Goal: Task Accomplishment & Management: Manage account settings

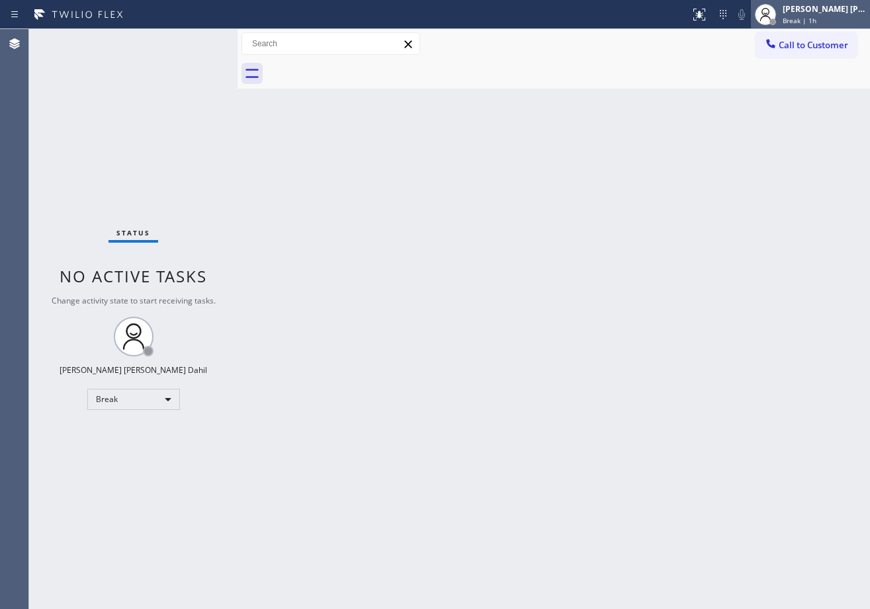
click at [809, 24] on span "Break | 1h" at bounding box center [799, 20] width 34 height 9
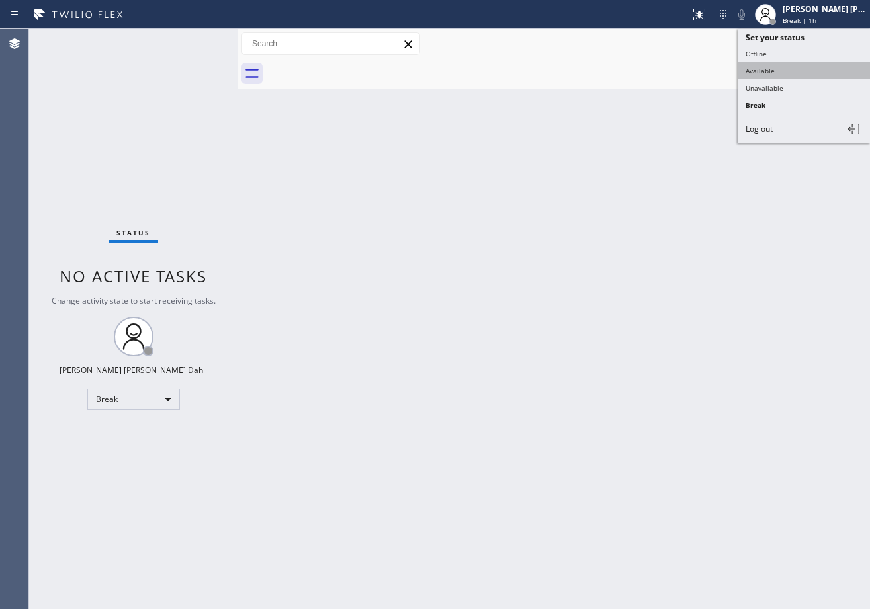
click at [785, 69] on button "Available" at bounding box center [803, 70] width 132 height 17
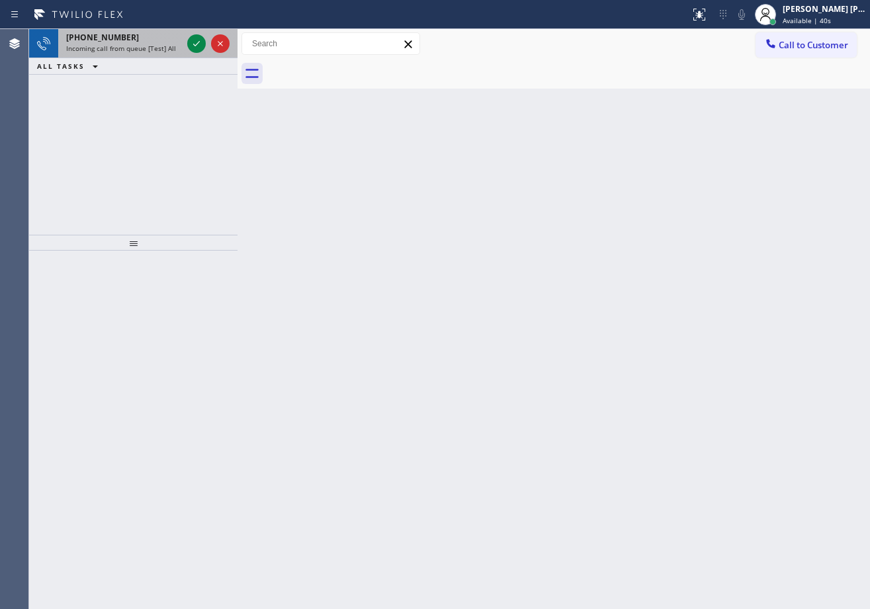
click at [143, 54] on div "[PHONE_NUMBER] Incoming call from queue [Test] All" at bounding box center [121, 43] width 126 height 29
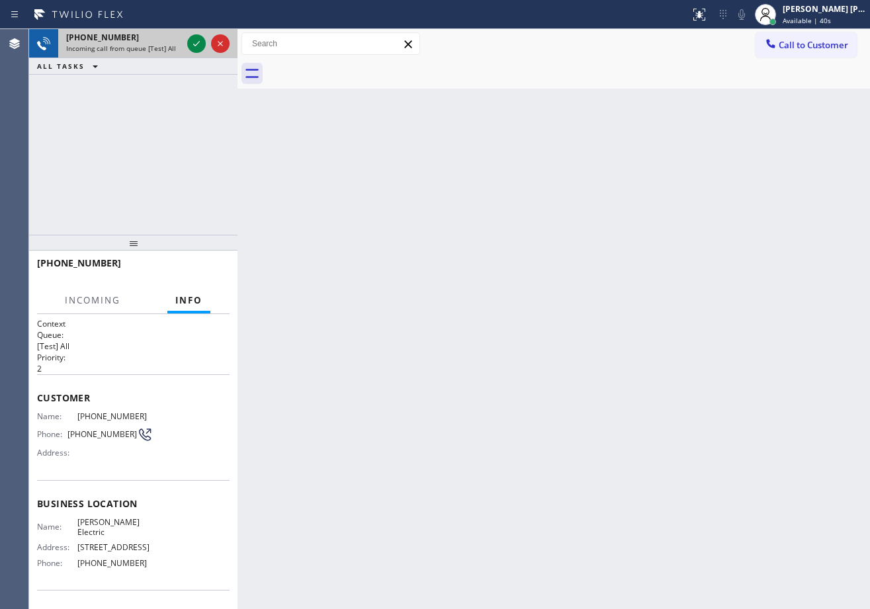
click at [143, 54] on div "[PHONE_NUMBER] Incoming call from queue [Test] All" at bounding box center [121, 43] width 126 height 29
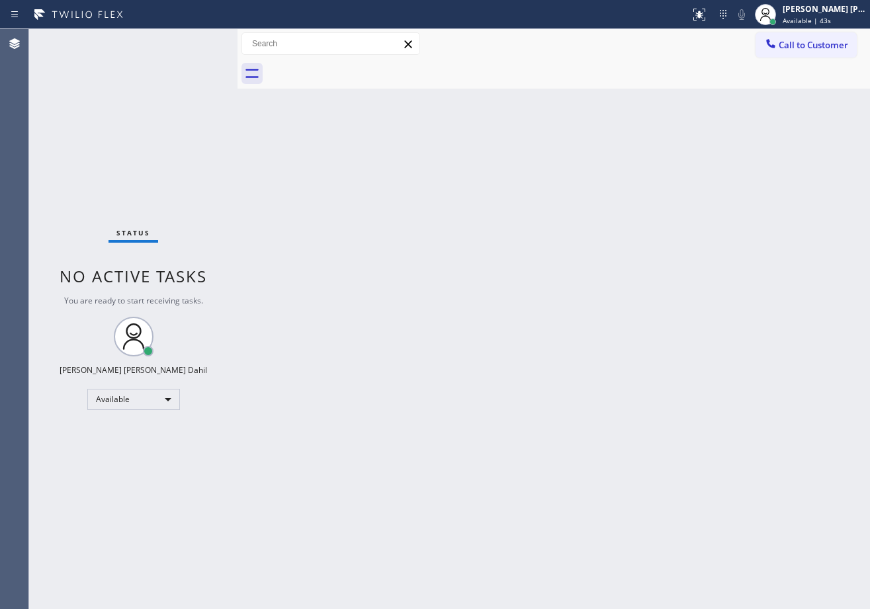
click at [194, 46] on div "Status No active tasks You are ready to start receiving tasks. [PERSON_NAME] [P…" at bounding box center [133, 319] width 208 height 580
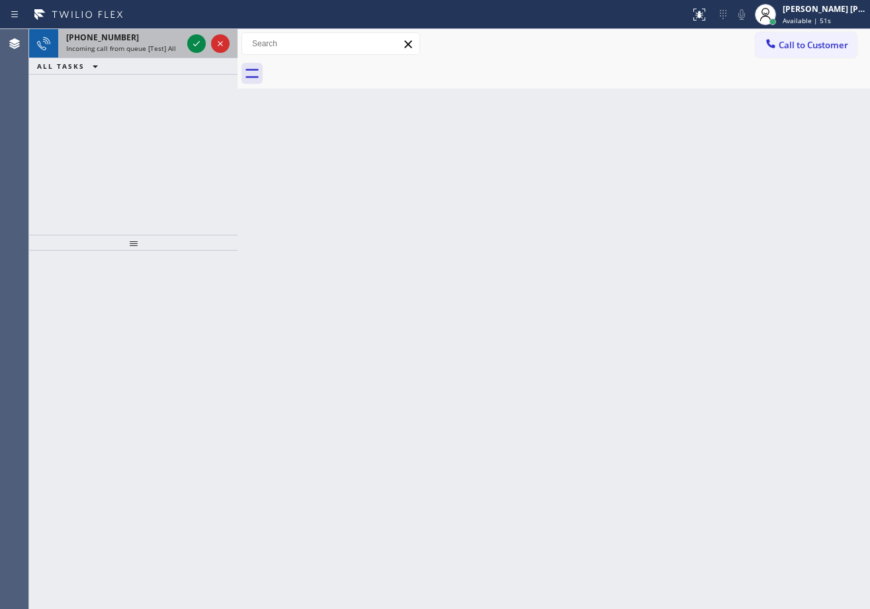
click at [171, 52] on span "Incoming call from queue [Test] All" at bounding box center [121, 48] width 110 height 9
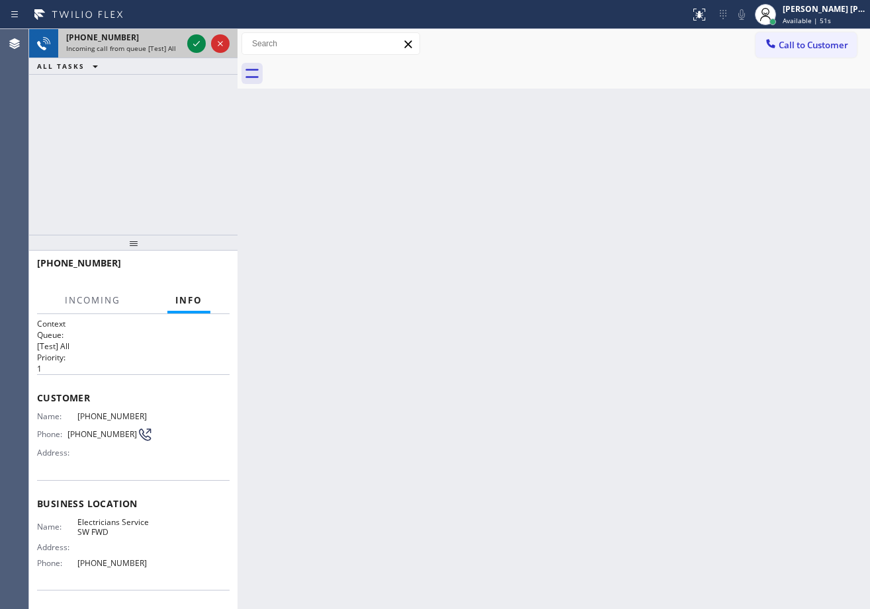
click at [171, 52] on span "Incoming call from queue [Test] All" at bounding box center [121, 48] width 110 height 9
click at [184, 36] on div at bounding box center [208, 43] width 48 height 29
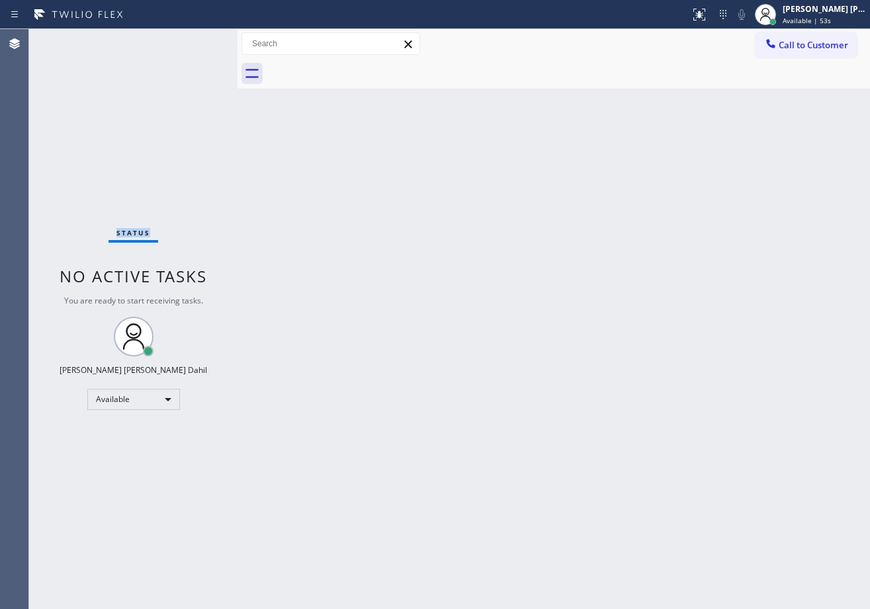
click at [184, 36] on div "Status No active tasks You are ready to start receiving tasks. [PERSON_NAME] [P…" at bounding box center [133, 319] width 208 height 580
click at [187, 36] on div "Status No active tasks You are ready to start receiving tasks. [PERSON_NAME] [P…" at bounding box center [133, 319] width 208 height 580
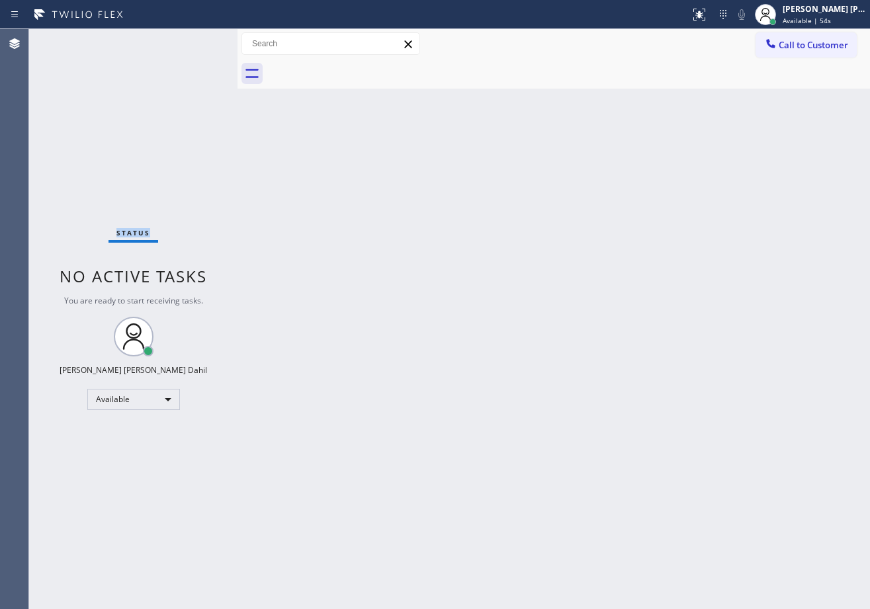
click at [187, 36] on div "Status No active tasks You are ready to start receiving tasks. [PERSON_NAME] [P…" at bounding box center [133, 319] width 208 height 580
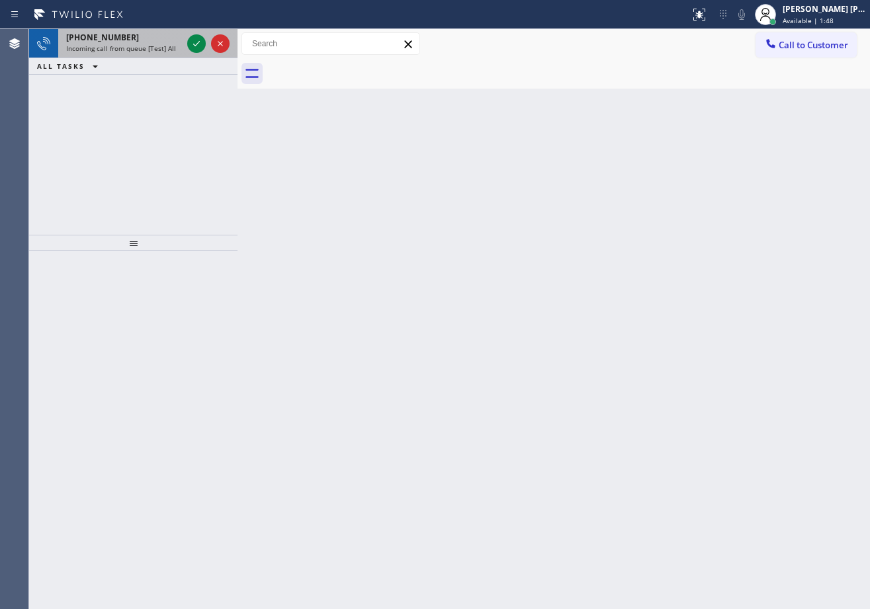
click at [162, 50] on span "Incoming call from queue [Test] All" at bounding box center [121, 48] width 110 height 9
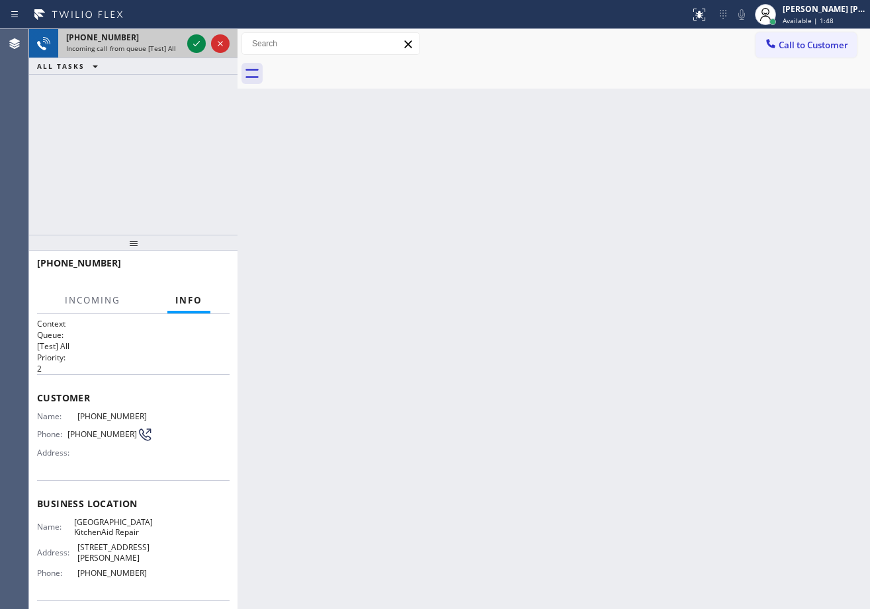
click at [162, 50] on span "Incoming call from queue [Test] All" at bounding box center [121, 48] width 110 height 9
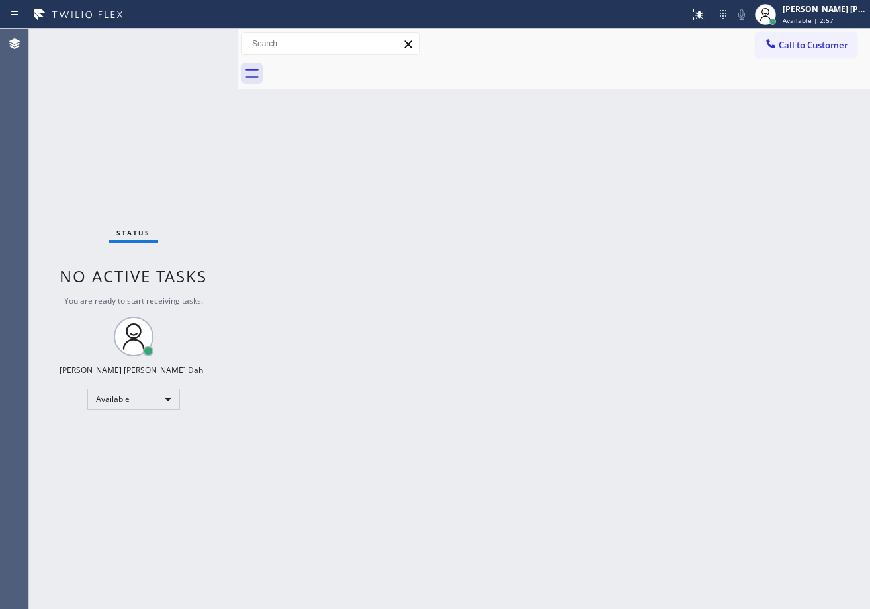
click at [177, 48] on div "Status No active tasks You are ready to start receiving tasks. [PERSON_NAME] [P…" at bounding box center [133, 319] width 208 height 580
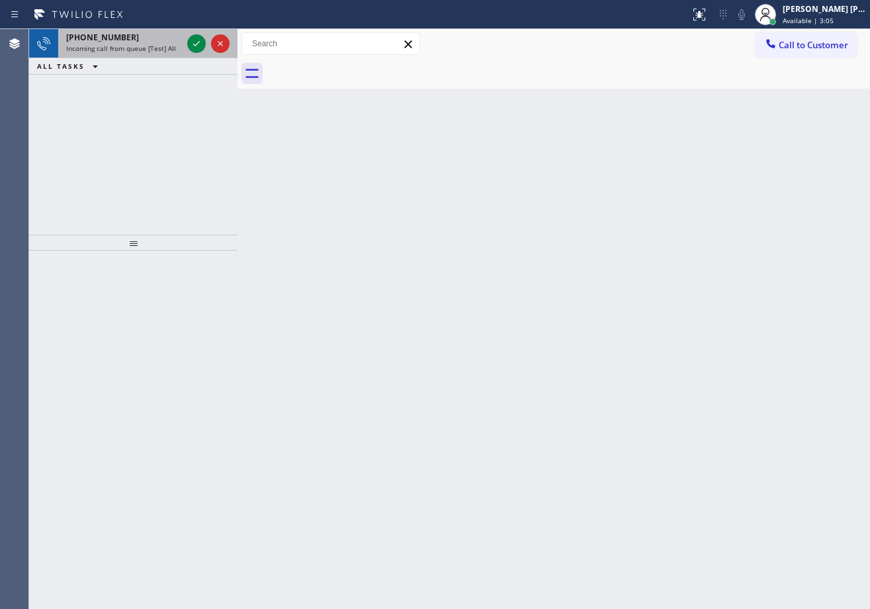
click at [147, 57] on div "[PHONE_NUMBER] Incoming call from queue [Test] All" at bounding box center [121, 43] width 126 height 29
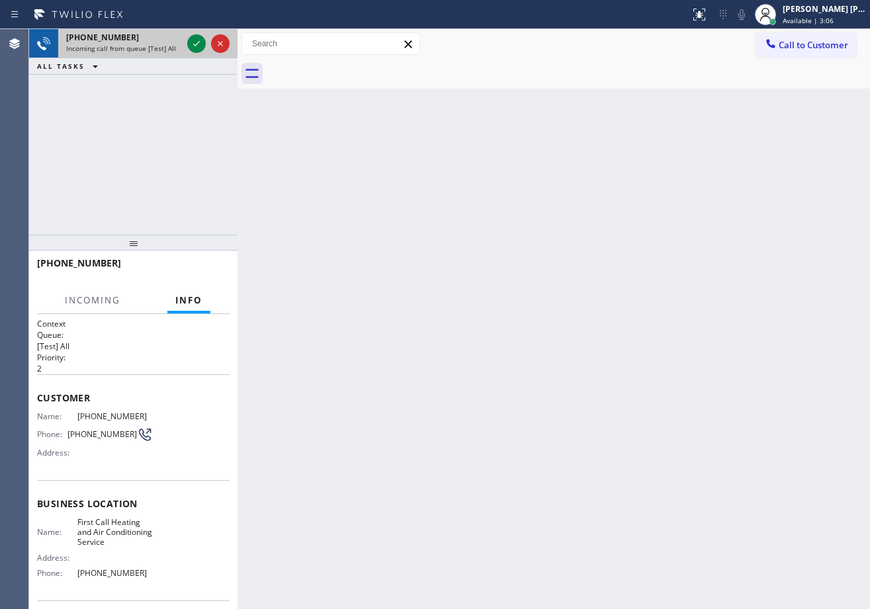
click at [147, 55] on div "[PHONE_NUMBER] Incoming call from queue [Test] All" at bounding box center [121, 43] width 126 height 29
click at [159, 38] on div "[PHONE_NUMBER]" at bounding box center [124, 37] width 116 height 11
click at [237, 48] on div at bounding box center [237, 319] width 0 height 580
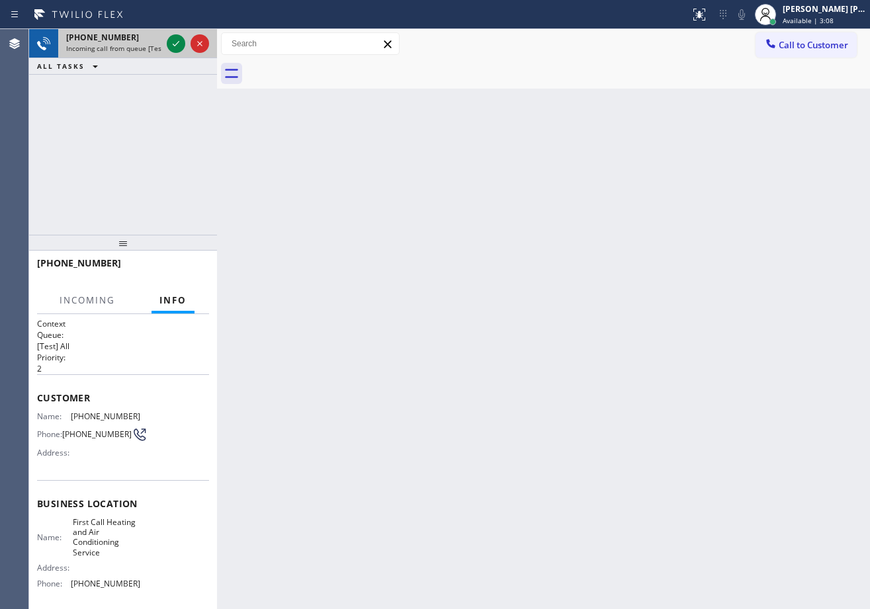
click at [166, 38] on div at bounding box center [188, 43] width 48 height 29
click at [168, 38] on icon at bounding box center [176, 44] width 16 height 16
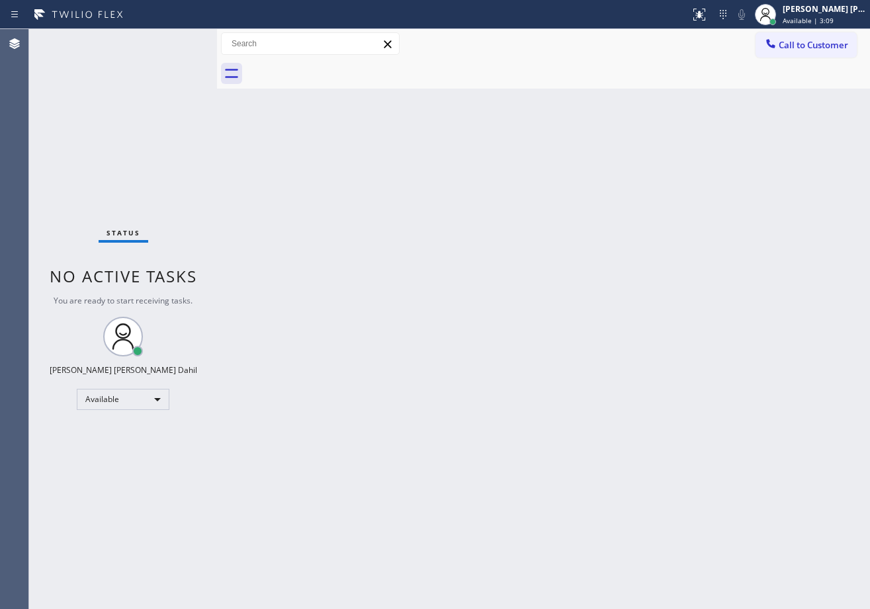
click at [173, 40] on div "Status No active tasks You are ready to start receiving tasks. [PERSON_NAME] [P…" at bounding box center [123, 319] width 188 height 580
drag, startPoint x: 220, startPoint y: 49, endPoint x: 235, endPoint y: 53, distance: 15.7
click at [229, 53] on div at bounding box center [229, 319] width 0 height 580
click at [196, 41] on div "Status No active tasks You are ready to start receiving tasks. [PERSON_NAME] [P…" at bounding box center [132, 319] width 206 height 580
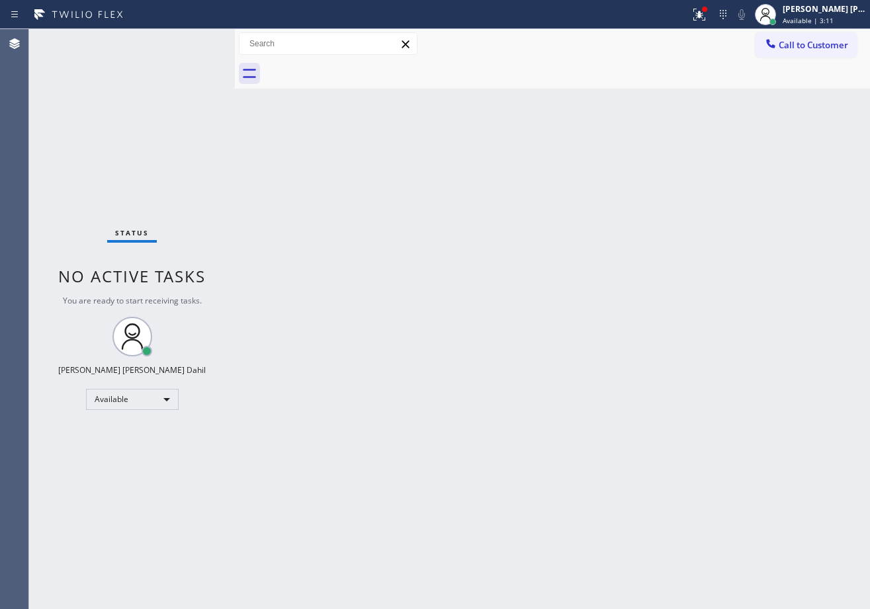
click at [196, 41] on div "Status No active tasks You are ready to start receiving tasks. [PERSON_NAME] [P…" at bounding box center [132, 319] width 206 height 580
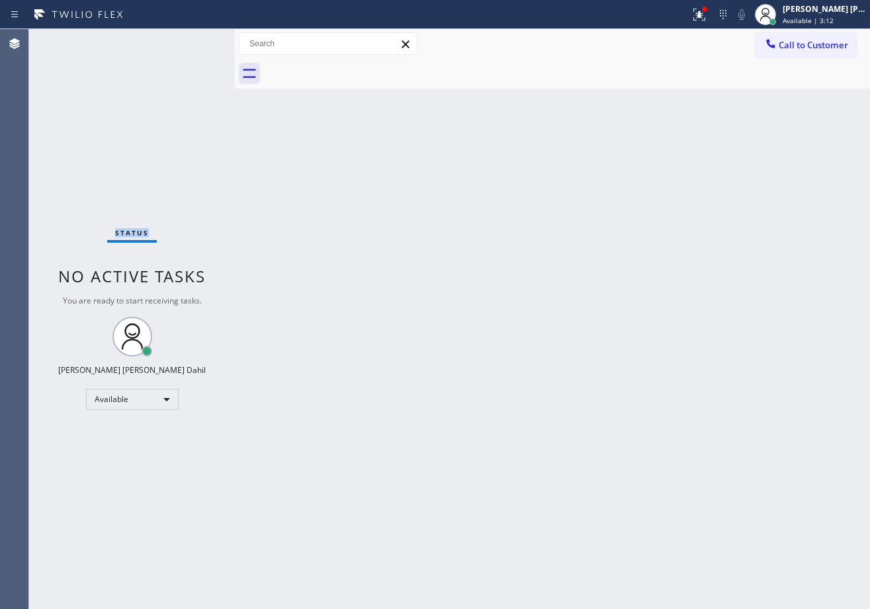
click at [196, 41] on div "Status No active tasks You are ready to start receiving tasks. [PERSON_NAME] [P…" at bounding box center [132, 319] width 206 height 580
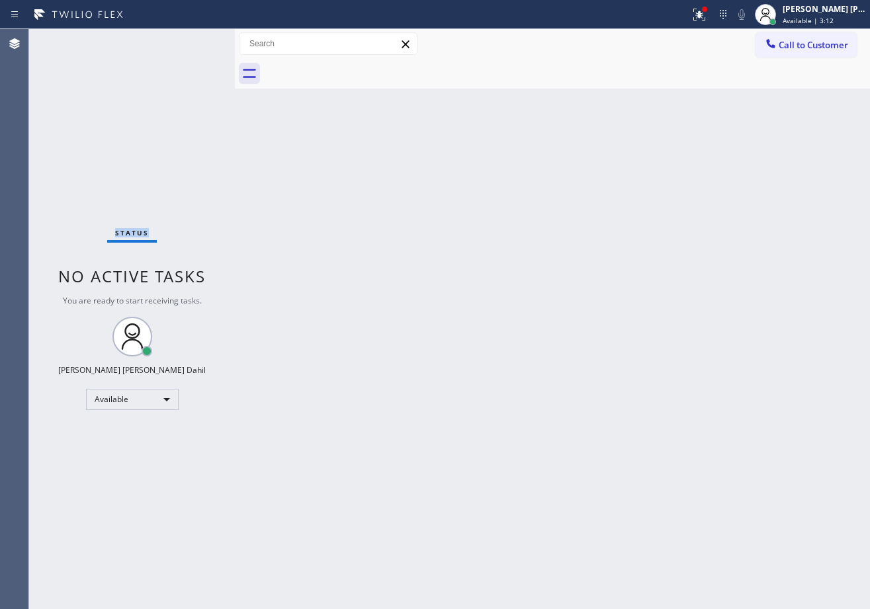
click at [196, 41] on div "Status No active tasks You are ready to start receiving tasks. [PERSON_NAME] [P…" at bounding box center [132, 319] width 206 height 580
click at [239, 46] on div at bounding box center [239, 319] width 0 height 580
click at [263, 118] on div "Back to Dashboard Change Sender ID Customers Technicians Select a contact Outbo…" at bounding box center [554, 319] width 631 height 580
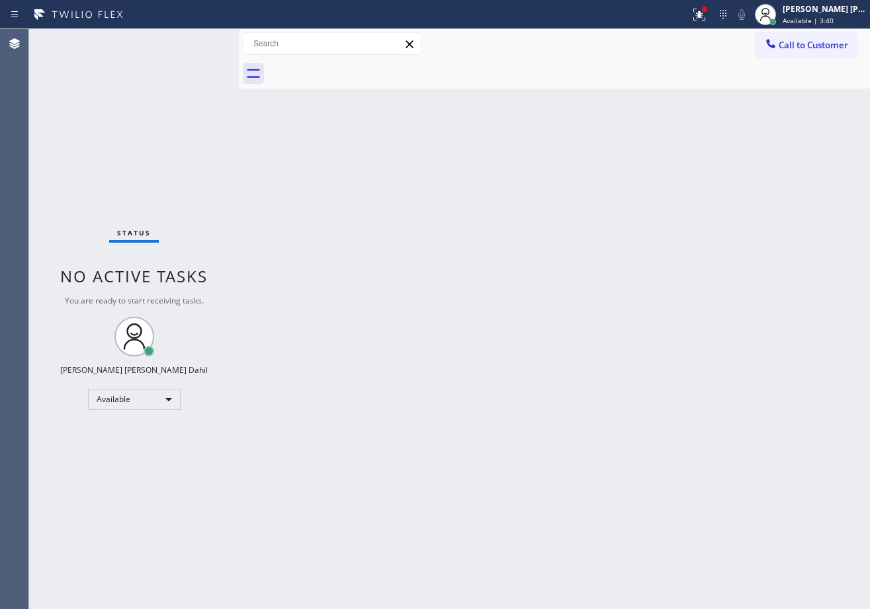
click at [161, 45] on div "Status No active tasks You are ready to start receiving tasks. [PERSON_NAME] [P…" at bounding box center [134, 319] width 210 height 580
drag, startPoint x: 153, startPoint y: 39, endPoint x: 161, endPoint y: 45, distance: 10.5
click at [161, 45] on div "Status No active tasks You are ready to start receiving tasks. [PERSON_NAME] [P…" at bounding box center [134, 319] width 210 height 580
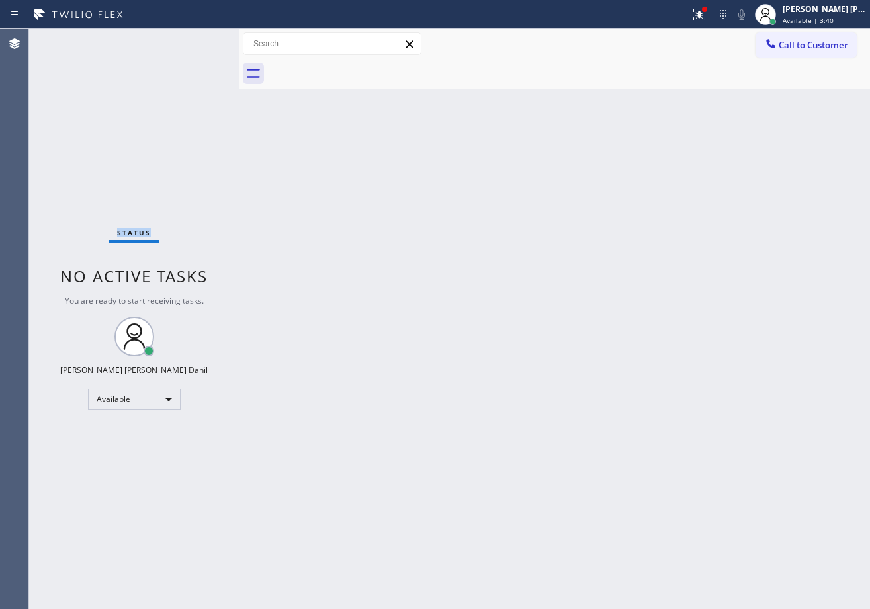
click at [161, 45] on div "Status No active tasks You are ready to start receiving tasks. [PERSON_NAME] [P…" at bounding box center [134, 319] width 210 height 580
click at [179, 36] on div "Status No active tasks You are ready to start receiving tasks. [PERSON_NAME] [P…" at bounding box center [134, 319] width 210 height 580
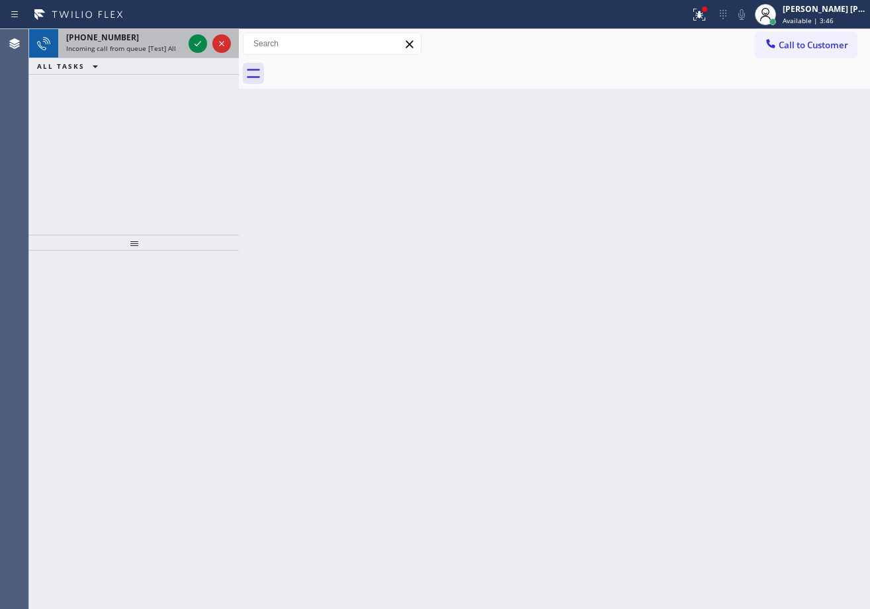
click at [182, 48] on div "Incoming call from queue [Test] All" at bounding box center [124, 48] width 117 height 9
click at [183, 48] on div "Incoming call from queue [Test] All" at bounding box center [124, 48] width 117 height 9
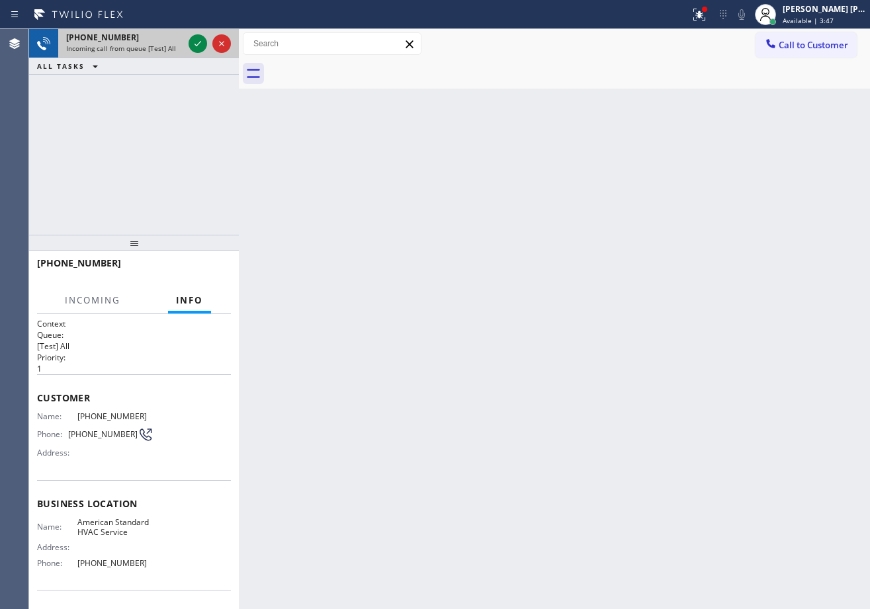
click at [183, 48] on div "Incoming call from queue [Test] All" at bounding box center [124, 48] width 117 height 9
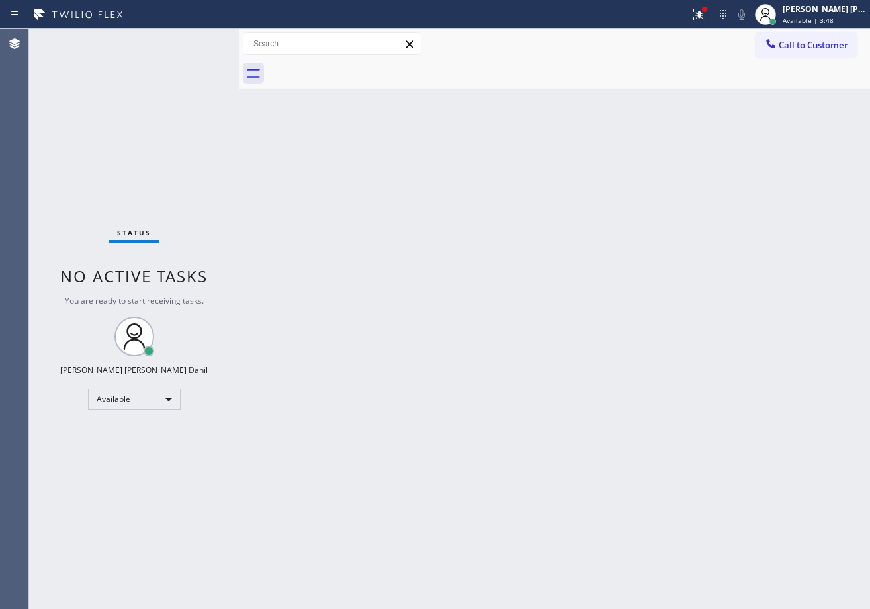
click at [196, 39] on div "Status No active tasks You are ready to start receiving tasks. [PERSON_NAME] [P…" at bounding box center [134, 319] width 210 height 580
drag, startPoint x: 193, startPoint y: 42, endPoint x: 160, endPoint y: 67, distance: 41.5
drag, startPoint x: 160, startPoint y: 67, endPoint x: 152, endPoint y: 74, distance: 10.8
drag, startPoint x: 152, startPoint y: 74, endPoint x: 106, endPoint y: 93, distance: 49.5
drag, startPoint x: 106, startPoint y: 93, endPoint x: 74, endPoint y: 61, distance: 45.8
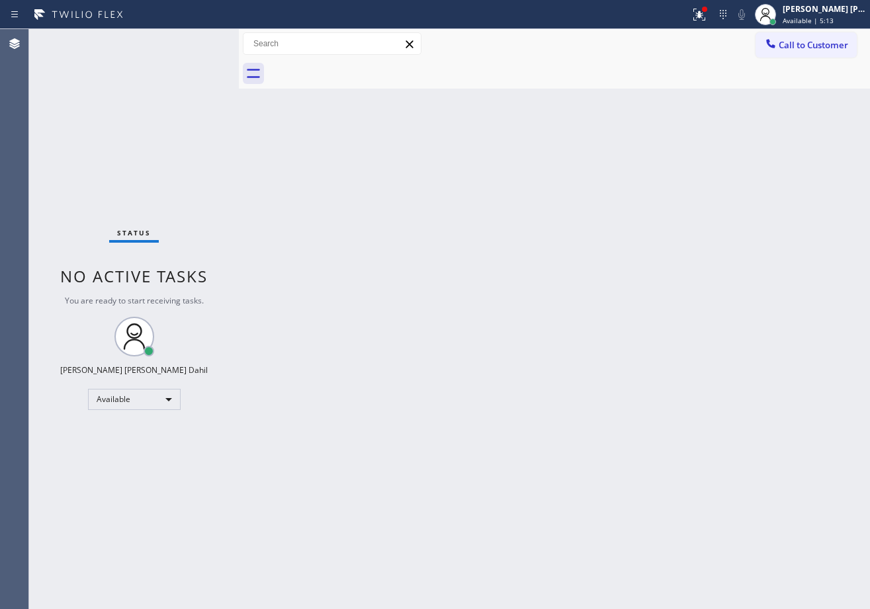
click at [74, 64] on div "Status No active tasks You are ready to start receiving tasks. [PERSON_NAME] [P…" at bounding box center [134, 319] width 210 height 580
click at [74, 60] on div "Status No active tasks You are ready to start receiving tasks. [PERSON_NAME] [P…" at bounding box center [134, 319] width 210 height 580
click at [339, 227] on div "Back to Dashboard Change Sender ID Customers Technicians Select a contact Outbo…" at bounding box center [554, 319] width 631 height 580
click at [403, 216] on div "Back to Dashboard Change Sender ID Customers Technicians Select a contact Outbo…" at bounding box center [554, 319] width 631 height 580
click at [404, 216] on div "Back to Dashboard Change Sender ID Customers Technicians Select a contact Outbo…" at bounding box center [554, 319] width 631 height 580
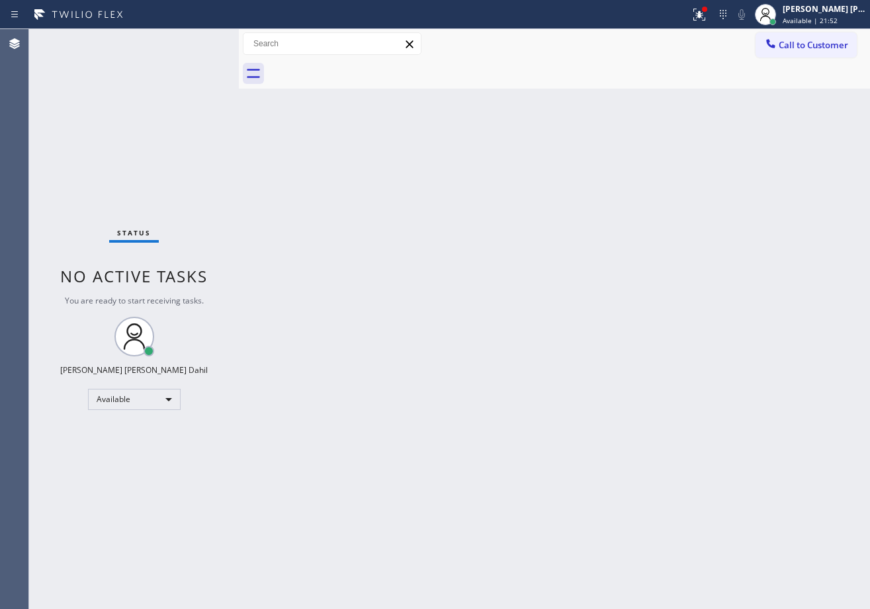
click at [713, 227] on div "Back to Dashboard Change Sender ID Customers Technicians Select a contact Outbo…" at bounding box center [554, 319] width 631 height 580
click at [688, 210] on div "Back to Dashboard Change Sender ID Customers Technicians Select a contact Outbo…" at bounding box center [554, 319] width 631 height 580
click at [546, 333] on div "Back to Dashboard Change Sender ID Customers Technicians Select a contact Outbo…" at bounding box center [554, 319] width 631 height 580
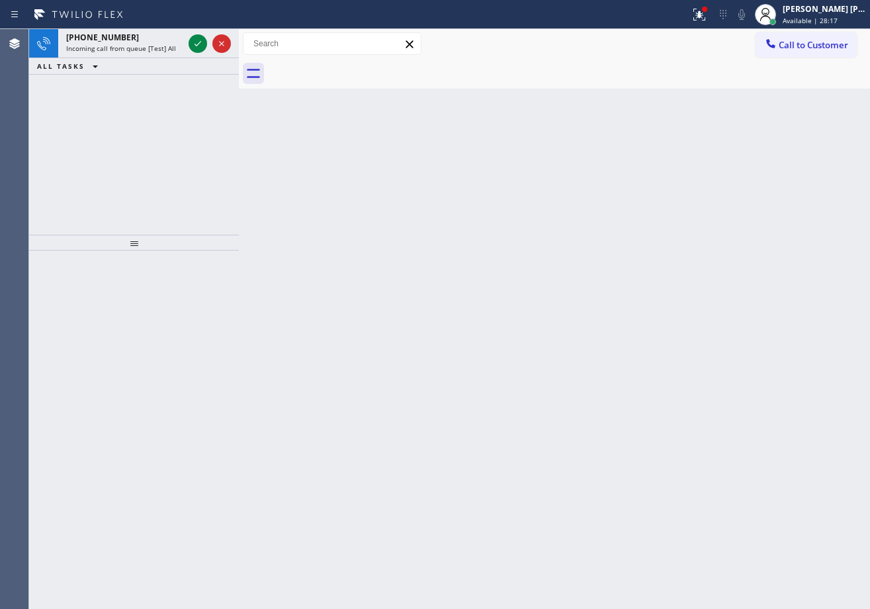
click at [120, 26] on div "Status report Issue detected This issue could affect your workflow. Please cont…" at bounding box center [435, 14] width 870 height 29
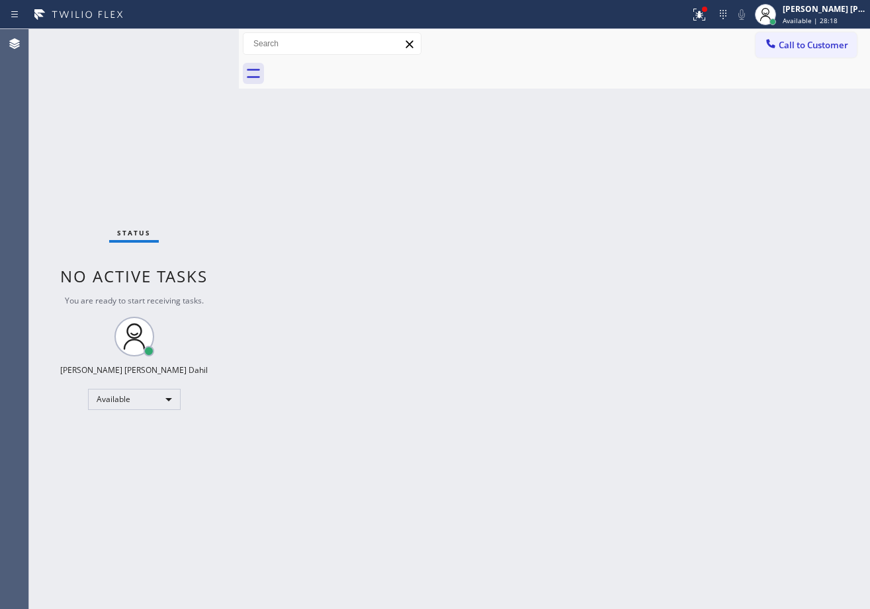
click at [119, 28] on div "Status report Issue detected This issue could affect your workflow. Please cont…" at bounding box center [435, 14] width 870 height 29
click at [124, 39] on div "Status No active tasks You are ready to start receiving tasks. [PERSON_NAME] [P…" at bounding box center [134, 319] width 210 height 580
click at [125, 46] on div "Status No active tasks You are ready to start receiving tasks. [PERSON_NAME] [P…" at bounding box center [134, 319] width 210 height 580
click at [126, 46] on div "Status No active tasks You are ready to start receiving tasks. [PERSON_NAME] [P…" at bounding box center [134, 319] width 210 height 580
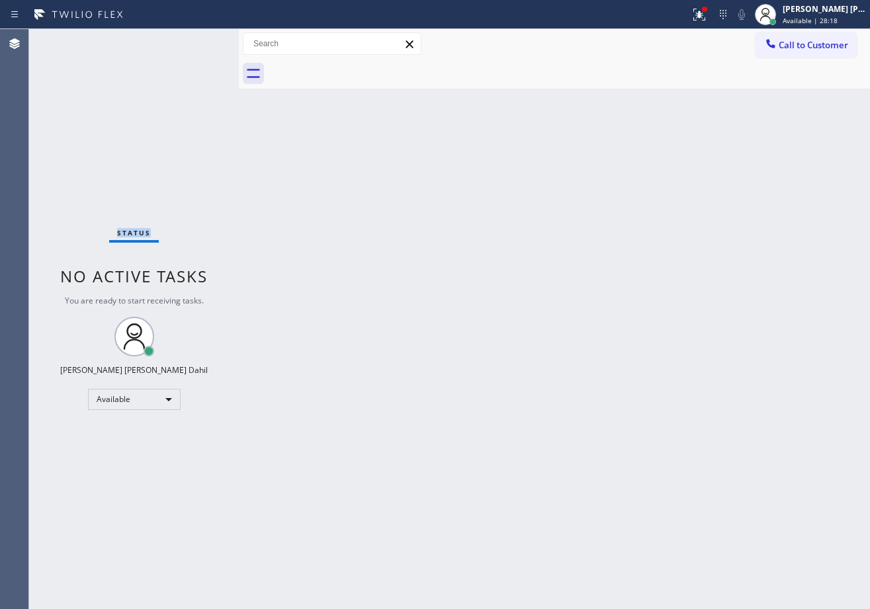
click at [126, 46] on div "Status No active tasks You are ready to start receiving tasks. [PERSON_NAME] [P…" at bounding box center [134, 319] width 210 height 580
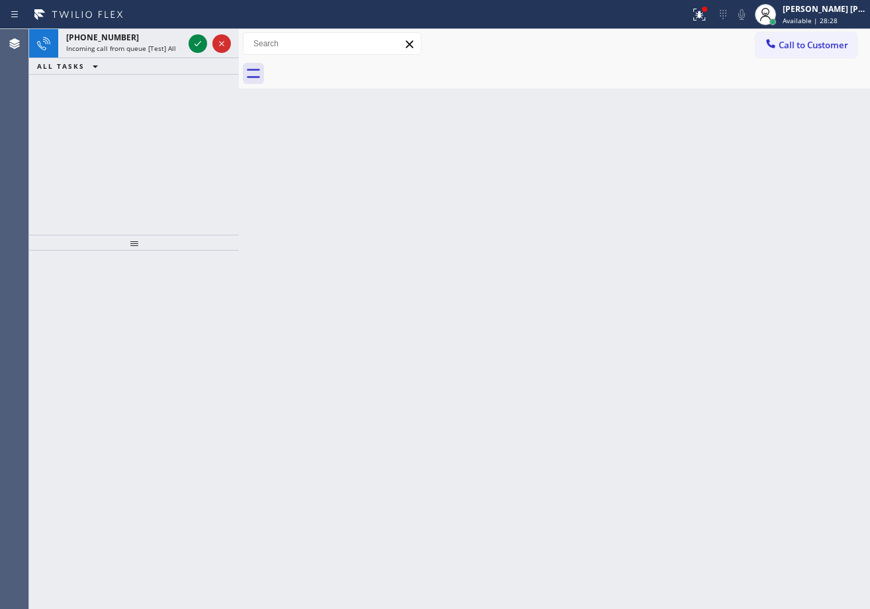
click at [126, 46] on span "Incoming call from queue [Test] All" at bounding box center [121, 48] width 110 height 9
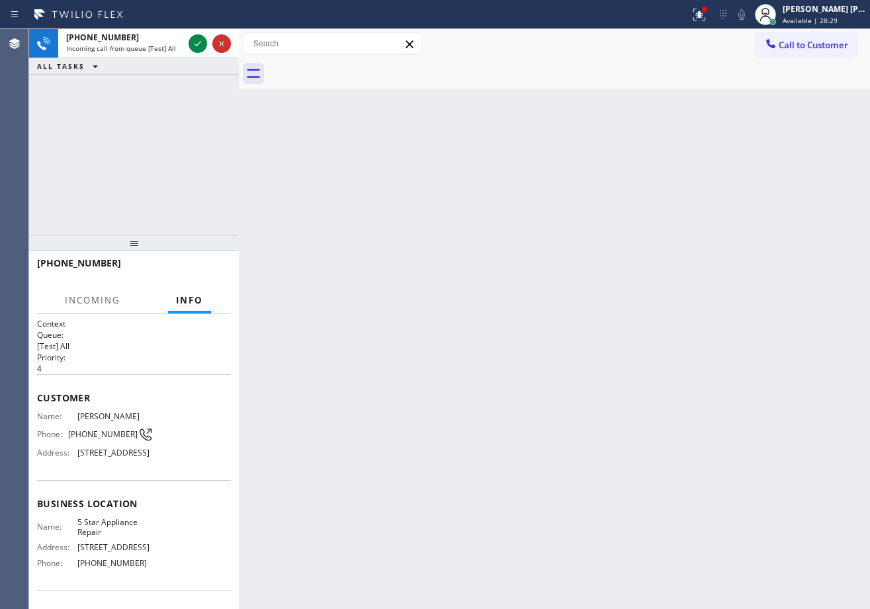
click at [126, 46] on span "Incoming call from queue [Test] All" at bounding box center [121, 48] width 110 height 9
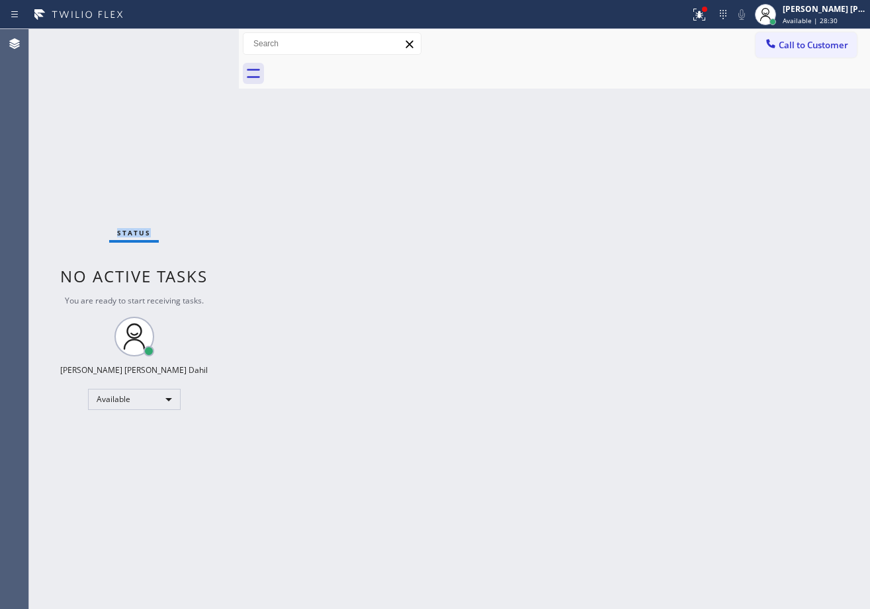
click at [126, 46] on div "Status No active tasks You are ready to start receiving tasks. [PERSON_NAME] [P…" at bounding box center [134, 319] width 210 height 580
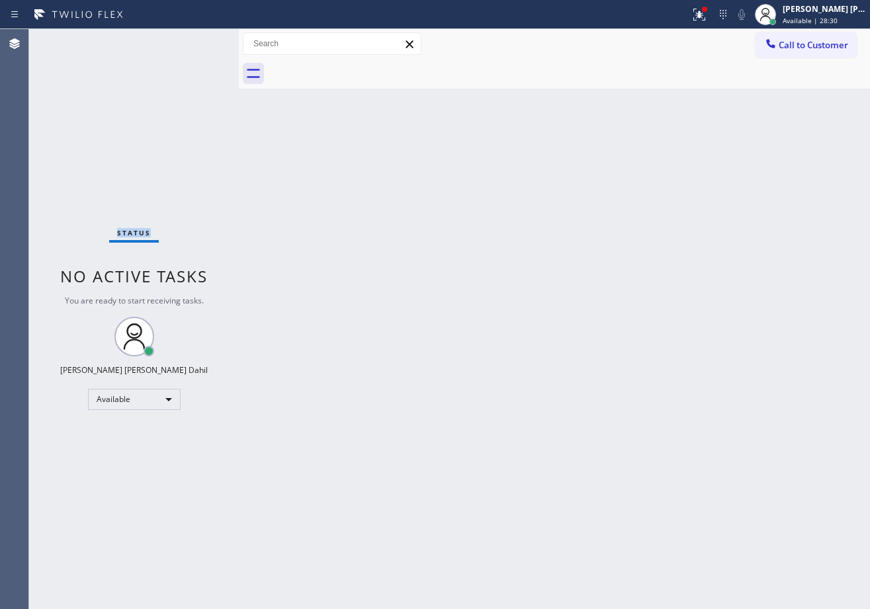
click at [126, 46] on div "Status No active tasks You are ready to start receiving tasks. [PERSON_NAME] [P…" at bounding box center [134, 319] width 210 height 580
click at [684, 12] on div at bounding box center [344, 14] width 679 height 21
click at [510, 216] on div "Back to Dashboard Change Sender ID Customers Technicians Select a contact Outbo…" at bounding box center [554, 319] width 631 height 580
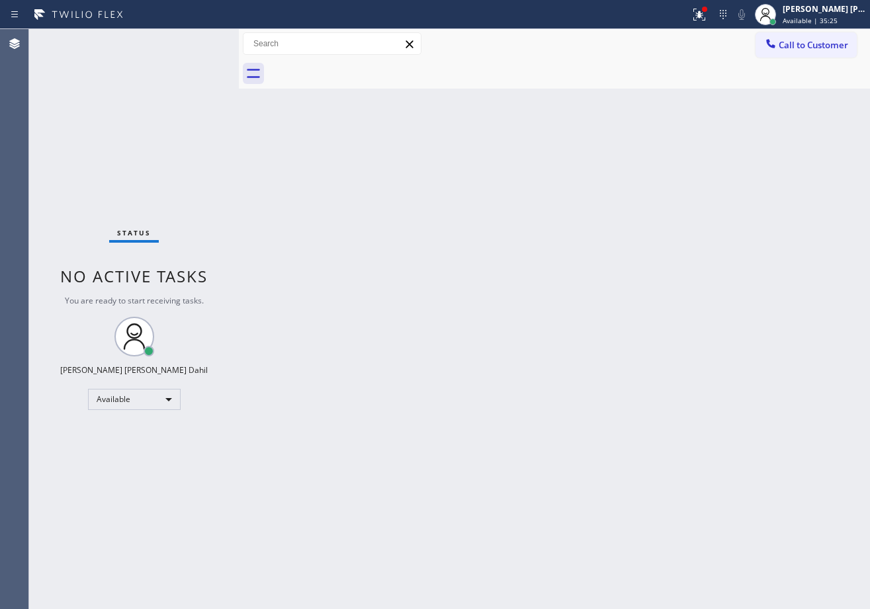
click at [179, 37] on div "Status No active tasks You are ready to start receiving tasks. [PERSON_NAME] [P…" at bounding box center [134, 319] width 210 height 580
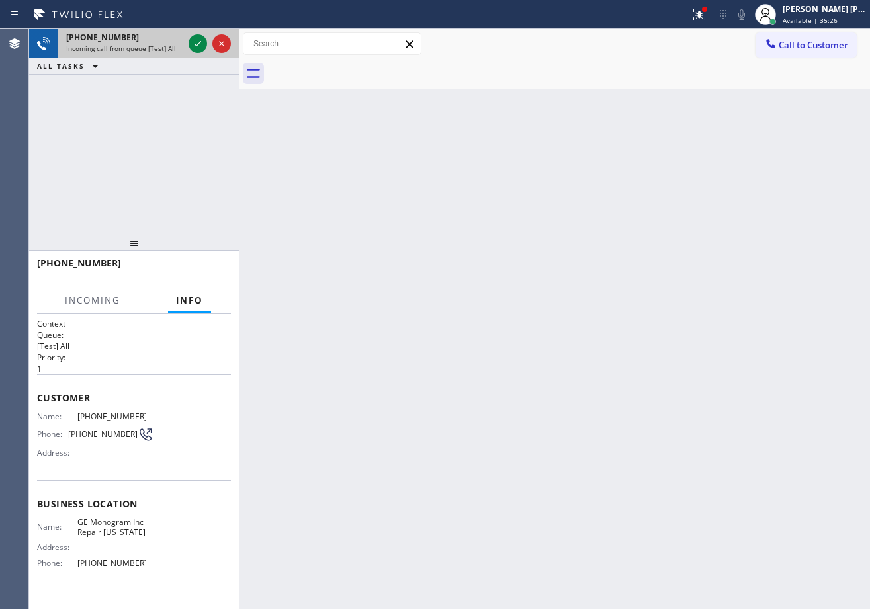
click at [183, 38] on div "[PHONE_NUMBER]" at bounding box center [124, 37] width 117 height 11
click at [184, 40] on div "[PHONE_NUMBER] Incoming call from queue [Test] All" at bounding box center [122, 43] width 128 height 29
click at [185, 41] on div "[PHONE_NUMBER] Incoming call from queue [Test] All" at bounding box center [122, 43] width 128 height 29
click at [186, 41] on div "[PHONE_NUMBER] Incoming call from queue [Test] All" at bounding box center [134, 43] width 210 height 29
click at [186, 41] on div at bounding box center [210, 43] width 48 height 29
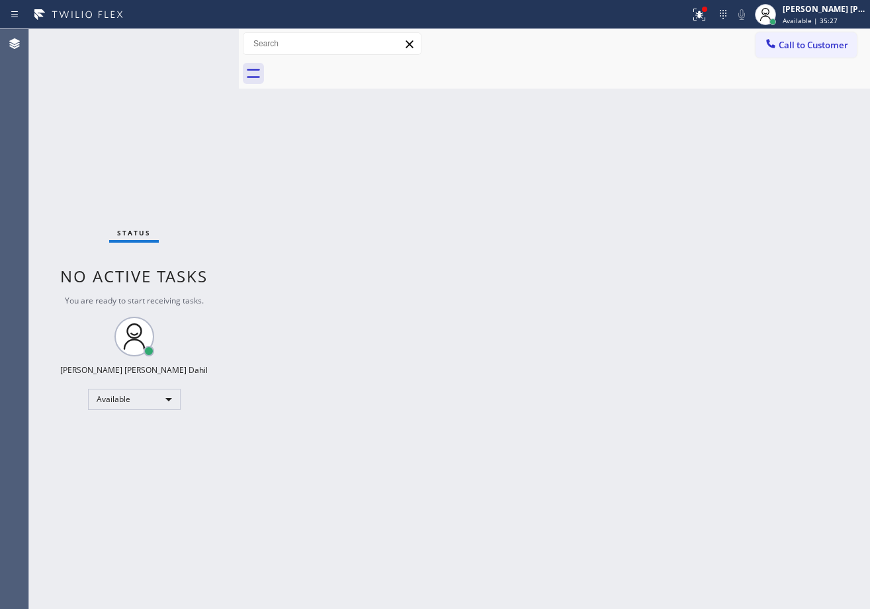
click at [195, 42] on div "Status No active tasks You are ready to start receiving tasks. [PERSON_NAME] [P…" at bounding box center [134, 319] width 210 height 580
click at [587, 83] on div at bounding box center [569, 74] width 602 height 30
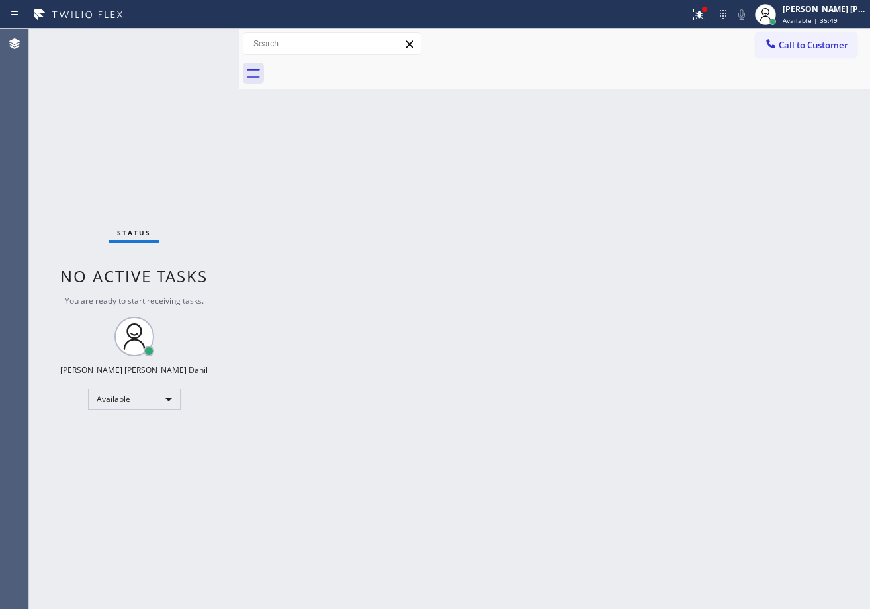
click at [620, 186] on div "Back to Dashboard Change Sender ID Customers Technicians Select a contact Outbo…" at bounding box center [554, 319] width 631 height 580
click at [621, 188] on div "Back to Dashboard Change Sender ID Customers Technicians Select a contact Outbo…" at bounding box center [554, 319] width 631 height 580
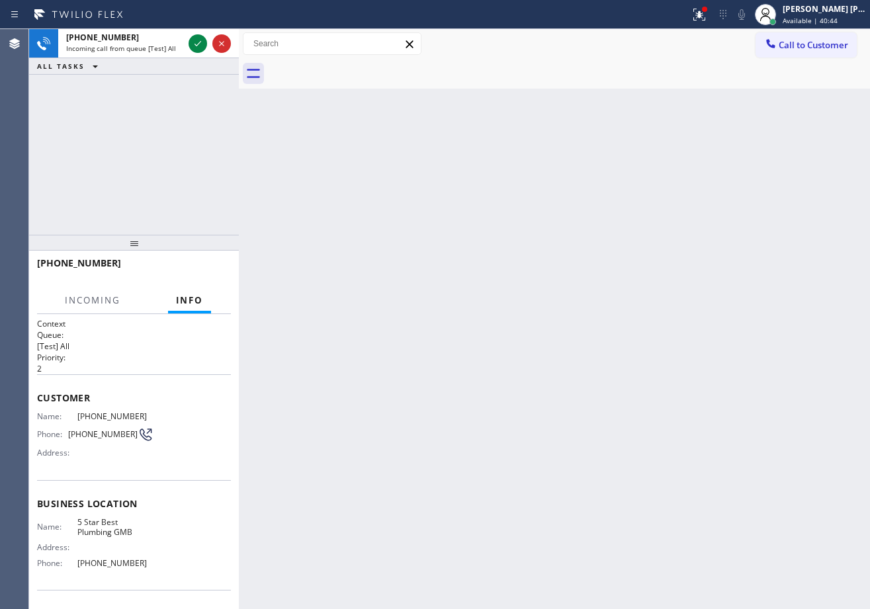
click at [170, 54] on div "[PHONE_NUMBER] Incoming call from queue [Test] All" at bounding box center [122, 43] width 128 height 29
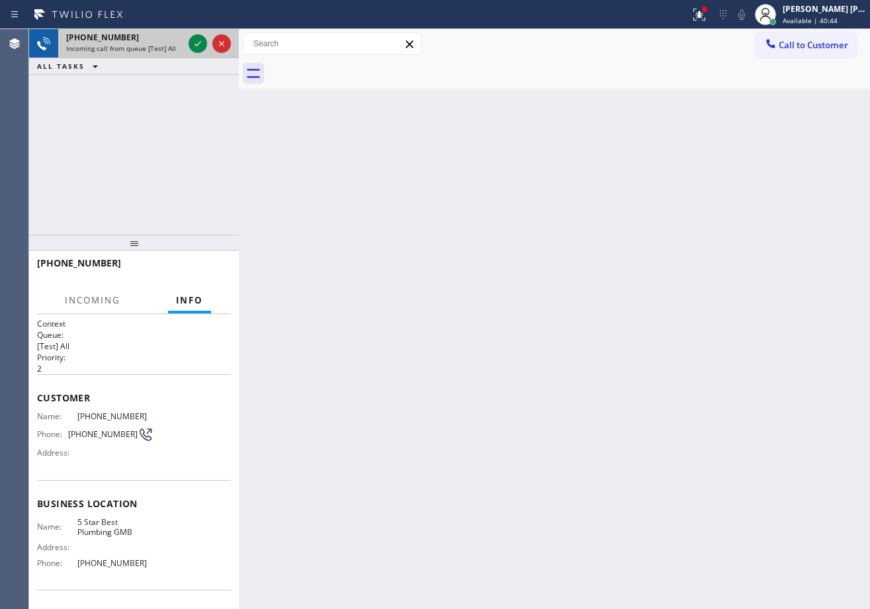
click at [170, 53] on div "[PHONE_NUMBER] Incoming call from queue [Test] All" at bounding box center [122, 43] width 128 height 29
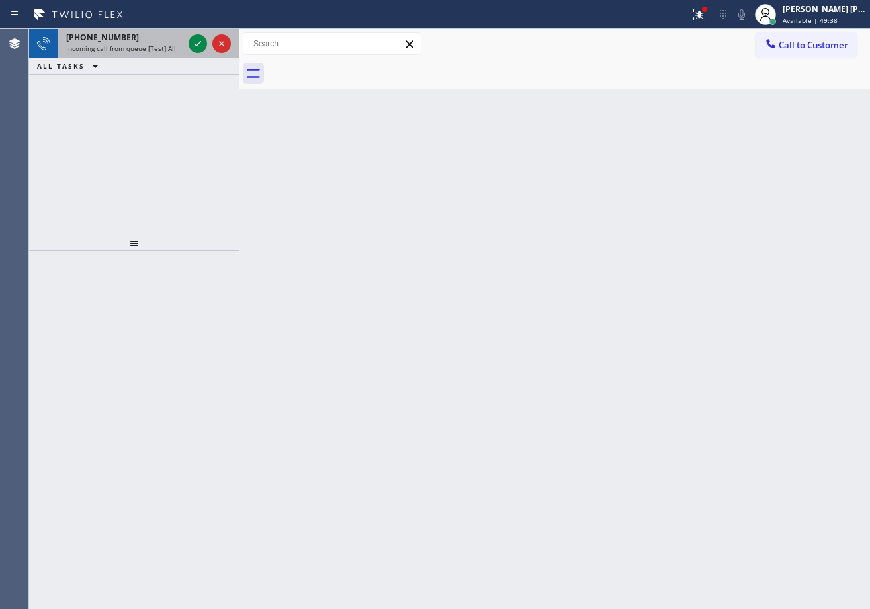
click at [133, 50] on span "Incoming call from queue [Test] All" at bounding box center [121, 48] width 110 height 9
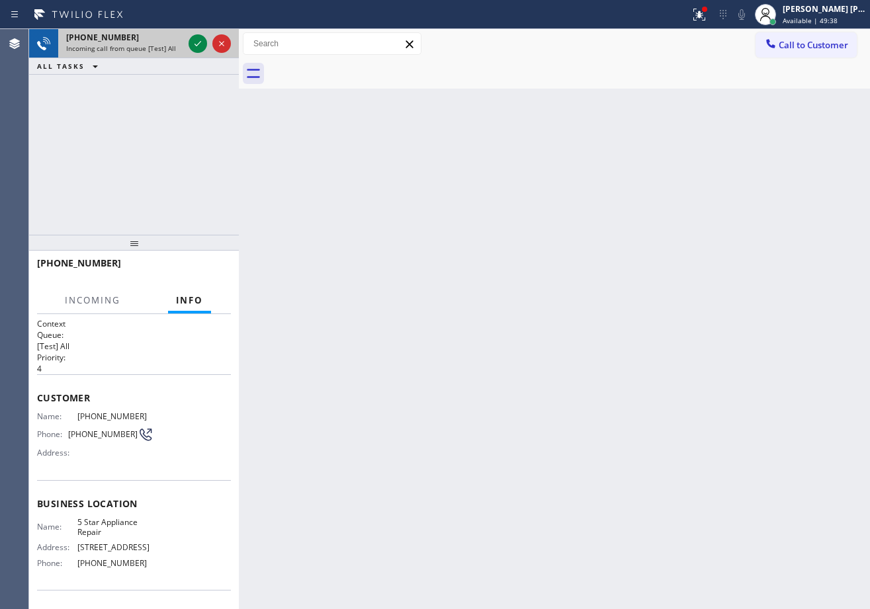
click at [133, 50] on span "Incoming call from queue [Test] All" at bounding box center [121, 48] width 110 height 9
click at [197, 40] on icon at bounding box center [198, 44] width 16 height 16
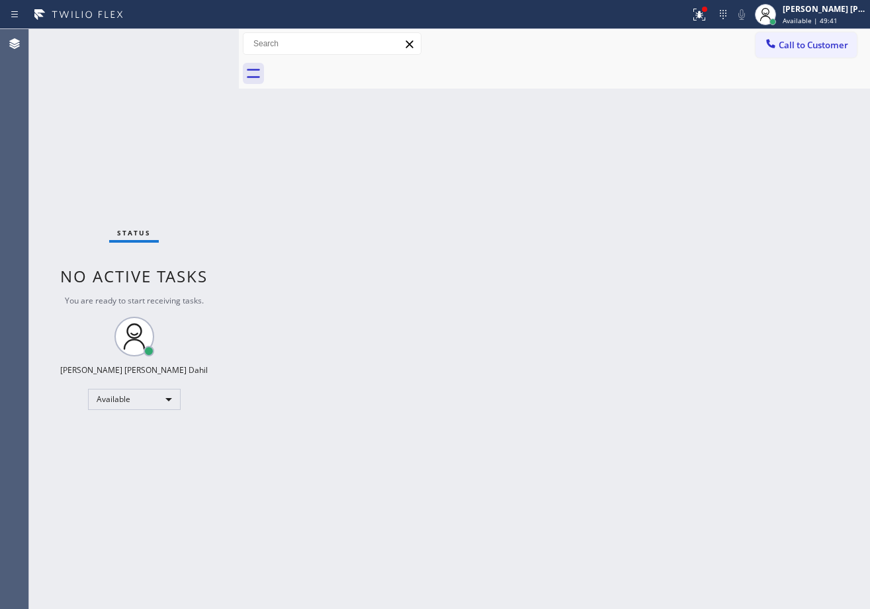
click at [198, 42] on div "Status No active tasks You are ready to start receiving tasks. [PERSON_NAME] [P…" at bounding box center [134, 319] width 210 height 580
click at [706, 7] on icon at bounding box center [699, 15] width 16 height 16
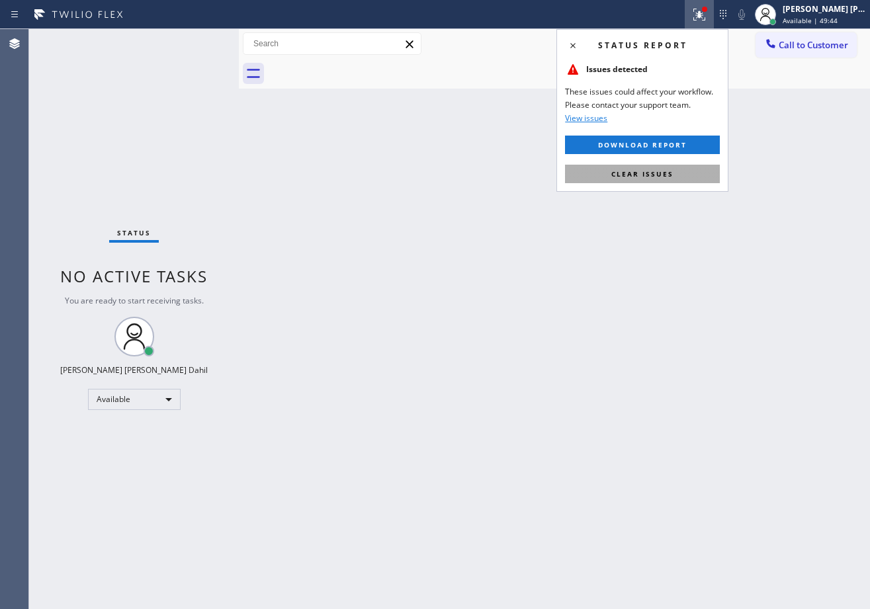
click at [686, 176] on button "Clear issues" at bounding box center [642, 174] width 155 height 19
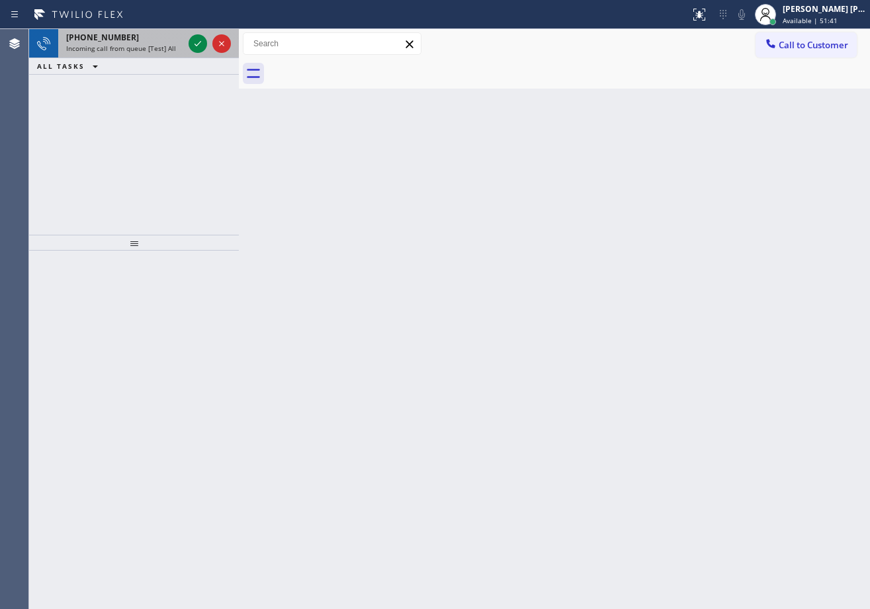
click at [140, 50] on div "[PHONE_NUMBER] Incoming call from queue [Test] All" at bounding box center [122, 43] width 128 height 29
click at [140, 50] on span "Incoming call from queue [Test] All" at bounding box center [121, 48] width 110 height 9
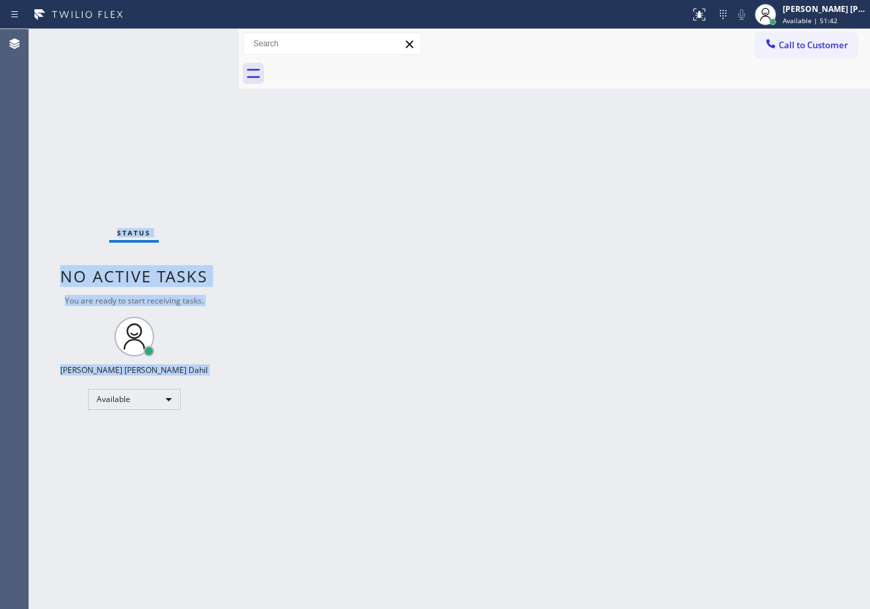
click at [141, 48] on div "Status No active tasks You are ready to start receiving tasks. [PERSON_NAME] [P…" at bounding box center [134, 319] width 210 height 580
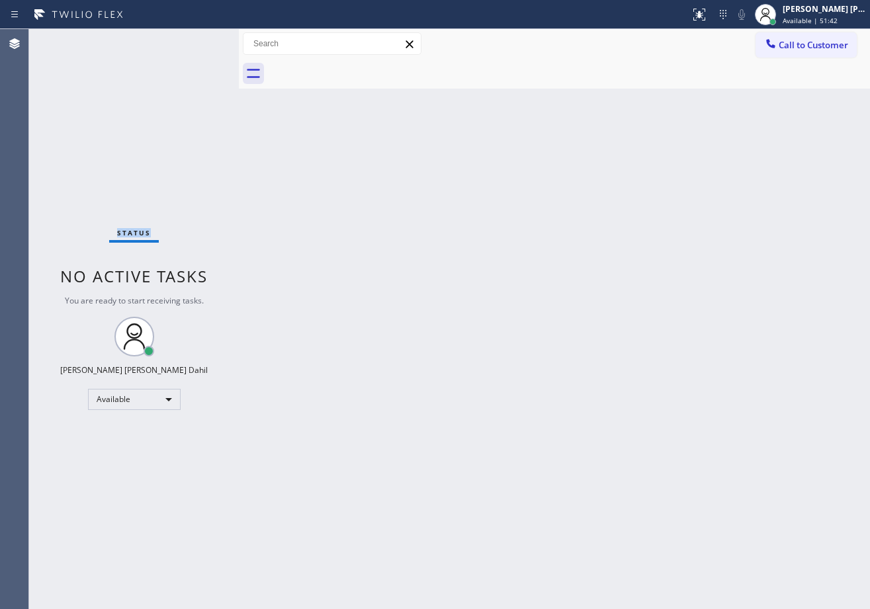
click at [141, 48] on div "Status No active tasks You are ready to start receiving tasks. [PERSON_NAME] [P…" at bounding box center [134, 319] width 210 height 580
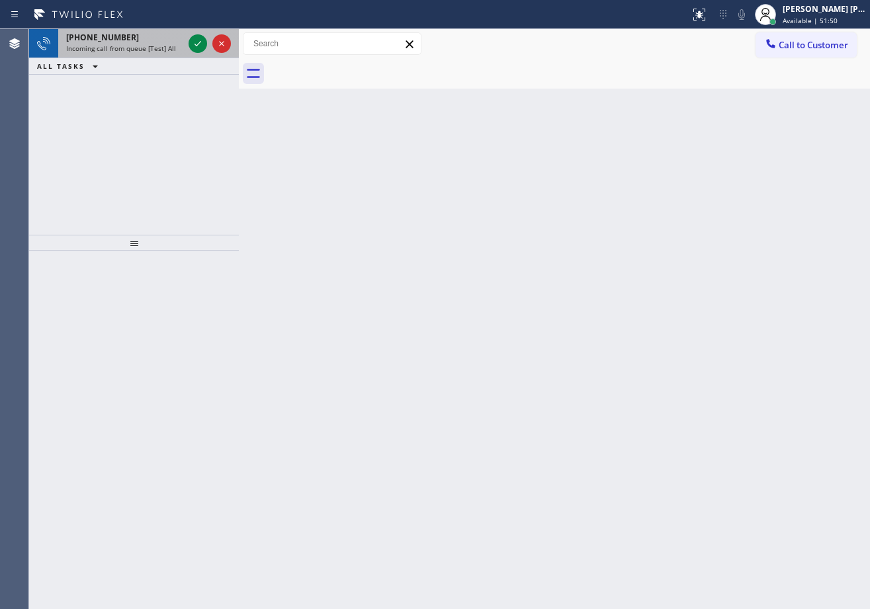
click at [151, 45] on span "Incoming call from queue [Test] All" at bounding box center [121, 48] width 110 height 9
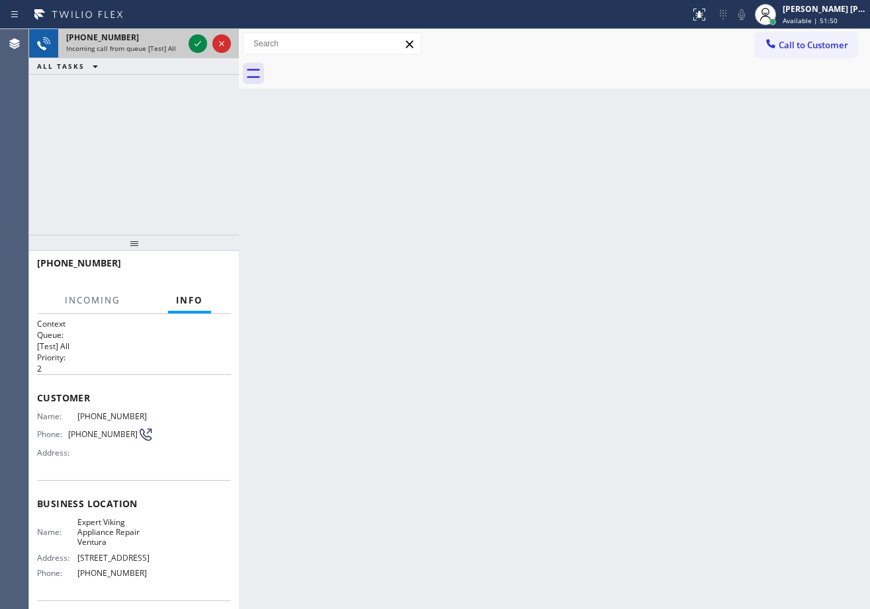
click at [151, 45] on span "Incoming call from queue [Test] All" at bounding box center [121, 48] width 110 height 9
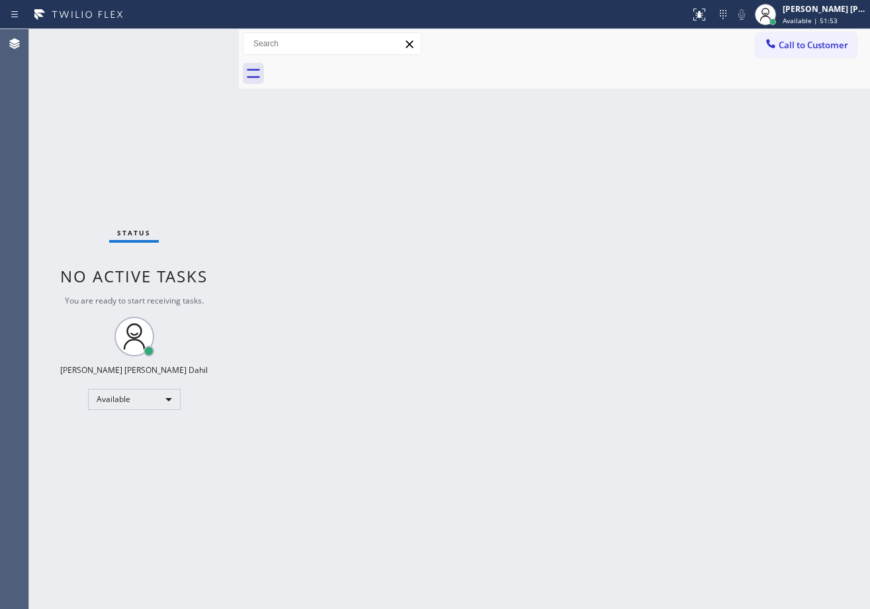
click at [190, 41] on div "Status No active tasks You are ready to start receiving tasks. [PERSON_NAME] [P…" at bounding box center [134, 319] width 210 height 580
click at [190, 39] on div "Status No active tasks You are ready to start receiving tasks. [PERSON_NAME] [P…" at bounding box center [134, 319] width 210 height 580
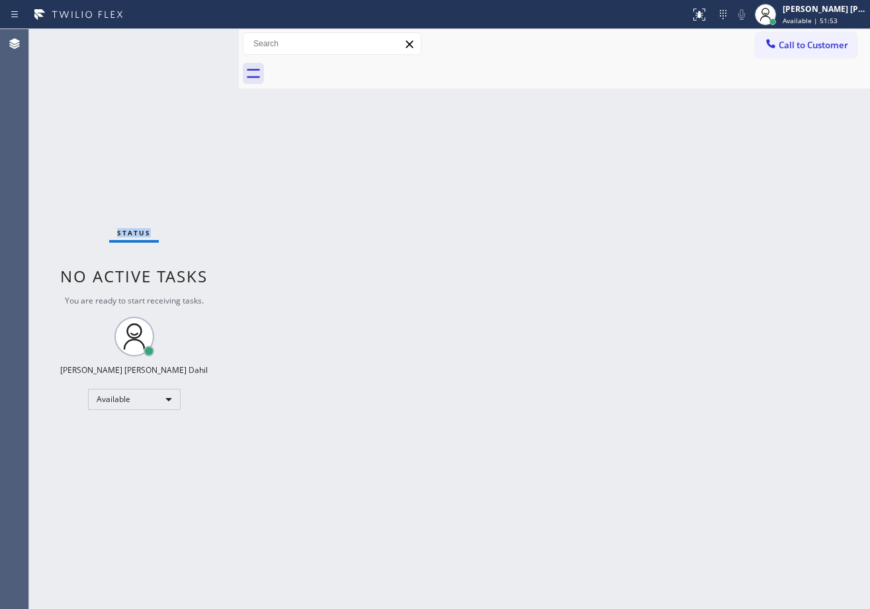
click at [190, 39] on div "Status No active tasks You are ready to start receiving tasks. [PERSON_NAME] [P…" at bounding box center [134, 319] width 210 height 580
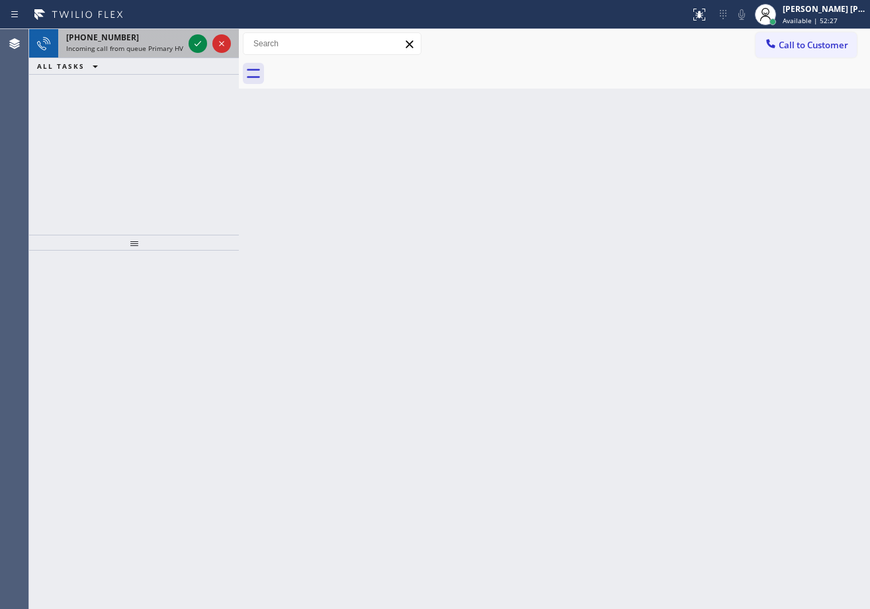
click at [152, 32] on div "[PHONE_NUMBER]" at bounding box center [124, 37] width 117 height 11
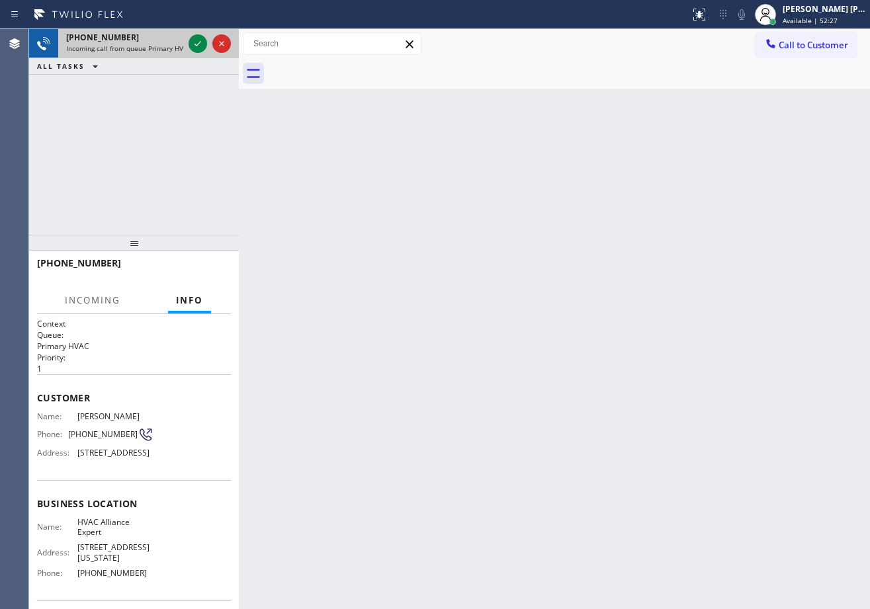
click at [152, 32] on div "[PHONE_NUMBER]" at bounding box center [124, 37] width 117 height 11
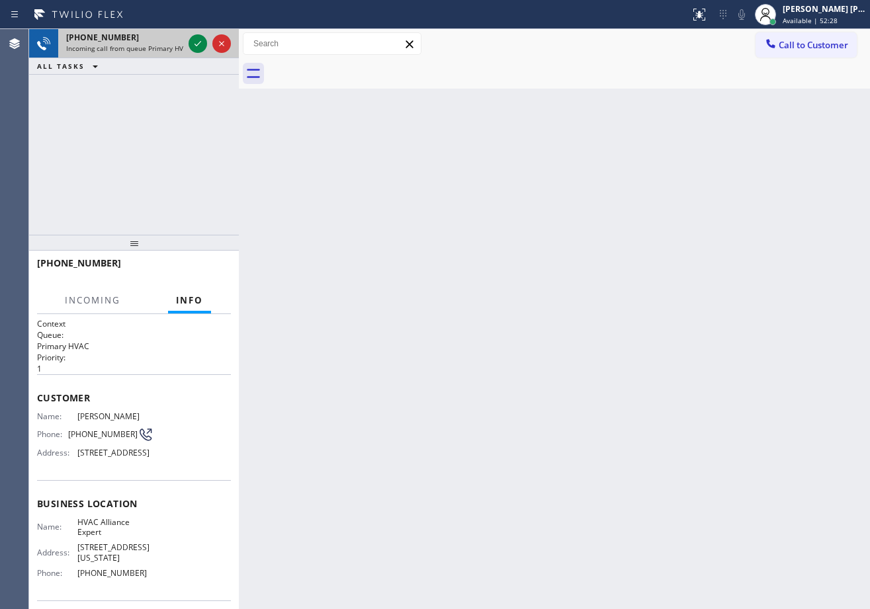
click at [152, 32] on div "[PHONE_NUMBER]" at bounding box center [124, 37] width 117 height 11
click at [163, 44] on span "Incoming call from queue Primary HVAC" at bounding box center [128, 48] width 125 height 9
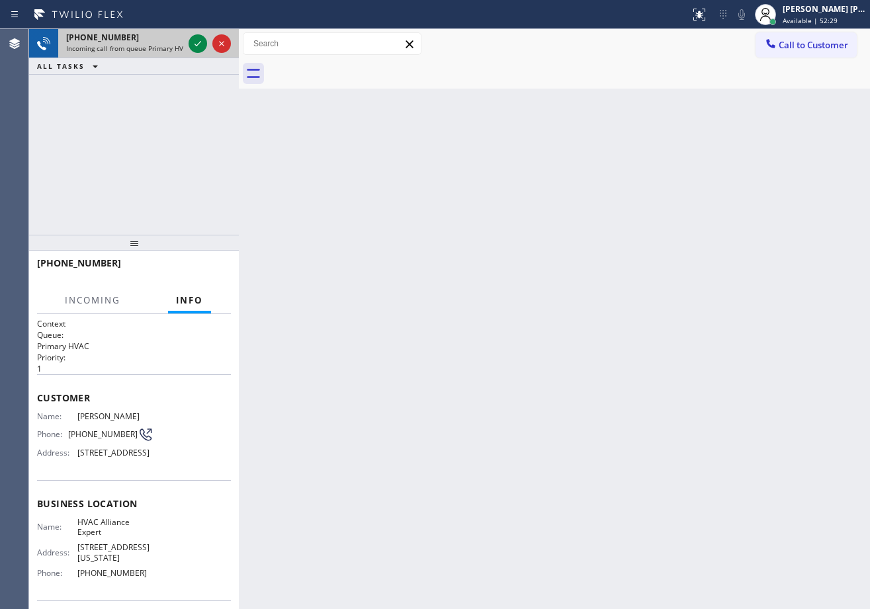
click at [163, 46] on span "Incoming call from queue Primary HVAC" at bounding box center [128, 48] width 125 height 9
click at [208, 56] on div at bounding box center [210, 43] width 48 height 29
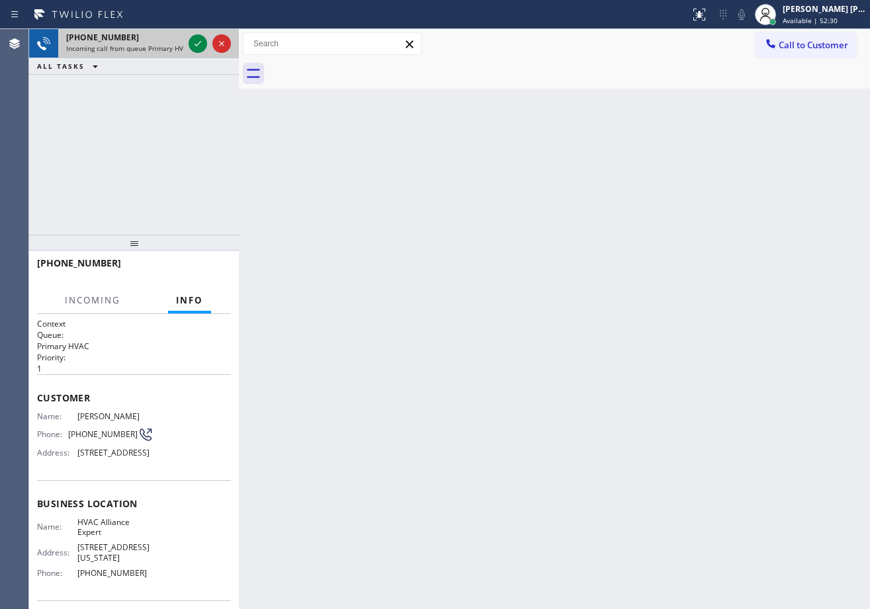
click at [208, 54] on div at bounding box center [210, 43] width 48 height 29
click at [198, 43] on icon at bounding box center [198, 44] width 16 height 16
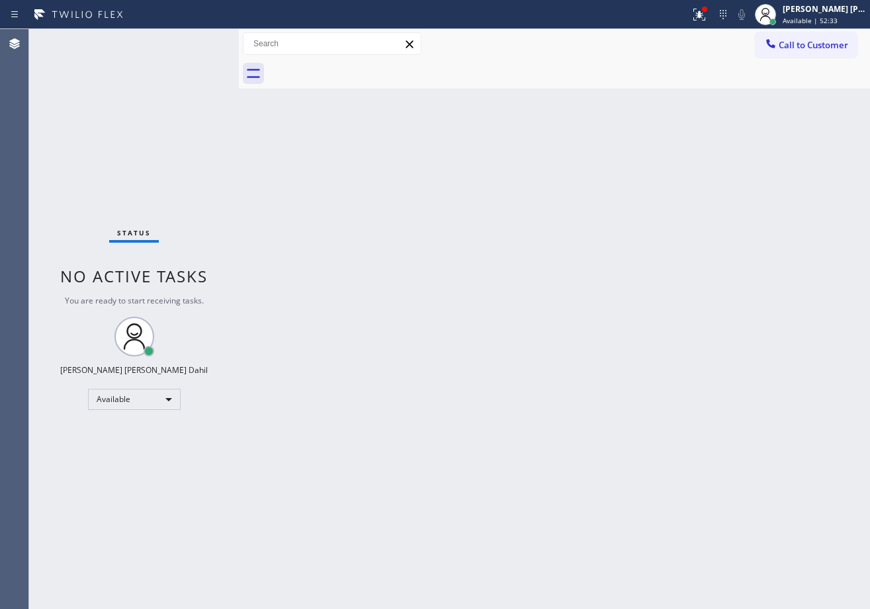
drag, startPoint x: 206, startPoint y: 52, endPoint x: 219, endPoint y: 48, distance: 13.0
click at [219, 48] on div "Status No active tasks You are ready to start receiving tasks. [PERSON_NAME] [P…" at bounding box center [134, 319] width 210 height 580
drag, startPoint x: 219, startPoint y: 48, endPoint x: 664, endPoint y: 44, distance: 445.0
click at [296, 43] on div "Status No active tasks You are ready to start receiving tasks. [PERSON_NAME] [P…" at bounding box center [449, 319] width 840 height 580
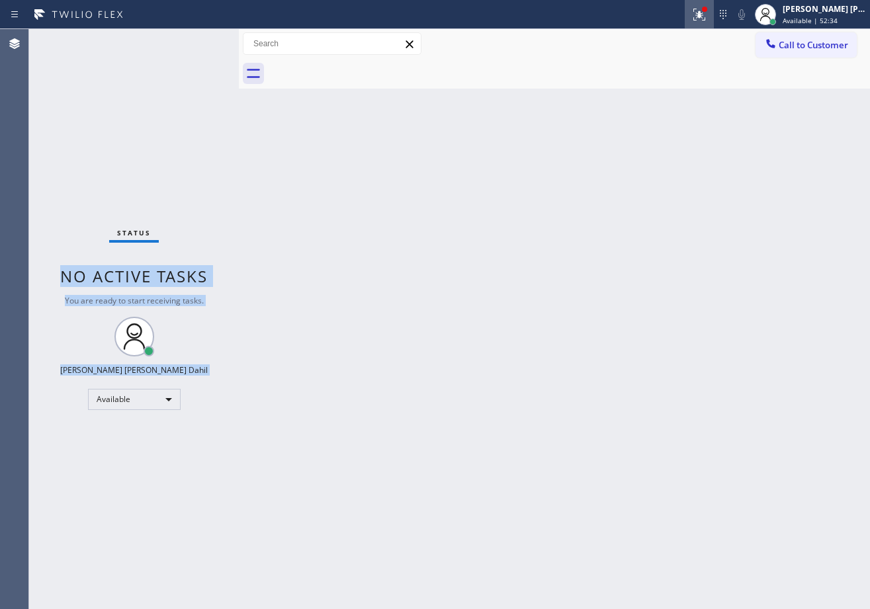
click at [707, 14] on icon at bounding box center [699, 15] width 16 height 16
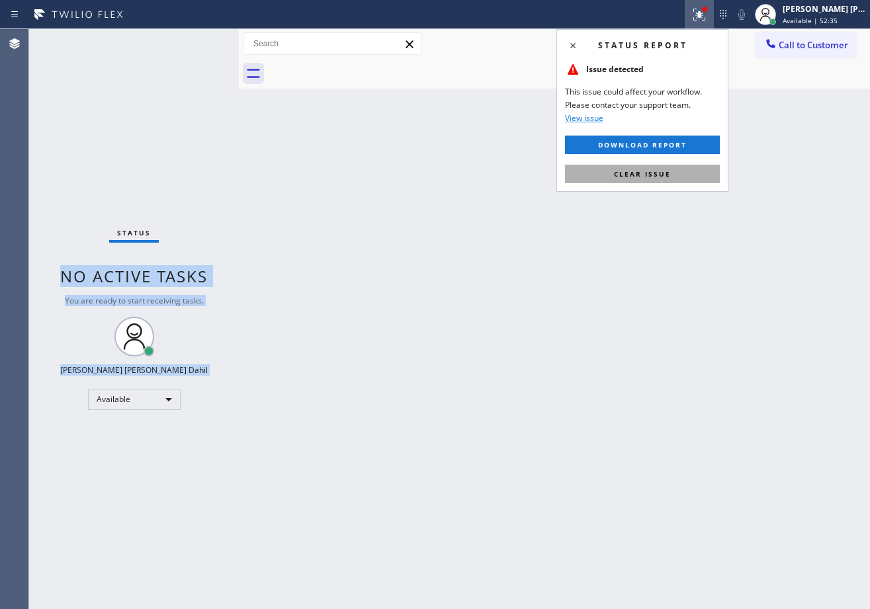
click at [651, 173] on span "Clear issue" at bounding box center [642, 173] width 57 height 9
click at [651, 173] on div "Back to Dashboard Change Sender ID Customers Technicians Select a contact Outbo…" at bounding box center [554, 319] width 631 height 580
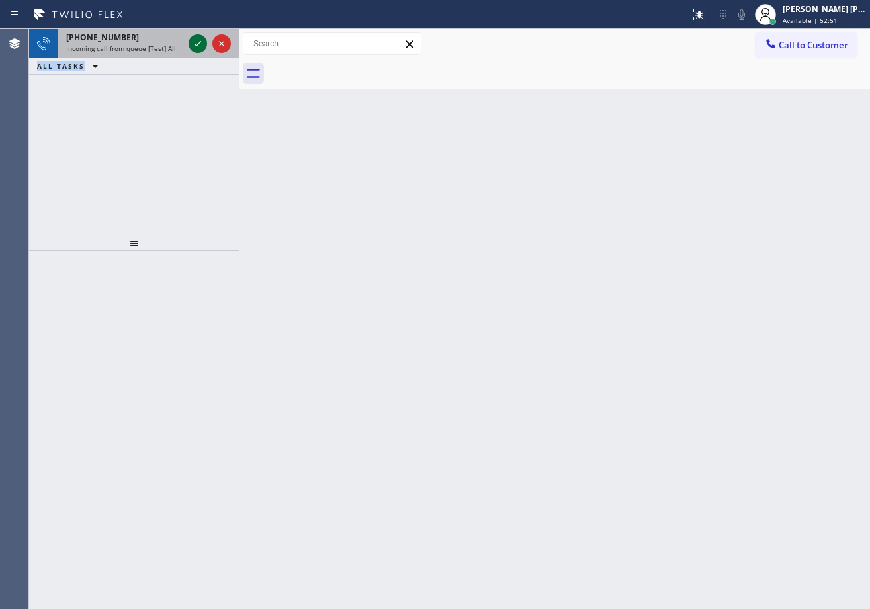
click at [196, 41] on icon at bounding box center [198, 44] width 16 height 16
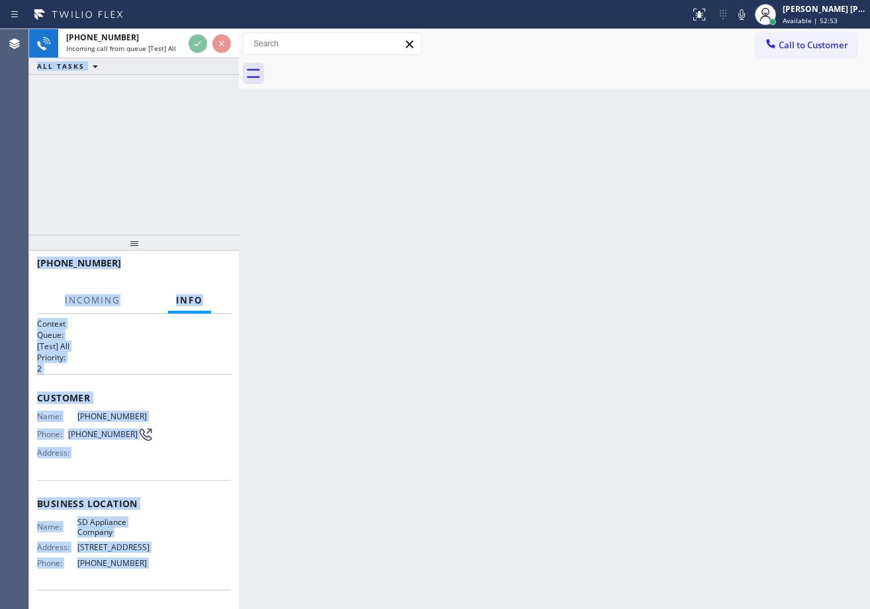
click at [503, 504] on div "Back to Dashboard Change Sender ID Customers Technicians Select a contact Outbo…" at bounding box center [554, 319] width 631 height 580
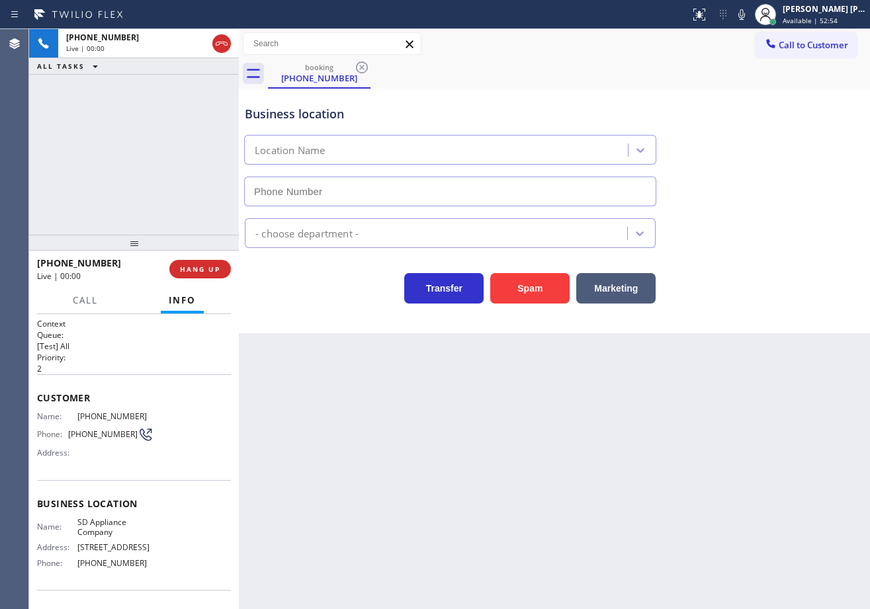
type input "[PHONE_NUMBER]"
click at [211, 450] on div "Name: [PHONE_NUMBER] Phone: [PHONE_NUMBER] Address:" at bounding box center [134, 437] width 194 height 52
click at [341, 450] on div "Back to Dashboard Change Sender ID Customers Technicians Select a contact Outbo…" at bounding box center [554, 319] width 631 height 580
click at [108, 155] on div "[PHONE_NUMBER] Live | 00:17 ALL TASKS ALL TASKS ACTIVE TASKS TASKS IN WRAP UP" at bounding box center [134, 132] width 210 height 206
click at [202, 274] on button "HANG UP" at bounding box center [199, 269] width 61 height 19
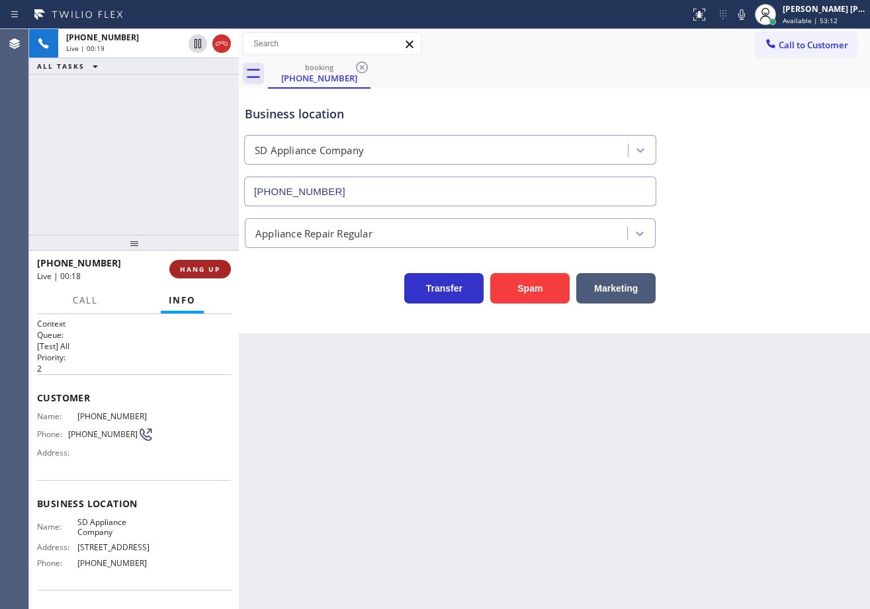
click at [202, 274] on button "HANG UP" at bounding box center [199, 269] width 61 height 19
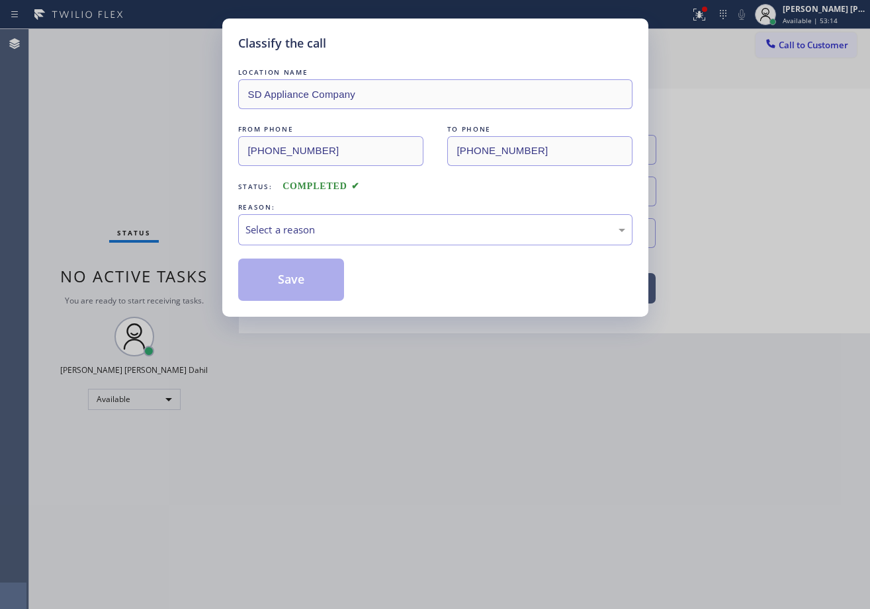
click at [202, 274] on div "Classify the call LOCATION NAME SD Appliance Company FROM PHONE [PHONE_NUMBER] …" at bounding box center [435, 304] width 870 height 609
drag, startPoint x: 368, startPoint y: 206, endPoint x: 361, endPoint y: 244, distance: 39.0
click at [368, 206] on div "REASON:" at bounding box center [435, 207] width 394 height 14
click at [361, 237] on div "Select a reason" at bounding box center [435, 229] width 394 height 31
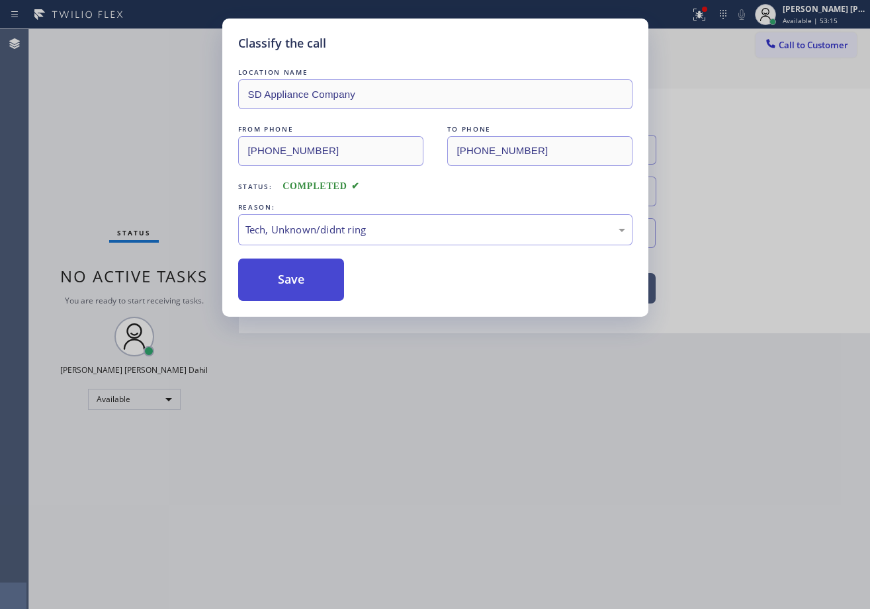
click at [311, 292] on button "Save" at bounding box center [291, 280] width 106 height 42
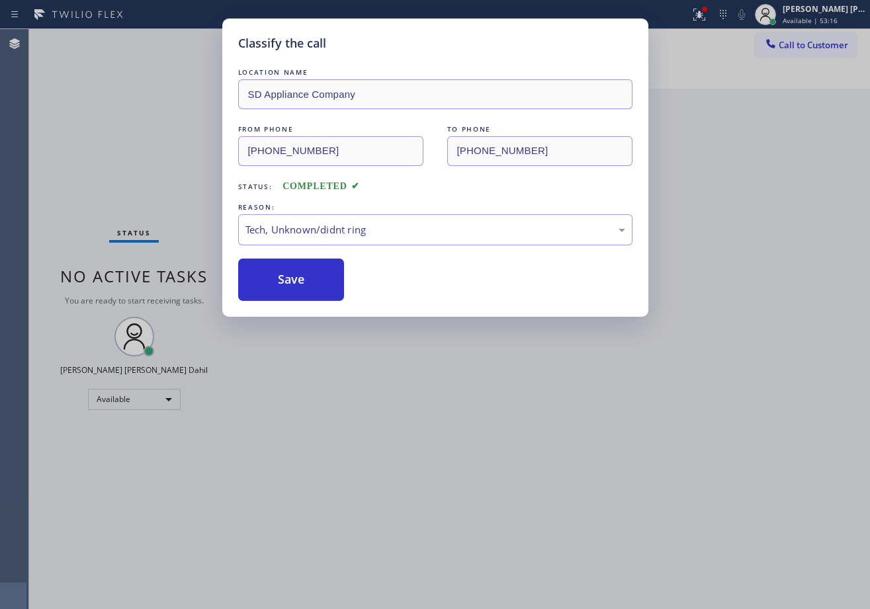
drag, startPoint x: 440, startPoint y: 450, endPoint x: 694, endPoint y: 590, distance: 290.6
click at [448, 451] on div "Classify the call LOCATION NAME SD Appliance Company FROM PHONE [PHONE_NUMBER] …" at bounding box center [435, 304] width 870 height 609
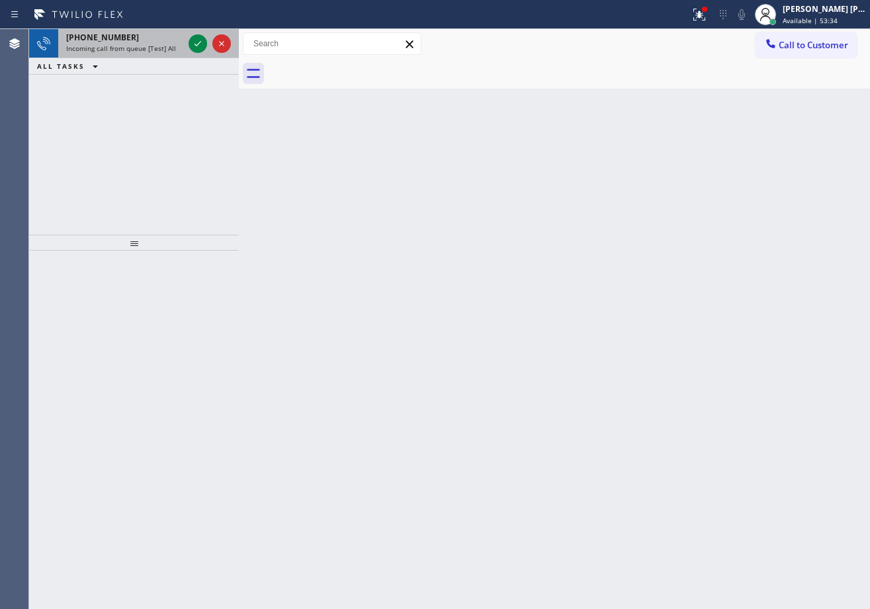
click at [176, 40] on div "[PHONE_NUMBER]" at bounding box center [124, 37] width 117 height 11
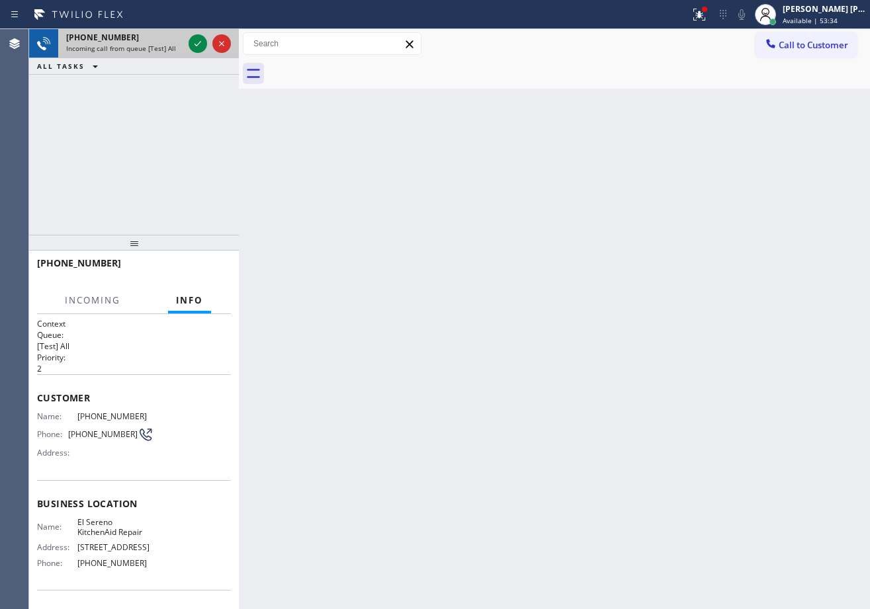
click at [176, 40] on div "[PHONE_NUMBER]" at bounding box center [124, 37] width 117 height 11
click at [193, 43] on icon at bounding box center [198, 44] width 16 height 16
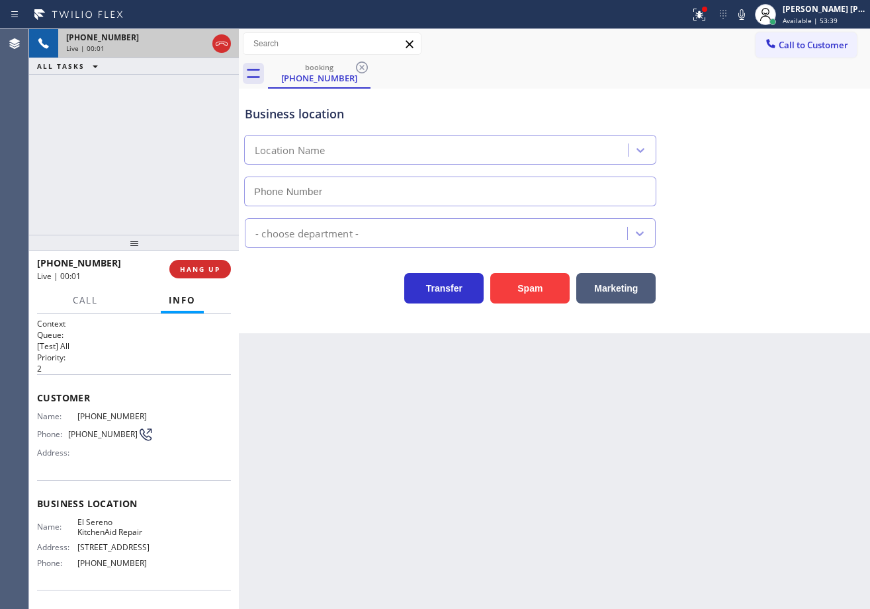
type input "[PHONE_NUMBER]"
drag, startPoint x: 368, startPoint y: 466, endPoint x: 112, endPoint y: 465, distance: 255.9
click at [356, 473] on div "Back to Dashboard Change Sender ID Customers Technicians Select a contact Outbo…" at bounding box center [554, 319] width 631 height 580
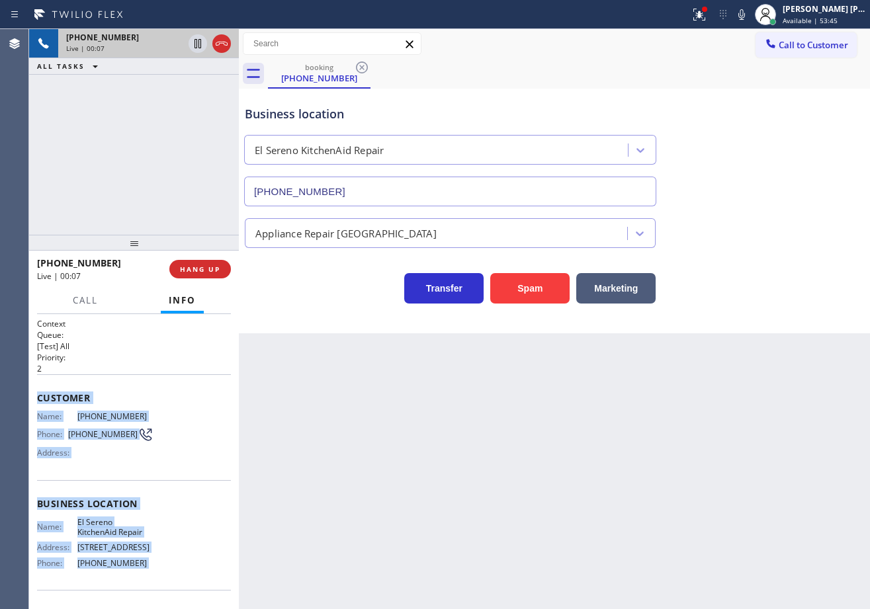
scroll to position [85, 0]
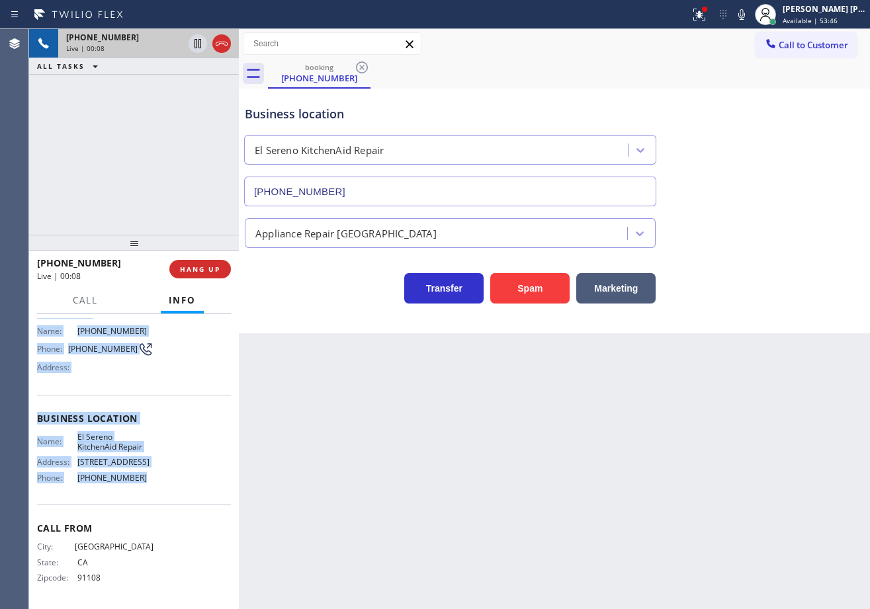
drag, startPoint x: 32, startPoint y: 392, endPoint x: 148, endPoint y: 499, distance: 158.2
click at [148, 499] on div "Context Queue: [Test] All Priority: 2 Customer Name: [PHONE_NUMBER] Phone: [PHO…" at bounding box center [134, 461] width 210 height 295
copy div "Customer Name: [PHONE_NUMBER] Phone: [PHONE_NUMBER] Address: Business location …"
click at [206, 271] on span "HANG UP" at bounding box center [200, 268] width 40 height 9
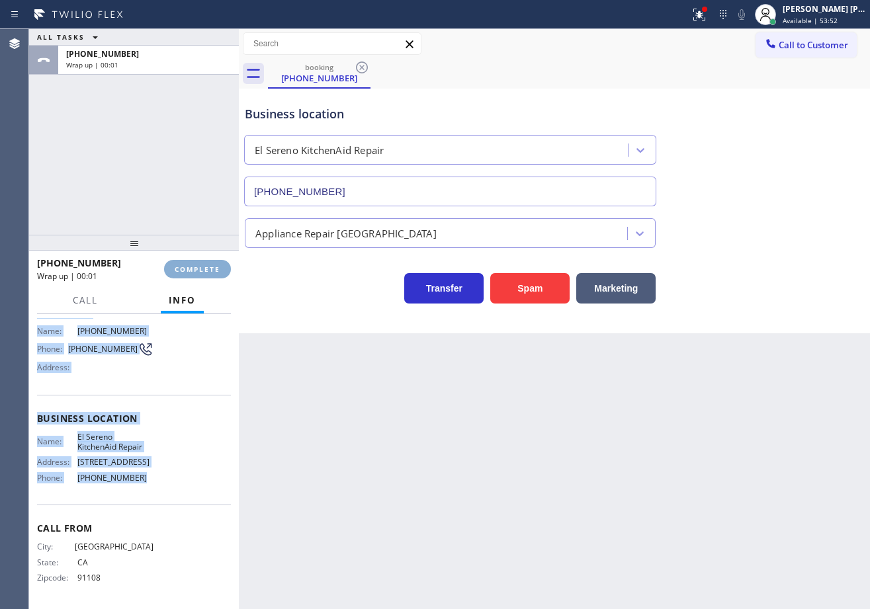
click at [206, 271] on span "COMPLETE" at bounding box center [198, 268] width 46 height 9
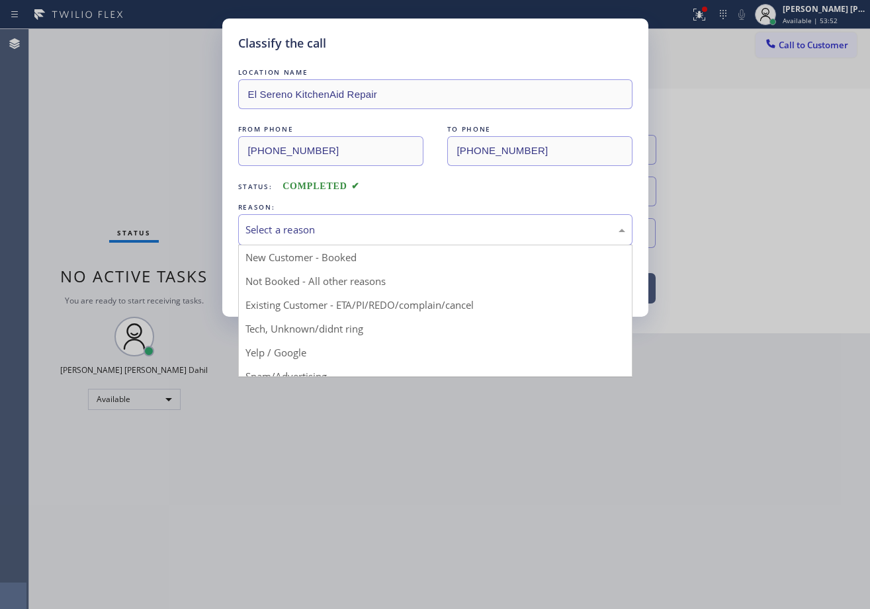
click at [275, 237] on div "Select a reason" at bounding box center [435, 229] width 394 height 31
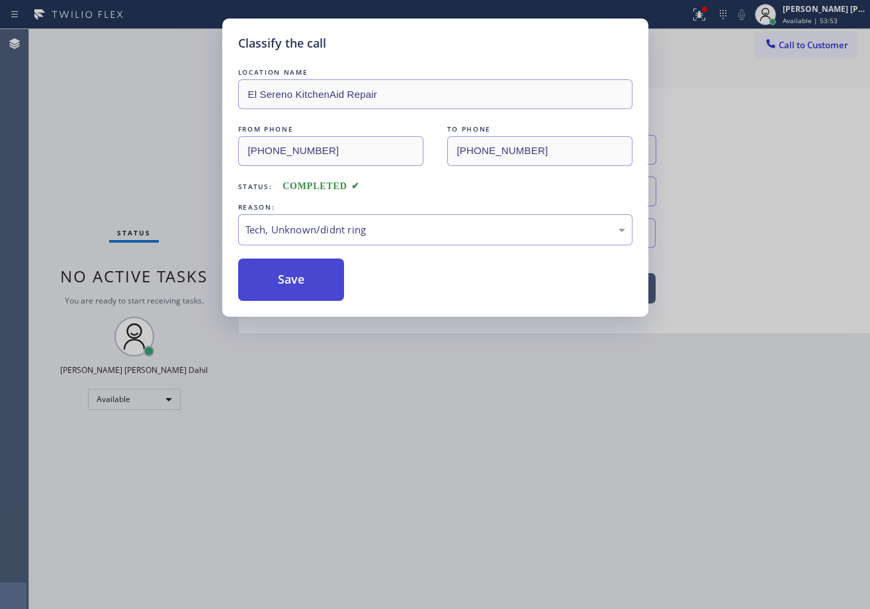
click at [313, 295] on button "Save" at bounding box center [291, 280] width 106 height 42
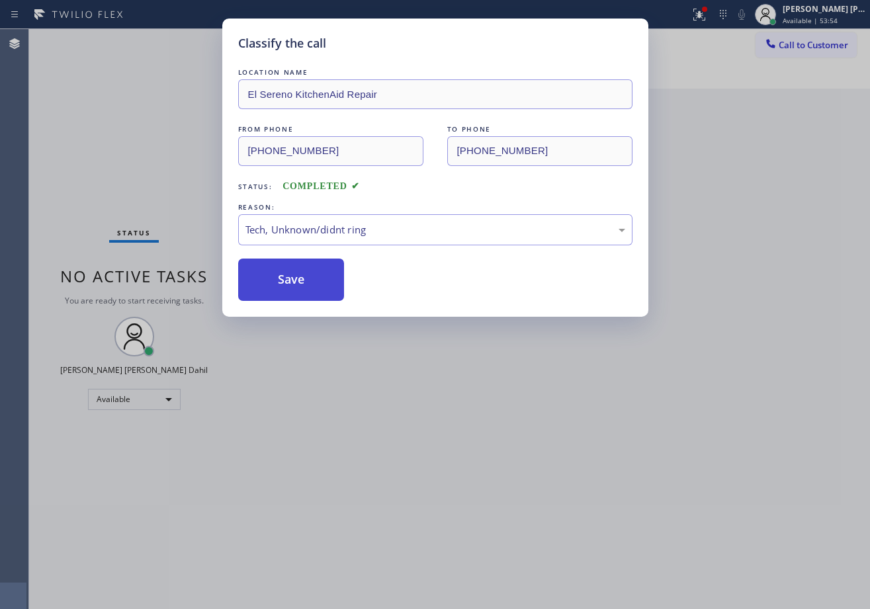
click at [313, 295] on button "Save" at bounding box center [291, 280] width 106 height 42
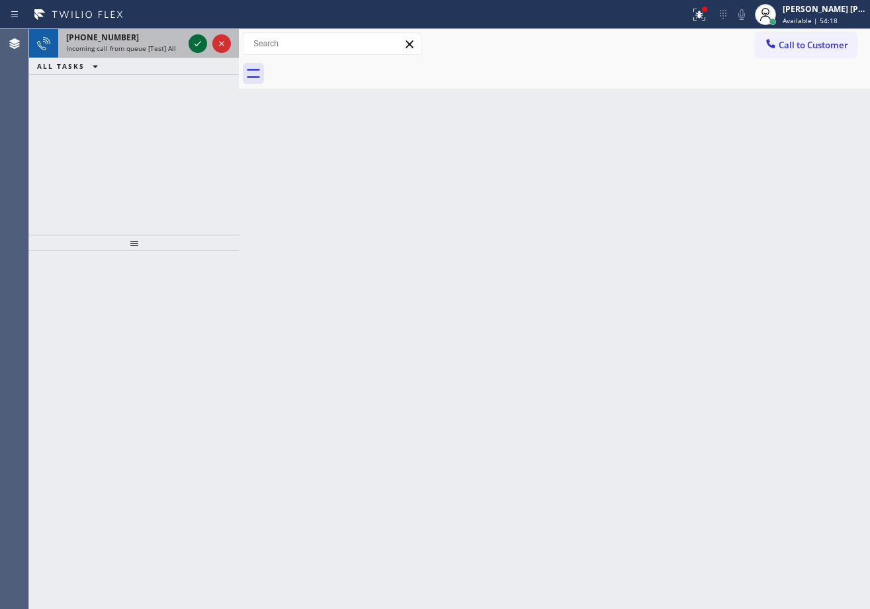
click at [196, 41] on icon at bounding box center [198, 44] width 16 height 16
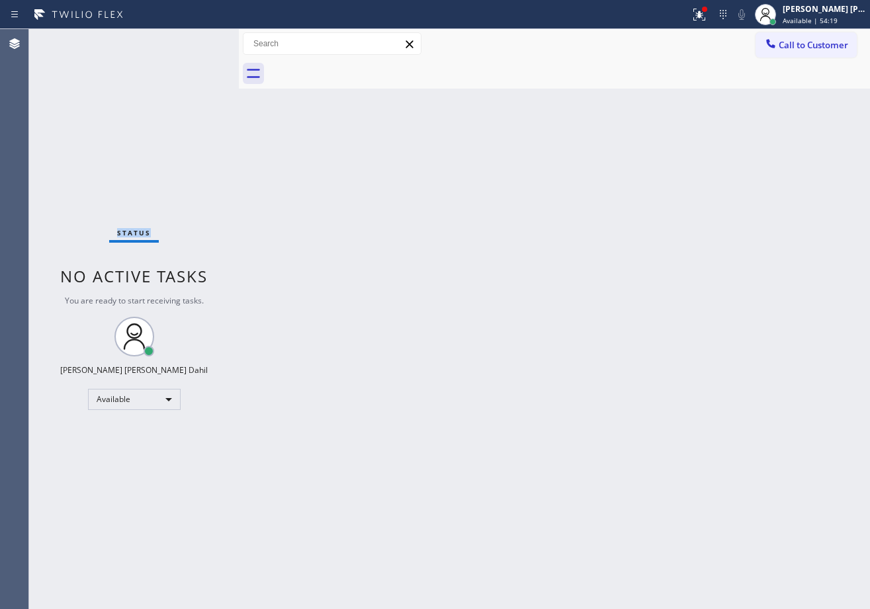
click at [196, 41] on div "Status No active tasks You are ready to start receiving tasks. [PERSON_NAME] [P…" at bounding box center [134, 319] width 210 height 580
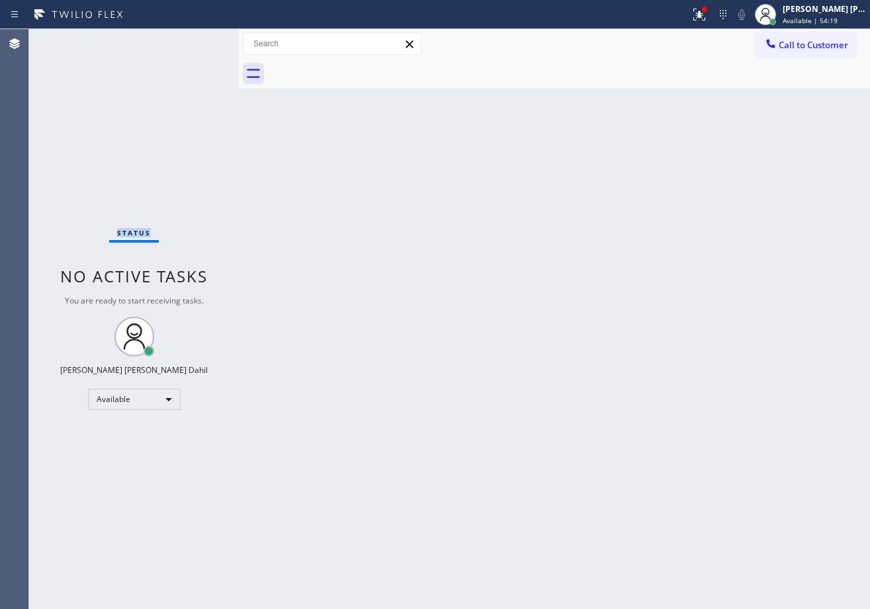
click at [196, 41] on div "Status No active tasks You are ready to start receiving tasks. [PERSON_NAME] [P…" at bounding box center [134, 319] width 210 height 580
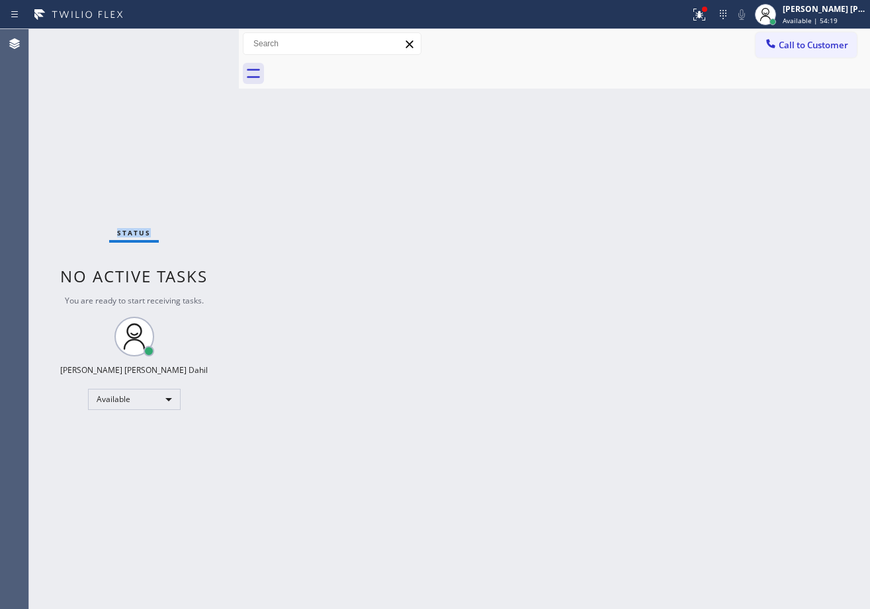
click at [196, 41] on div "Status No active tasks You are ready to start receiving tasks. [PERSON_NAME] [P…" at bounding box center [134, 319] width 210 height 580
click at [424, 237] on div "Back to Dashboard Change Sender ID Customers Technicians Select a contact Outbo…" at bounding box center [554, 319] width 631 height 580
drag, startPoint x: 705, startPoint y: 9, endPoint x: 708, endPoint y: 63, distance: 53.7
click at [706, 10] on div at bounding box center [698, 15] width 29 height 16
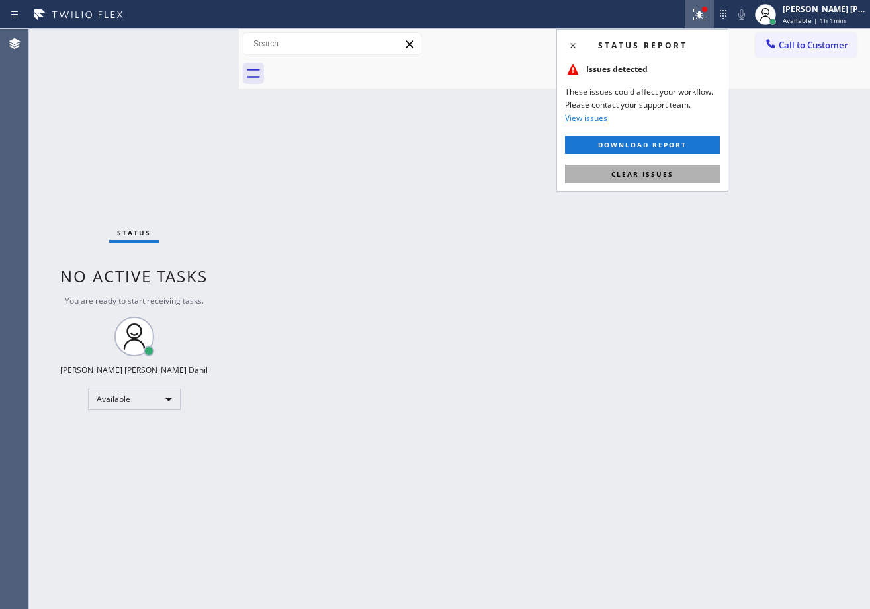
click at [694, 165] on button "Clear issues" at bounding box center [642, 174] width 155 height 19
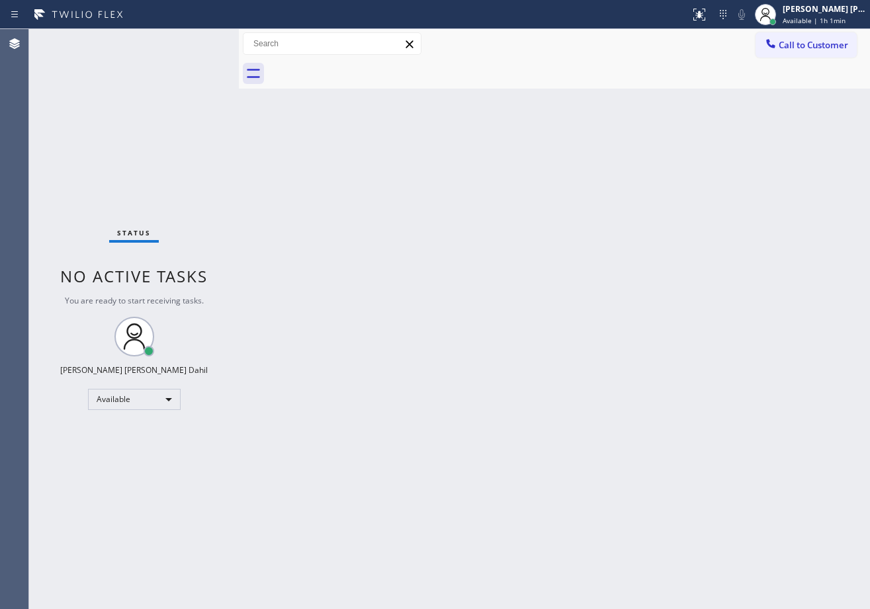
click at [563, 512] on div "Back to Dashboard Change Sender ID Customers Technicians Select a contact Outbo…" at bounding box center [554, 319] width 631 height 580
click at [519, 275] on div "Back to Dashboard Change Sender ID Customers Technicians Select a contact Outbo…" at bounding box center [554, 319] width 631 height 580
drag, startPoint x: 564, startPoint y: 392, endPoint x: 576, endPoint y: 401, distance: 15.1
click at [576, 401] on div "Back to Dashboard Change Sender ID Customers Technicians Select a contact Outbo…" at bounding box center [554, 319] width 631 height 580
click at [493, 380] on div "Back to Dashboard Change Sender ID Customers Technicians Select a contact Outbo…" at bounding box center [554, 319] width 631 height 580
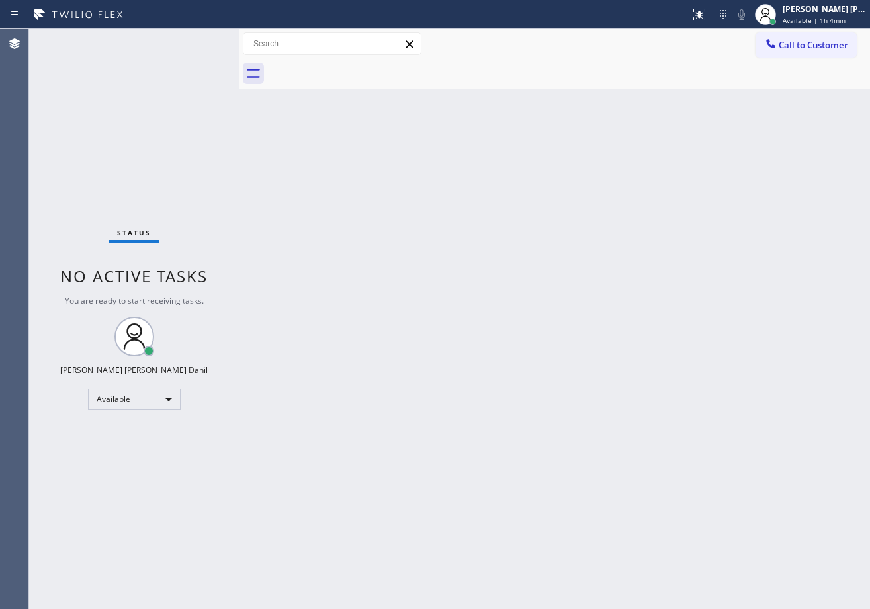
click at [487, 277] on div "Back to Dashboard Change Sender ID Customers Technicians Select a contact Outbo…" at bounding box center [554, 319] width 631 height 580
click at [520, 262] on div "Back to Dashboard Change Sender ID Customers Technicians Select a contact Outbo…" at bounding box center [554, 319] width 631 height 580
click at [522, 262] on div "Back to Dashboard Change Sender ID Customers Technicians Select a contact Outbo…" at bounding box center [554, 319] width 631 height 580
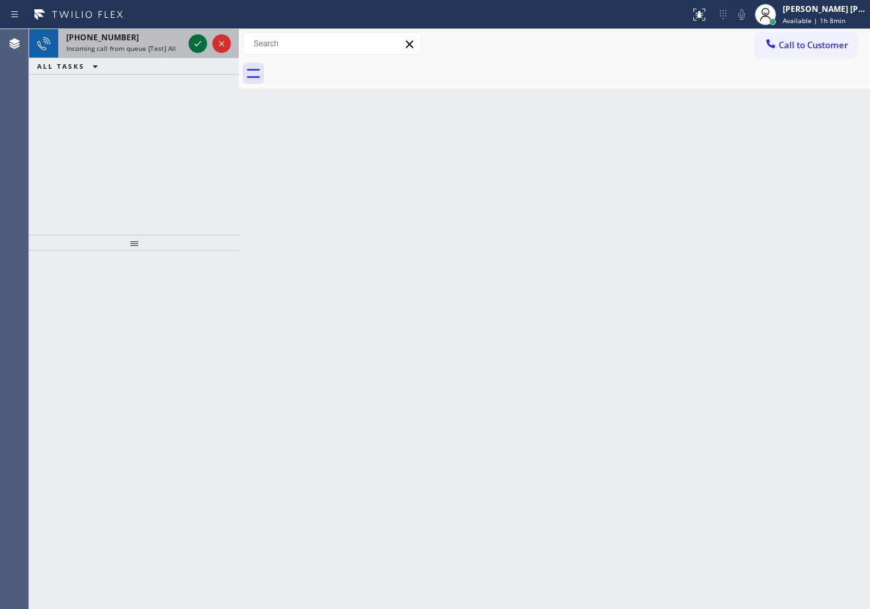
click at [196, 41] on icon at bounding box center [198, 44] width 16 height 16
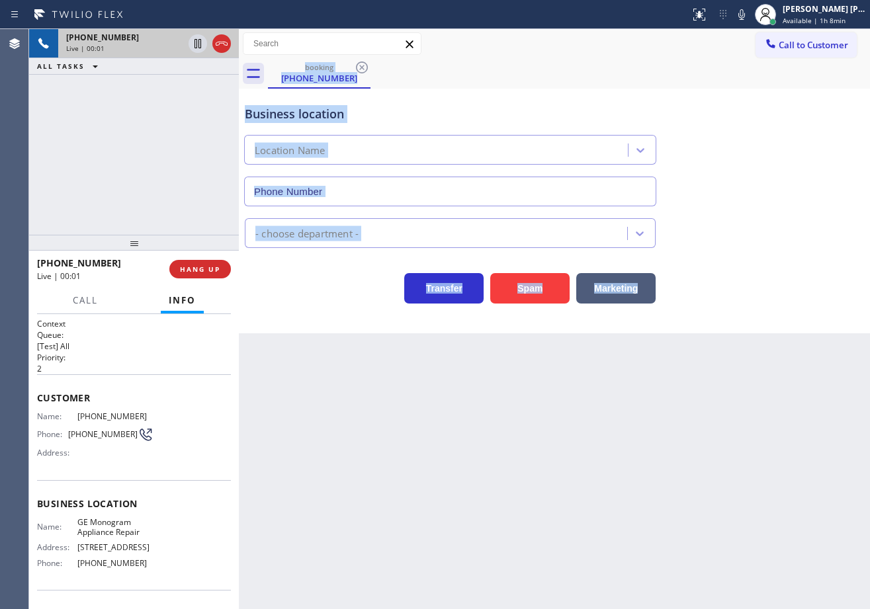
type input "[PHONE_NUMBER]"
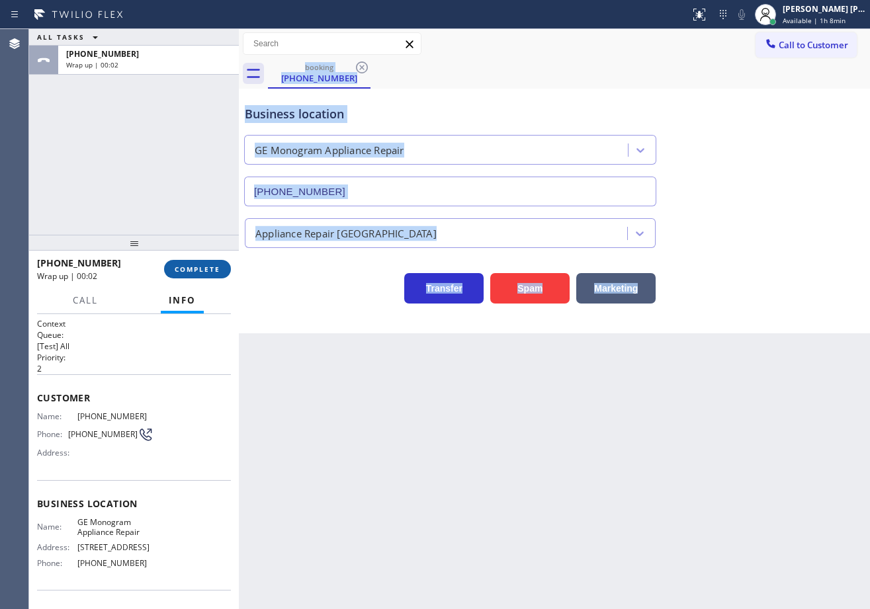
click at [214, 267] on span "COMPLETE" at bounding box center [198, 268] width 46 height 9
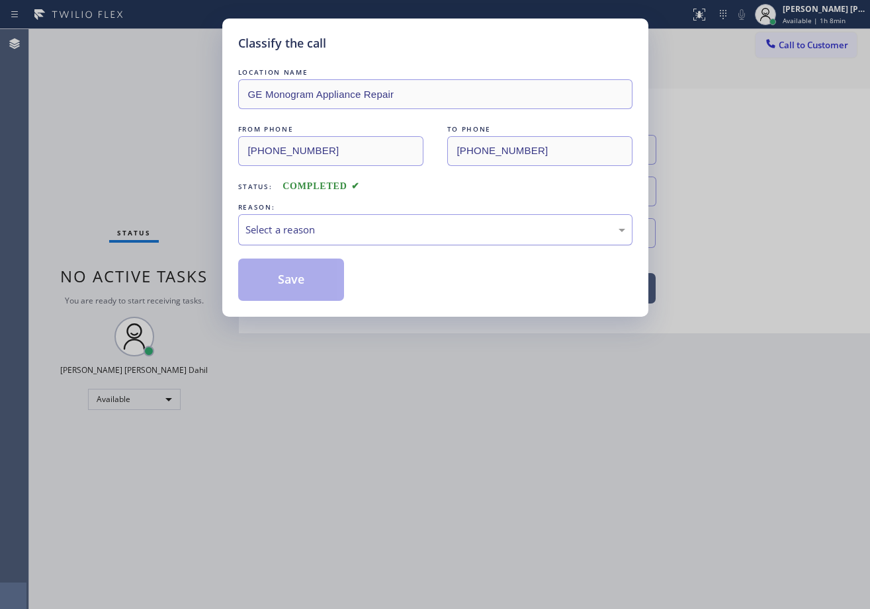
click at [304, 235] on div "Select a reason" at bounding box center [435, 229] width 380 height 15
drag, startPoint x: 298, startPoint y: 307, endPoint x: 299, endPoint y: 296, distance: 11.3
click at [299, 303] on div "Classify the call LOCATION NAME GE Monogram Appliance Repair FROM PHONE [PHONE_…" at bounding box center [435, 168] width 426 height 298
click at [299, 296] on button "Save" at bounding box center [291, 280] width 106 height 42
click at [295, 286] on button "Save" at bounding box center [291, 280] width 106 height 42
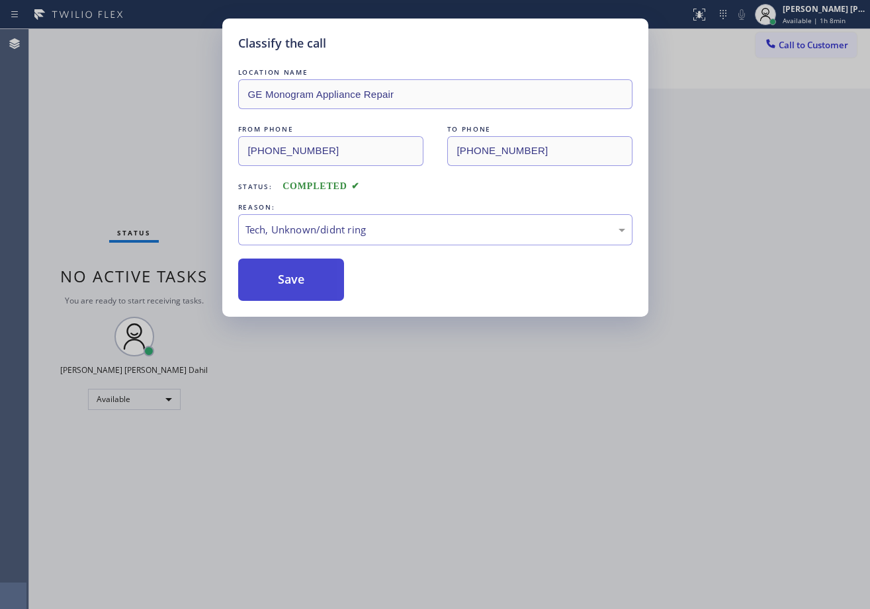
click at [292, 284] on button "Save" at bounding box center [291, 280] width 106 height 42
click at [401, 421] on div "Classify the call LOCATION NAME GE Monogram Appliance Repair FROM PHONE [PHONE_…" at bounding box center [435, 304] width 870 height 609
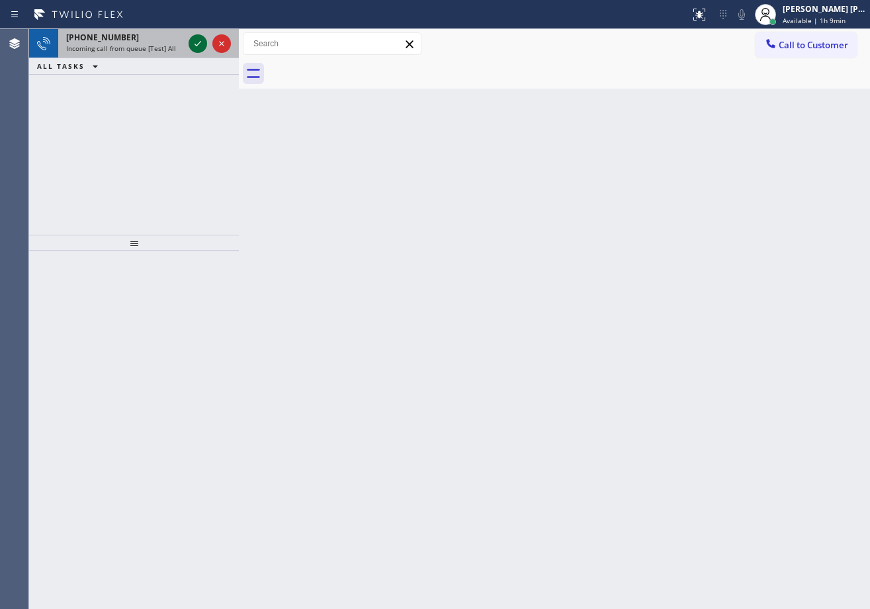
click at [196, 41] on icon at bounding box center [198, 44] width 16 height 16
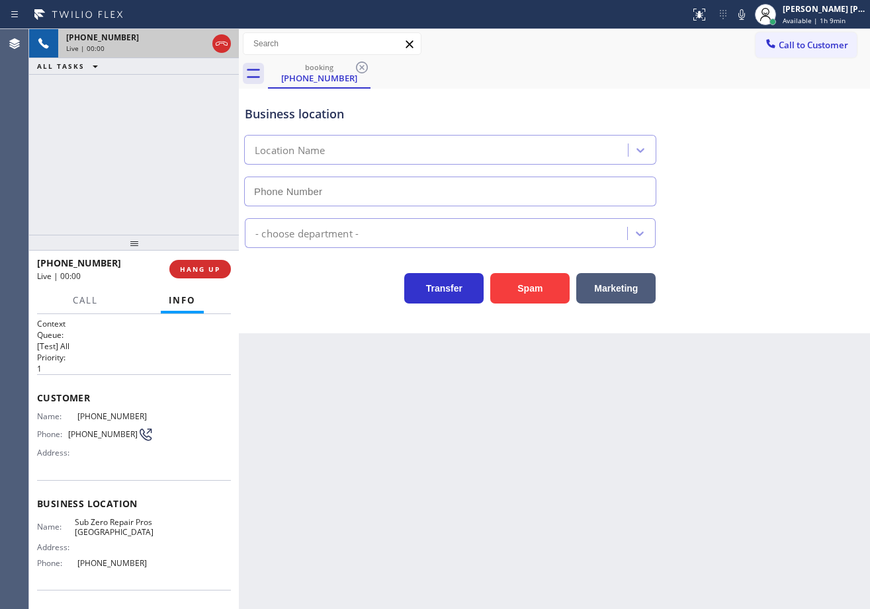
type input "[PHONE_NUMBER]"
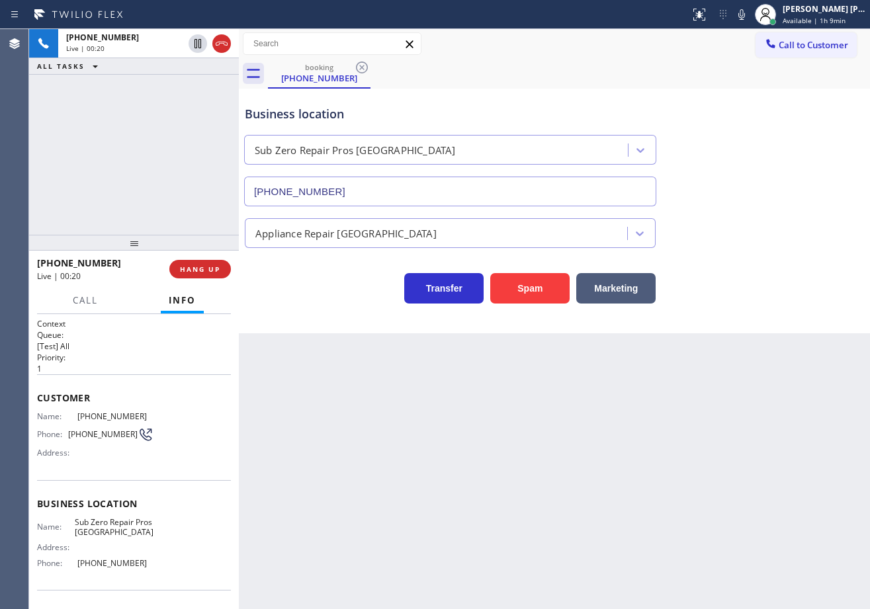
click at [124, 214] on div "[PHONE_NUMBER] Live | 00:20 ALL TASKS ALL TASKS ACTIVE TASKS TASKS IN WRAP UP" at bounding box center [134, 132] width 210 height 206
click at [200, 271] on span "HANG UP" at bounding box center [200, 268] width 40 height 9
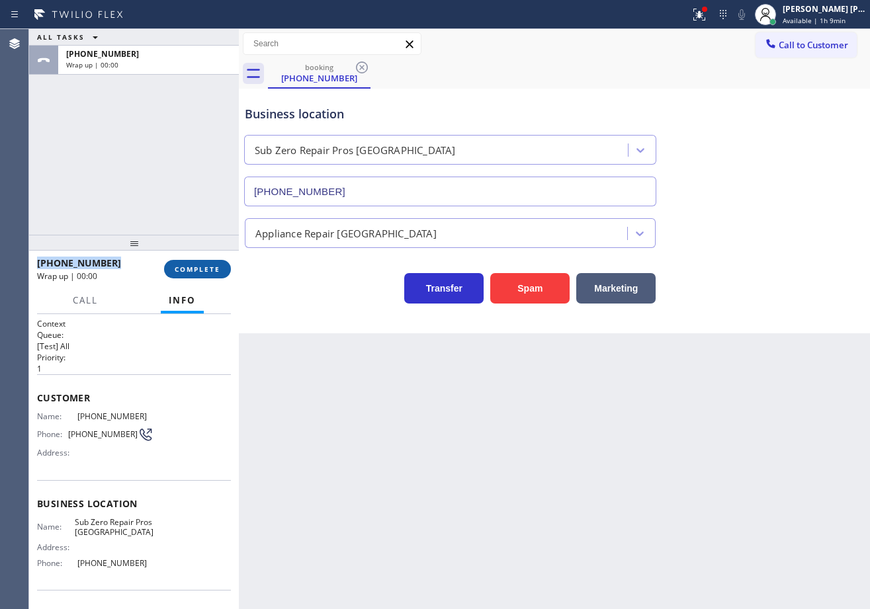
click at [200, 271] on span "COMPLETE" at bounding box center [198, 268] width 46 height 9
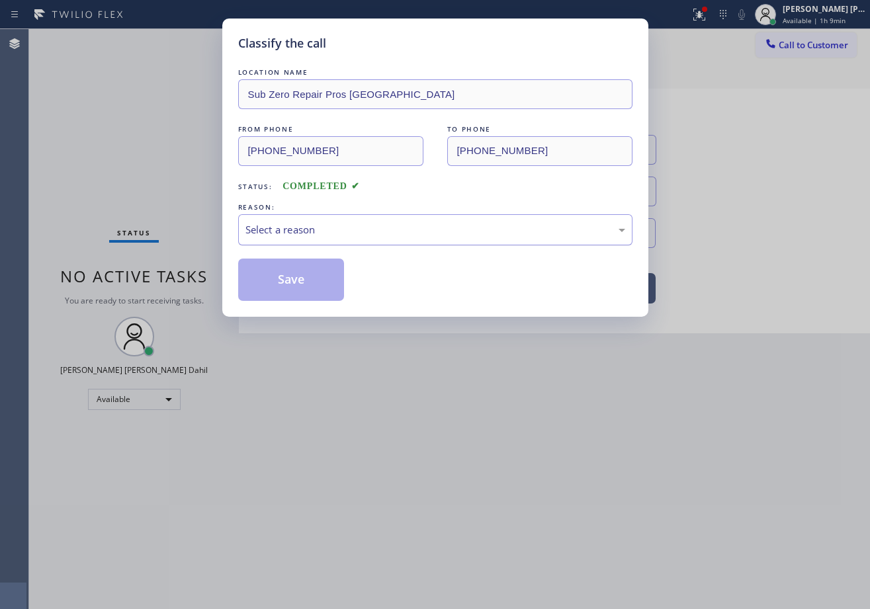
drag, startPoint x: 277, startPoint y: 227, endPoint x: 280, endPoint y: 235, distance: 8.6
click at [280, 231] on div "Select a reason" at bounding box center [435, 229] width 380 height 15
click at [279, 288] on button "Save" at bounding box center [291, 280] width 106 height 42
click at [278, 287] on button "Save" at bounding box center [291, 280] width 106 height 42
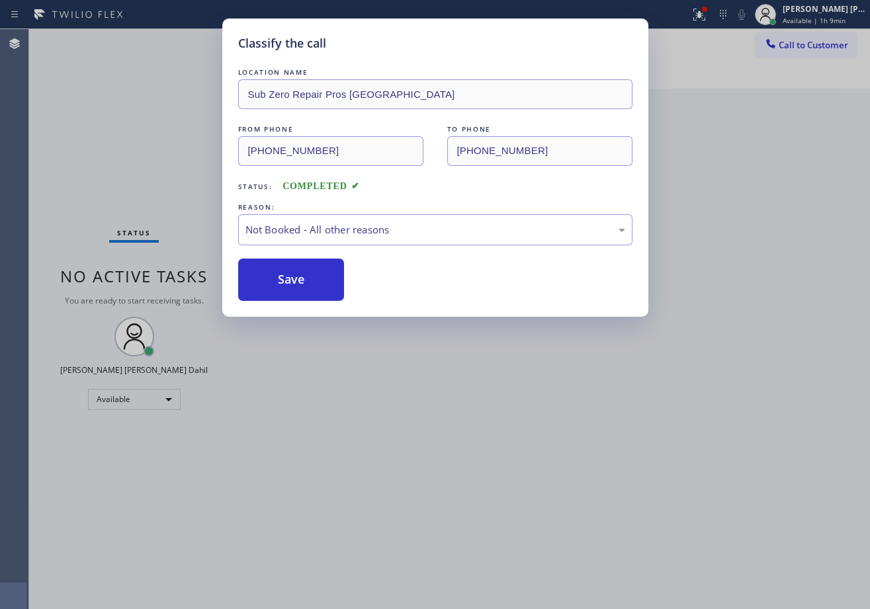
click at [409, 462] on div "Classify the call LOCATION NAME Sub Zero Repair Pros [GEOGRAPHIC_DATA] FROM PHO…" at bounding box center [435, 304] width 870 height 609
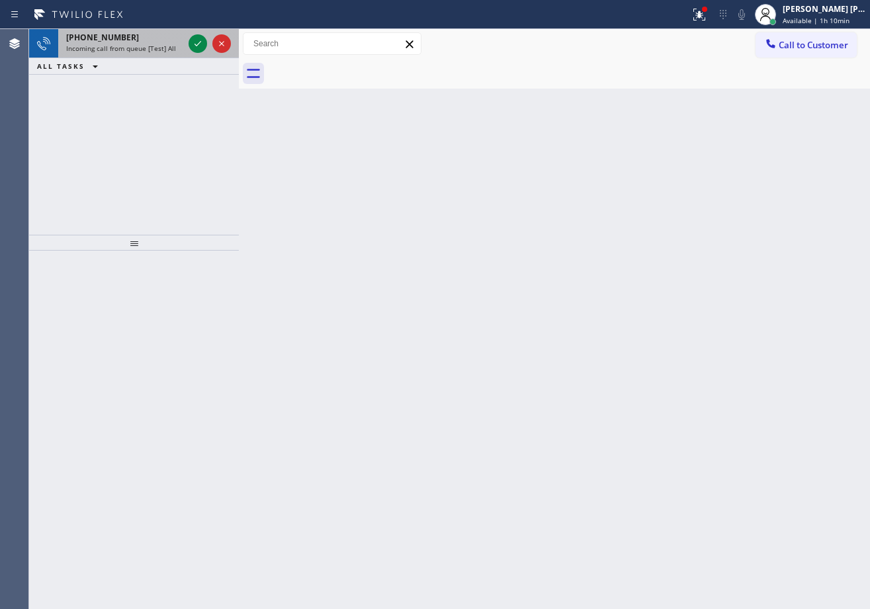
click at [132, 37] on div "[PHONE_NUMBER]" at bounding box center [124, 37] width 117 height 11
click at [132, 38] on div "[PHONE_NUMBER]" at bounding box center [124, 37] width 117 height 11
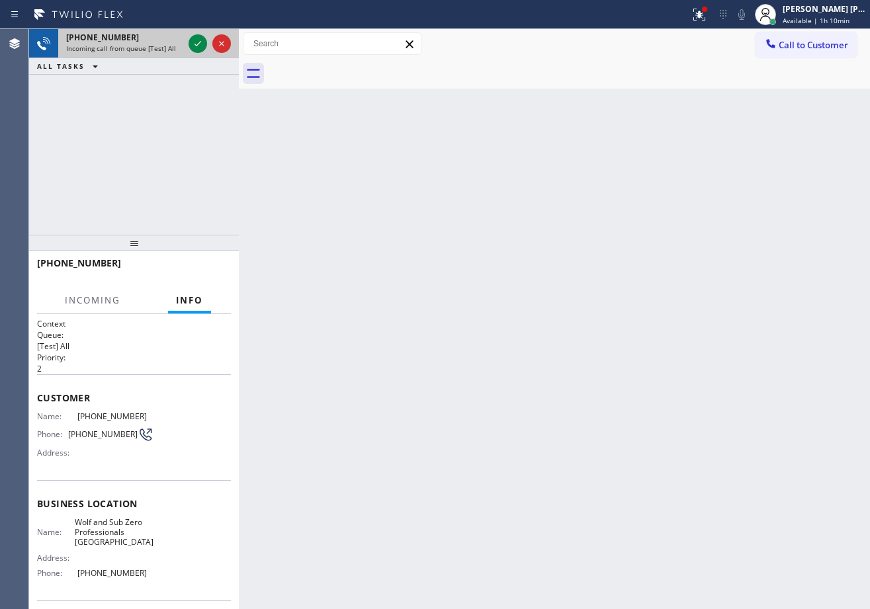
click at [132, 38] on div "[PHONE_NUMBER]" at bounding box center [124, 37] width 117 height 11
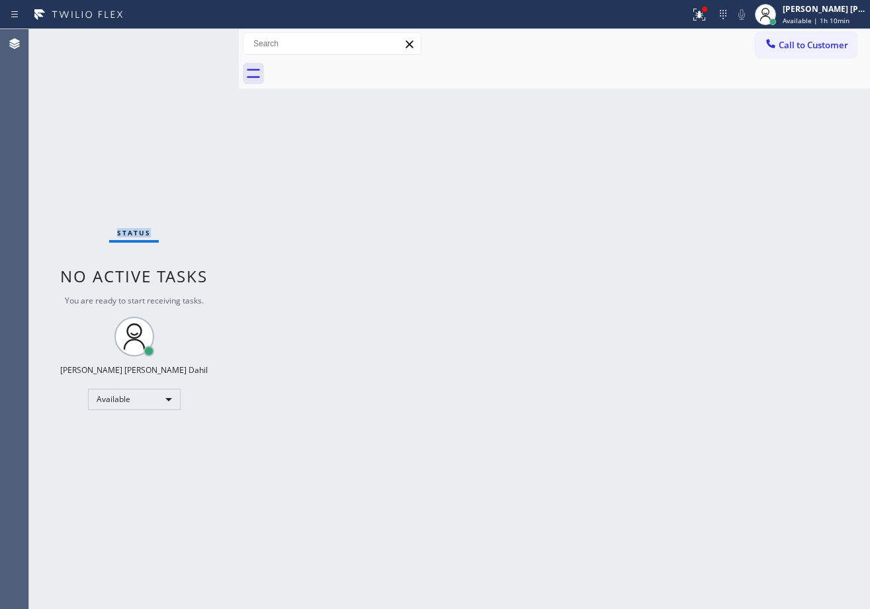
click at [132, 38] on div "Status No active tasks You are ready to start receiving tasks. [PERSON_NAME] [P…" at bounding box center [134, 319] width 210 height 580
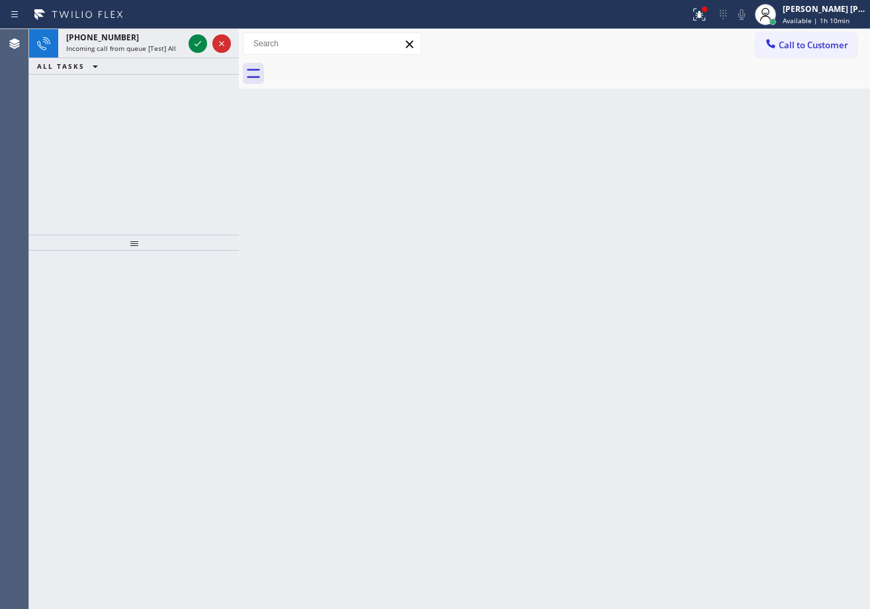
click at [186, 71] on div "ALL TASKS ALL TASKS ACTIVE TASKS TASKS IN WRAP UP" at bounding box center [134, 66] width 210 height 17
click at [187, 49] on div at bounding box center [210, 43] width 48 height 29
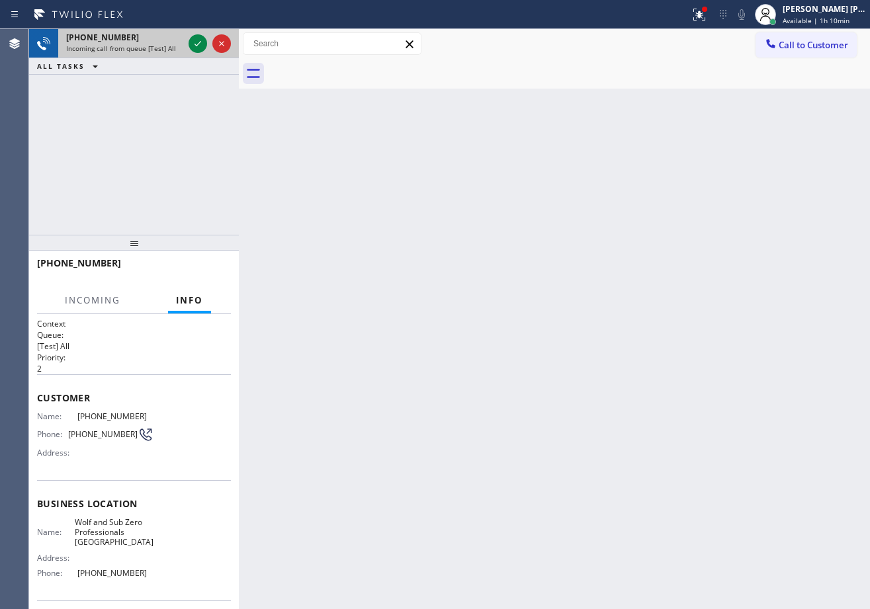
click at [186, 49] on div at bounding box center [210, 43] width 48 height 29
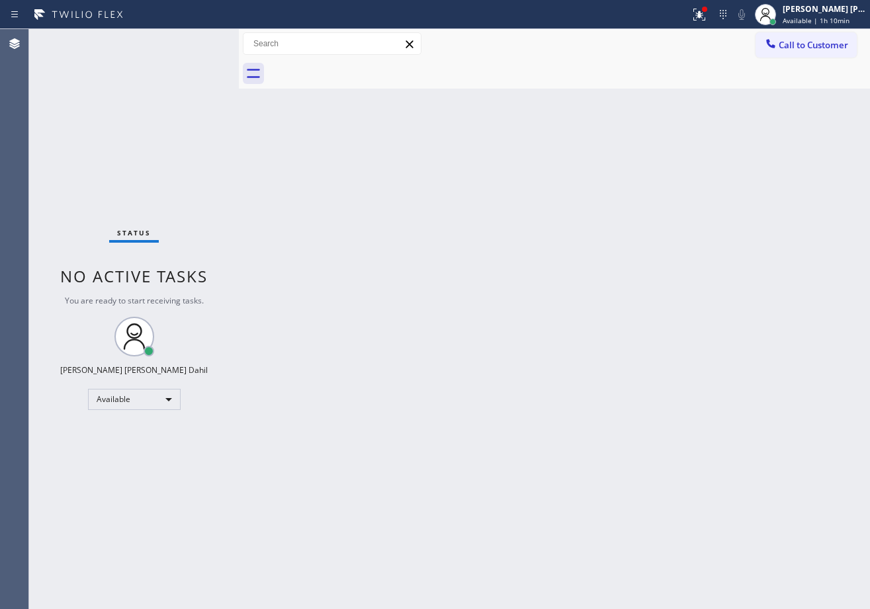
click at [196, 47] on div "Status No active tasks You are ready to start receiving tasks. [PERSON_NAME] [P…" at bounding box center [134, 319] width 210 height 580
click at [196, 46] on div "Status No active tasks You are ready to start receiving tasks. [PERSON_NAME] [P…" at bounding box center [134, 319] width 210 height 580
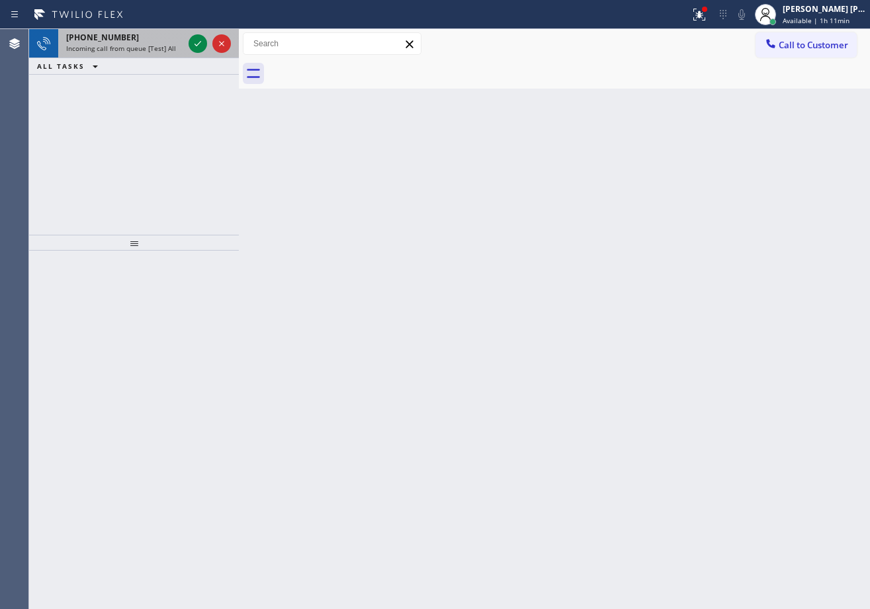
click at [155, 48] on span "Incoming call from queue [Test] All" at bounding box center [121, 48] width 110 height 9
click at [156, 45] on span "Incoming call from queue [Test] All" at bounding box center [121, 48] width 110 height 9
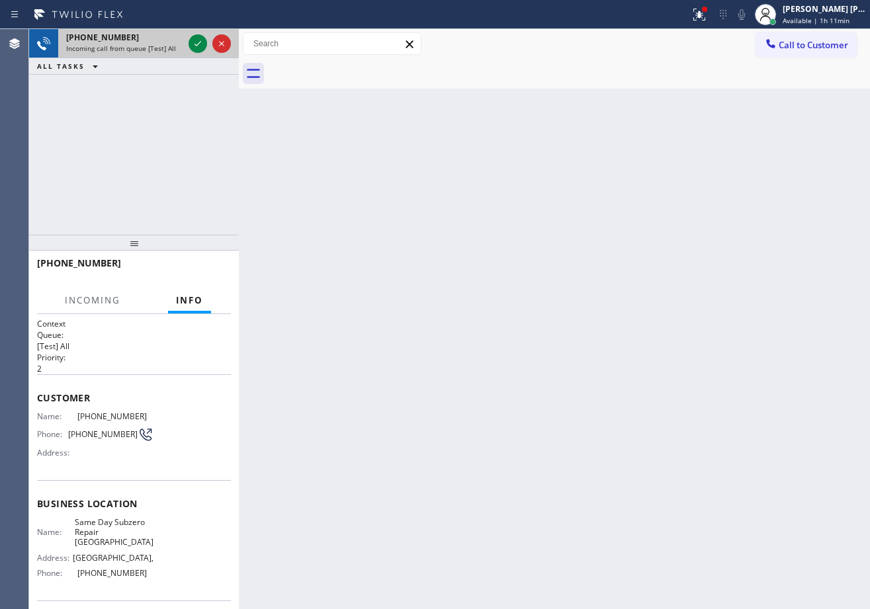
click at [156, 45] on span "Incoming call from queue [Test] All" at bounding box center [121, 48] width 110 height 9
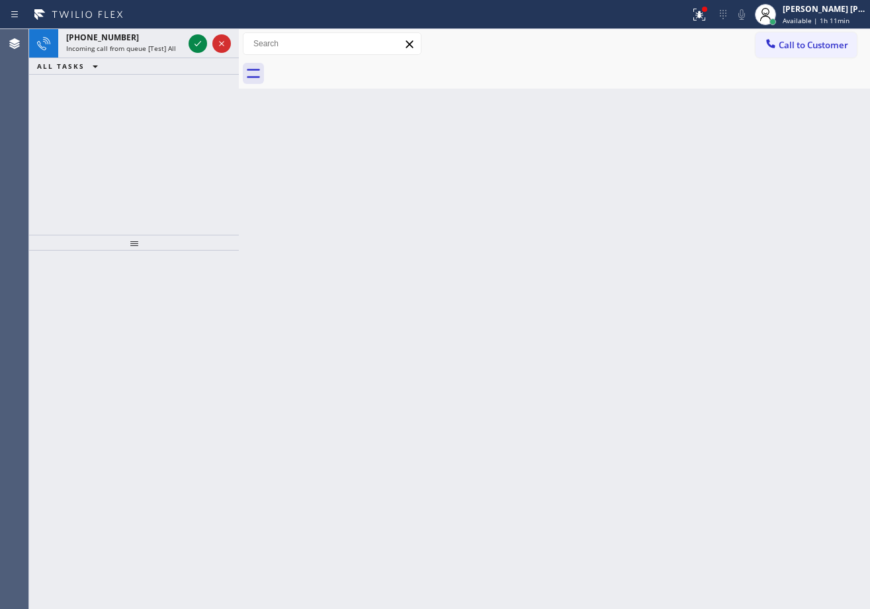
click at [197, 44] on icon at bounding box center [198, 44] width 16 height 16
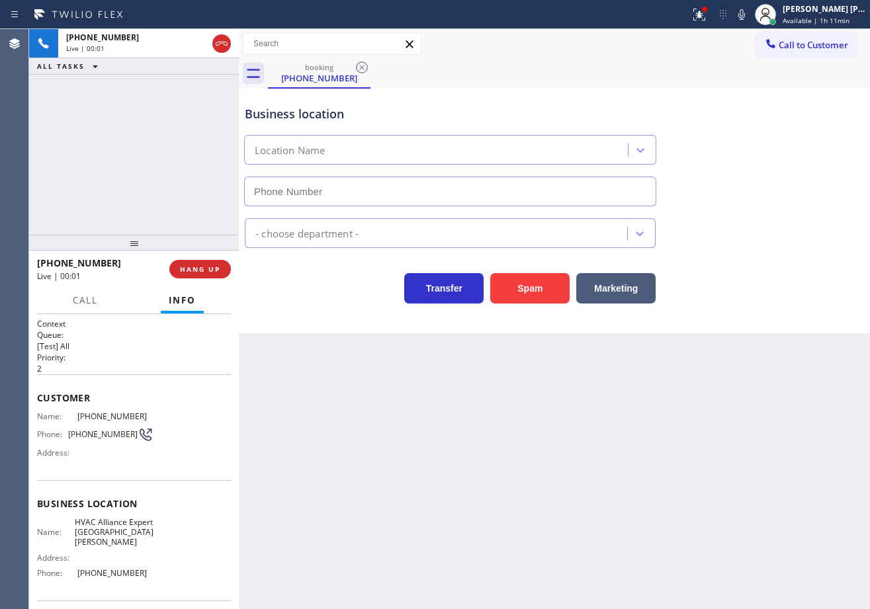
type input "[PHONE_NUMBER]"
click at [707, 21] on icon at bounding box center [699, 15] width 16 height 16
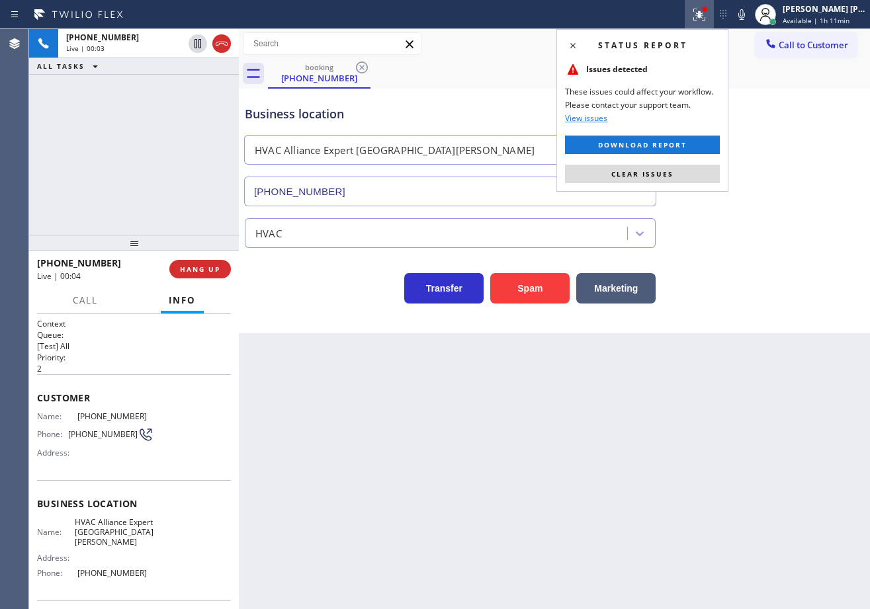
click at [683, 184] on div "Status report Issues detected These issues could affect your workflow. Please c…" at bounding box center [642, 110] width 172 height 163
click at [670, 178] on span "Clear issues" at bounding box center [642, 173] width 62 height 9
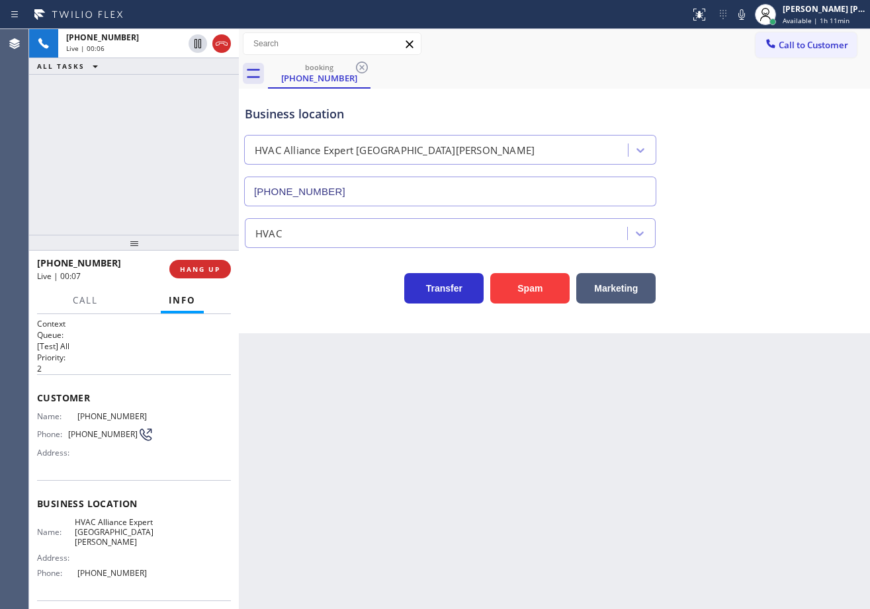
click at [606, 542] on div "Back to Dashboard Change Sender ID Customers Technicians Select a contact Outbo…" at bounding box center [554, 319] width 631 height 580
click at [606, 540] on div "Back to Dashboard Change Sender ID Customers Technicians Select a contact Outbo…" at bounding box center [554, 319] width 631 height 580
click at [169, 179] on div "[PHONE_NUMBER] Live | 00:41 ALL TASKS ALL TASKS ACTIVE TASKS TASKS IN WRAP UP" at bounding box center [134, 132] width 210 height 206
click at [625, 416] on div "Back to Dashboard Change Sender ID Customers Technicians Select a contact Outbo…" at bounding box center [554, 319] width 631 height 580
click at [620, 289] on button "Marketing" at bounding box center [615, 288] width 79 height 30
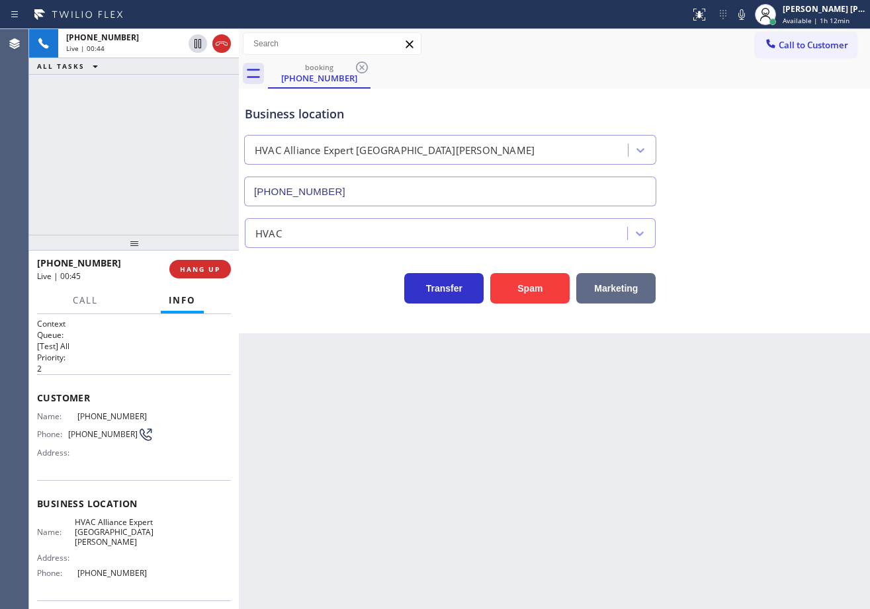
click at [620, 289] on button "Marketing" at bounding box center [615, 288] width 79 height 30
drag, startPoint x: 620, startPoint y: 289, endPoint x: 631, endPoint y: 393, distance: 104.4
click at [620, 289] on button "Marketing" at bounding box center [615, 288] width 79 height 30
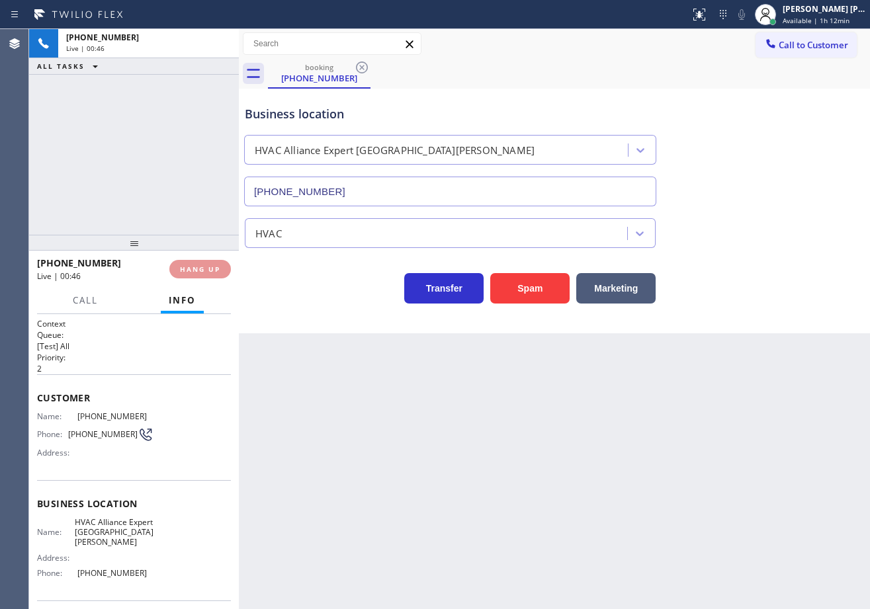
click at [620, 289] on button "Marketing" at bounding box center [615, 288] width 79 height 30
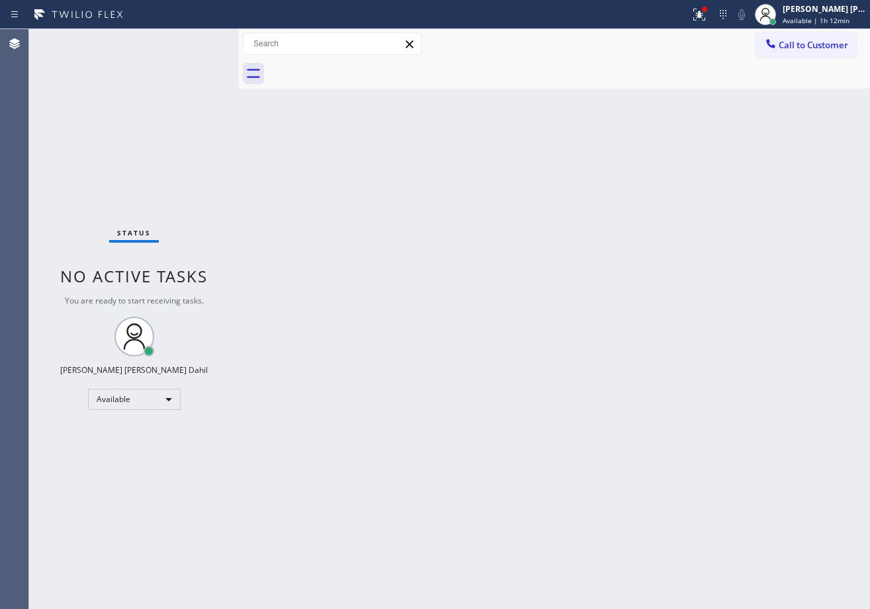
click at [159, 84] on div "Status No active tasks You are ready to start receiving tasks. [PERSON_NAME] [P…" at bounding box center [134, 319] width 210 height 580
click at [684, 10] on div at bounding box center [344, 14] width 679 height 21
click at [701, 9] on icon at bounding box center [697, 13] width 8 height 9
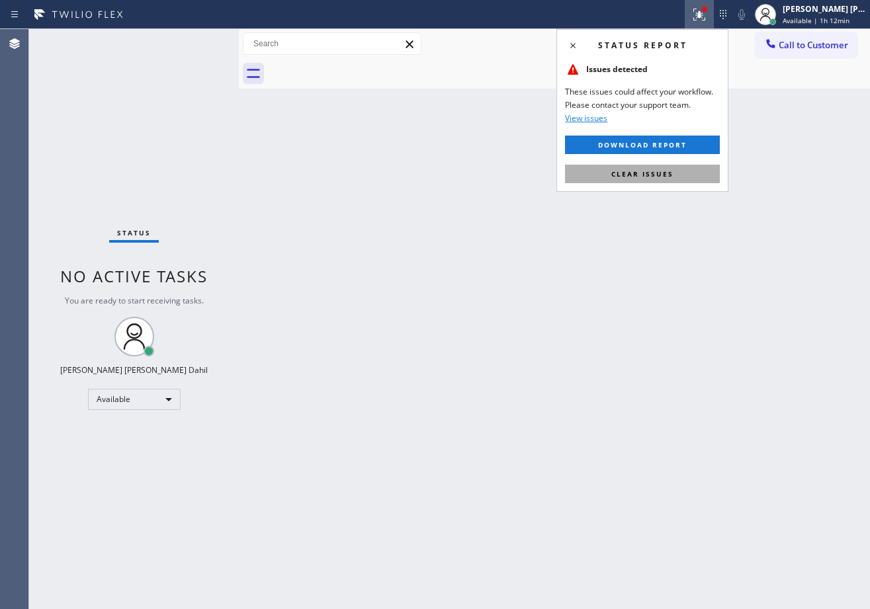
click at [667, 175] on span "Clear issues" at bounding box center [642, 173] width 62 height 9
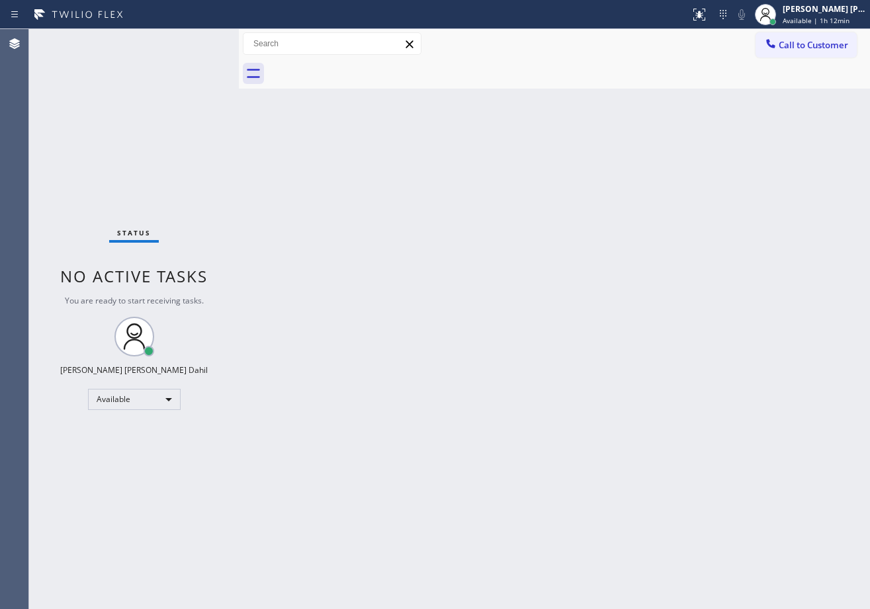
drag, startPoint x: 667, startPoint y: 175, endPoint x: 686, endPoint y: 386, distance: 211.8
click at [667, 175] on div "Back to Dashboard Change Sender ID Customers Technicians Select a contact Outbo…" at bounding box center [554, 319] width 631 height 580
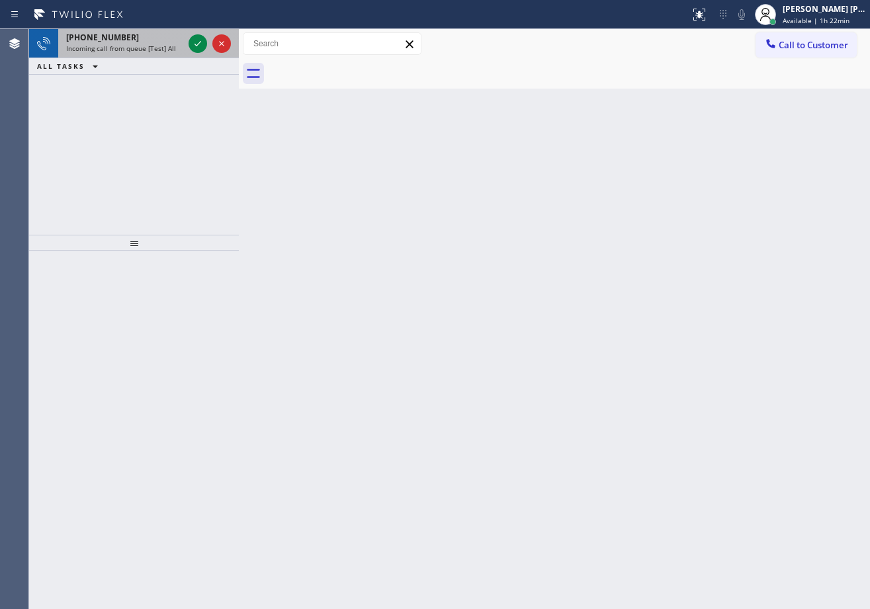
click at [112, 52] on span "Incoming call from queue [Test] All" at bounding box center [121, 48] width 110 height 9
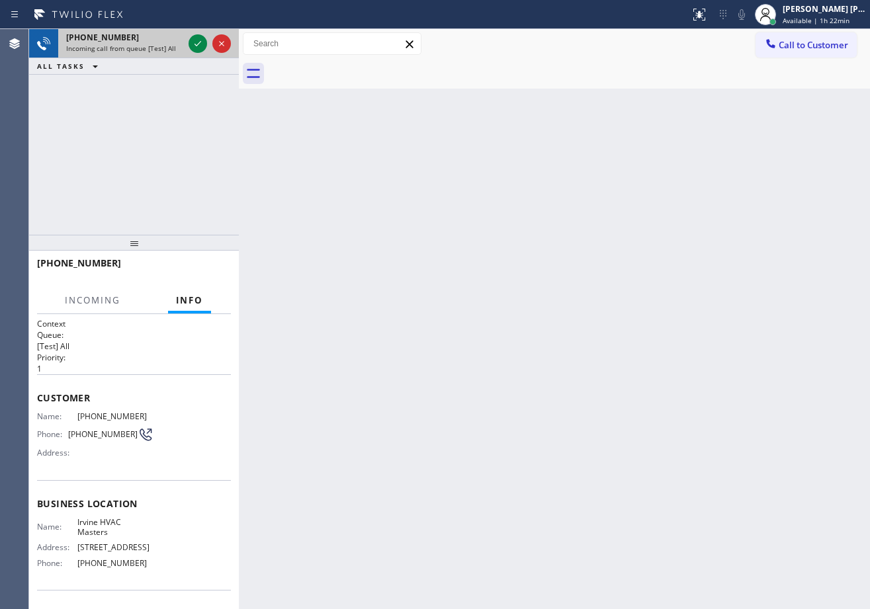
click at [112, 52] on span "Incoming call from queue [Test] All" at bounding box center [121, 48] width 110 height 9
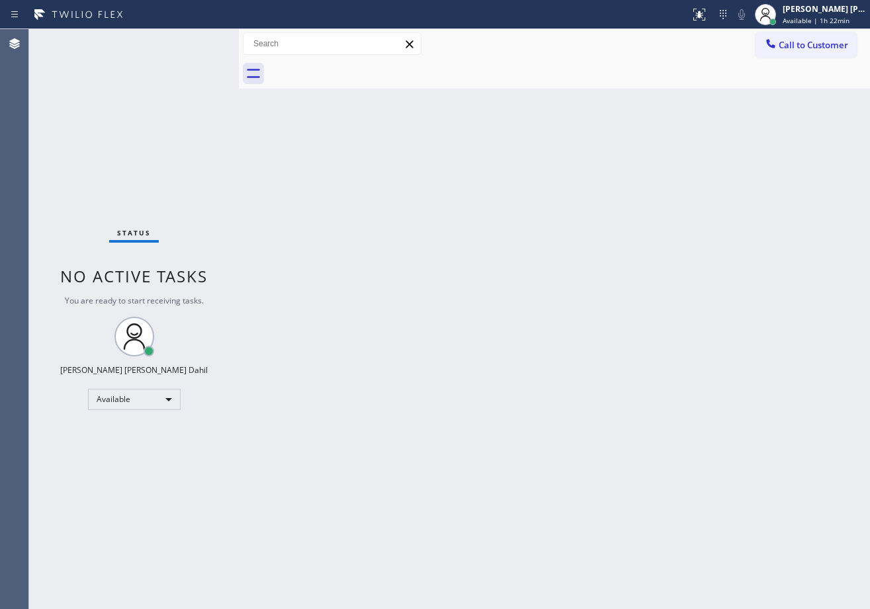
click at [191, 36] on div "Status No active tasks You are ready to start receiving tasks. [PERSON_NAME] [P…" at bounding box center [134, 319] width 210 height 580
drag, startPoint x: 333, startPoint y: 235, endPoint x: 366, endPoint y: 254, distance: 38.8
click at [339, 239] on div "Back to Dashboard Change Sender ID Customers Technicians Select a contact Outbo…" at bounding box center [554, 319] width 631 height 580
click at [719, 444] on div "Back to Dashboard Change Sender ID Customers Technicians Select a contact Outbo…" at bounding box center [554, 319] width 631 height 580
click at [778, 303] on div "Back to Dashboard Change Sender ID Customers Technicians Select a contact Outbo…" at bounding box center [554, 319] width 631 height 580
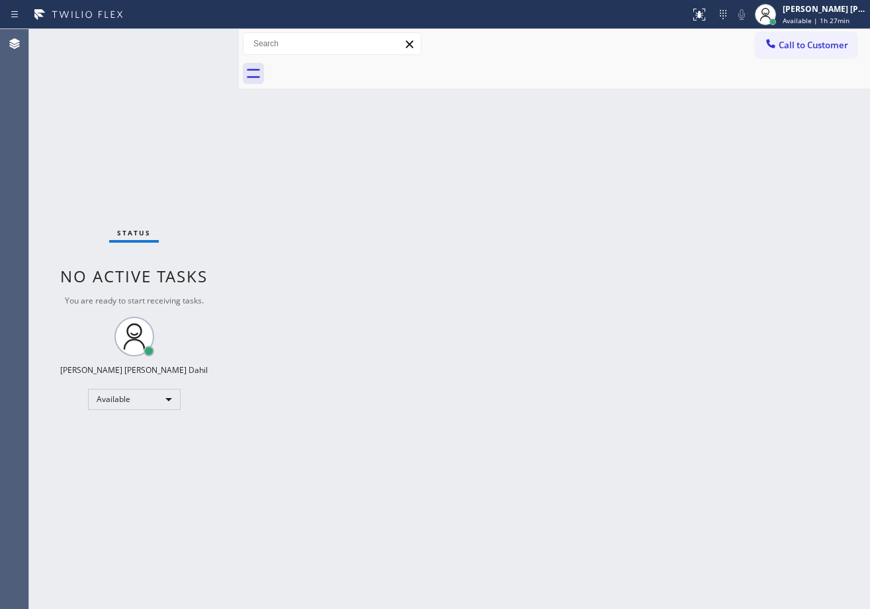
click at [380, 222] on div "Back to Dashboard Change Sender ID Customers Technicians Select a contact Outbo…" at bounding box center [554, 319] width 631 height 580
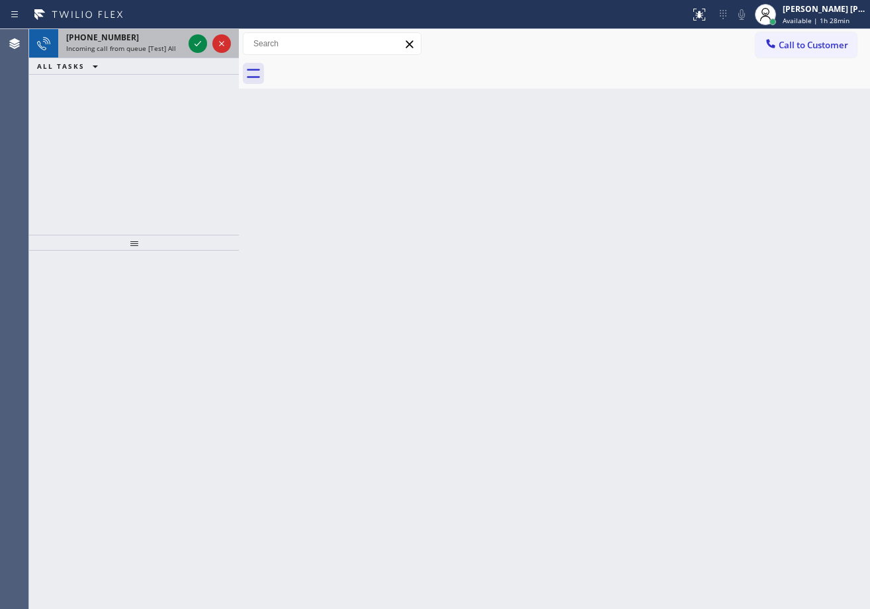
click at [161, 38] on div "[PHONE_NUMBER]" at bounding box center [124, 37] width 117 height 11
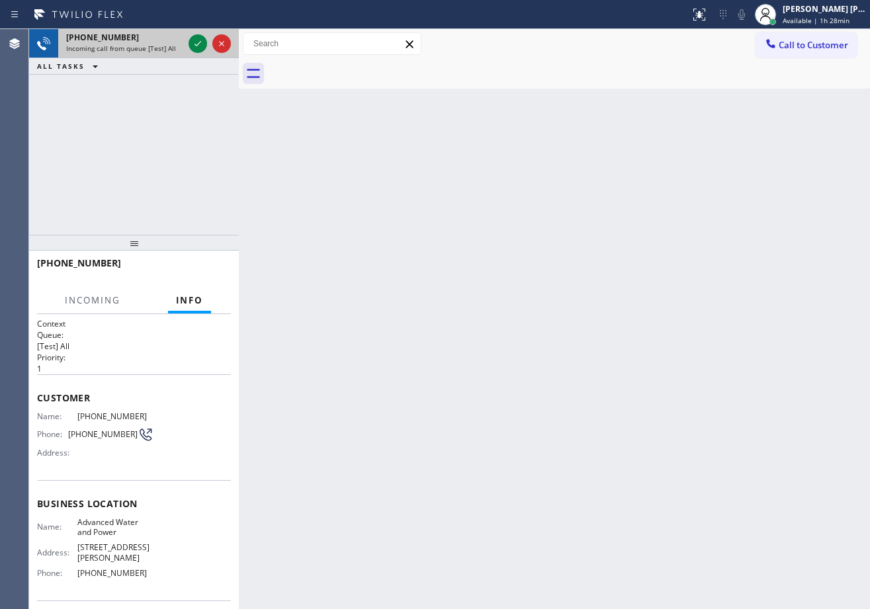
click at [161, 38] on div "[PHONE_NUMBER]" at bounding box center [124, 37] width 117 height 11
click at [161, 37] on div "[PHONE_NUMBER]" at bounding box center [124, 37] width 117 height 11
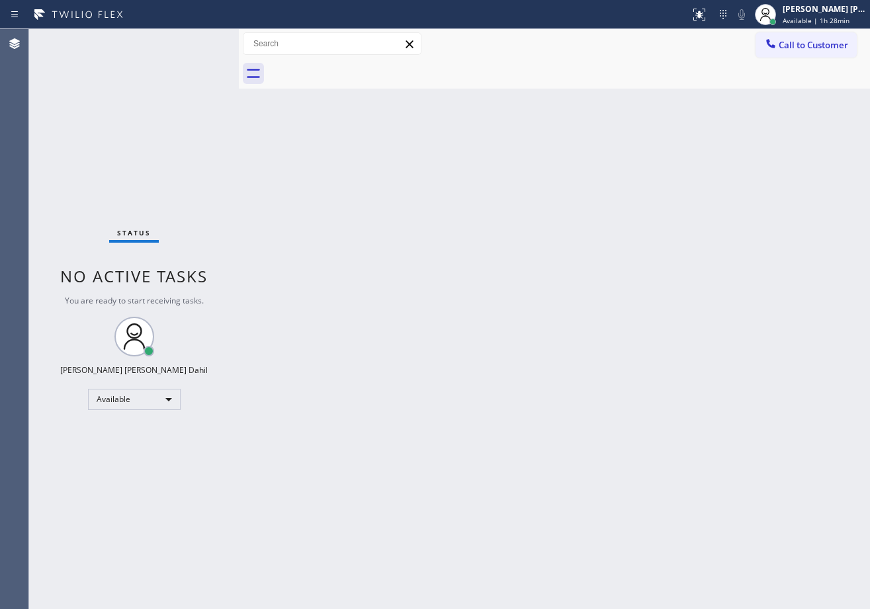
click at [191, 41] on div "Status No active tasks You are ready to start receiving tasks. [PERSON_NAME] [P…" at bounding box center [134, 319] width 210 height 580
drag, startPoint x: 384, startPoint y: 313, endPoint x: 633, endPoint y: 443, distance: 281.6
click at [389, 313] on div "Back to Dashboard Change Sender ID Customers Technicians Select a contact Outbo…" at bounding box center [554, 319] width 631 height 580
click at [516, 481] on div "Back to Dashboard Change Sender ID Customers Technicians Select a contact Outbo…" at bounding box center [554, 319] width 631 height 580
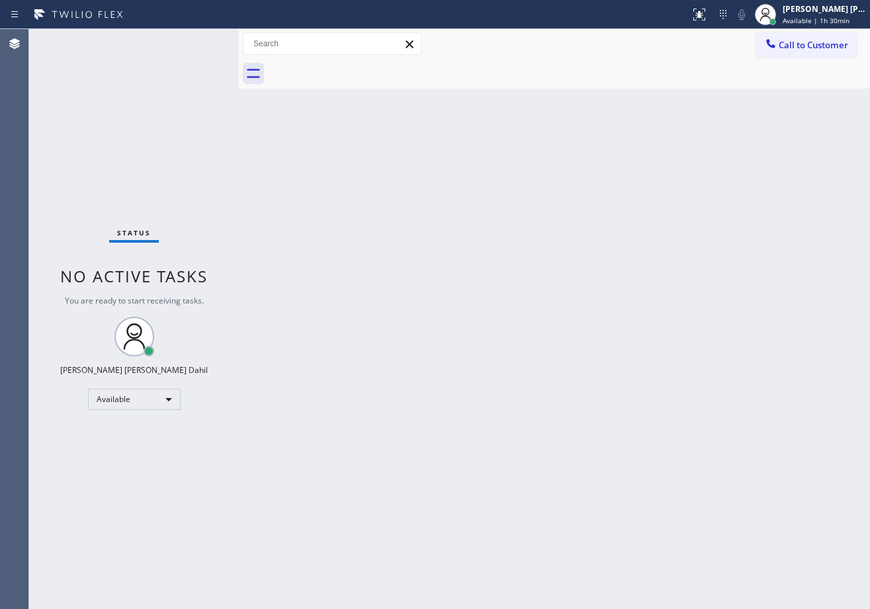
click at [661, 77] on div at bounding box center [569, 74] width 602 height 30
drag, startPoint x: 630, startPoint y: 337, endPoint x: 727, endPoint y: 473, distance: 167.7
click at [631, 338] on div "Back to Dashboard Change Sender ID Customers Technicians Select a contact Outbo…" at bounding box center [554, 319] width 631 height 580
click at [479, 413] on div "Back to Dashboard Change Sender ID Customers Technicians Select a contact Outbo…" at bounding box center [554, 319] width 631 height 580
click at [471, 341] on div "Back to Dashboard Change Sender ID Customers Technicians Select a contact Outbo…" at bounding box center [554, 319] width 631 height 580
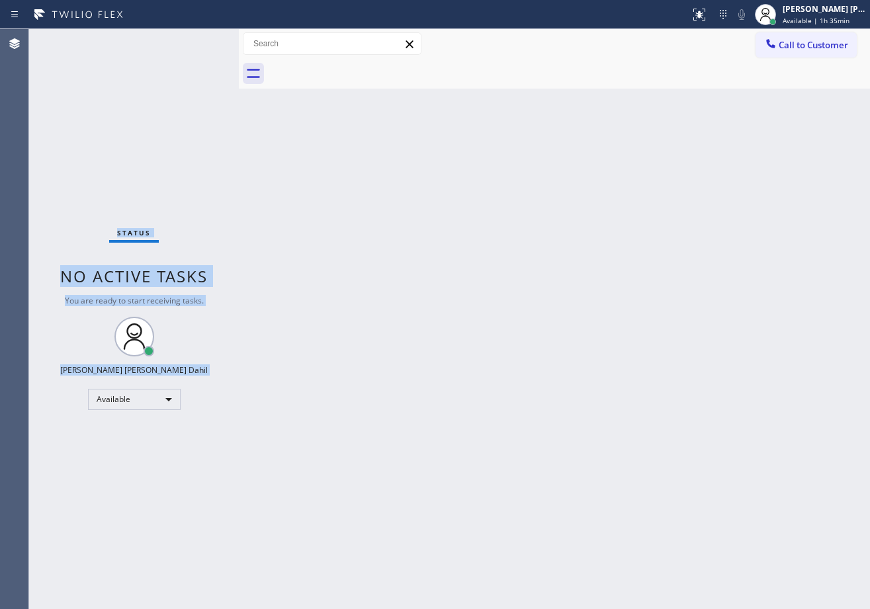
click at [172, 44] on div "Status No active tasks You are ready to start receiving tasks. [PERSON_NAME] [P…" at bounding box center [134, 319] width 210 height 580
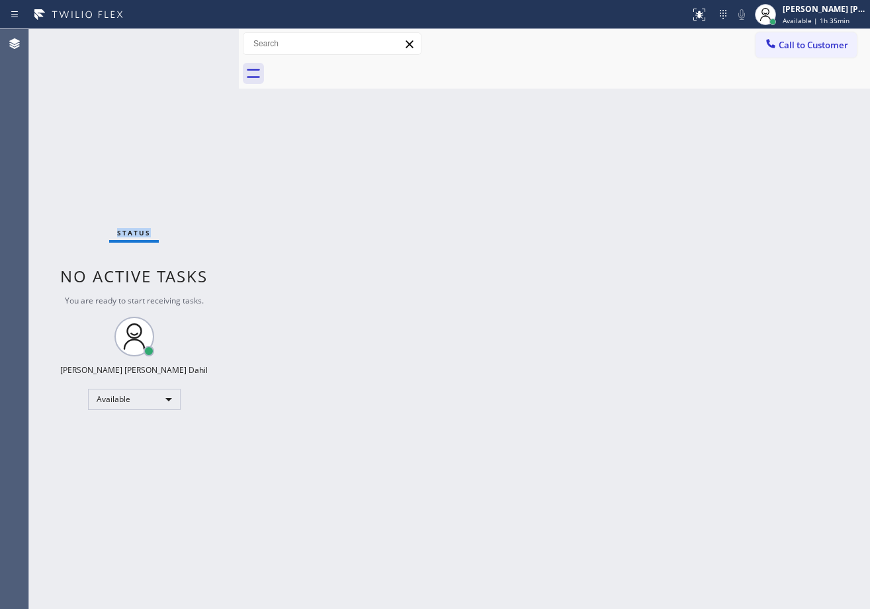
click at [172, 44] on div "Status No active tasks You are ready to start receiving tasks. [PERSON_NAME] [P…" at bounding box center [134, 319] width 210 height 580
click at [173, 44] on div "Status No active tasks You are ready to start receiving tasks. [PERSON_NAME] [P…" at bounding box center [134, 319] width 210 height 580
click at [177, 44] on div "Status No active tasks You are ready to start receiving tasks. [PERSON_NAME] [P…" at bounding box center [134, 319] width 210 height 580
click at [186, 45] on div "Status No active tasks You are ready to start receiving tasks. [PERSON_NAME] [P…" at bounding box center [134, 319] width 210 height 580
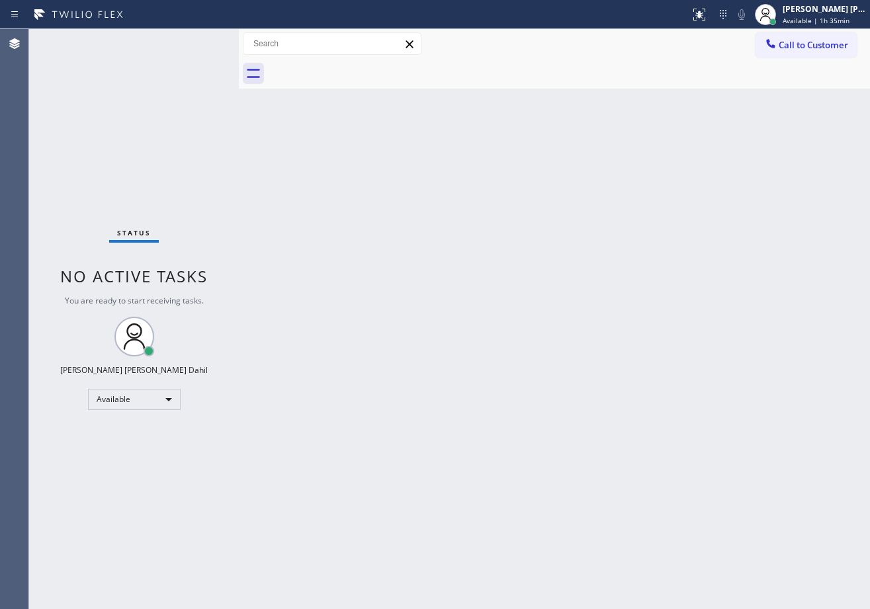
click at [188, 47] on div "Status No active tasks You are ready to start receiving tasks. [PERSON_NAME] [P…" at bounding box center [134, 319] width 210 height 580
click at [189, 48] on div "Status No active tasks You are ready to start receiving tasks. [PERSON_NAME] [P…" at bounding box center [134, 319] width 210 height 580
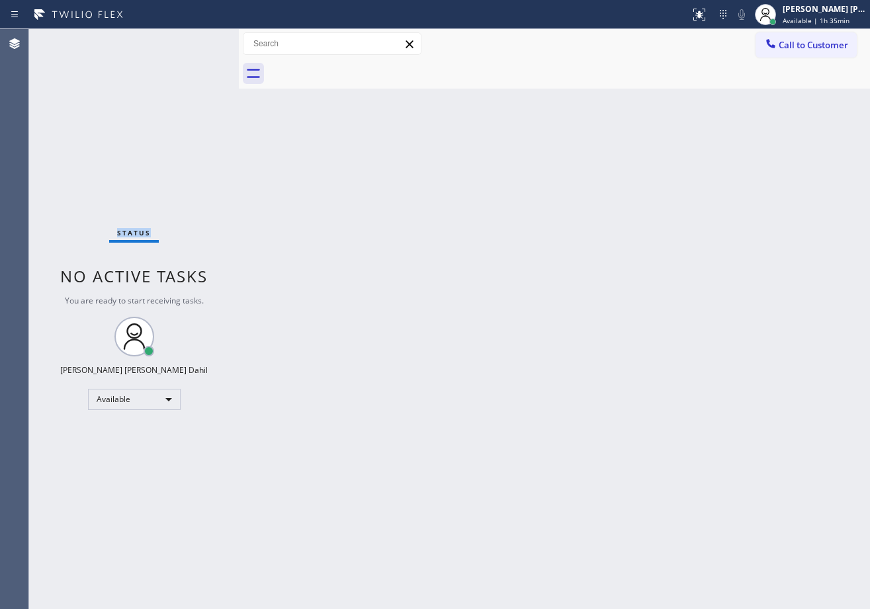
click at [190, 48] on div "Status No active tasks You are ready to start receiving tasks. [PERSON_NAME] [P…" at bounding box center [134, 319] width 210 height 580
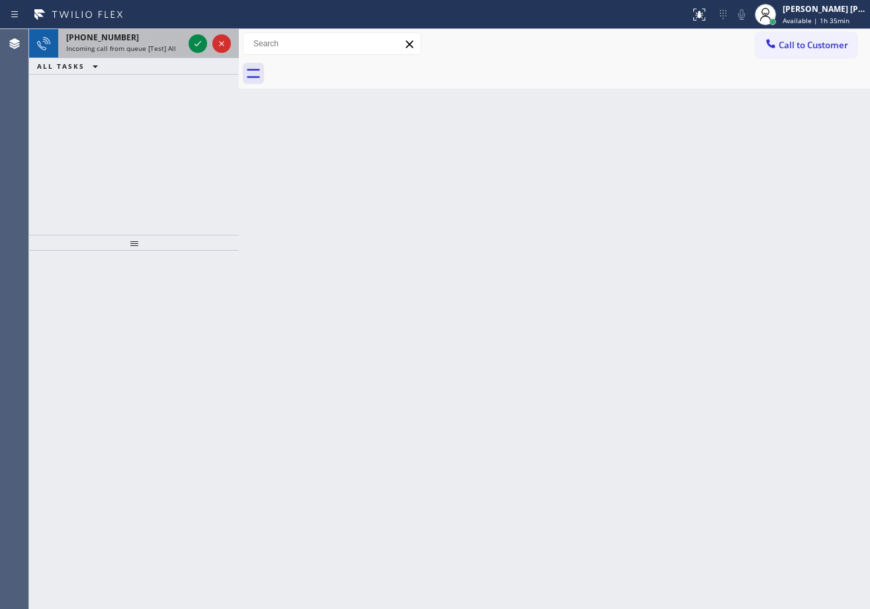
click at [167, 48] on span "Incoming call from queue [Test] All" at bounding box center [121, 48] width 110 height 9
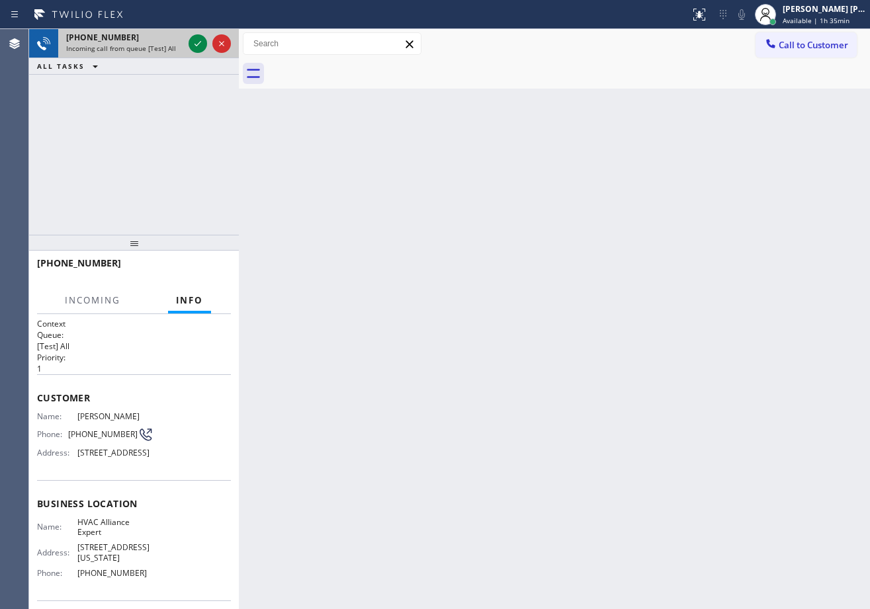
click at [167, 48] on span "Incoming call from queue [Test] All" at bounding box center [121, 48] width 110 height 9
click at [168, 47] on span "Incoming call from queue [Test] All" at bounding box center [121, 48] width 110 height 9
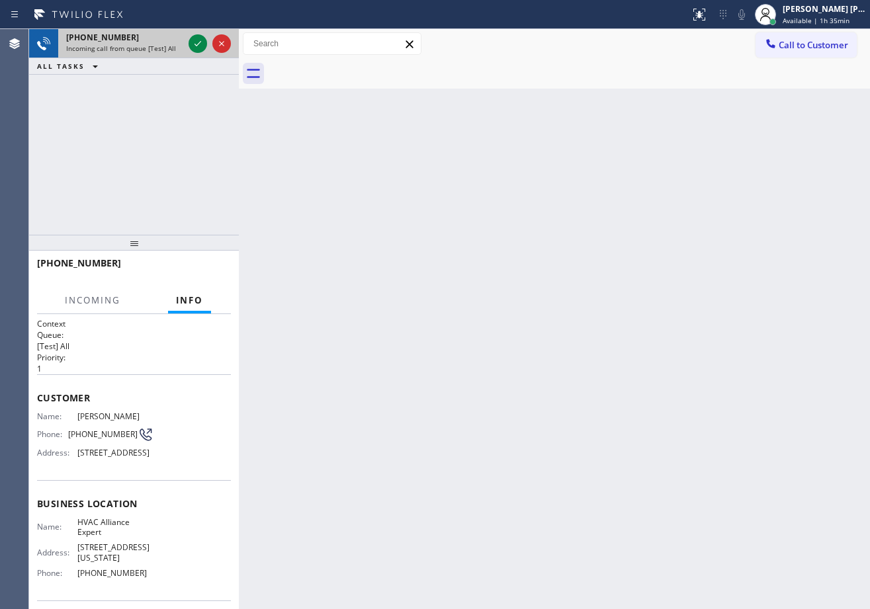
click at [168, 47] on span "Incoming call from queue [Test] All" at bounding box center [121, 48] width 110 height 9
click at [168, 46] on span "Incoming call from queue [Test] All" at bounding box center [121, 48] width 110 height 9
click at [173, 45] on div "Incoming call from queue [Test] All" at bounding box center [124, 48] width 117 height 9
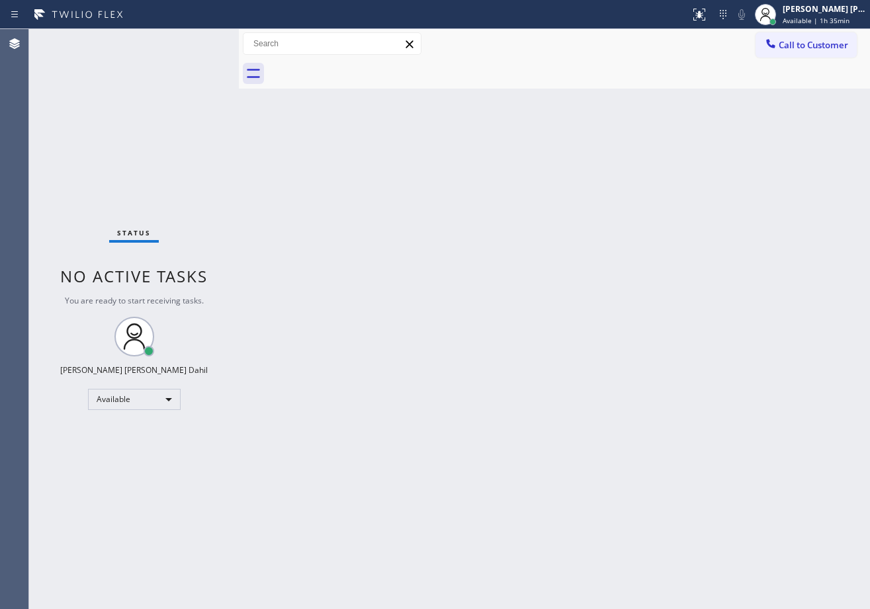
click at [174, 48] on div "Status No active tasks You are ready to start receiving tasks. [PERSON_NAME] [P…" at bounding box center [134, 319] width 210 height 580
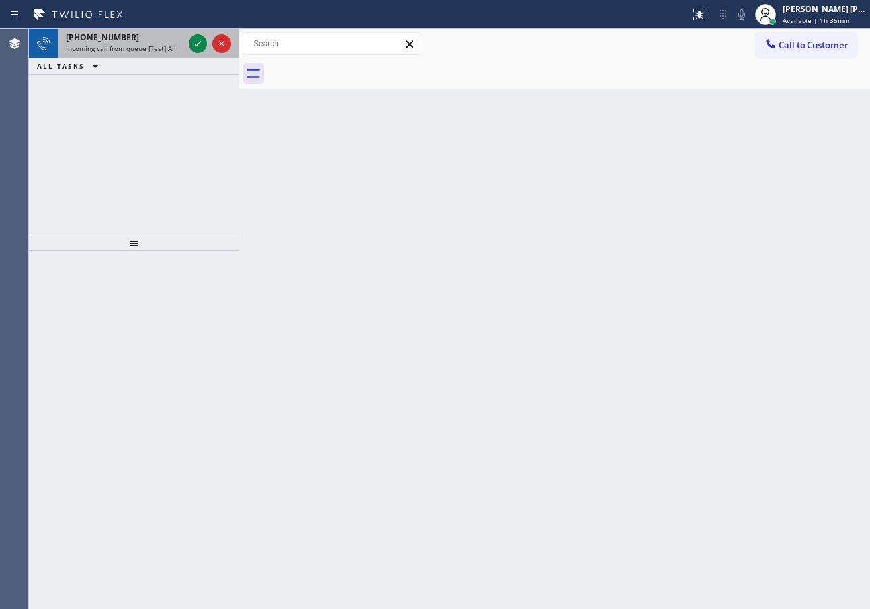
click at [174, 50] on div "Incoming call from queue [Test] All" at bounding box center [124, 48] width 117 height 9
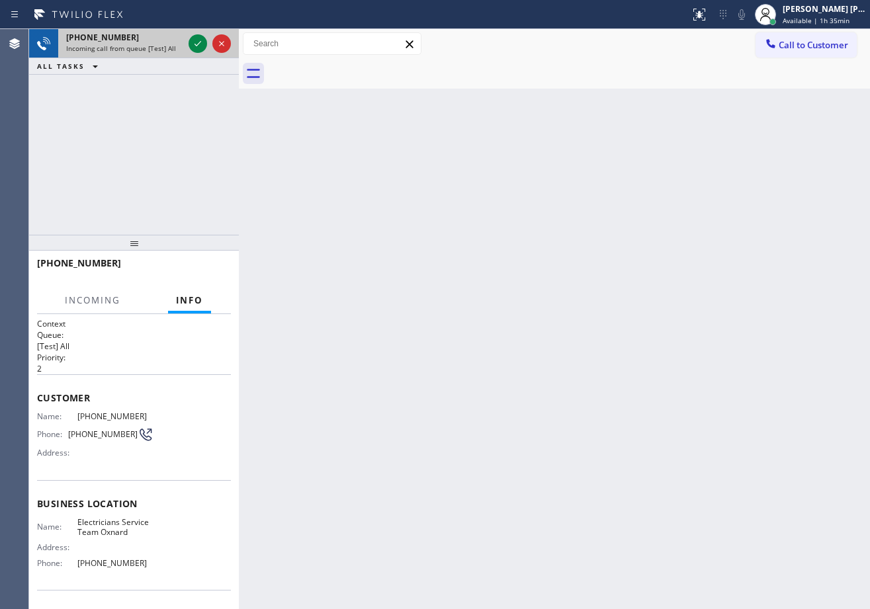
click at [174, 50] on div "Incoming call from queue [Test] All" at bounding box center [124, 48] width 117 height 9
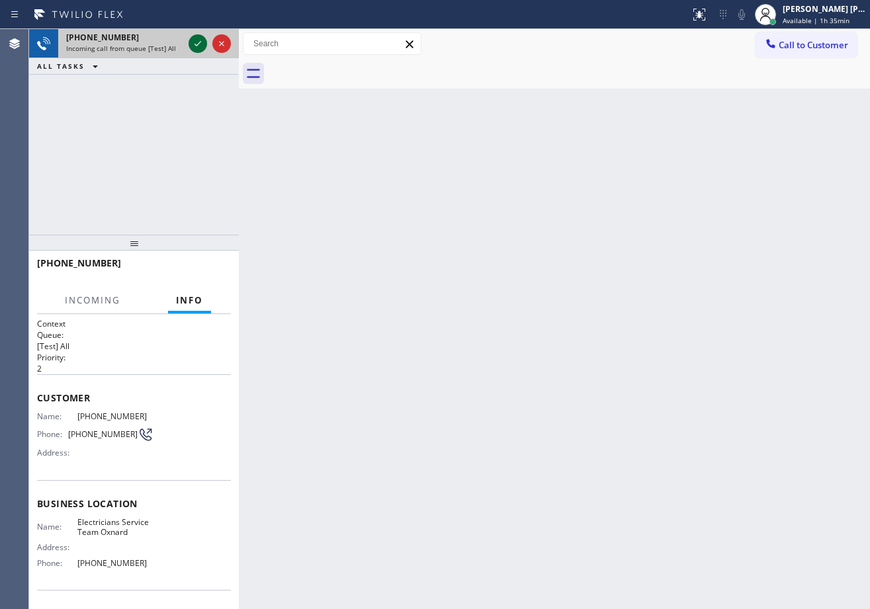
click at [194, 40] on icon at bounding box center [198, 44] width 16 height 16
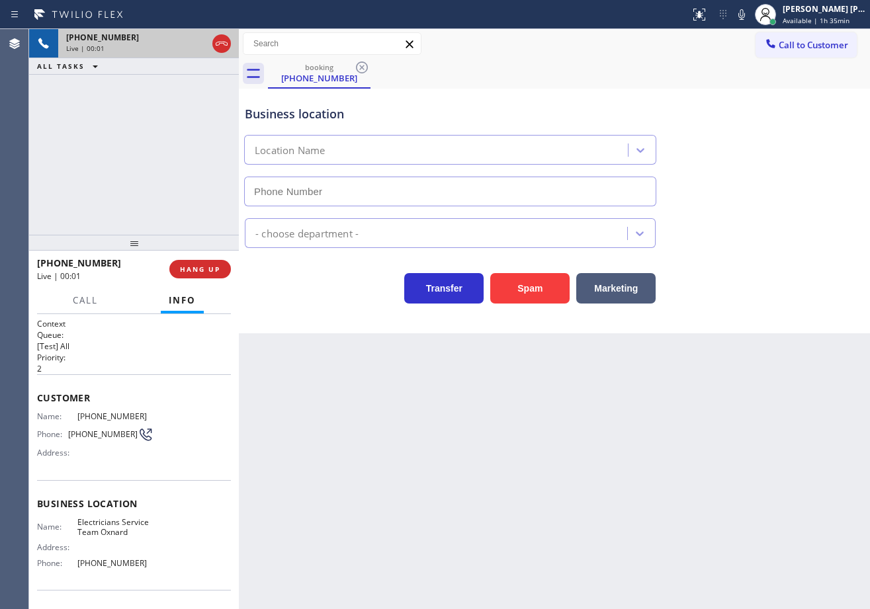
scroll to position [85, 0]
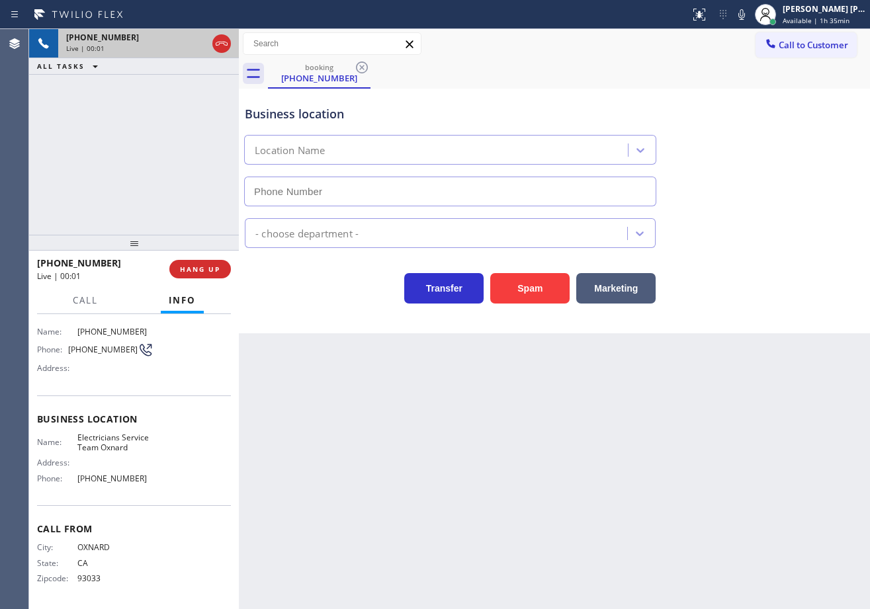
type input "[PHONE_NUMBER]"
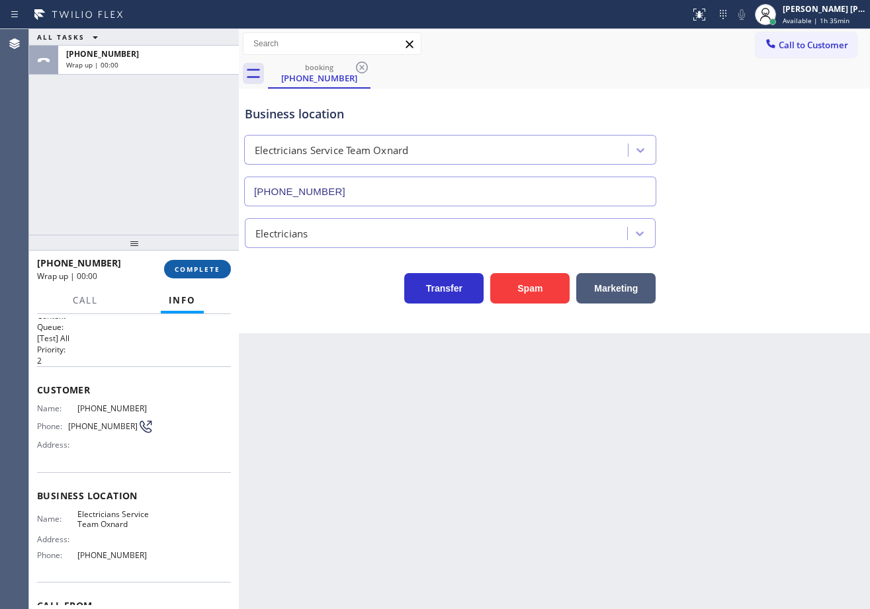
scroll to position [0, 0]
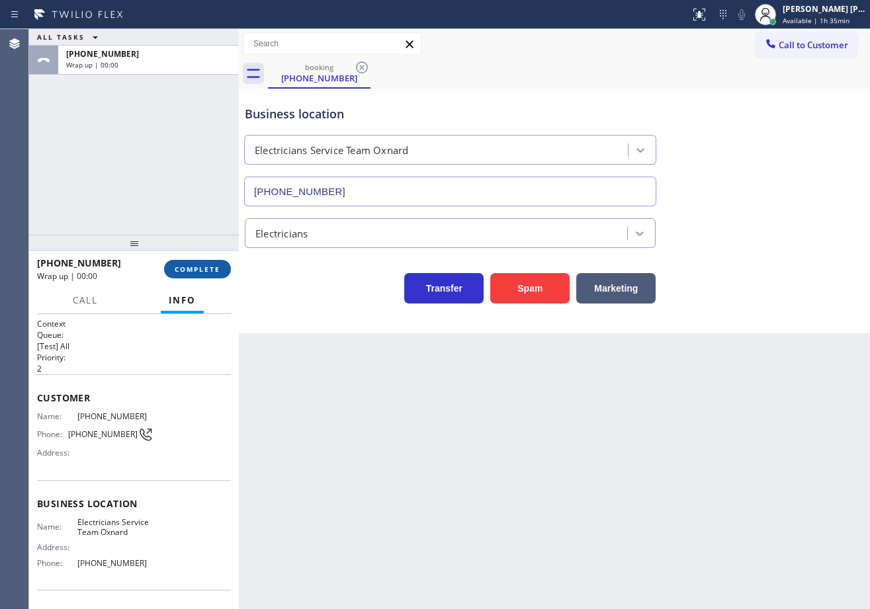
click at [208, 271] on span "COMPLETE" at bounding box center [198, 268] width 46 height 9
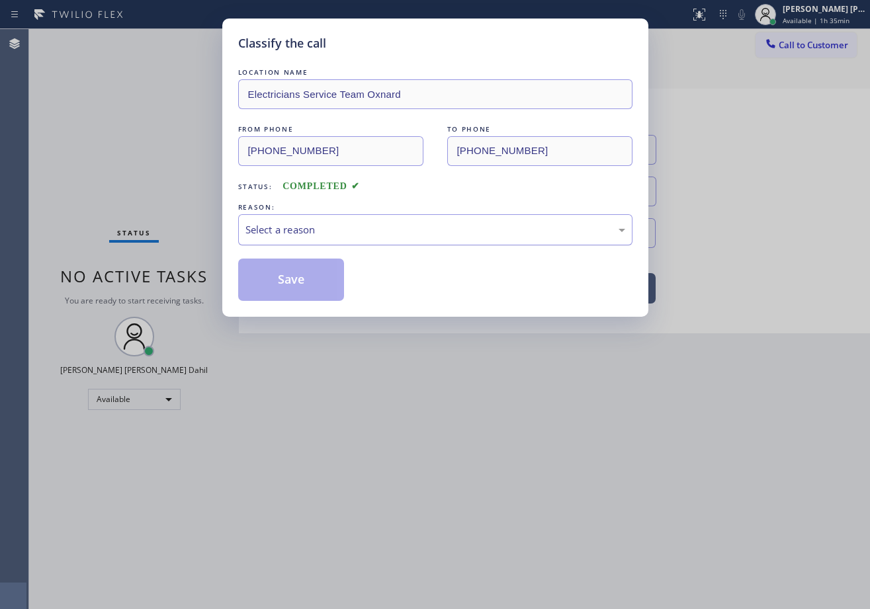
click at [336, 240] on div "LOCATION NAME Electricians Service Team Oxnard FROM PHONE [PHONE_NUMBER] TO PHO…" at bounding box center [435, 182] width 394 height 235
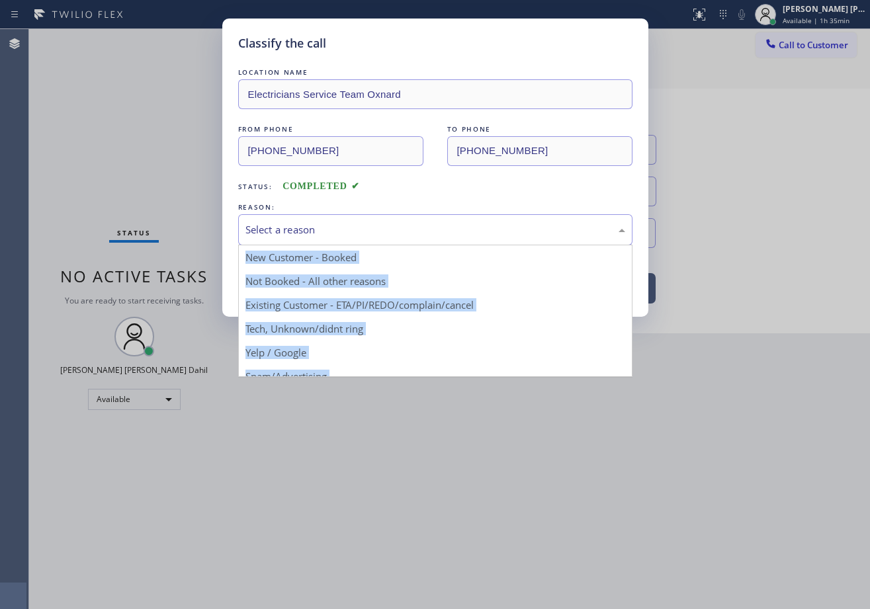
click at [336, 240] on div "Select a reason" at bounding box center [435, 229] width 394 height 31
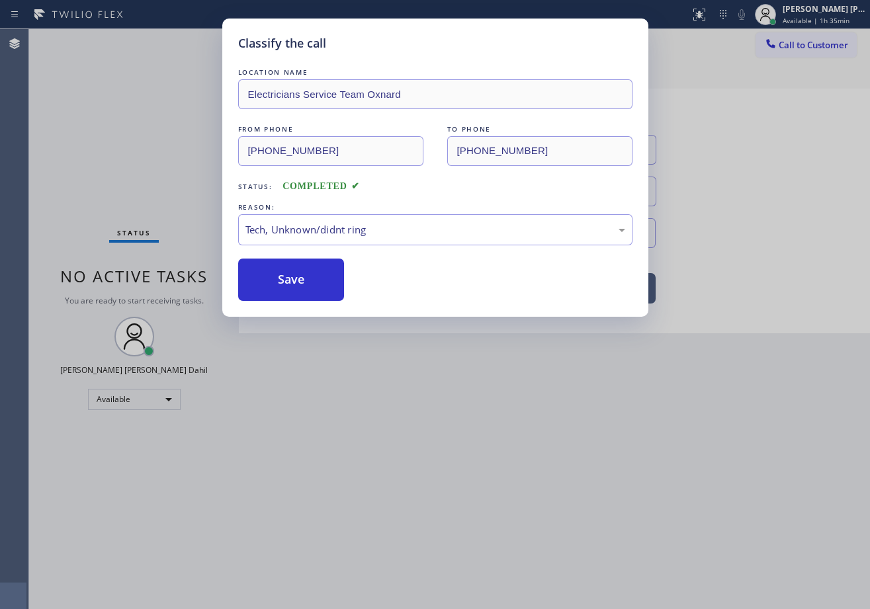
click at [317, 309] on div "Classify the call LOCATION NAME Electricians Service Team Oxnard FROM PHONE [PH…" at bounding box center [435, 168] width 426 height 298
click at [303, 282] on button "Save" at bounding box center [291, 280] width 106 height 42
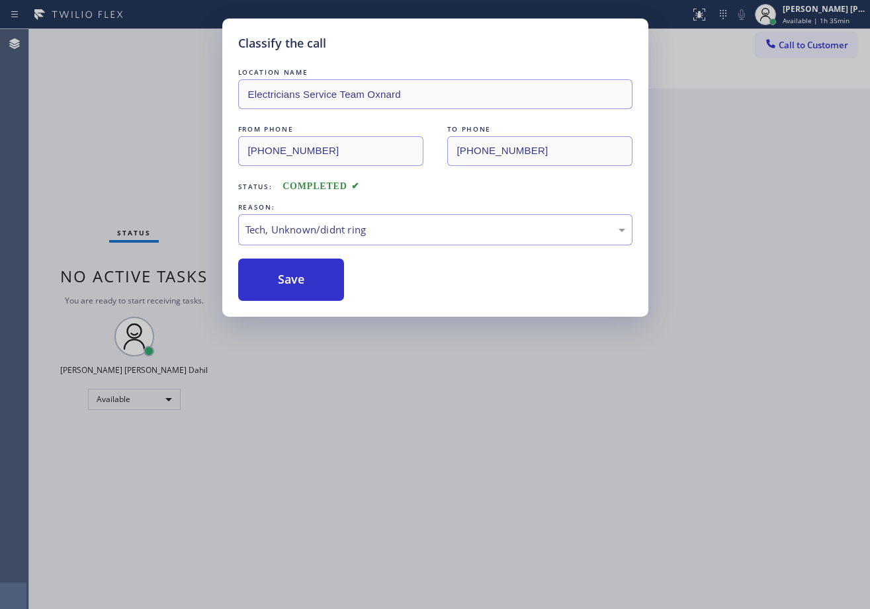
click at [325, 305] on div "Classify the call LOCATION NAME Electricians Service Team Oxnard FROM PHONE [PH…" at bounding box center [435, 168] width 426 height 298
click at [393, 399] on div "Classify the call LOCATION NAME Electricians Service Team Oxnard FROM PHONE [PH…" at bounding box center [435, 304] width 870 height 609
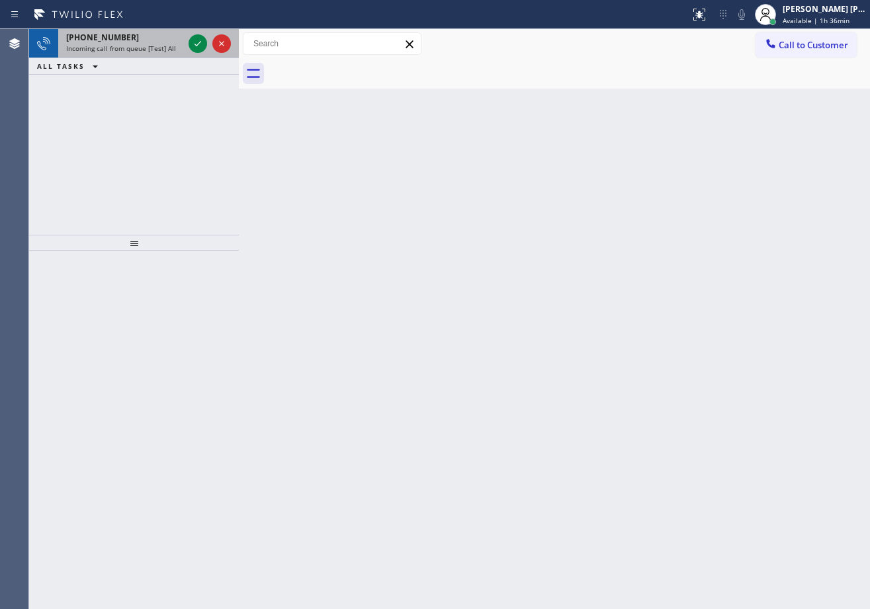
click at [167, 48] on span "Incoming call from queue [Test] All" at bounding box center [121, 48] width 110 height 9
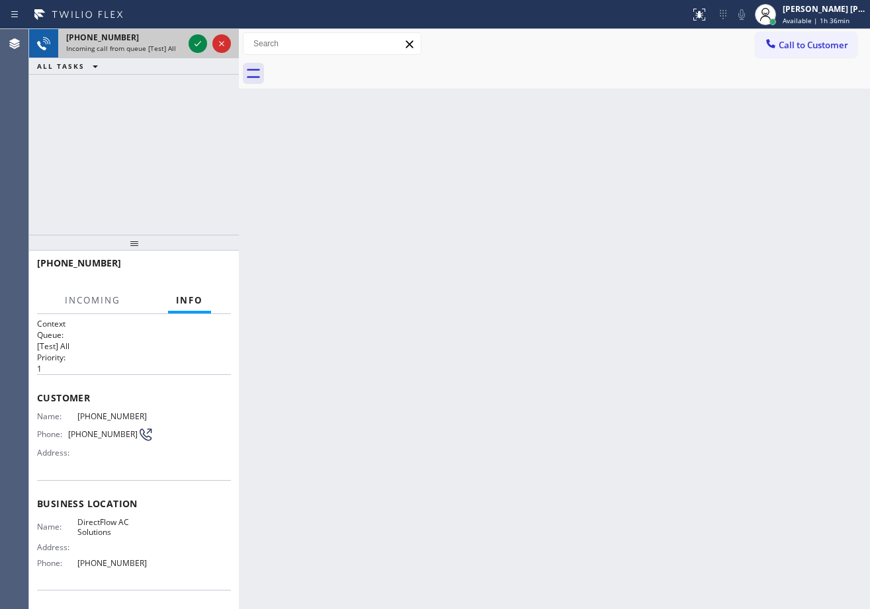
click at [167, 48] on span "Incoming call from queue [Test] All" at bounding box center [121, 48] width 110 height 9
drag, startPoint x: 167, startPoint y: 48, endPoint x: 173, endPoint y: 46, distance: 6.9
click at [167, 46] on span "Incoming call from queue [Test] All" at bounding box center [121, 48] width 110 height 9
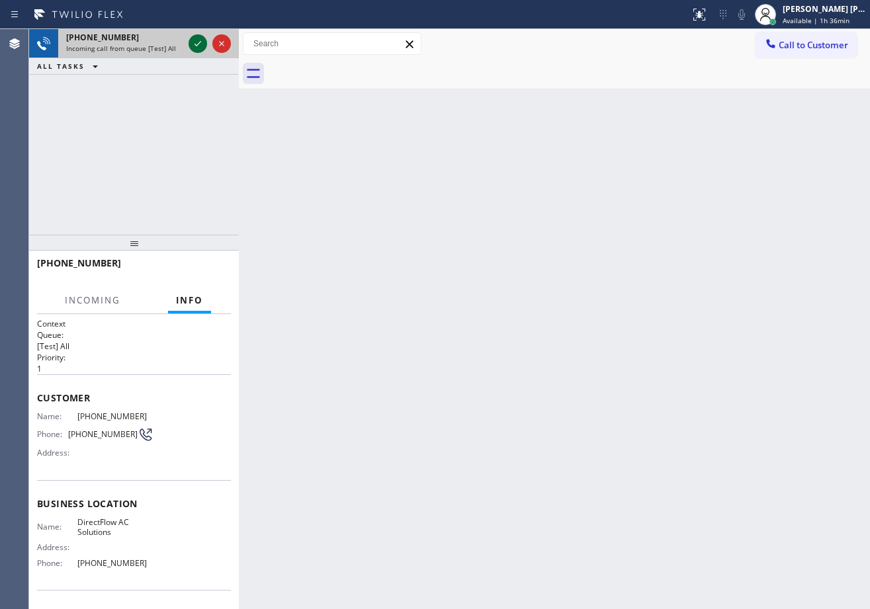
click at [192, 44] on icon at bounding box center [198, 44] width 16 height 16
click at [186, 44] on div at bounding box center [210, 43] width 48 height 29
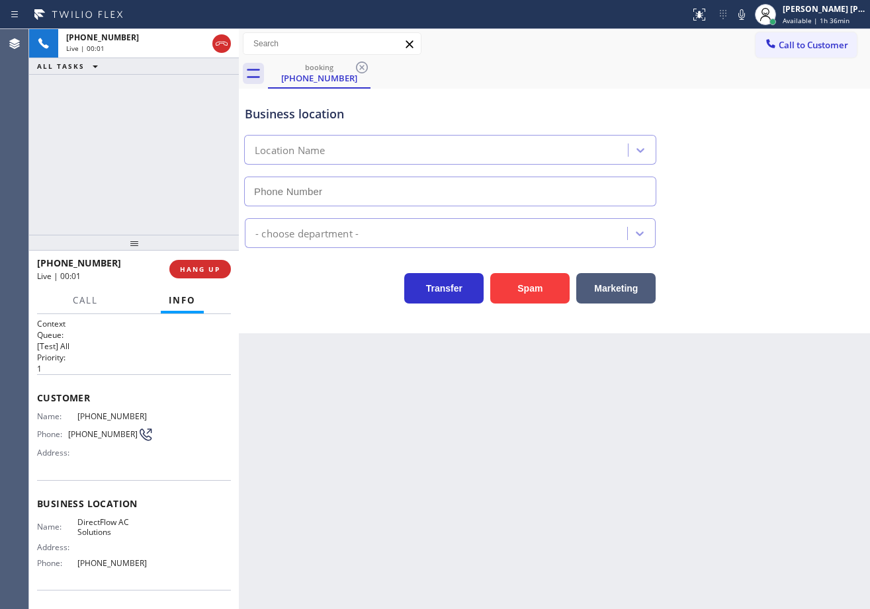
scroll to position [45, 0]
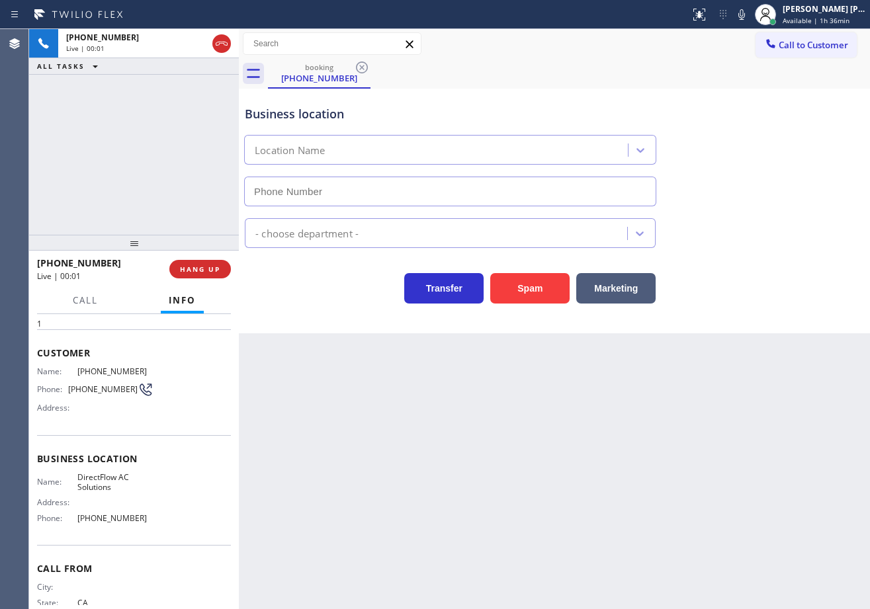
type input "[PHONE_NUMBER]"
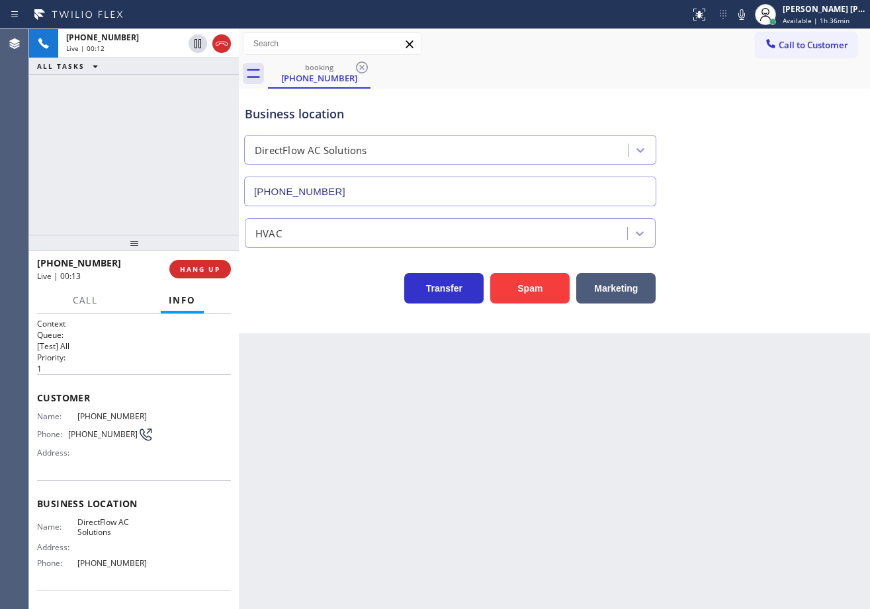
click at [468, 84] on div "booking [PHONE_NUMBER]" at bounding box center [569, 74] width 602 height 30
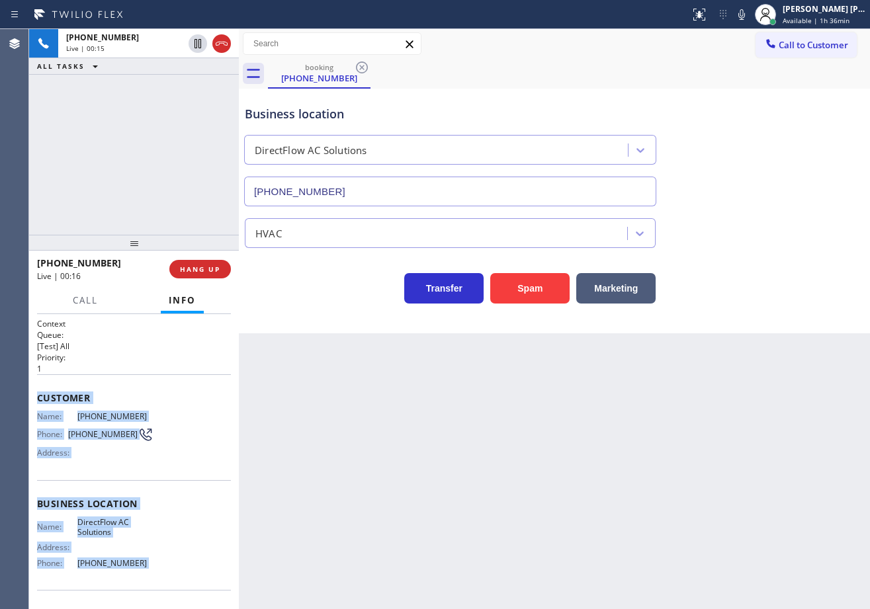
scroll to position [85, 0]
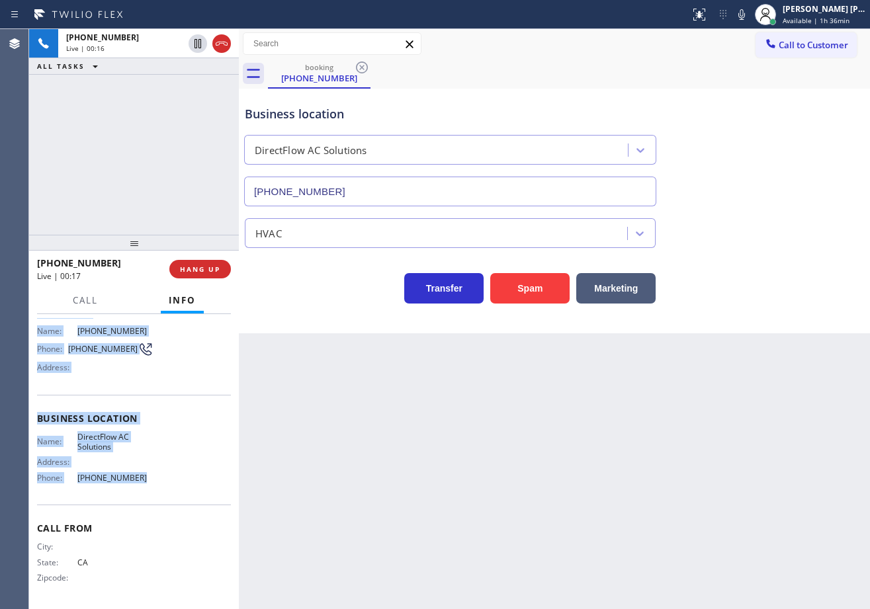
drag, startPoint x: 35, startPoint y: 393, endPoint x: 432, endPoint y: 415, distance: 398.0
click at [140, 489] on div "Context Queue: [Test] All Priority: 1 Customer Name: [PHONE_NUMBER] Phone: [PHO…" at bounding box center [134, 461] width 210 height 295
copy div "Customer Name: [PHONE_NUMBER] Phone: [PHONE_NUMBER] Address: Business location …"
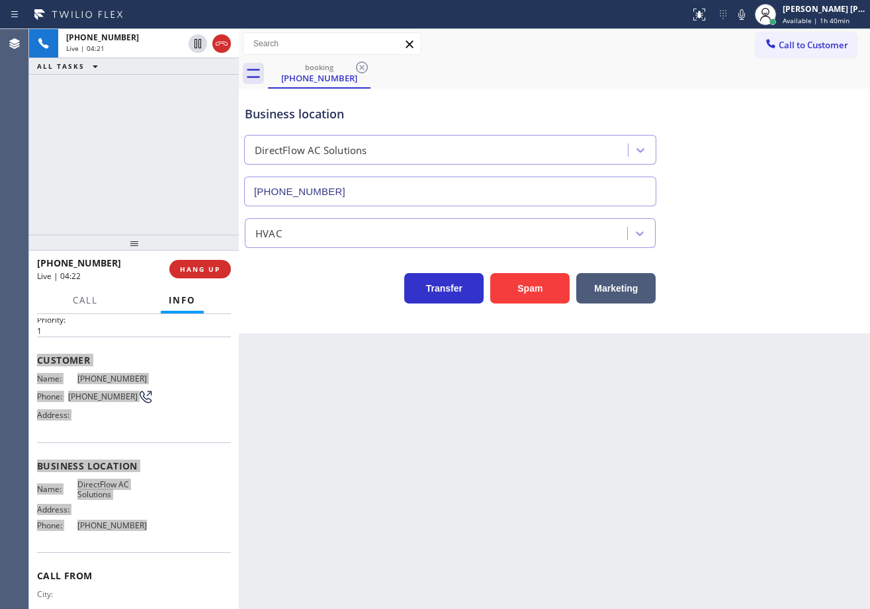
scroll to position [0, 0]
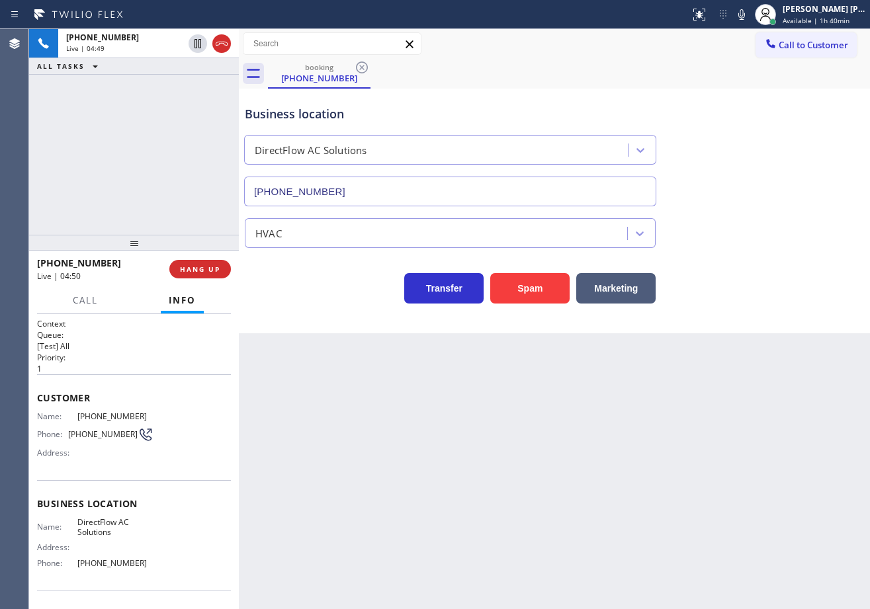
click at [569, 358] on div "Back to Dashboard Change Sender ID Customers Technicians Select a contact Outbo…" at bounding box center [554, 319] width 631 height 580
click at [670, 347] on div "Back to Dashboard Change Sender ID Customers Technicians Select a contact Outbo…" at bounding box center [554, 319] width 631 height 580
click at [683, 367] on div "Back to Dashboard Change Sender ID Customers Technicians Select a contact Outbo…" at bounding box center [554, 319] width 631 height 580
drag, startPoint x: 688, startPoint y: 371, endPoint x: 698, endPoint y: 367, distance: 10.1
click at [689, 371] on div "Back to Dashboard Change Sender ID Customers Technicians Select a contact Outbo…" at bounding box center [554, 319] width 631 height 580
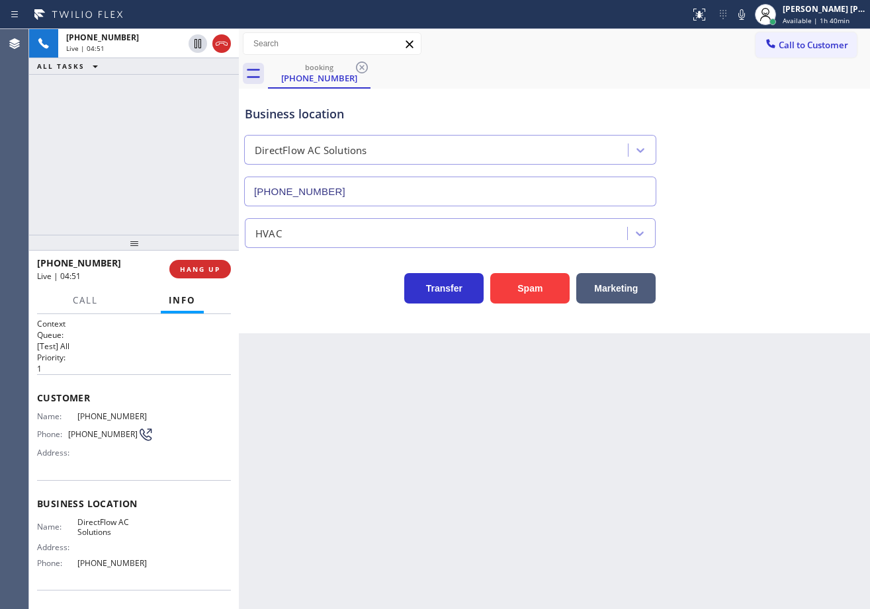
click at [739, 305] on div "Business location DirectFlow AC Solutions [PHONE_NUMBER] HVAC Transfer Spam Mar…" at bounding box center [554, 211] width 631 height 245
drag, startPoint x: 710, startPoint y: 148, endPoint x: 766, endPoint y: 61, distance: 103.8
click at [730, 140] on div "Business location DirectFlow AC Solutions [PHONE_NUMBER]" at bounding box center [554, 147] width 624 height 120
click at [749, 13] on icon at bounding box center [741, 15] width 16 height 16
drag, startPoint x: 743, startPoint y: 58, endPoint x: 530, endPoint y: 54, distance: 213.6
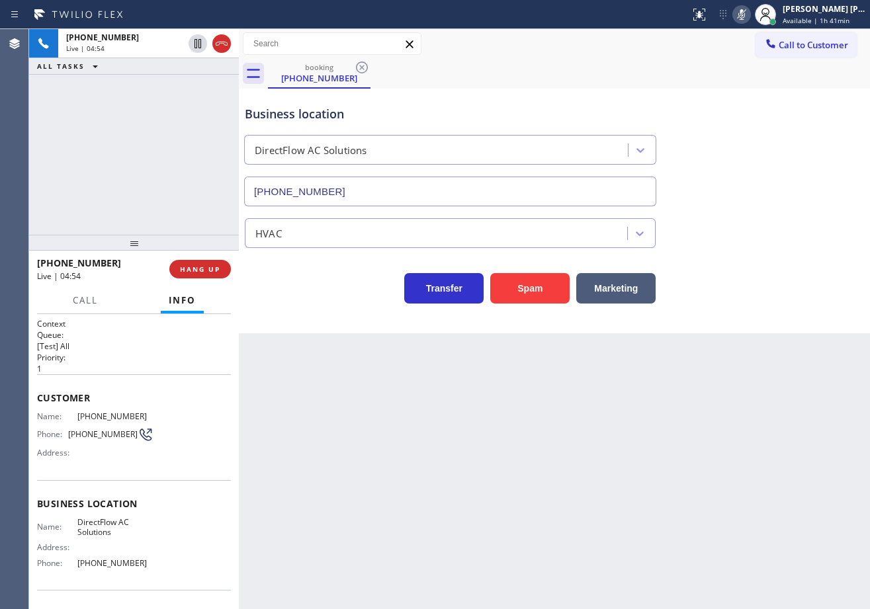
click at [737, 58] on div "Call to Customer Outbound call Location 5 Star Plumbing Your caller id phone nu…" at bounding box center [554, 44] width 631 height 30
click at [202, 47] on icon at bounding box center [198, 44] width 16 height 16
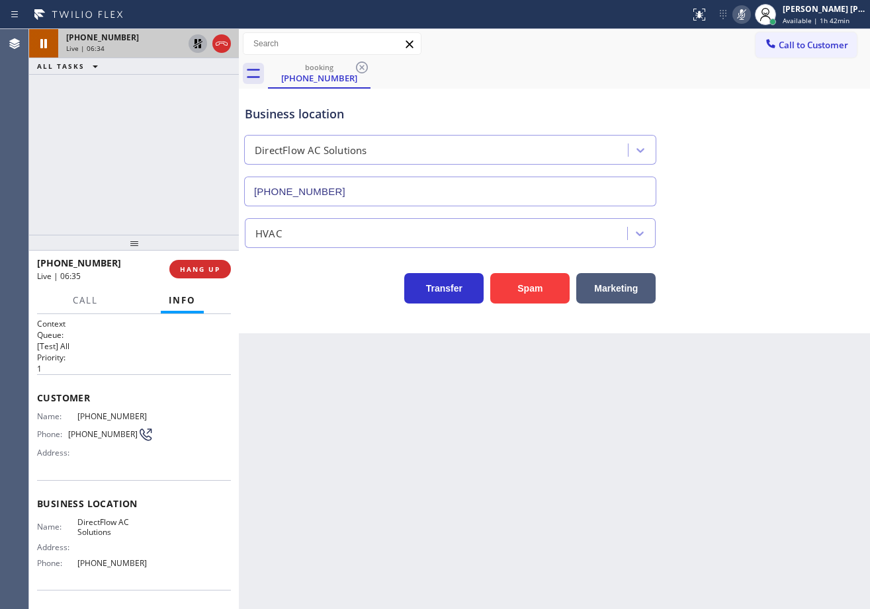
click at [192, 40] on icon at bounding box center [198, 44] width 16 height 16
click at [749, 9] on icon at bounding box center [741, 15] width 16 height 16
drag, startPoint x: 730, startPoint y: 174, endPoint x: 734, endPoint y: 180, distance: 7.2
click at [733, 178] on div "Business location DirectFlow AC Solutions [PHONE_NUMBER]" at bounding box center [554, 147] width 624 height 120
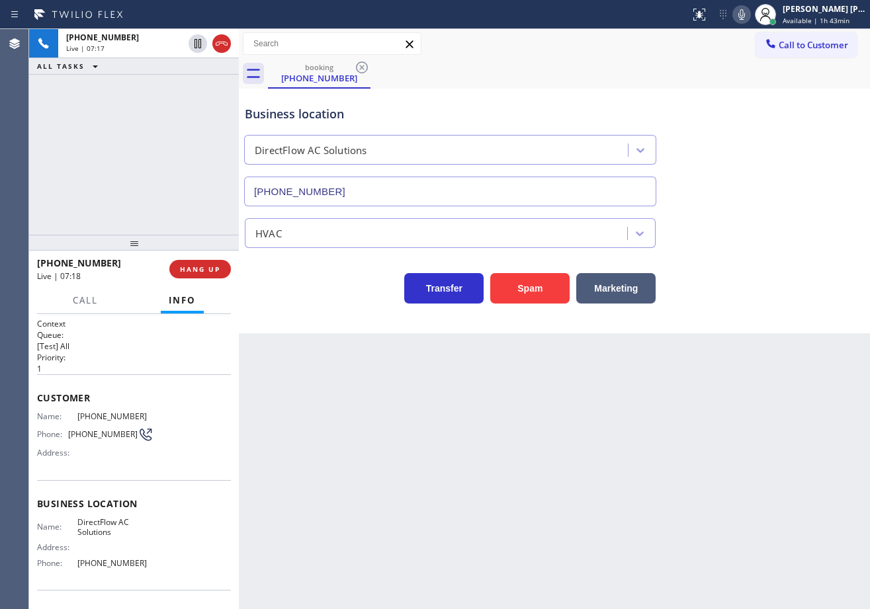
click at [685, 513] on div "Back to Dashboard Change Sender ID Customers Technicians Select a contact Outbo…" at bounding box center [554, 319] width 631 height 580
click at [501, 68] on div "booking [PHONE_NUMBER]" at bounding box center [569, 74] width 602 height 30
click at [585, 452] on div "Back to Dashboard Change Sender ID Customers Technicians Select a contact Outbo…" at bounding box center [554, 319] width 631 height 580
click at [584, 451] on div "Back to Dashboard Change Sender ID Customers Technicians Select a contact Outbo…" at bounding box center [554, 319] width 631 height 580
click at [584, 455] on div "Back to Dashboard Change Sender ID Customers Technicians Select a contact Outbo…" at bounding box center [554, 319] width 631 height 580
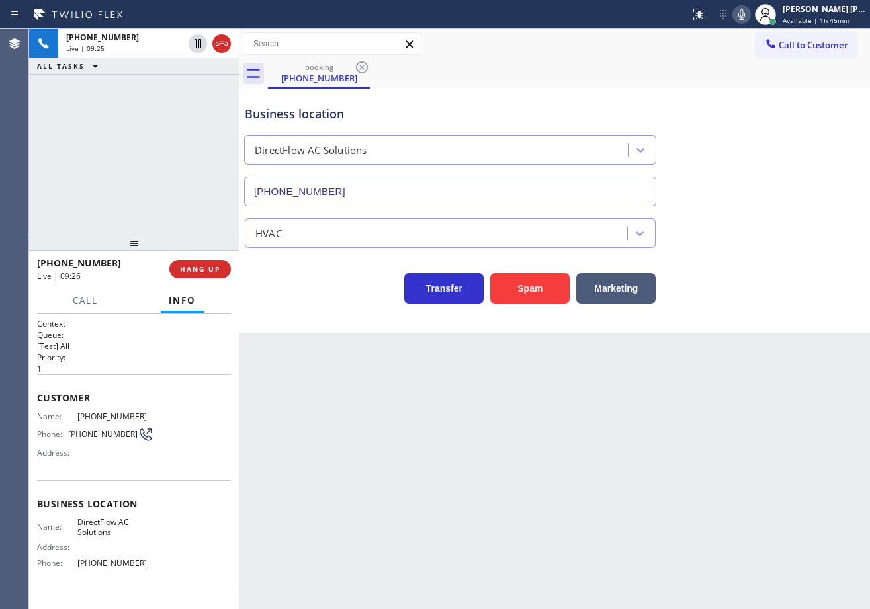
drag, startPoint x: 649, startPoint y: 81, endPoint x: 635, endPoint y: 95, distance: 20.1
click at [650, 83] on div "booking [PHONE_NUMBER]" at bounding box center [569, 74] width 602 height 30
click at [471, 495] on div "Back to Dashboard Change Sender ID Customers Technicians Select a contact Outbo…" at bounding box center [554, 319] width 631 height 580
click at [587, 542] on div "Back to Dashboard Change Sender ID Customers Technicians Select a contact Outbo…" at bounding box center [554, 319] width 631 height 580
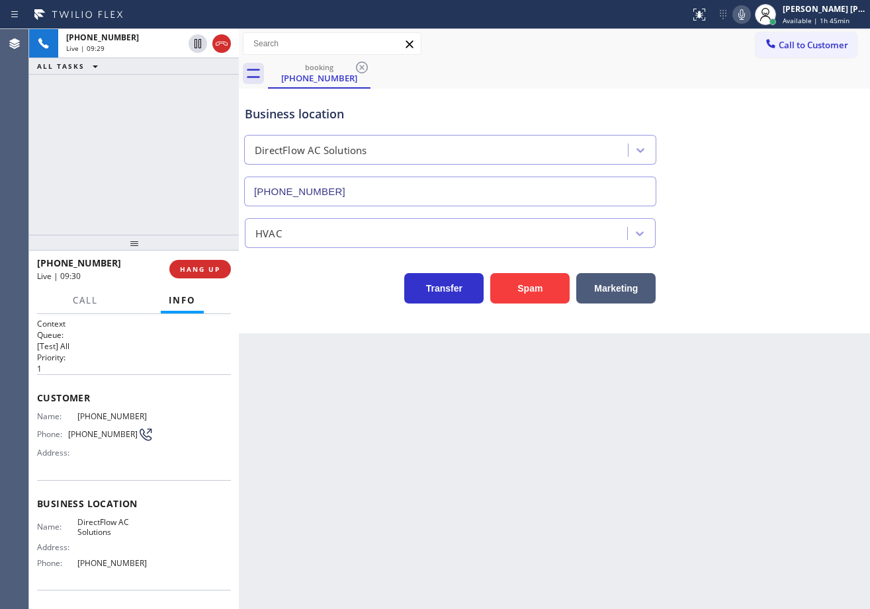
click at [602, 555] on div "Back to Dashboard Change Sender ID Customers Technicians Select a contact Outbo…" at bounding box center [554, 319] width 631 height 580
click at [130, 93] on div "[PHONE_NUMBER] Live | 11:22 ALL TASKS ALL TASKS ACTIVE TASKS TASKS IN WRAP UP" at bounding box center [134, 132] width 210 height 206
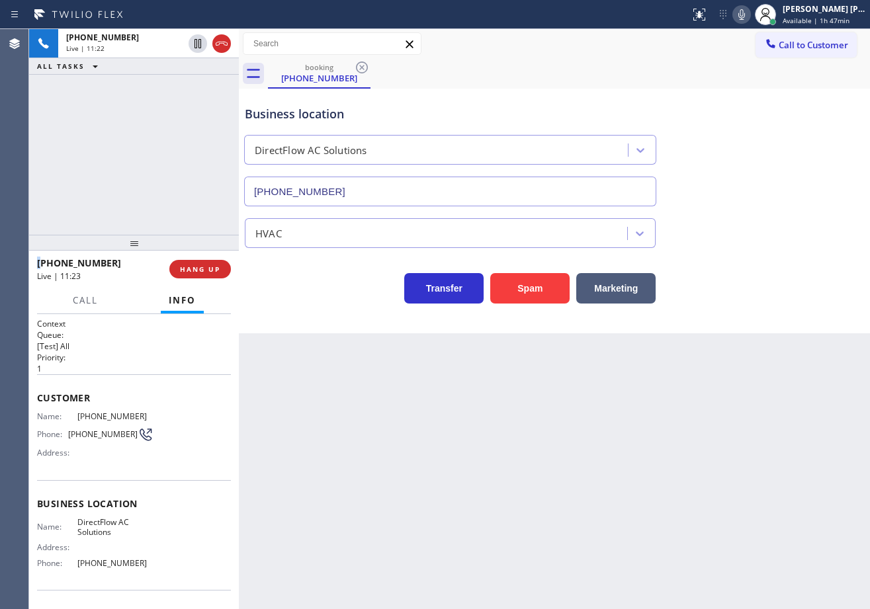
drag, startPoint x: 130, startPoint y: 93, endPoint x: 141, endPoint y: 99, distance: 12.5
click at [134, 94] on div "[PHONE_NUMBER] Live | 11:22 ALL TASKS ALL TASKS ACTIVE TASKS TASKS IN WRAP UP" at bounding box center [134, 132] width 210 height 206
drag, startPoint x: 151, startPoint y: 107, endPoint x: 157, endPoint y: 123, distance: 16.9
click at [154, 110] on div "[PHONE_NUMBER] Live | 11:22 ALL TASKS ALL TASKS ACTIVE TASKS TASKS IN WRAP UP" at bounding box center [134, 132] width 210 height 206
click at [158, 127] on div "[PHONE_NUMBER] Live | 11:22 ALL TASKS ALL TASKS ACTIVE TASKS TASKS IN WRAP UP" at bounding box center [134, 132] width 210 height 206
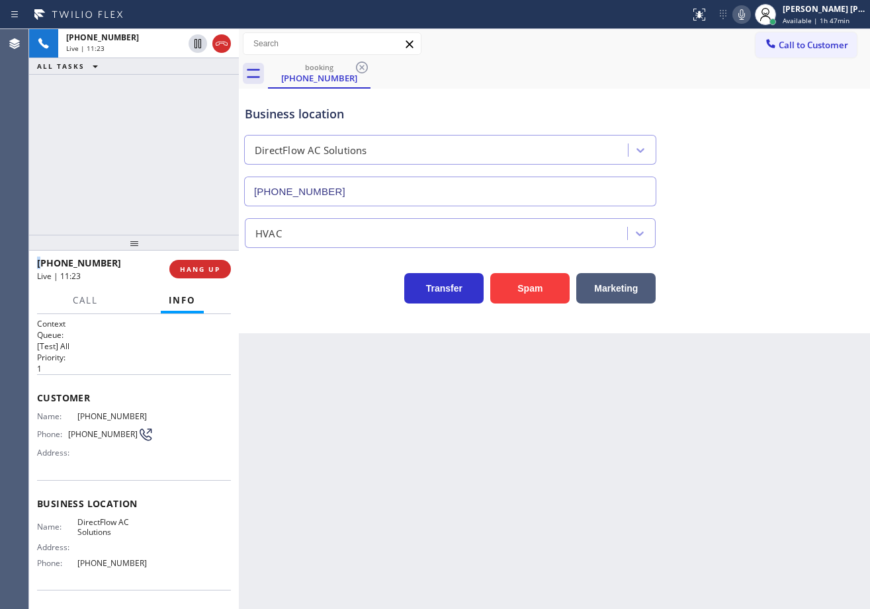
click at [158, 127] on div "[PHONE_NUMBER] Live | 11:23 ALL TASKS ALL TASKS ACTIVE TASKS TASKS IN WRAP UP" at bounding box center [134, 132] width 210 height 206
click at [187, 130] on div "[PHONE_NUMBER] Live | 11:24 ALL TASKS ALL TASKS ACTIVE TASKS TASKS IN WRAP UP" at bounding box center [134, 132] width 210 height 206
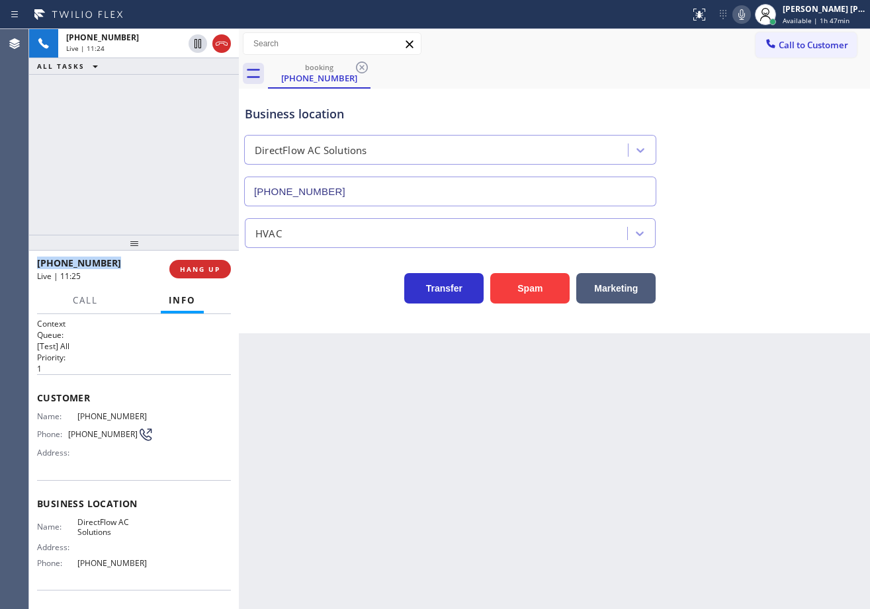
click at [187, 130] on div "[PHONE_NUMBER] Live | 11:24 ALL TASKS ALL TASKS ACTIVE TASKS TASKS IN WRAP UP" at bounding box center [134, 132] width 210 height 206
click at [187, 130] on div "[PHONE_NUMBER] Live | 11:25 ALL TASKS ALL TASKS ACTIVE TASKS TASKS IN WRAP UP" at bounding box center [134, 132] width 210 height 206
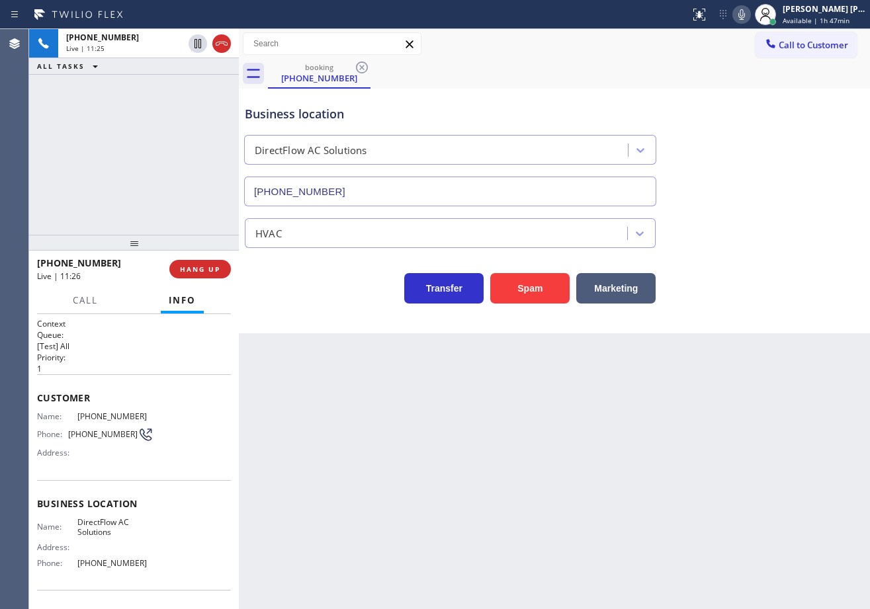
click at [179, 126] on div "[PHONE_NUMBER] Live | 11:25 ALL TASKS ALL TASKS ACTIVE TASKS TASKS IN WRAP UP" at bounding box center [134, 132] width 210 height 206
drag, startPoint x: 193, startPoint y: 46, endPoint x: 179, endPoint y: 106, distance: 61.9
click at [193, 46] on icon at bounding box center [198, 44] width 16 height 16
drag, startPoint x: 176, startPoint y: 114, endPoint x: 624, endPoint y: 30, distance: 456.0
click at [179, 112] on div "[PHONE_NUMBER] Live | 11:28 ALL TASKS ALL TASKS ACTIVE TASKS TASKS IN WRAP UP" at bounding box center [134, 132] width 210 height 206
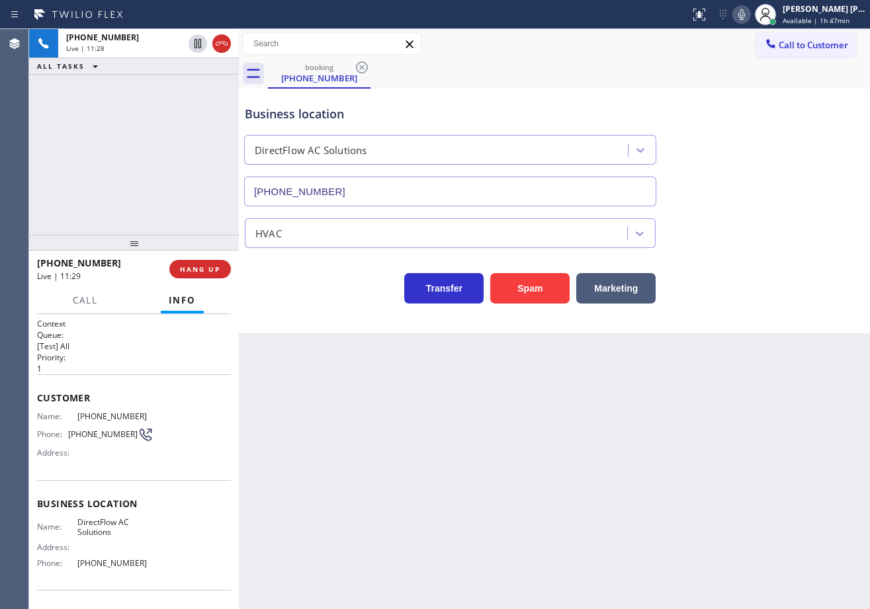
click at [749, 12] on icon at bounding box center [741, 15] width 16 height 16
drag, startPoint x: 766, startPoint y: 99, endPoint x: 768, endPoint y: 312, distance: 212.9
click at [772, 130] on div "booking [PHONE_NUMBER] Call to Customer Outbound call Location 5 Star Plumbing …" at bounding box center [554, 181] width 631 height 304
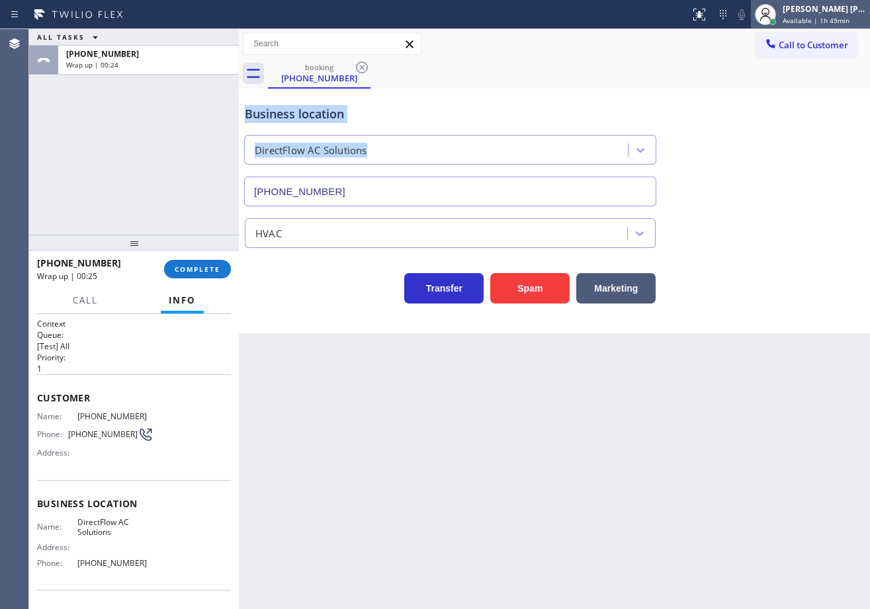
click at [818, 15] on div "[PERSON_NAME] [PERSON_NAME] Dahil Available | 1h 49min" at bounding box center [825, 14] width 90 height 23
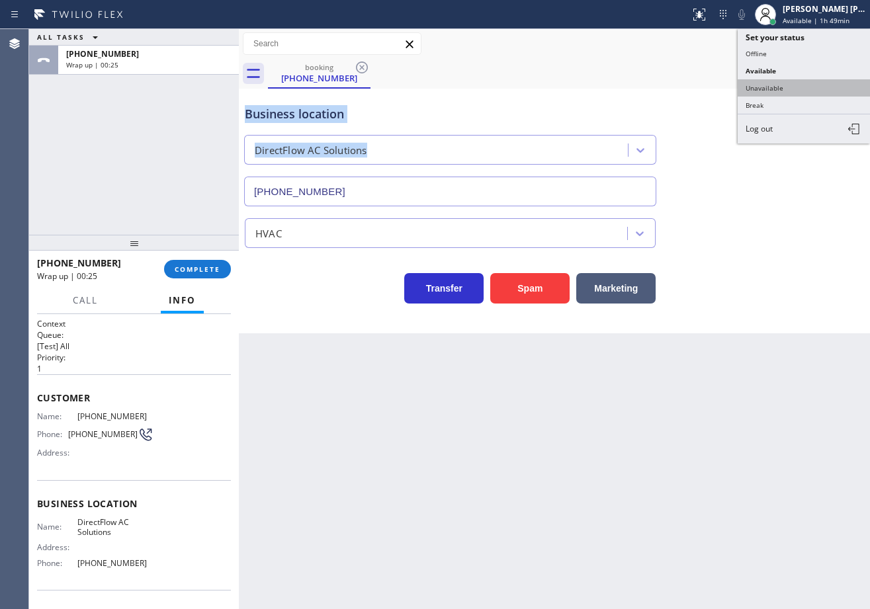
click at [782, 91] on button "Unavailable" at bounding box center [803, 87] width 132 height 17
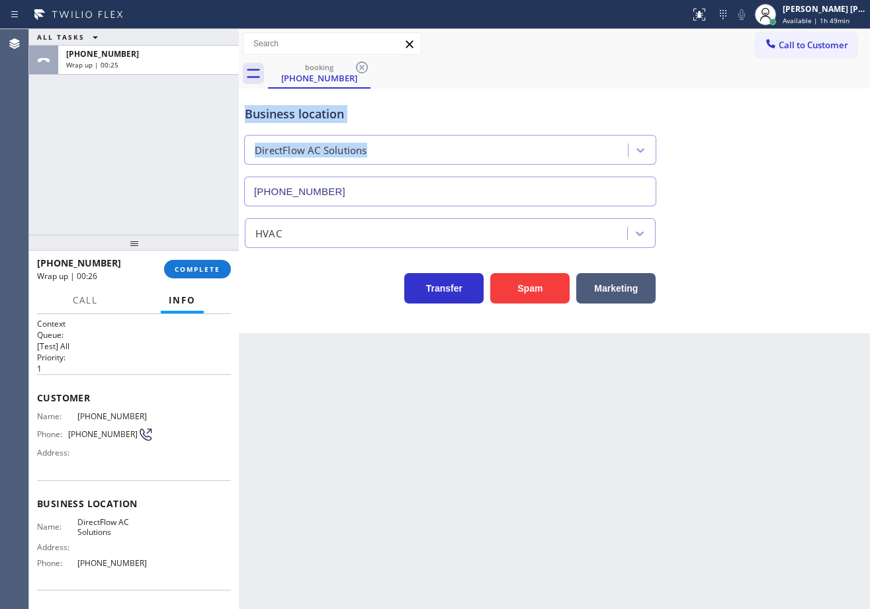
click at [782, 91] on div "Business location DirectFlow AC Solutions [PHONE_NUMBER]" at bounding box center [554, 147] width 624 height 120
click at [150, 136] on div "ALL TASKS ALL TASKS ACTIVE TASKS TASKS IN WRAP UP [PHONE_NUMBER] Wrap up | 00:36" at bounding box center [134, 132] width 210 height 206
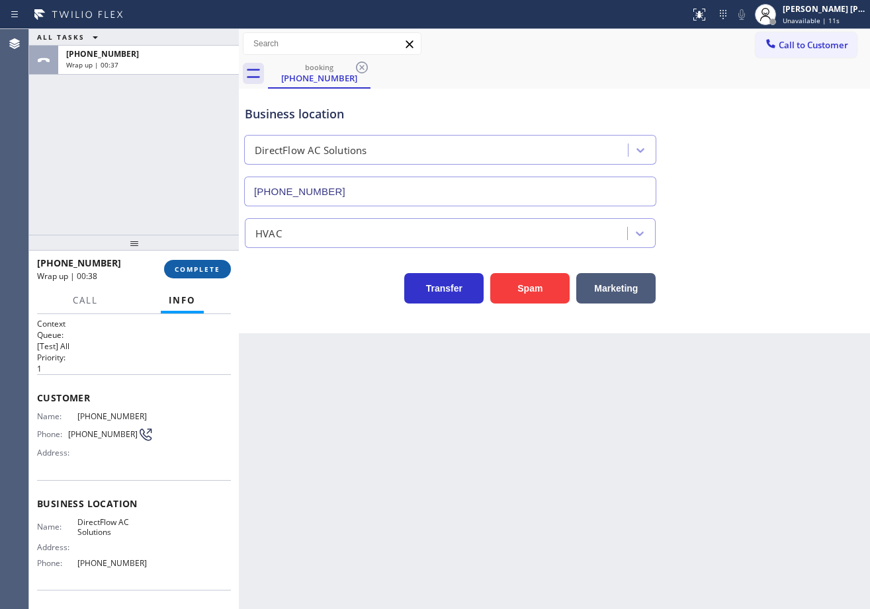
click at [186, 269] on span "COMPLETE" at bounding box center [198, 268] width 46 height 9
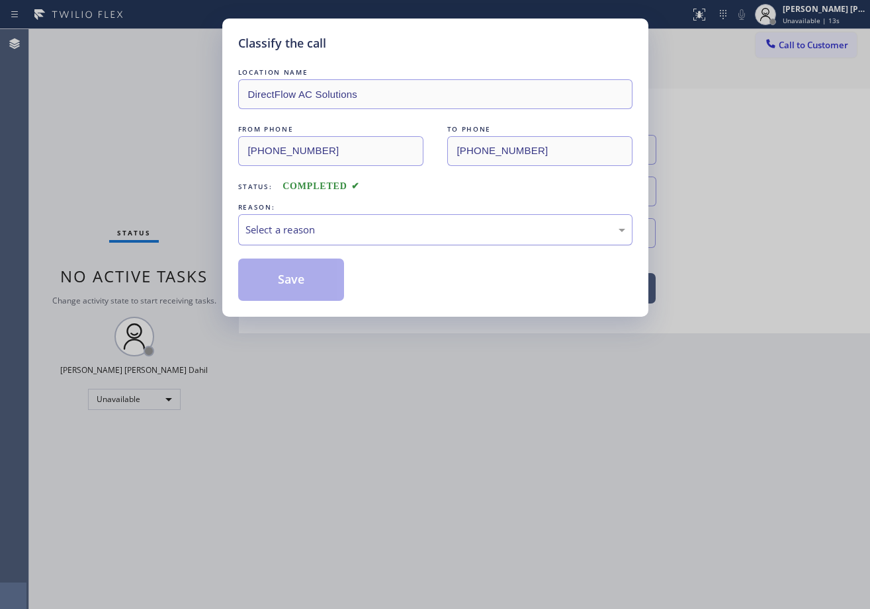
click at [267, 235] on div "Select a reason" at bounding box center [435, 229] width 380 height 15
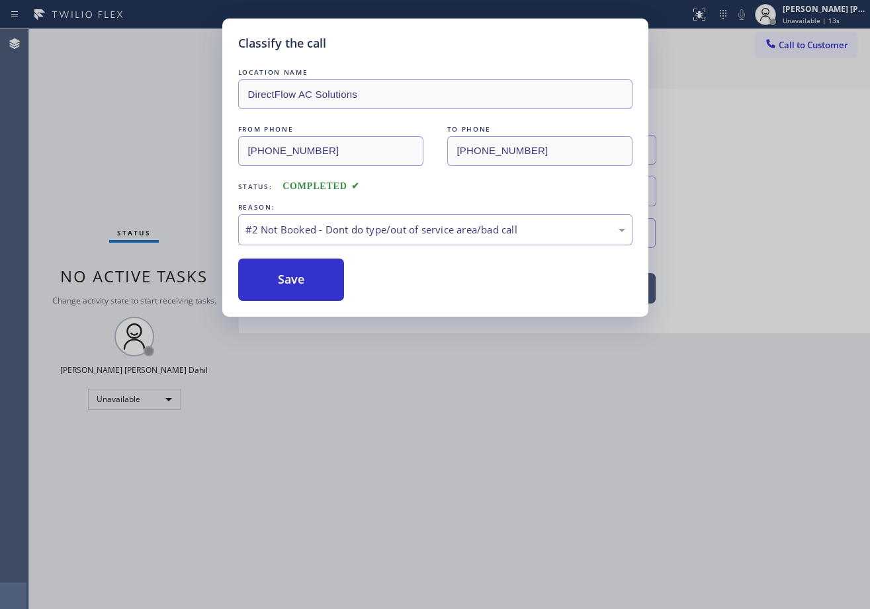
click at [273, 284] on button "Save" at bounding box center [291, 280] width 106 height 42
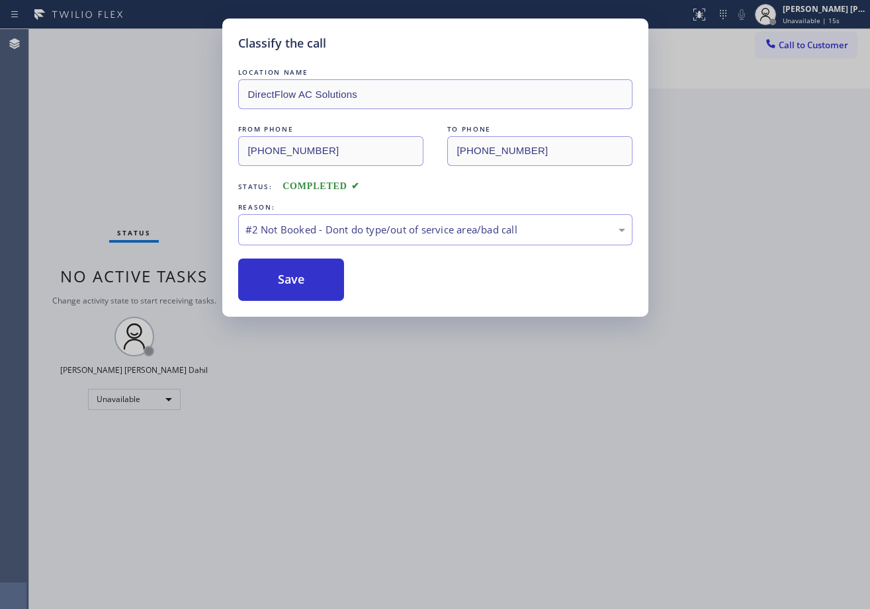
click at [807, 46] on span "Call to Customer" at bounding box center [812, 45] width 69 height 12
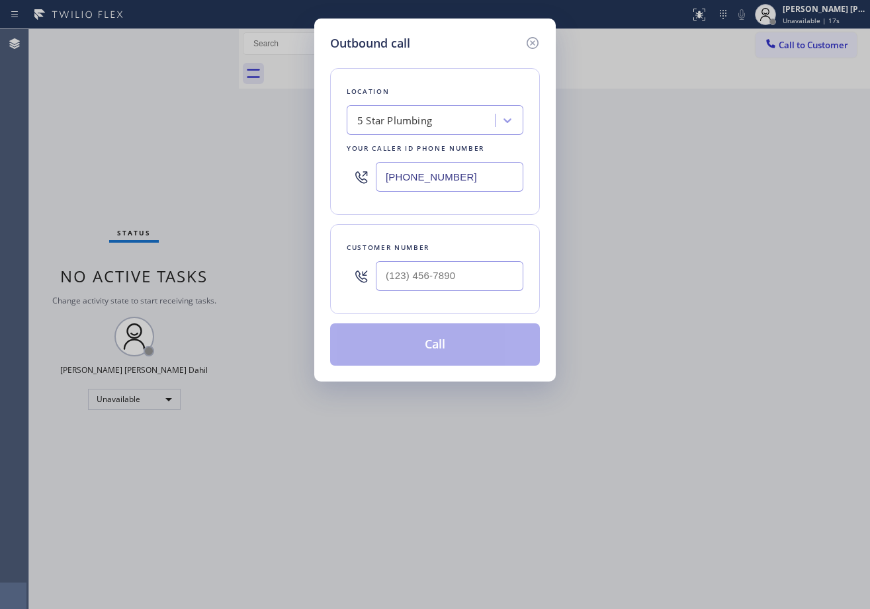
click at [478, 278] on input "text" at bounding box center [449, 276] width 147 height 30
paste input "669) 233-6502"
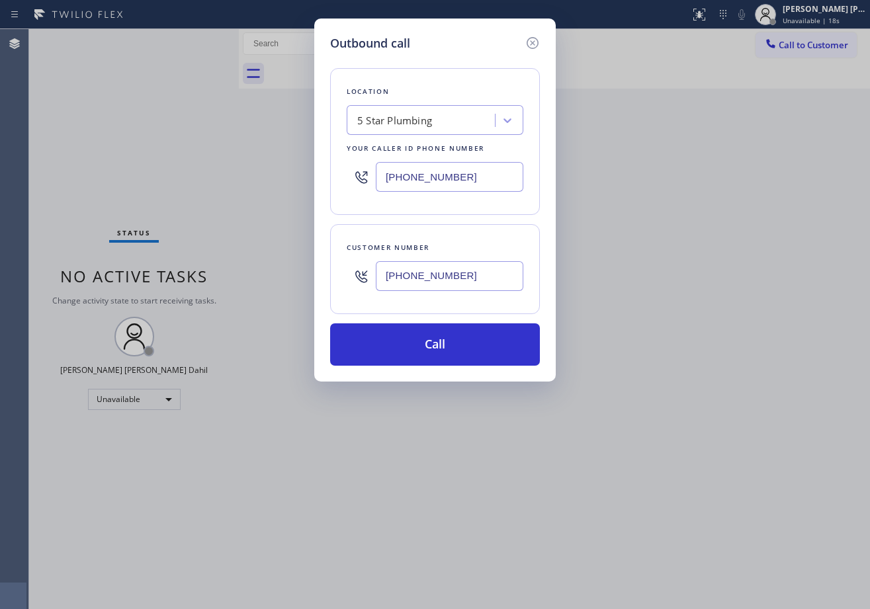
type input "[PHONE_NUMBER]"
drag, startPoint x: 447, startPoint y: 181, endPoint x: 446, endPoint y: 194, distance: 12.6
click at [447, 181] on input "[PHONE_NUMBER]" at bounding box center [449, 177] width 147 height 30
paste input "628) 215-4648"
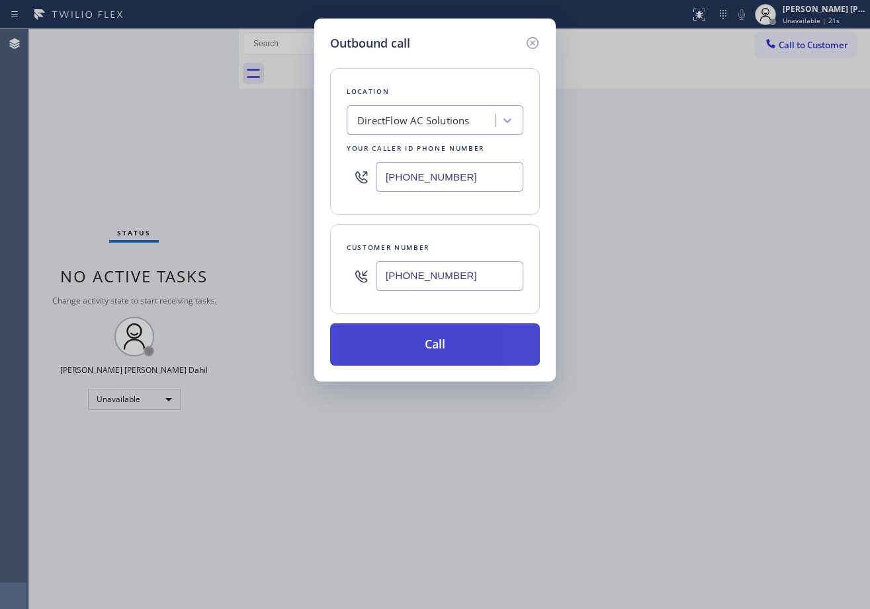
type input "[PHONE_NUMBER]"
click at [422, 345] on button "Call" at bounding box center [435, 344] width 210 height 42
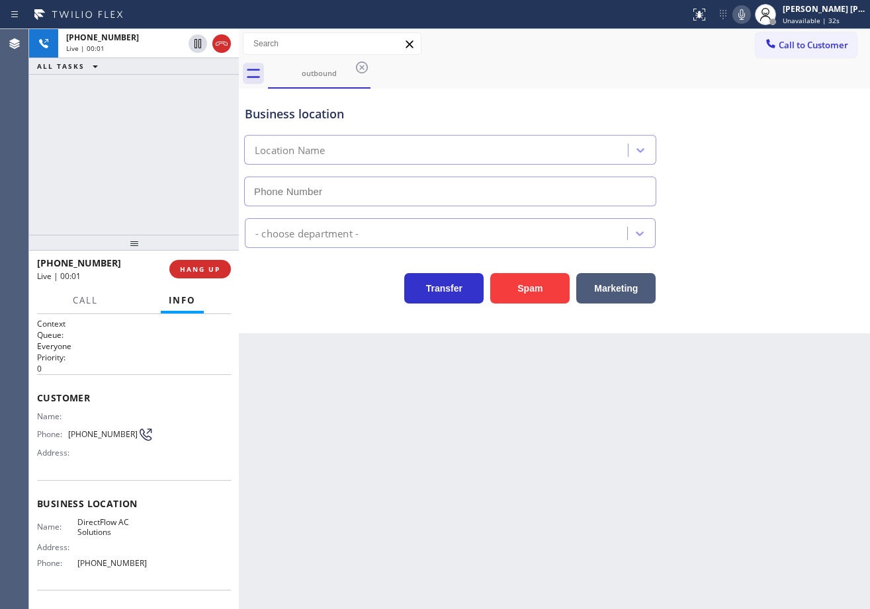
type input "[PHONE_NUMBER]"
click at [749, 17] on icon at bounding box center [741, 15] width 16 height 16
click at [844, 10] on div "[PERSON_NAME] [PERSON_NAME] Dahil" at bounding box center [823, 8] width 83 height 11
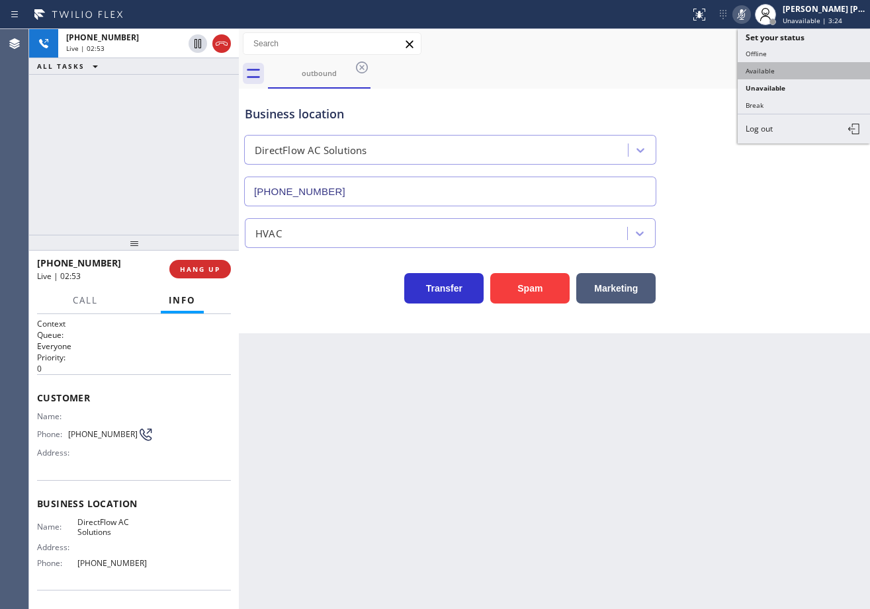
click at [770, 71] on button "Available" at bounding box center [803, 70] width 132 height 17
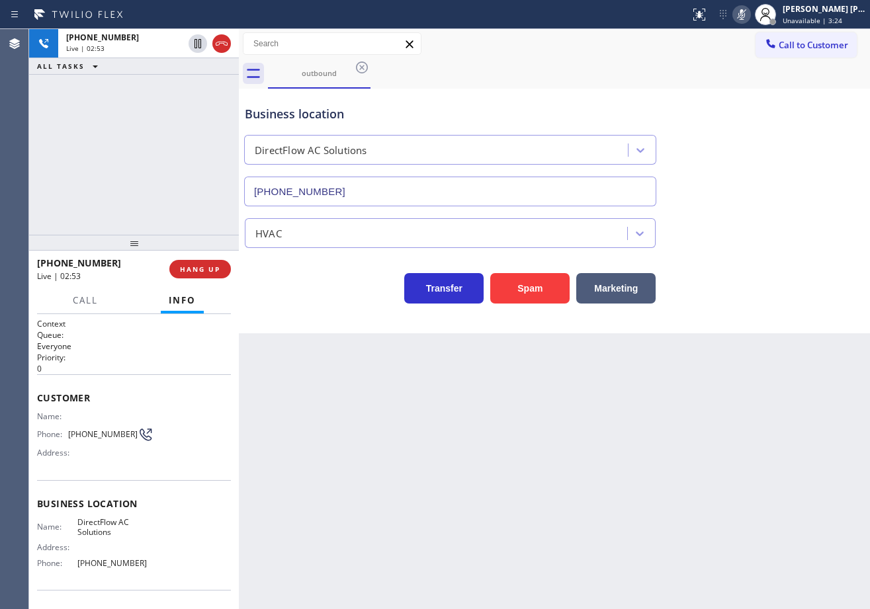
click at [745, 13] on icon at bounding box center [741, 14] width 7 height 11
click at [741, 207] on div "Business location DirectFlow AC Solutions [PHONE_NUMBER] HVAC Transfer Spam Mar…" at bounding box center [554, 198] width 624 height 212
click at [754, 541] on div "Back to Dashboard Change Sender ID Customers Technicians Select a contact Outbo…" at bounding box center [554, 319] width 631 height 580
click at [600, 525] on div "Back to Dashboard Change Sender ID Customers Technicians Select a contact Outbo…" at bounding box center [554, 319] width 631 height 580
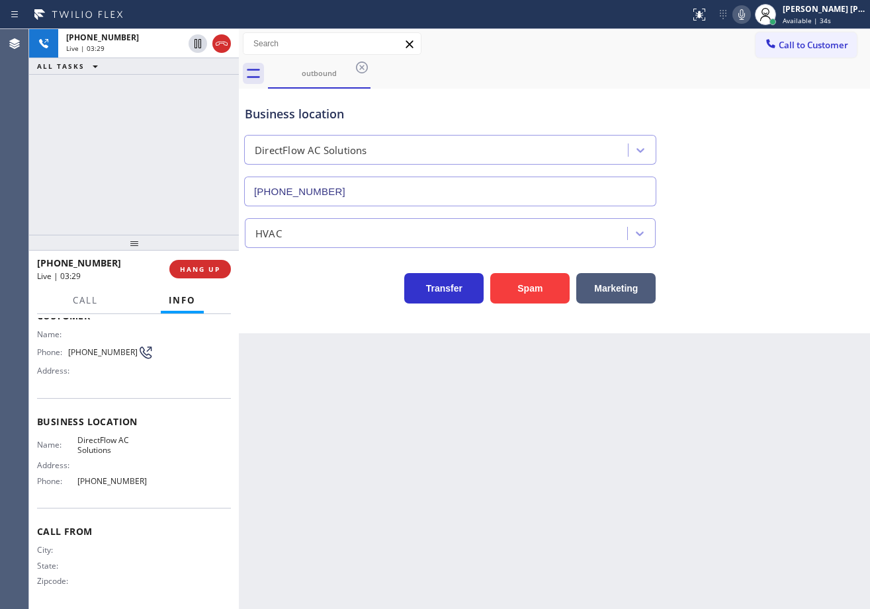
scroll to position [85, 0]
click at [96, 202] on div "[PHONE_NUMBER] Live | 03:29 ALL TASKS ALL TASKS ACTIVE TASKS TASKS IN WRAP UP" at bounding box center [134, 132] width 210 height 206
click at [96, 202] on div "[PHONE_NUMBER] Live | 03:30 ALL TASKS ALL TASKS ACTIVE TASKS TASKS IN WRAP UP" at bounding box center [134, 132] width 210 height 206
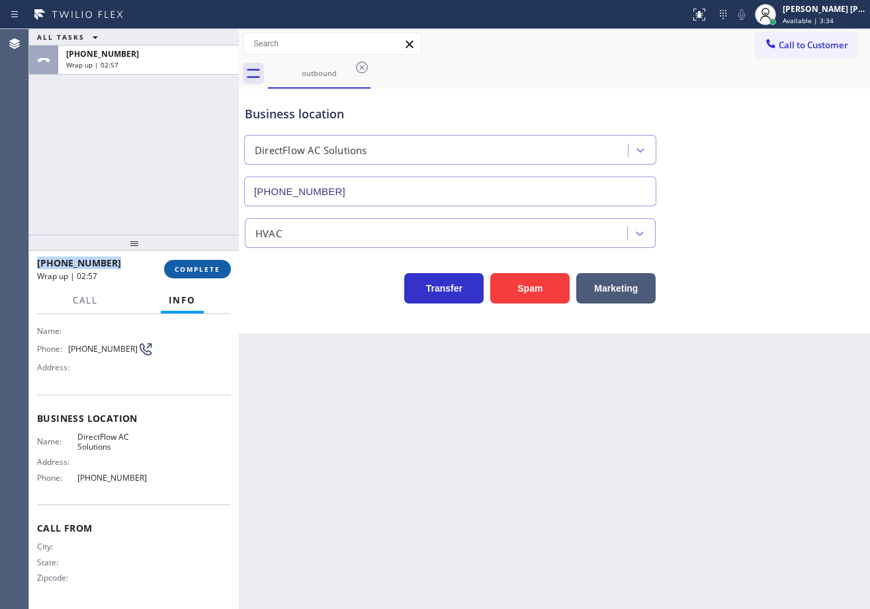
click at [206, 264] on span "COMPLETE" at bounding box center [198, 268] width 46 height 9
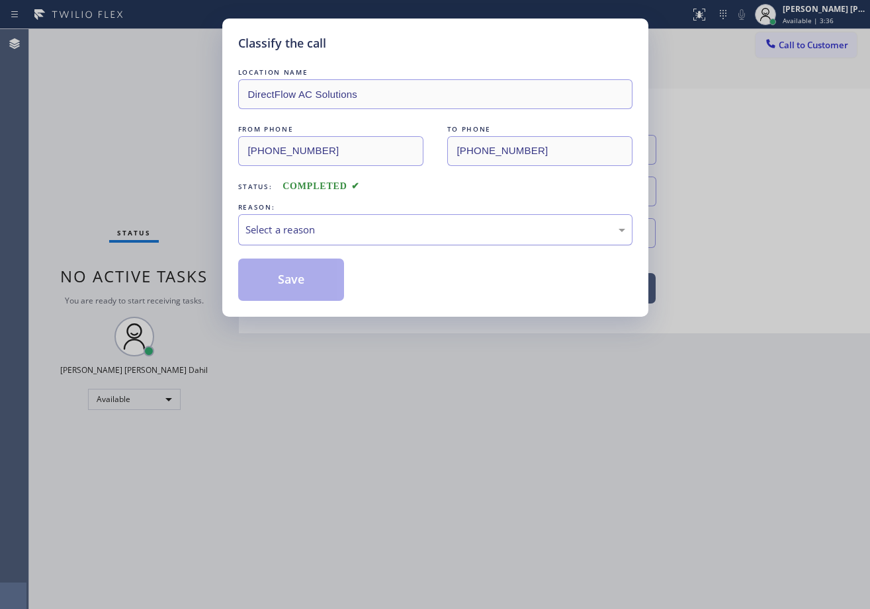
click at [266, 237] on div "Select a reason" at bounding box center [435, 229] width 380 height 15
click at [282, 279] on button "Save" at bounding box center [291, 280] width 106 height 42
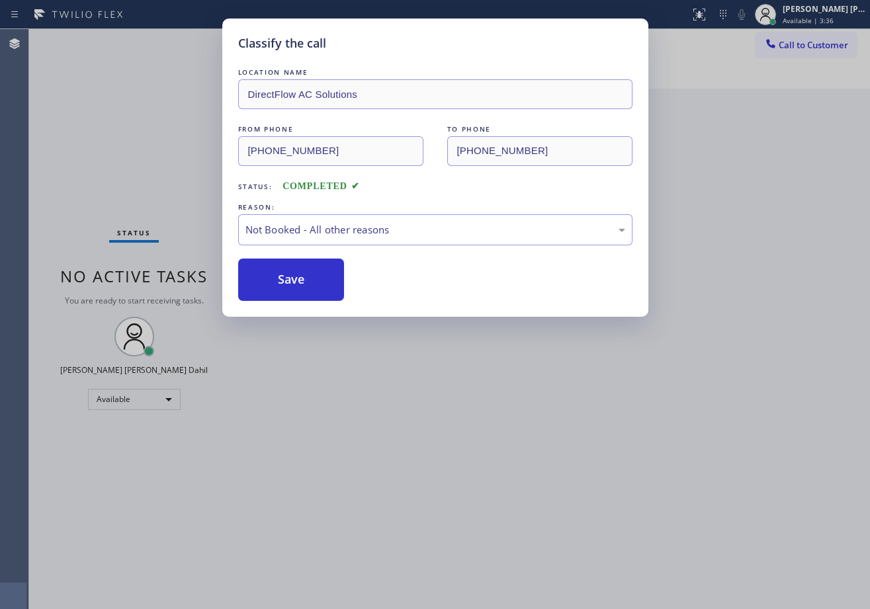
click at [282, 279] on button "Save" at bounding box center [291, 280] width 106 height 42
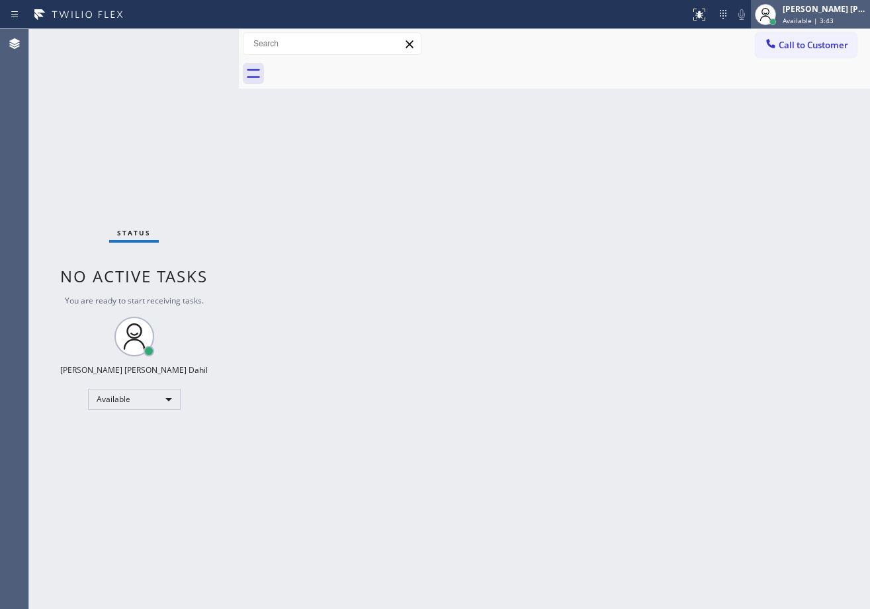
click at [799, 18] on span "Available | 3:43" at bounding box center [807, 20] width 51 height 9
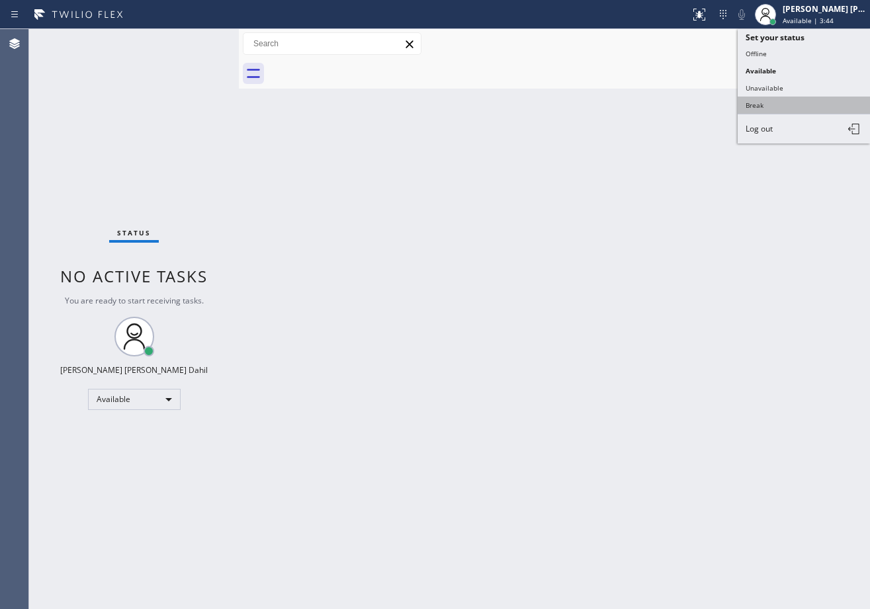
click at [766, 108] on button "Break" at bounding box center [803, 105] width 132 height 17
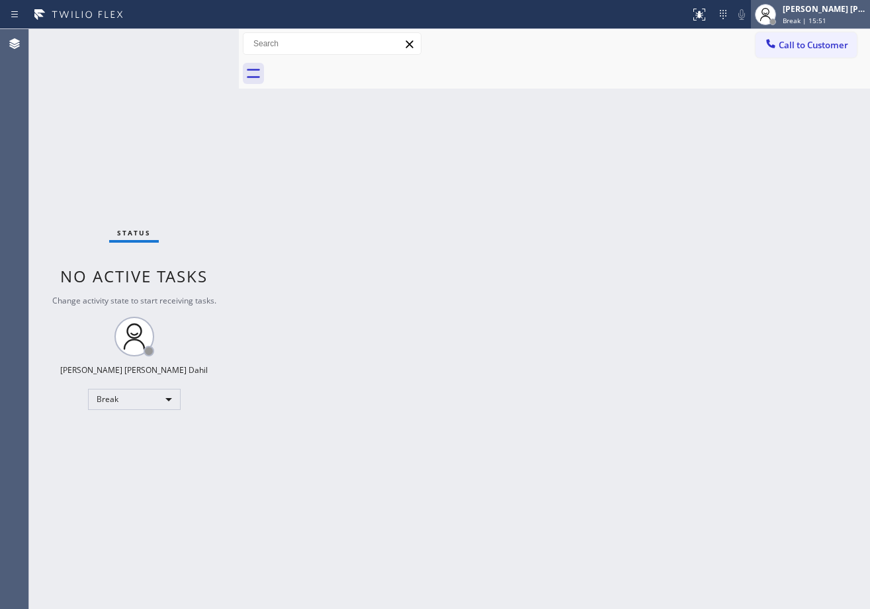
click at [816, 20] on span "Break | 15:51" at bounding box center [804, 20] width 44 height 9
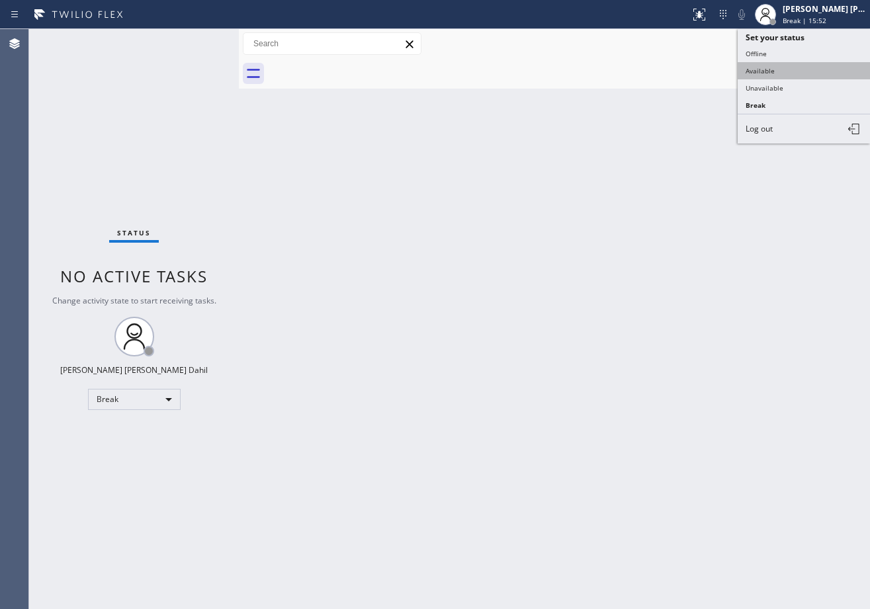
click at [774, 73] on button "Available" at bounding box center [803, 70] width 132 height 17
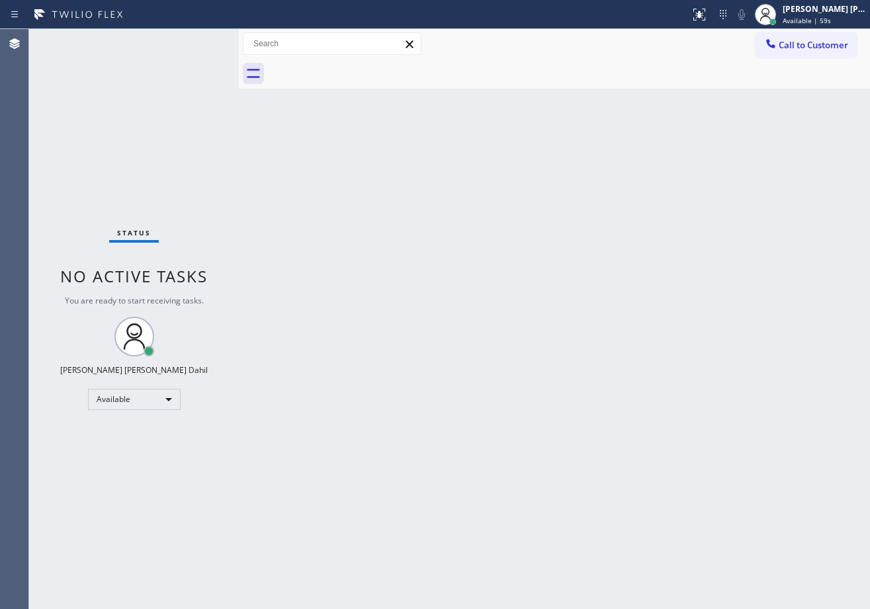
click at [202, 65] on div "Status No active tasks You are ready to start receiving tasks. [PERSON_NAME] [P…" at bounding box center [134, 319] width 210 height 580
click at [392, 210] on div "Back to Dashboard Change Sender ID Customers Technicians Select a contact Outbo…" at bounding box center [554, 319] width 631 height 580
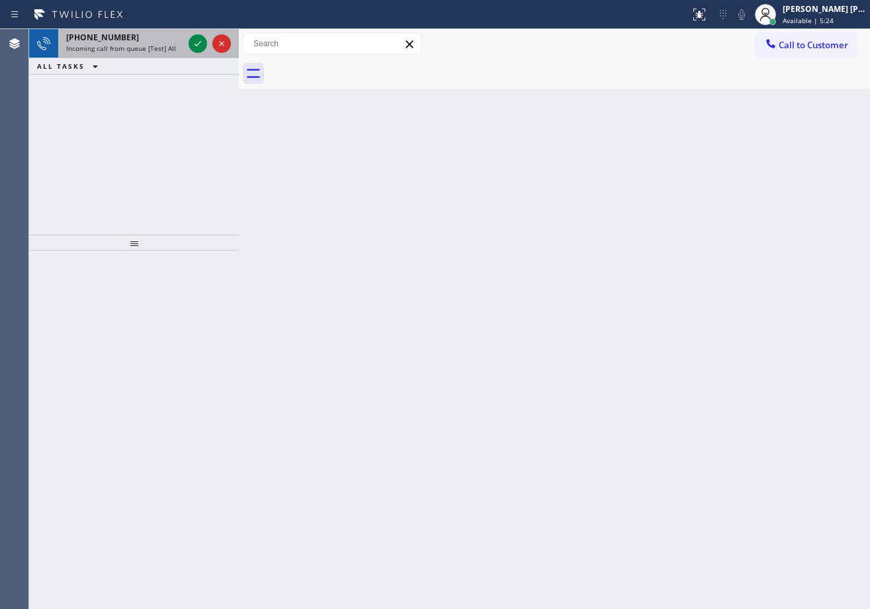
click at [169, 52] on span "Incoming call from queue [Test] All" at bounding box center [121, 48] width 110 height 9
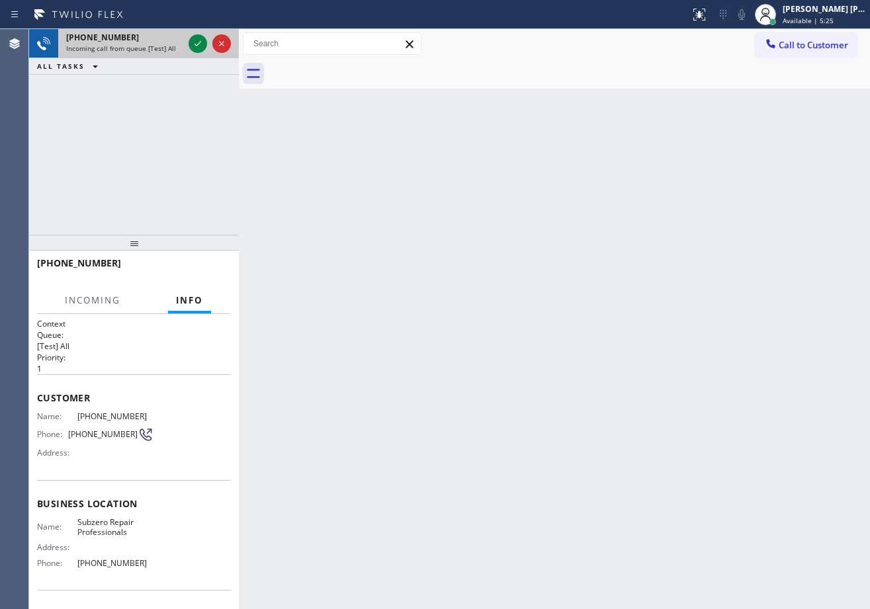
click at [169, 51] on span "Incoming call from queue [Test] All" at bounding box center [121, 48] width 110 height 9
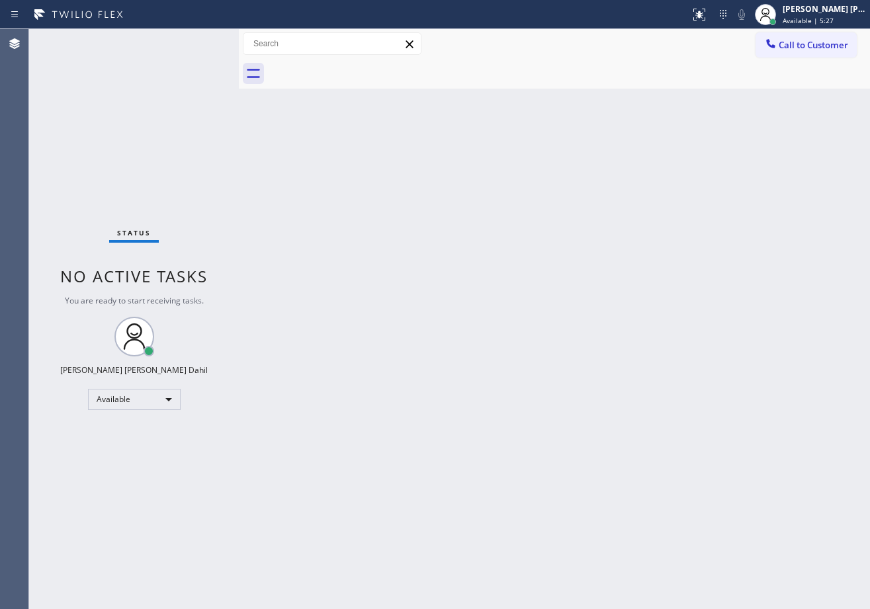
click at [194, 47] on div "Status No active tasks You are ready to start receiving tasks. [PERSON_NAME] [P…" at bounding box center [134, 319] width 210 height 580
click at [504, 323] on div "Back to Dashboard Change Sender ID Customers Technicians Select a contact Outbo…" at bounding box center [554, 319] width 631 height 580
drag, startPoint x: 518, startPoint y: 354, endPoint x: 497, endPoint y: 486, distance: 133.4
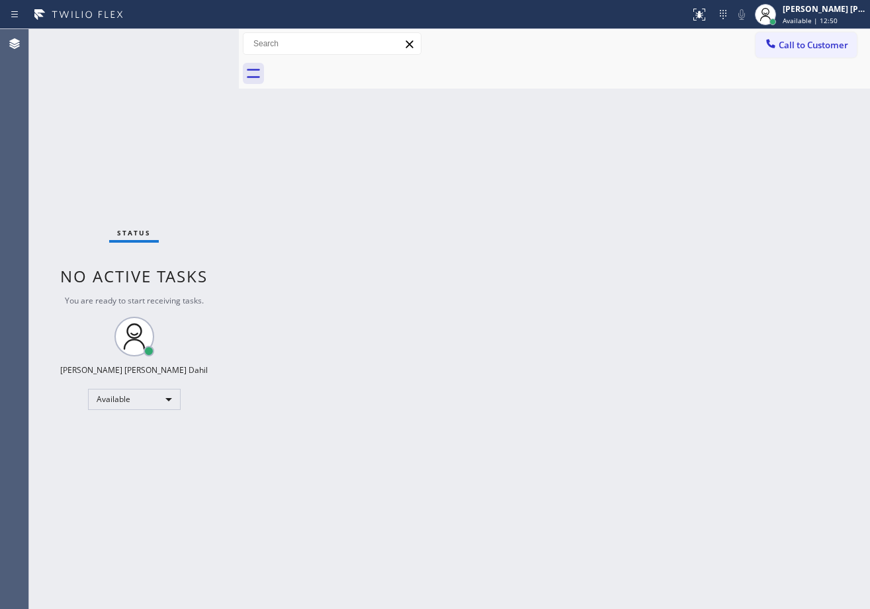
click at [528, 345] on div "Back to Dashboard Change Sender ID Customers Technicians Select a contact Outbo…" at bounding box center [554, 319] width 631 height 580
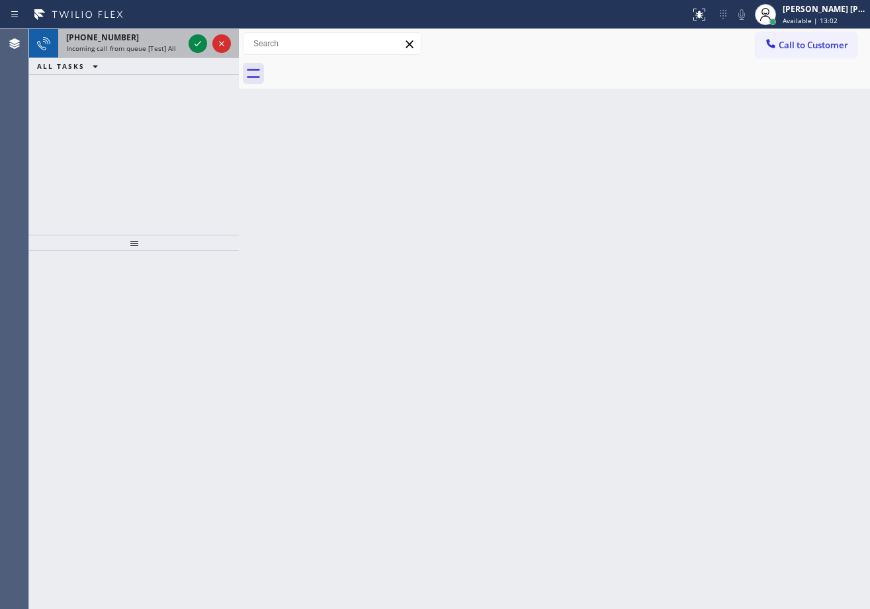
click at [164, 50] on span "Incoming call from queue [Test] All" at bounding box center [121, 48] width 110 height 9
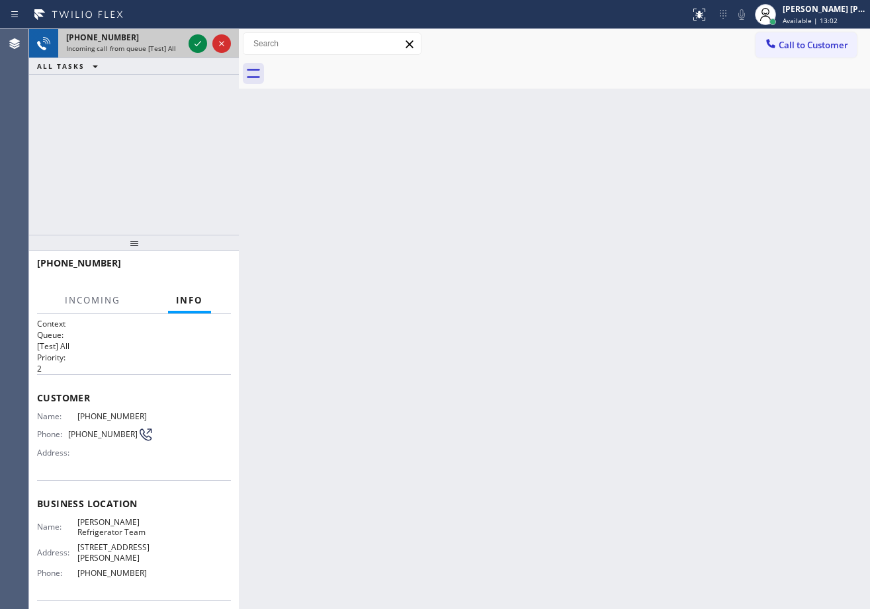
click at [164, 50] on span "Incoming call from queue [Test] All" at bounding box center [121, 48] width 110 height 9
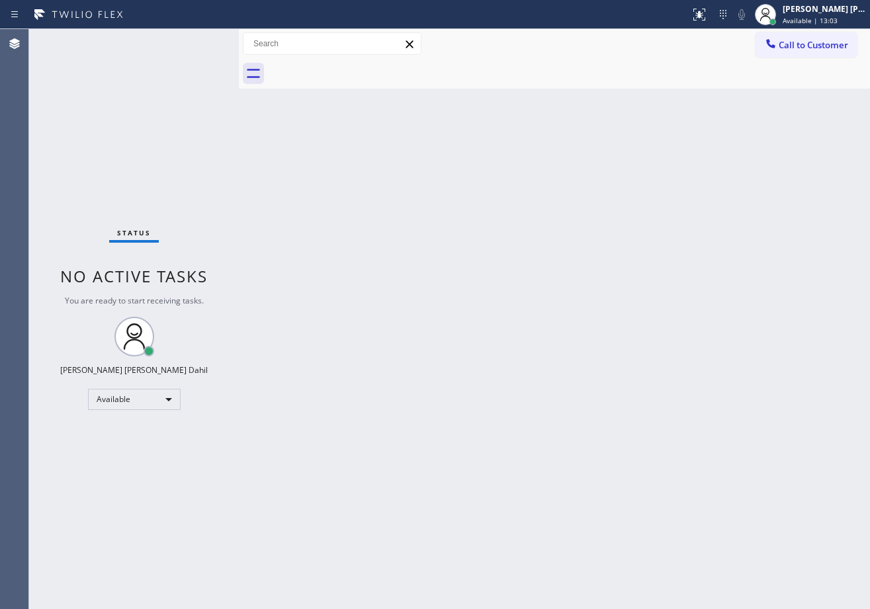
click at [164, 50] on div "Status No active tasks You are ready to start receiving tasks. [PERSON_NAME] [P…" at bounding box center [134, 319] width 210 height 580
click at [200, 45] on div "Status No active tasks You are ready to start receiving tasks. [PERSON_NAME] [P…" at bounding box center [134, 319] width 210 height 580
click at [431, 228] on div "Back to Dashboard Change Sender ID Customers Technicians Select a contact Outbo…" at bounding box center [554, 319] width 631 height 580
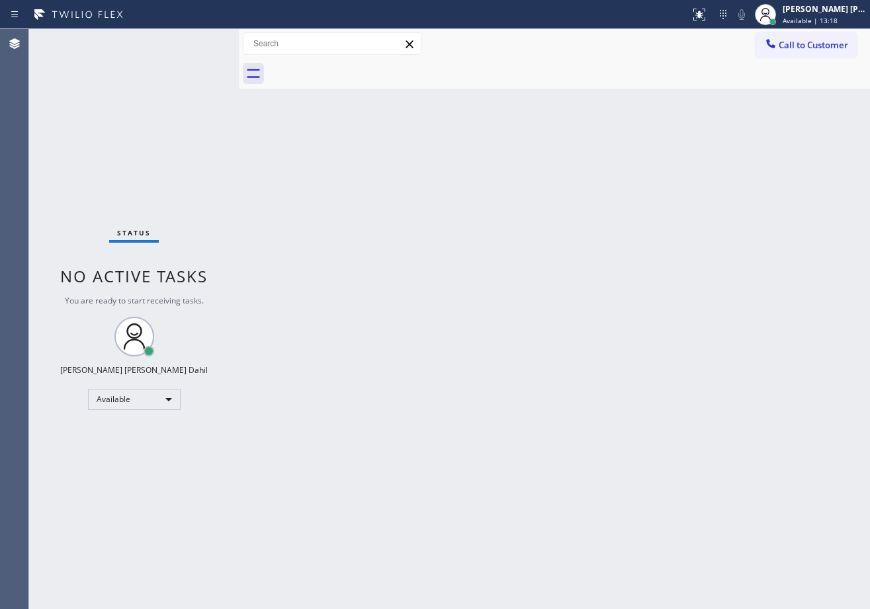
click at [429, 229] on div "Back to Dashboard Change Sender ID Customers Technicians Select a contact Outbo…" at bounding box center [554, 319] width 631 height 580
click at [527, 325] on div "Back to Dashboard Change Sender ID Customers Technicians Select a contact Outbo…" at bounding box center [554, 319] width 631 height 580
click at [431, 288] on div "Back to Dashboard Change Sender ID Customers Technicians Select a contact Outbo…" at bounding box center [554, 319] width 631 height 580
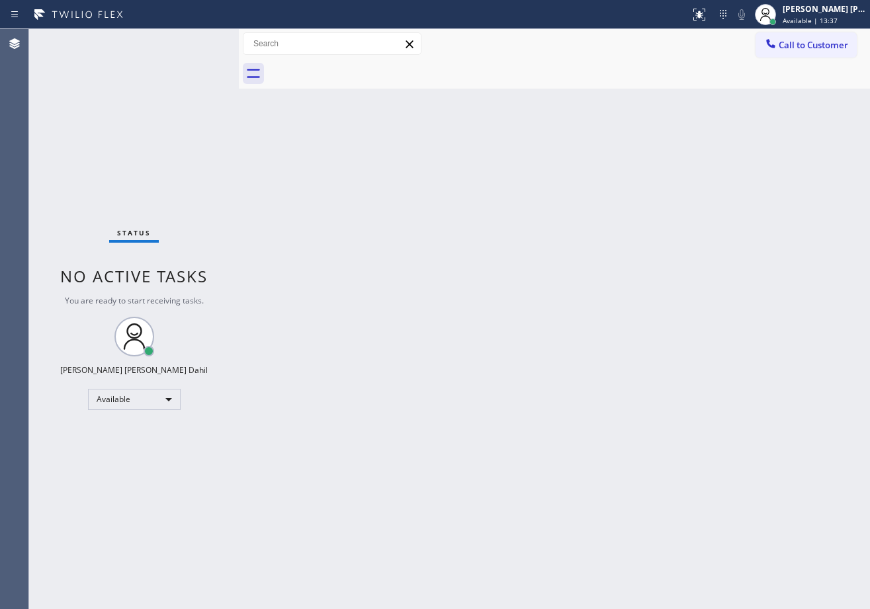
click at [518, 417] on div "Back to Dashboard Change Sender ID Customers Technicians Select a contact Outbo…" at bounding box center [554, 319] width 631 height 580
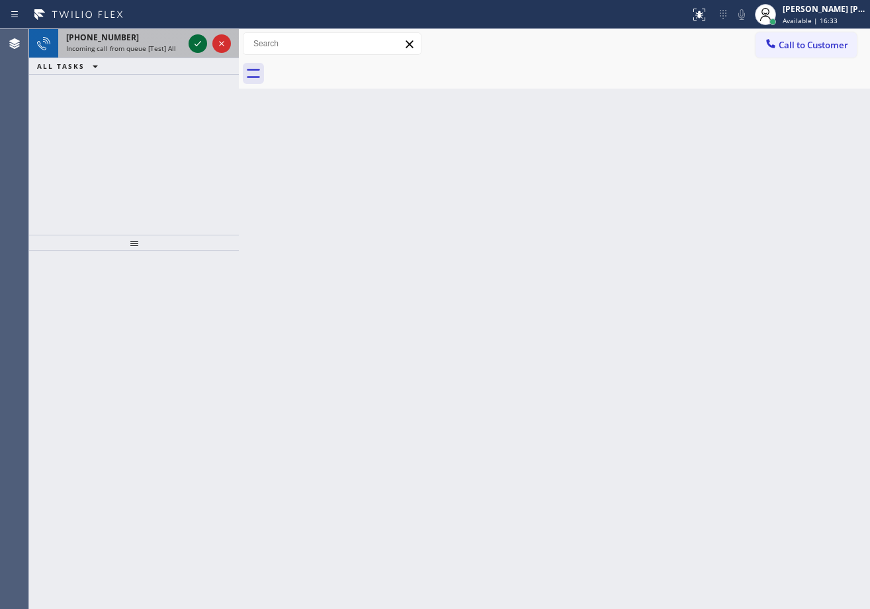
click at [196, 41] on icon at bounding box center [198, 44] width 16 height 16
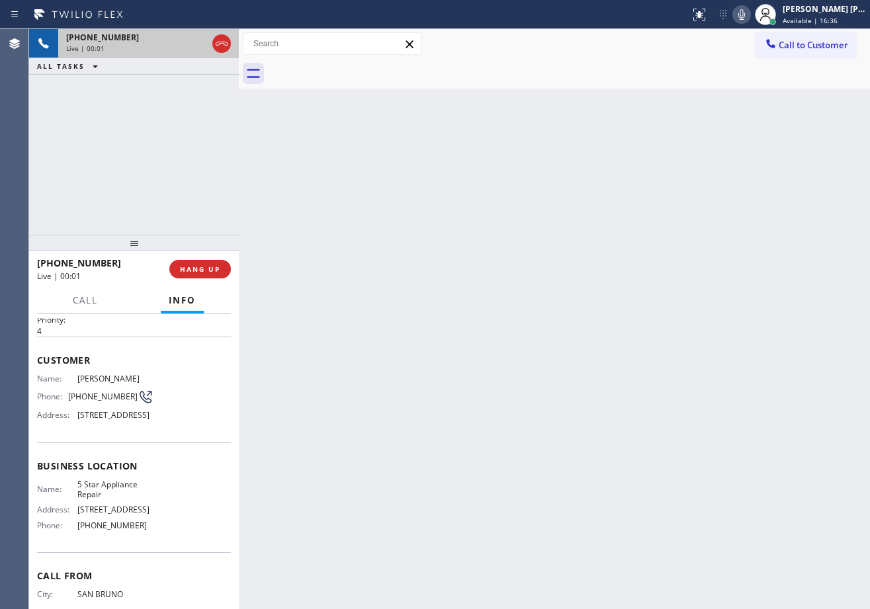
scroll to position [116, 0]
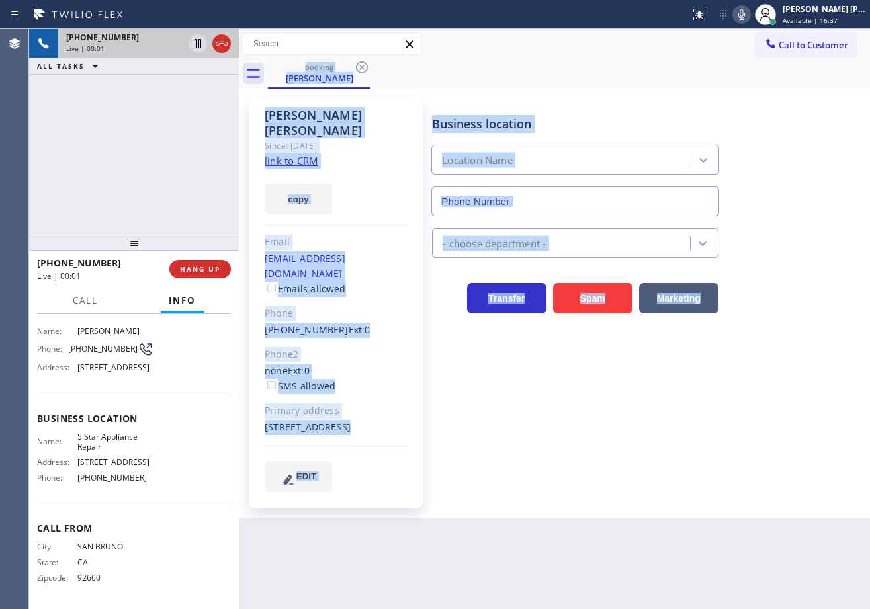
type input "[PHONE_NUMBER]"
click at [704, 515] on div "Back to Dashboard Change Sender ID Customers Technicians Select a contact Outbo…" at bounding box center [554, 319] width 631 height 580
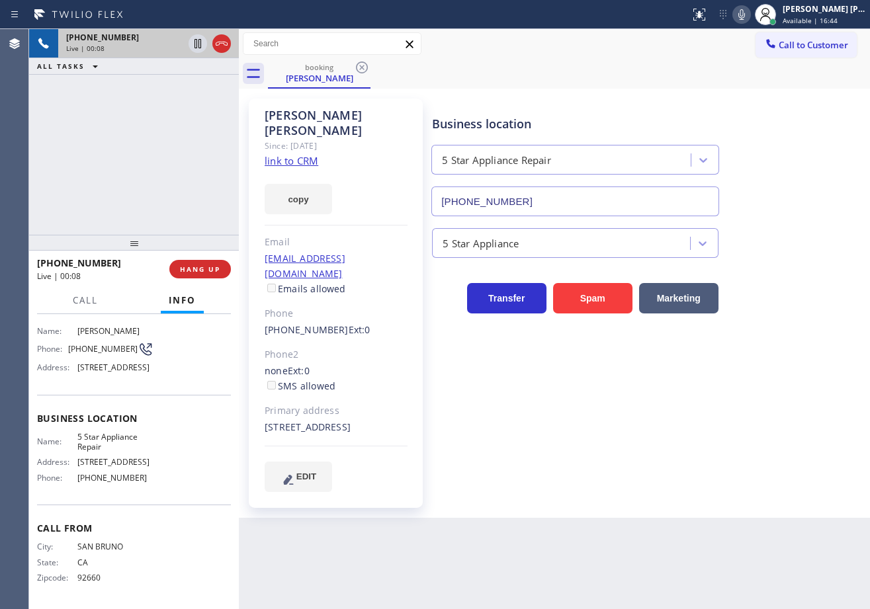
click at [109, 158] on div "[PHONE_NUMBER] Live | 00:08 ALL TASKS ALL TASKS ACTIVE TASKS TASKS IN WRAP UP" at bounding box center [134, 132] width 210 height 206
click at [296, 154] on link "link to CRM" at bounding box center [291, 160] width 54 height 13
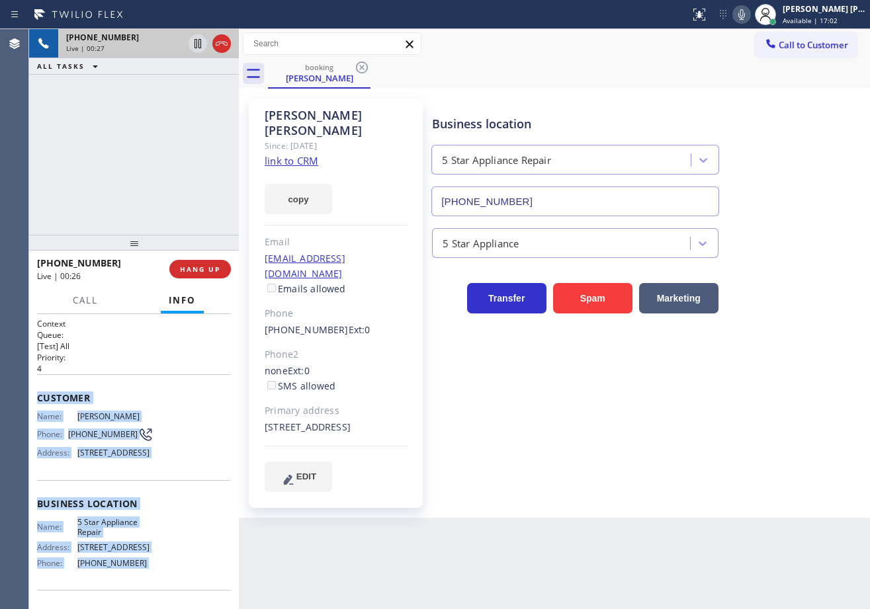
scroll to position [116, 0]
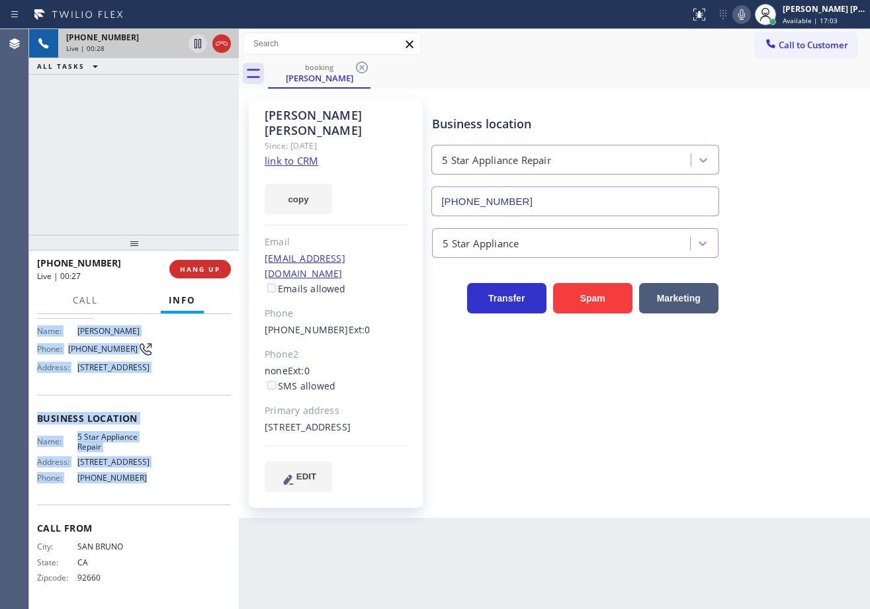
drag, startPoint x: 31, startPoint y: 397, endPoint x: 520, endPoint y: 398, distance: 488.7
click at [143, 481] on div "Context Queue: [Test] All Priority: 4 Customer Name: [PERSON_NAME] Phone: [PHON…" at bounding box center [134, 461] width 210 height 295
copy div "Customer Name: [PERSON_NAME] Phone: [PHONE_NUMBER] Address: [STREET_ADDRESS] Bu…"
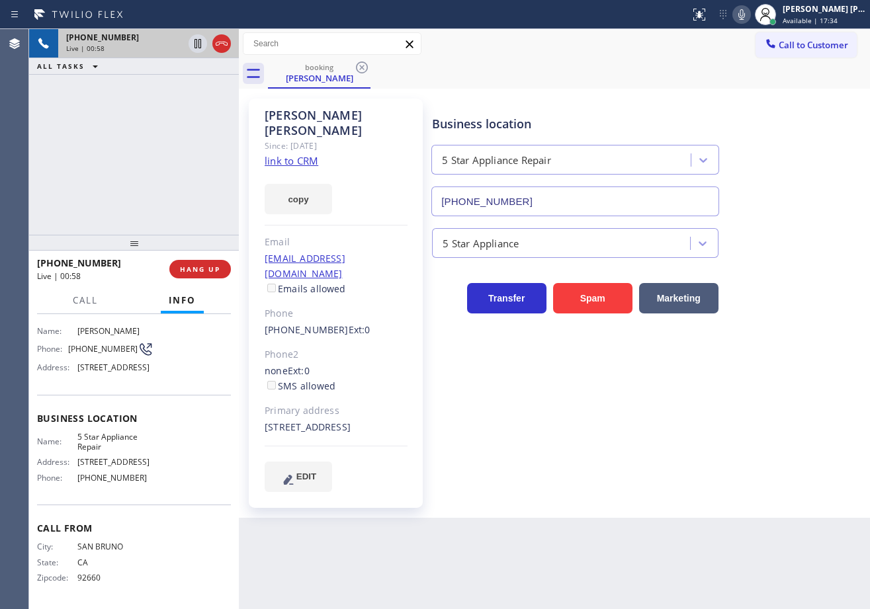
click at [190, 119] on div "[PHONE_NUMBER] Live | 00:58 ALL TASKS ALL TASKS ACTIVE TASKS TASKS IN WRAP UP" at bounding box center [134, 132] width 210 height 206
drag, startPoint x: 188, startPoint y: 151, endPoint x: 212, endPoint y: 61, distance: 92.4
click at [194, 138] on div "[PHONE_NUMBER] Live | 02:32 ALL TASKS ALL TASKS ACTIVE TASKS TASKS IN WRAP UP" at bounding box center [134, 132] width 210 height 206
click at [201, 41] on icon at bounding box center [197, 43] width 7 height 9
click at [172, 102] on div "[PHONE_NUMBER] Live | 02:32 ALL TASKS ALL TASKS ACTIVE TASKS TASKS IN WRAP UP" at bounding box center [134, 132] width 210 height 206
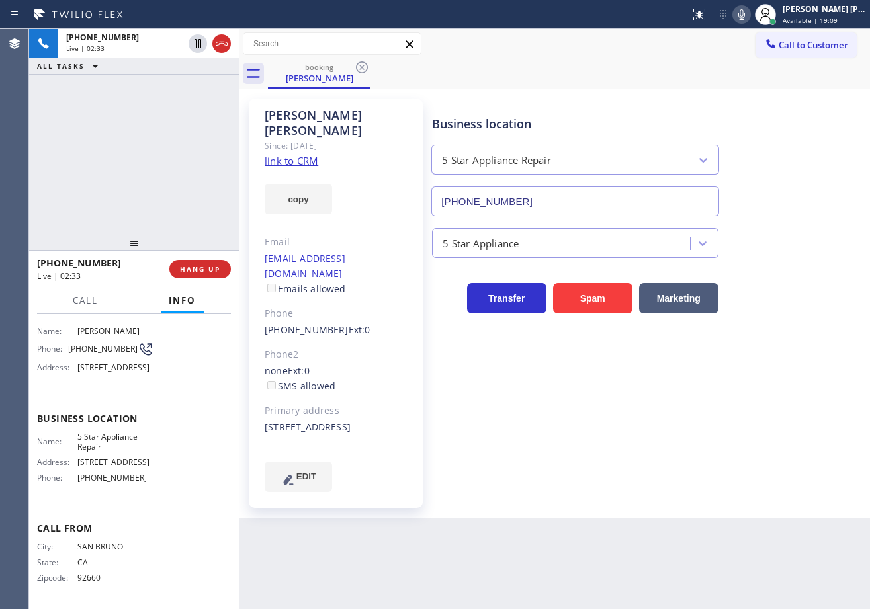
click at [749, 18] on icon at bounding box center [741, 15] width 16 height 16
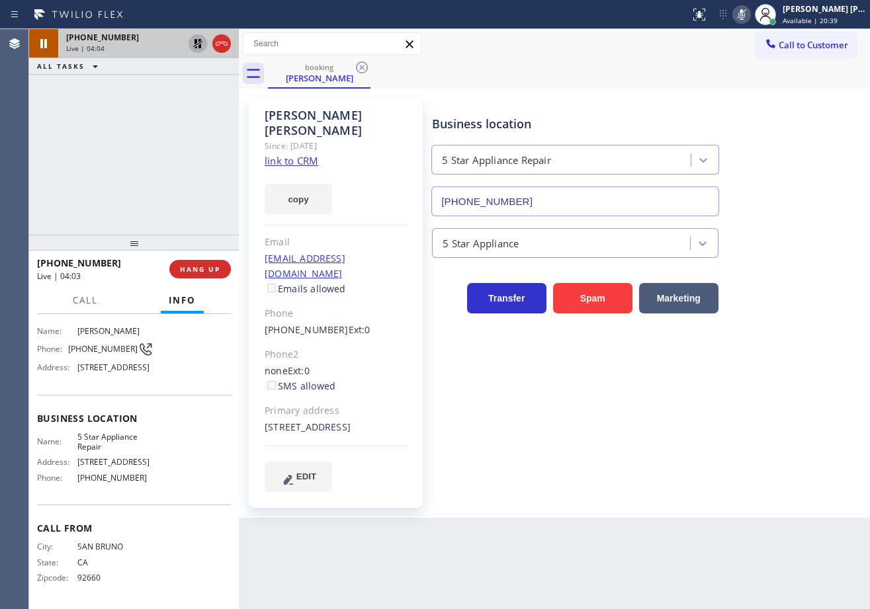
click at [196, 40] on icon at bounding box center [197, 43] width 9 height 9
click at [745, 17] on icon at bounding box center [741, 14] width 7 height 11
click at [756, 38] on button "Call to Customer" at bounding box center [805, 44] width 101 height 25
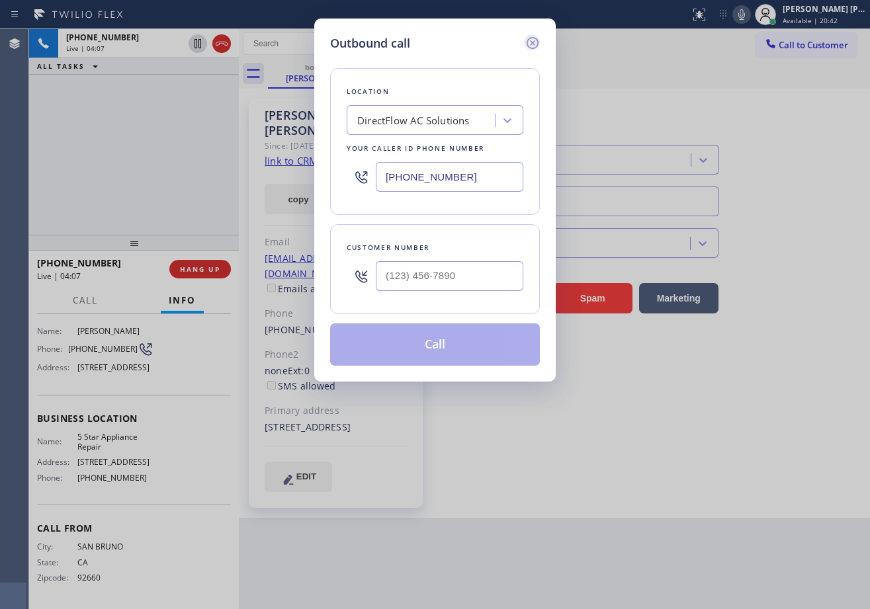
click at [535, 40] on icon at bounding box center [532, 43] width 16 height 16
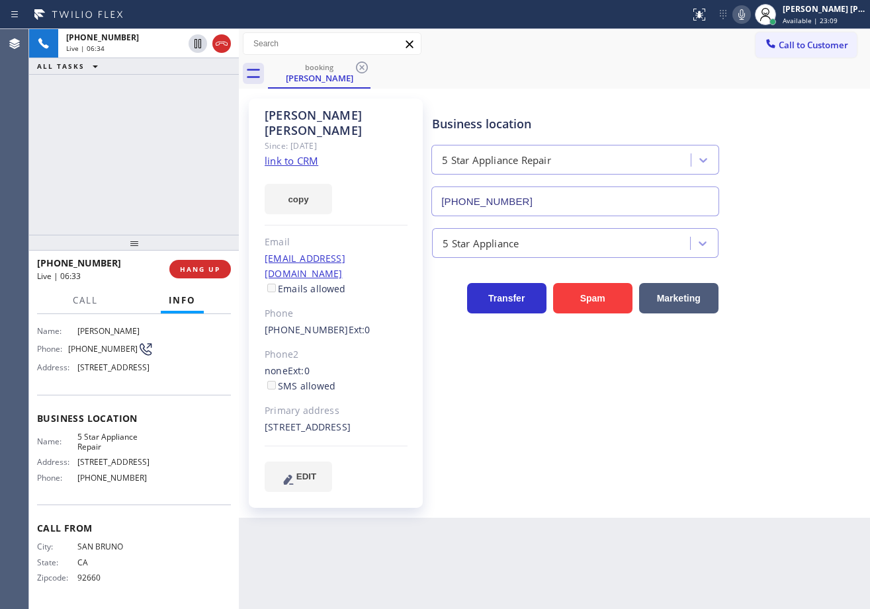
drag, startPoint x: 784, startPoint y: 89, endPoint x: 784, endPoint y: 112, distance: 22.5
click at [784, 89] on div "[PERSON_NAME] Since: [DATE] link to CRM copy Email [EMAIL_ADDRESS][DOMAIN_NAME]…" at bounding box center [554, 303] width 631 height 429
click at [782, 364] on div "Business location 5 Star Appliance Repair [PHONE_NUMBER] 5 Star Appliance Trans…" at bounding box center [647, 295] width 437 height 386
click at [625, 477] on div "Business location 5 Star Appliance Repair [PHONE_NUMBER] 5 Star Appliance Trans…" at bounding box center [647, 308] width 437 height 413
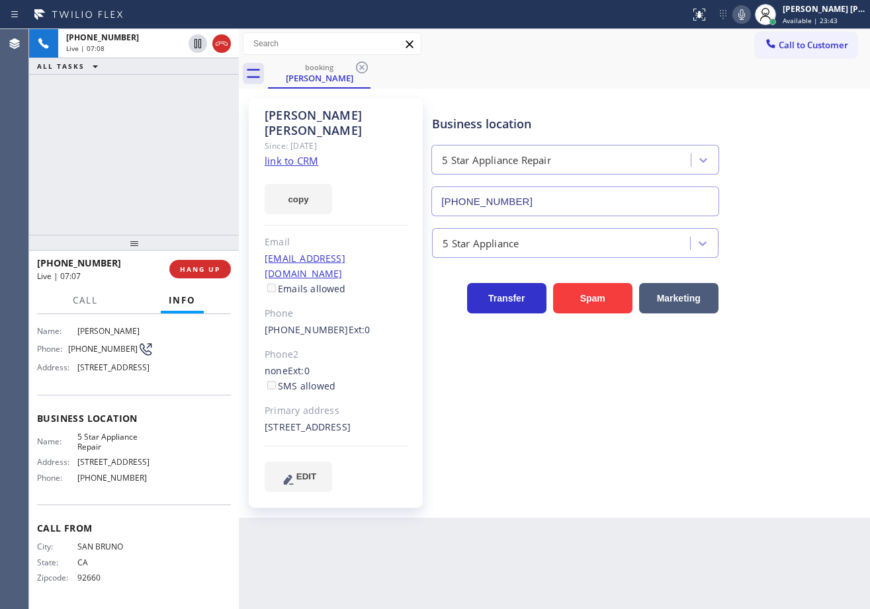
drag, startPoint x: 628, startPoint y: 477, endPoint x: 631, endPoint y: 469, distance: 8.6
click at [631, 475] on div "Business location 5 Star Appliance Repair [PHONE_NUMBER] 5 Star Appliance Trans…" at bounding box center [647, 308] width 437 height 413
drag, startPoint x: 666, startPoint y: 482, endPoint x: 670, endPoint y: 493, distance: 11.5
click at [667, 482] on div "Business location 5 Star Appliance Repair [PHONE_NUMBER] 5 Star Appliance Trans…" at bounding box center [647, 308] width 437 height 413
click at [784, 82] on div "booking [PERSON_NAME]" at bounding box center [569, 74] width 602 height 30
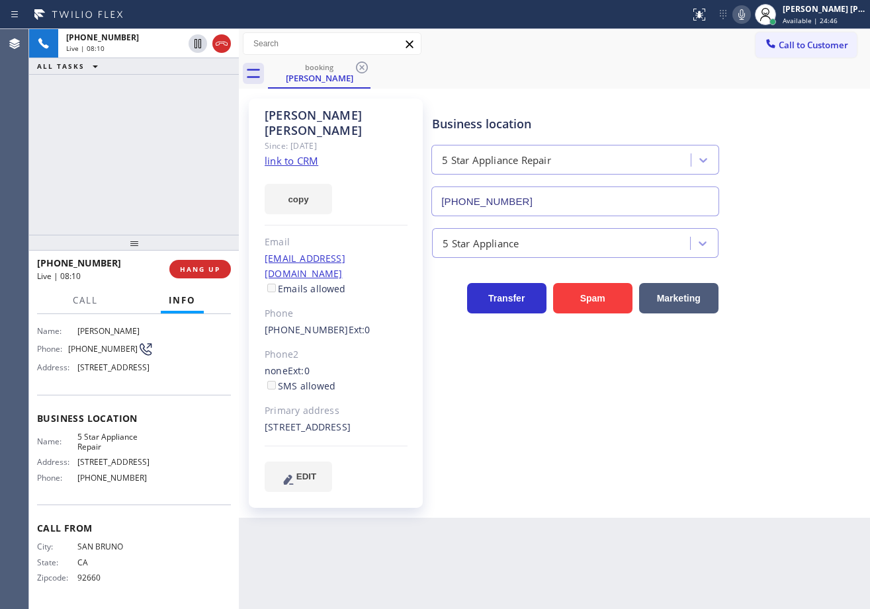
click at [464, 83] on div "booking [PERSON_NAME]" at bounding box center [569, 74] width 602 height 30
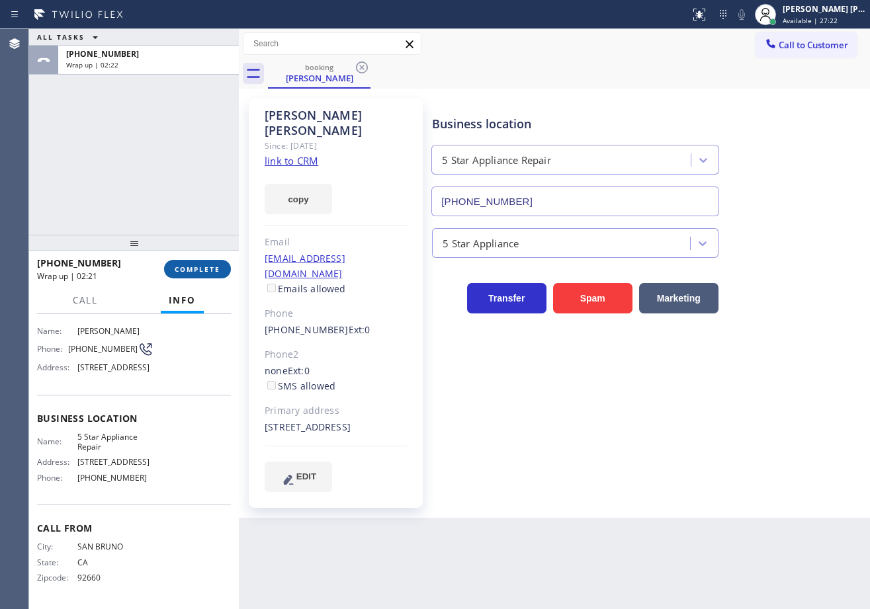
click at [198, 263] on button "COMPLETE" at bounding box center [197, 269] width 67 height 19
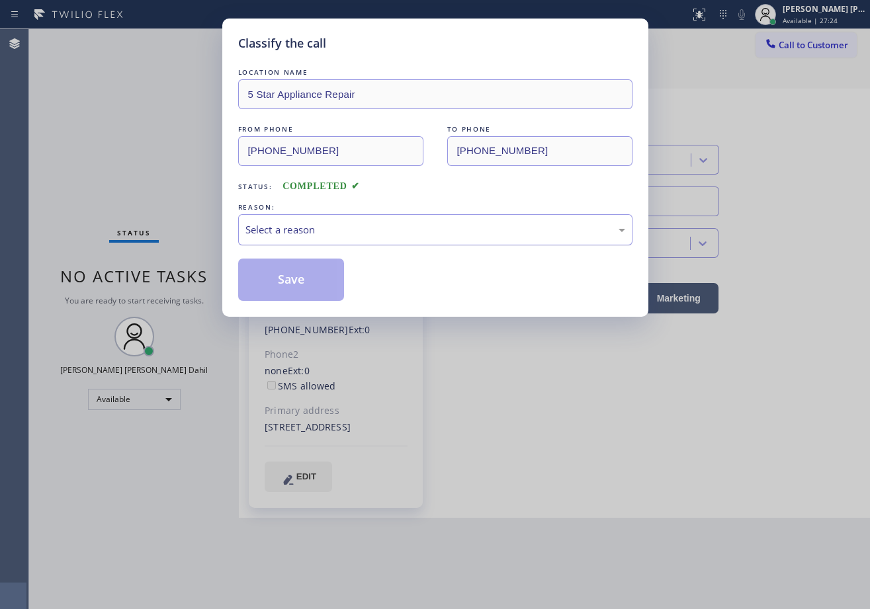
click at [349, 230] on div "Select a reason" at bounding box center [435, 229] width 380 height 15
click at [292, 281] on button "Save" at bounding box center [291, 280] width 106 height 42
click at [291, 282] on button "Save" at bounding box center [291, 280] width 106 height 42
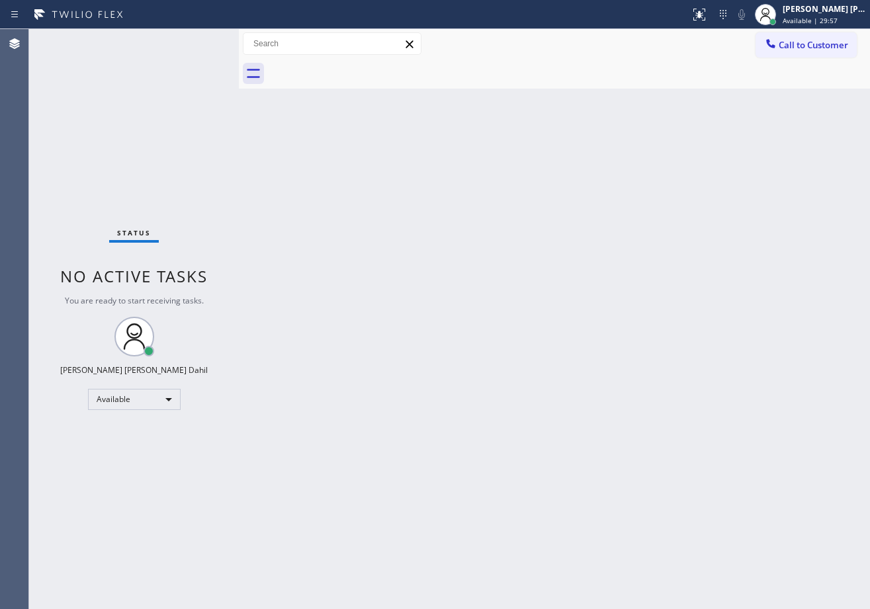
click at [665, 288] on div "Back to Dashboard Change Sender ID Customers Technicians Select a contact Outbo…" at bounding box center [554, 319] width 631 height 580
click at [667, 309] on div "Back to Dashboard Change Sender ID Customers Technicians Select a contact Outbo…" at bounding box center [554, 319] width 631 height 580
click at [161, 165] on div "Status No active tasks You are ready to start receiving tasks. [PERSON_NAME] [P…" at bounding box center [134, 319] width 210 height 580
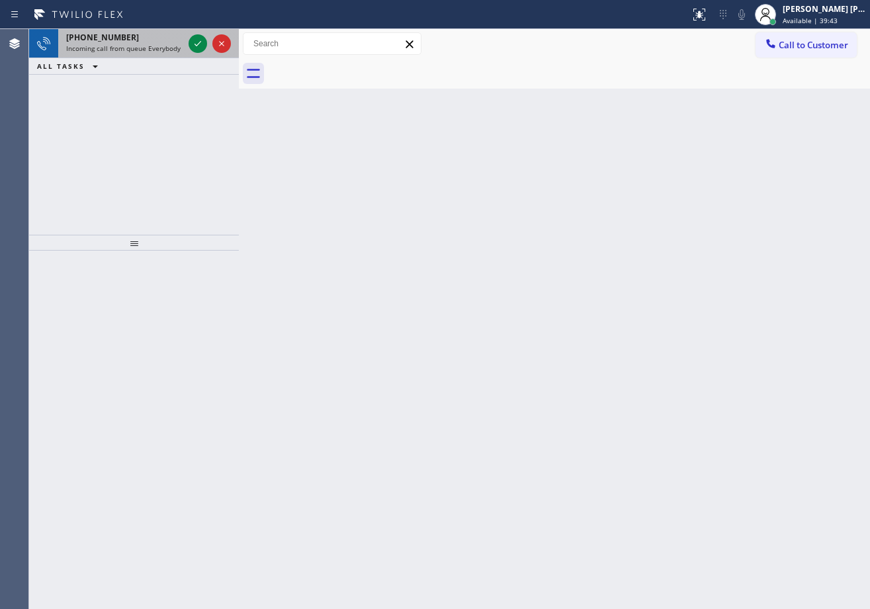
click at [160, 53] on div "[PHONE_NUMBER] Incoming call from queue Everybody" at bounding box center [122, 43] width 128 height 29
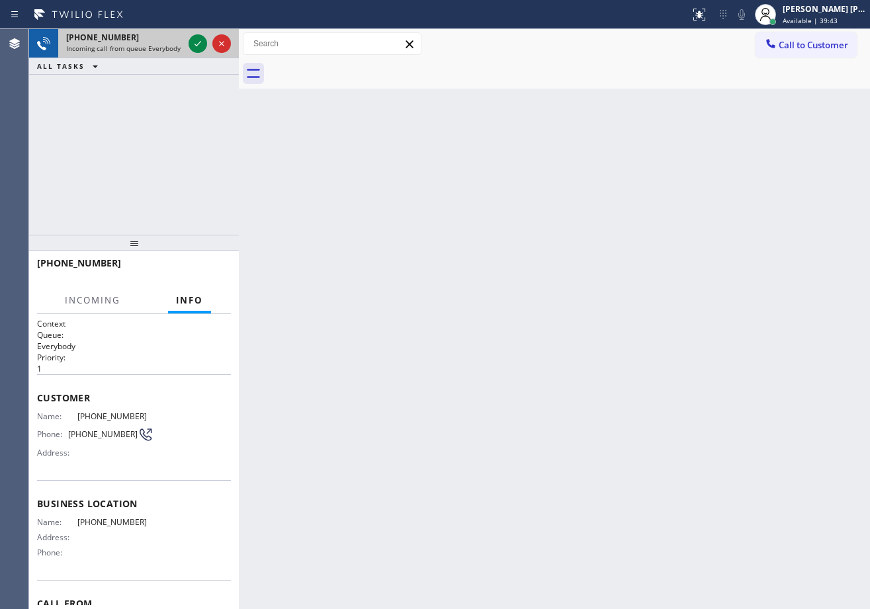
click at [161, 44] on span "Incoming call from queue Everybody" at bounding box center [123, 48] width 114 height 9
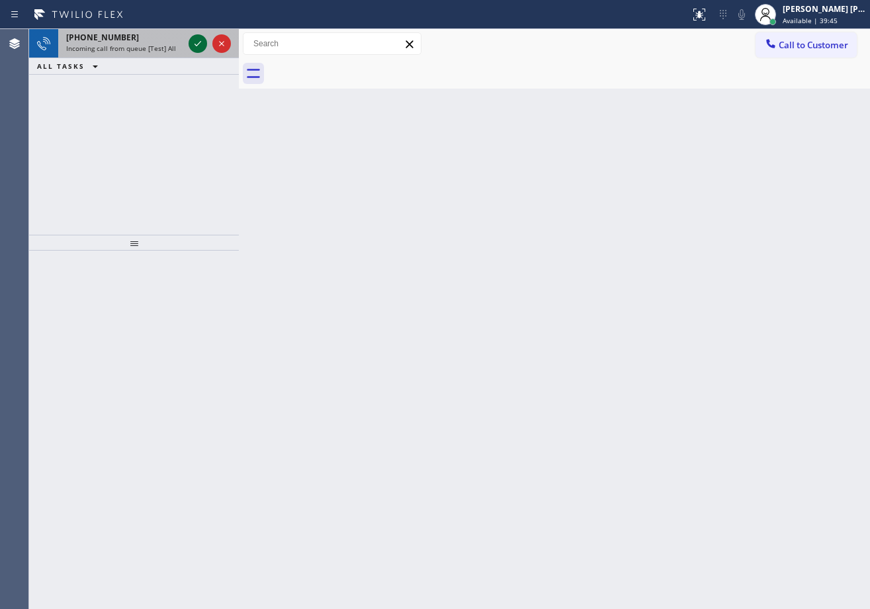
click at [192, 47] on icon at bounding box center [198, 44] width 16 height 16
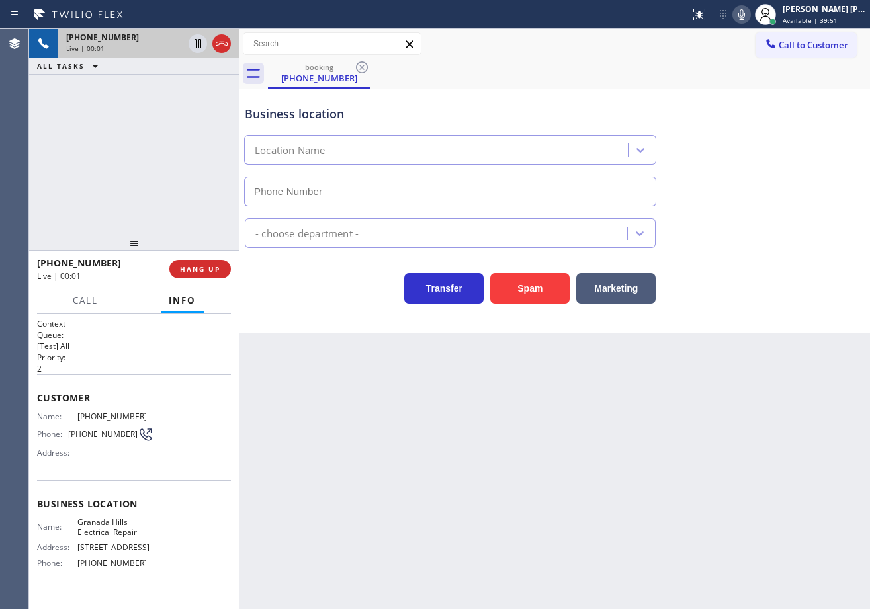
scroll to position [44, 0]
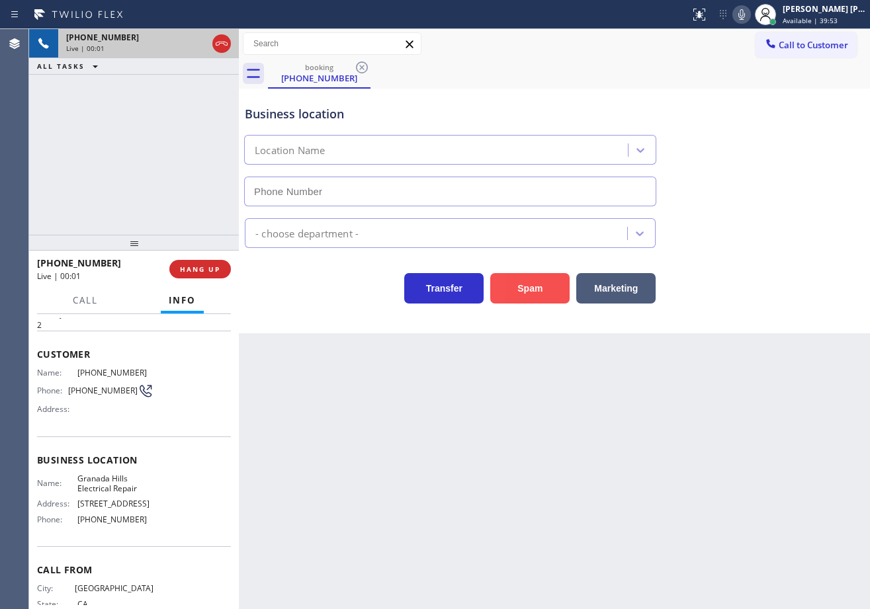
type input "[PHONE_NUMBER]"
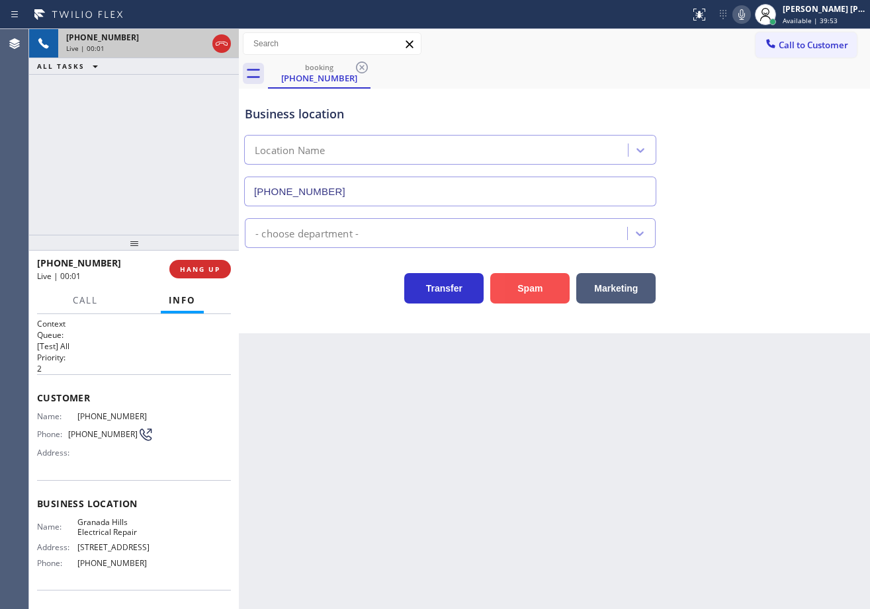
click at [522, 290] on button "Spam" at bounding box center [529, 288] width 79 height 30
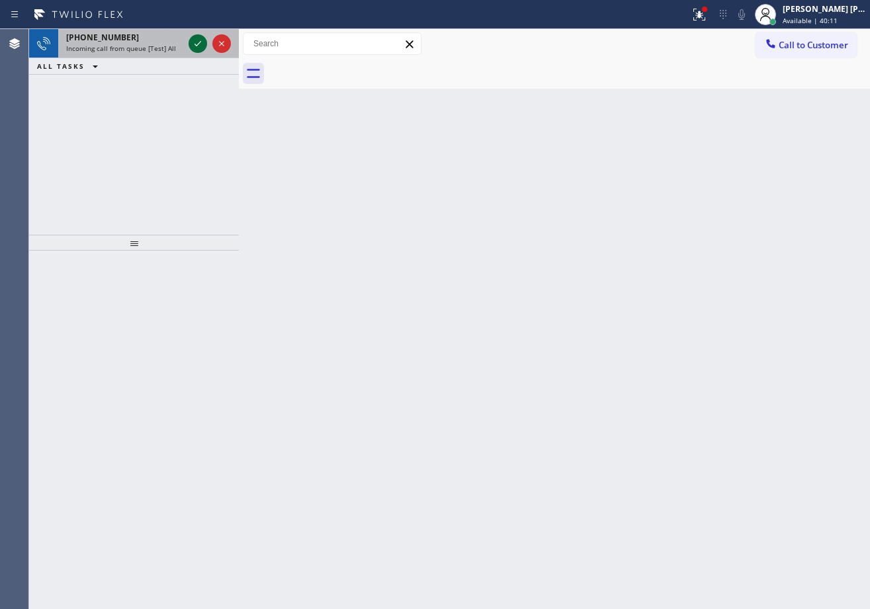
click at [196, 41] on icon at bounding box center [198, 44] width 16 height 16
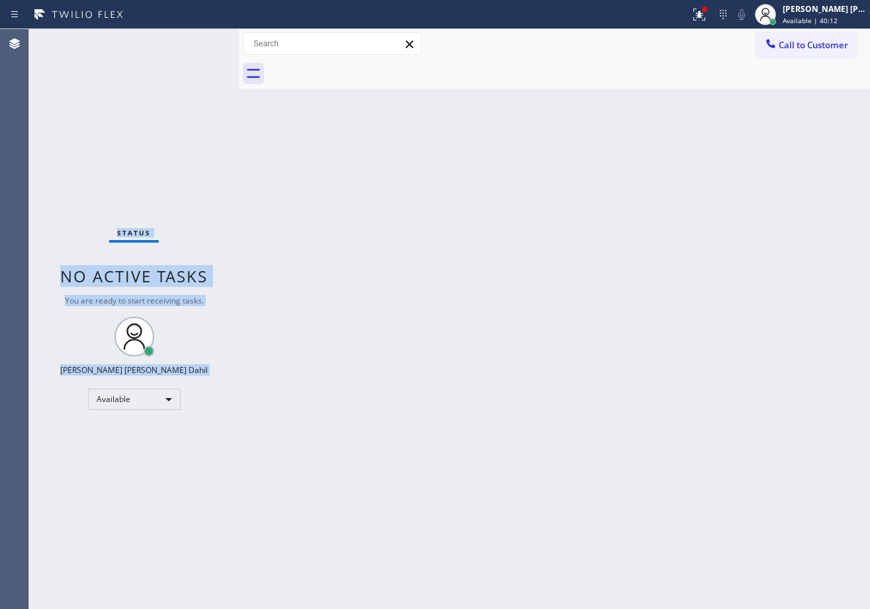
click at [196, 41] on div "Status No active tasks You are ready to start receiving tasks. [PERSON_NAME] [P…" at bounding box center [134, 319] width 210 height 580
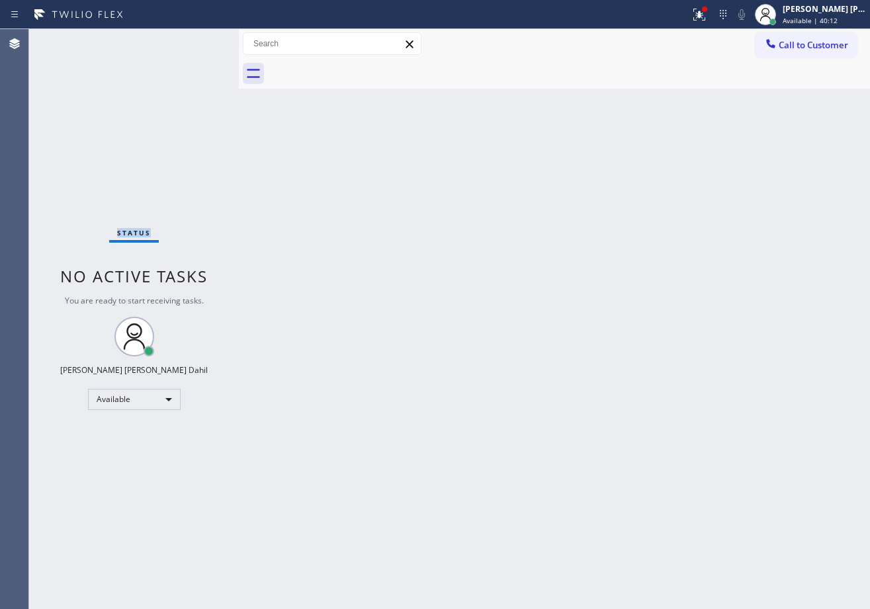
click at [196, 41] on div "Status No active tasks You are ready to start receiving tasks. [PERSON_NAME] [P…" at bounding box center [134, 319] width 210 height 580
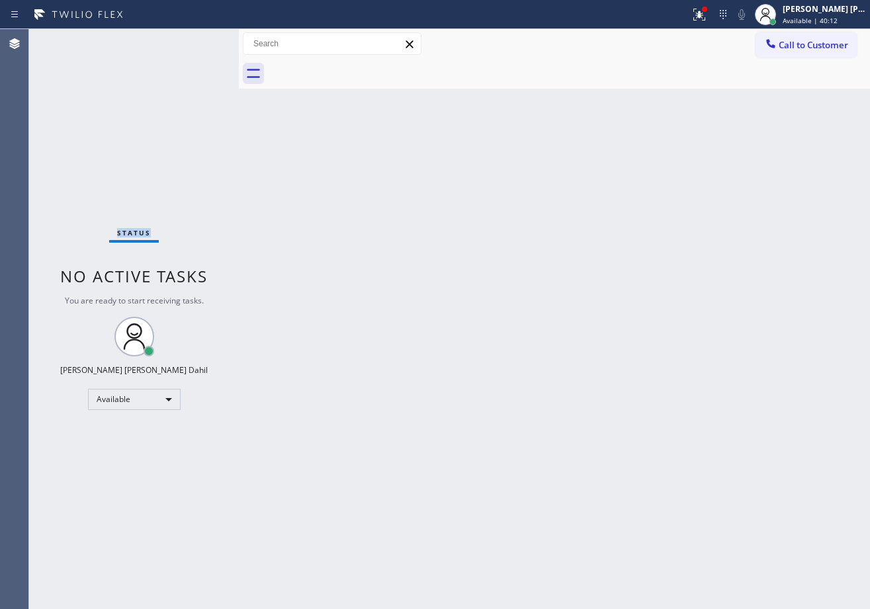
click at [196, 41] on div "Status No active tasks You are ready to start receiving tasks. [PERSON_NAME] [P…" at bounding box center [134, 319] width 210 height 580
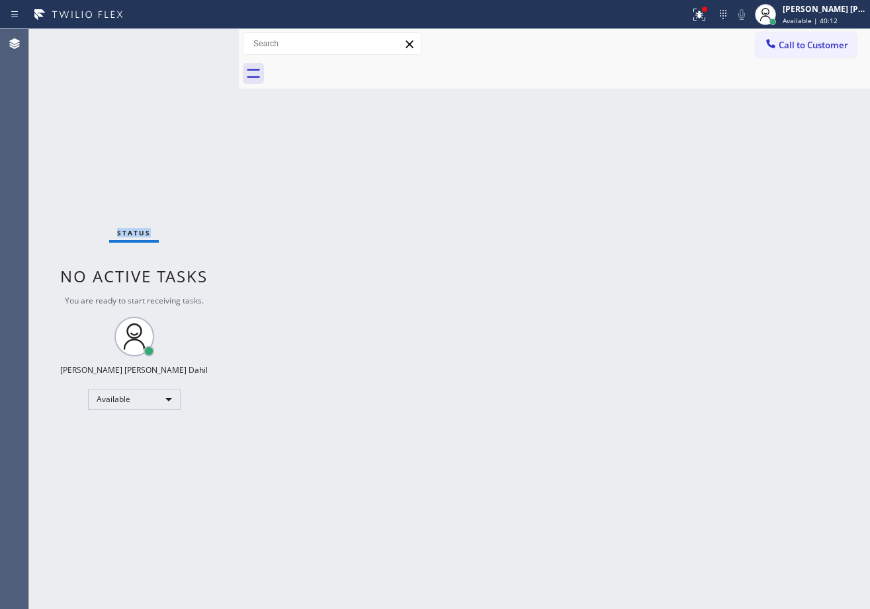
click at [196, 41] on div "Status No active tasks You are ready to start receiving tasks. [PERSON_NAME] [P…" at bounding box center [134, 319] width 210 height 580
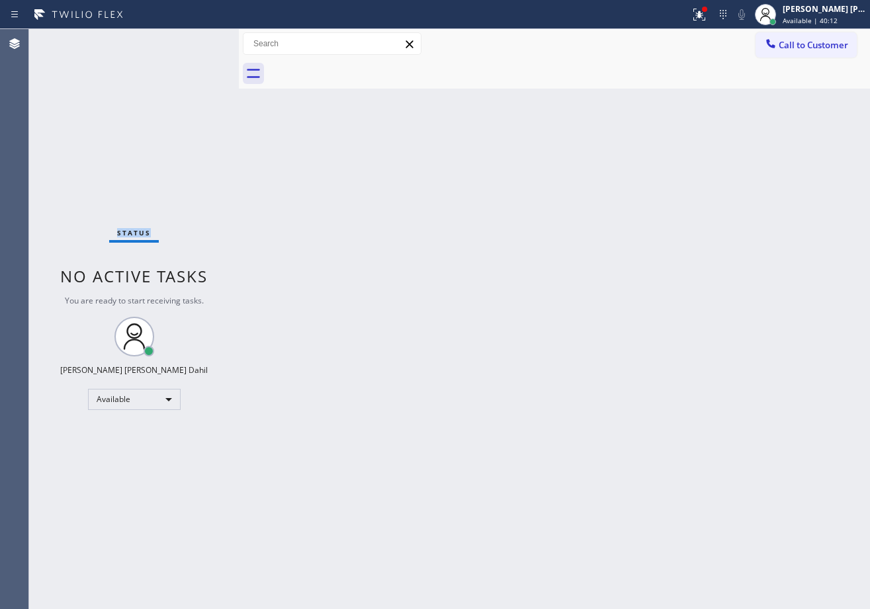
click at [196, 41] on div "Status No active tasks You are ready to start receiving tasks. [PERSON_NAME] [P…" at bounding box center [134, 319] width 210 height 580
click at [500, 355] on div "Back to Dashboard Change Sender ID Customers Technicians Select a contact Outbo…" at bounding box center [554, 319] width 631 height 580
click at [707, 10] on div at bounding box center [704, 9] width 5 height 5
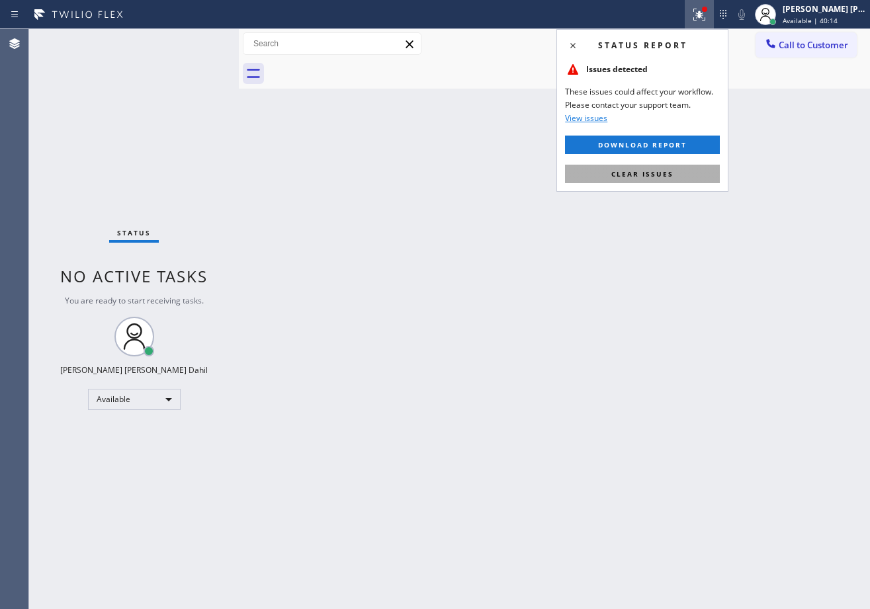
click at [672, 172] on span "Clear issues" at bounding box center [642, 173] width 62 height 9
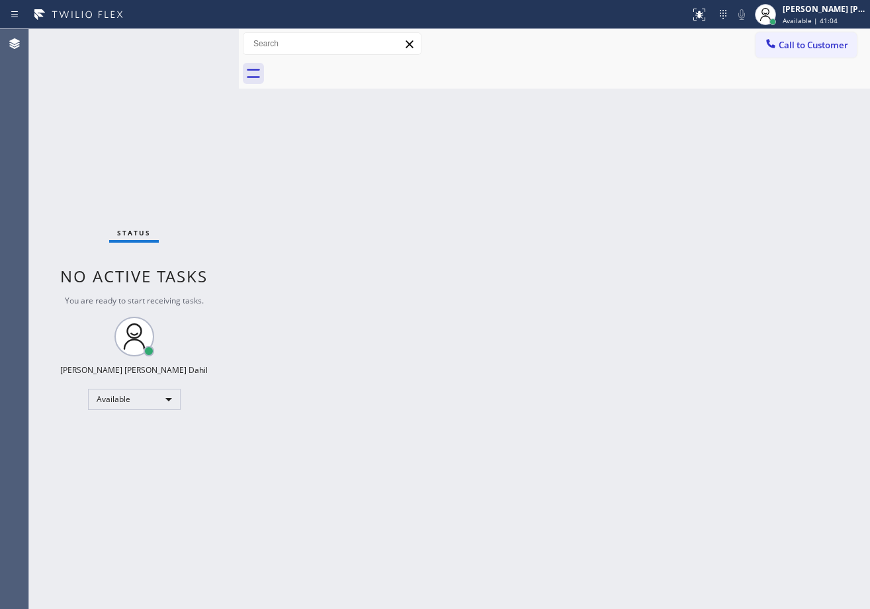
click at [754, 128] on div "Back to Dashboard Change Sender ID Customers Technicians Select a contact Outbo…" at bounding box center [554, 319] width 631 height 580
click at [351, 275] on div "Back to Dashboard Change Sender ID Customers Technicians Select a contact Outbo…" at bounding box center [554, 319] width 631 height 580
click at [536, 220] on div "Back to Dashboard Change Sender ID Customers Technicians Select a contact Outbo…" at bounding box center [554, 319] width 631 height 580
click at [521, 325] on div "Back to Dashboard Change Sender ID Customers Technicians Select a contact Outbo…" at bounding box center [554, 319] width 631 height 580
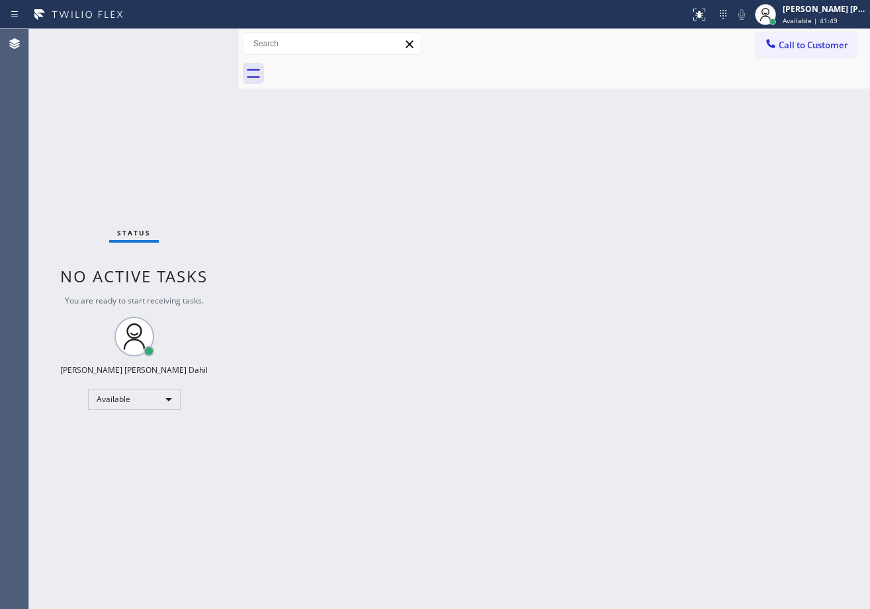
click at [521, 325] on div "Back to Dashboard Change Sender ID Customers Technicians Select a contact Outbo…" at bounding box center [554, 319] width 631 height 580
click at [525, 278] on div "Back to Dashboard Change Sender ID Customers Technicians Select a contact Outbo…" at bounding box center [554, 319] width 631 height 580
click at [700, 462] on div "Back to Dashboard Change Sender ID Customers Technicians Select a contact Outbo…" at bounding box center [554, 319] width 631 height 580
click at [566, 86] on div at bounding box center [569, 74] width 602 height 30
click at [567, 84] on div at bounding box center [569, 74] width 602 height 30
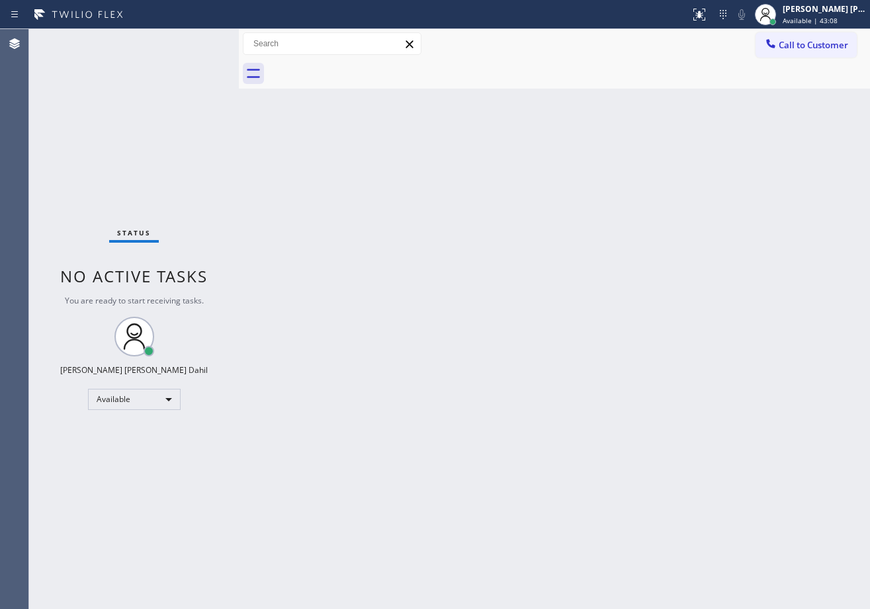
click at [565, 95] on div "Back to Dashboard Change Sender ID Customers Technicians Select a contact Outbo…" at bounding box center [554, 319] width 631 height 580
click at [400, 249] on div "Back to Dashboard Change Sender ID Customers Technicians Select a contact Outbo…" at bounding box center [554, 319] width 631 height 580
drag, startPoint x: 437, startPoint y: 160, endPoint x: 452, endPoint y: 175, distance: 20.6
click at [449, 171] on div "Back to Dashboard Change Sender ID Customers Technicians Select a contact Outbo…" at bounding box center [554, 319] width 631 height 580
click at [494, 91] on div "Back to Dashboard Change Sender ID Customers Technicians Select a contact Outbo…" at bounding box center [554, 319] width 631 height 580
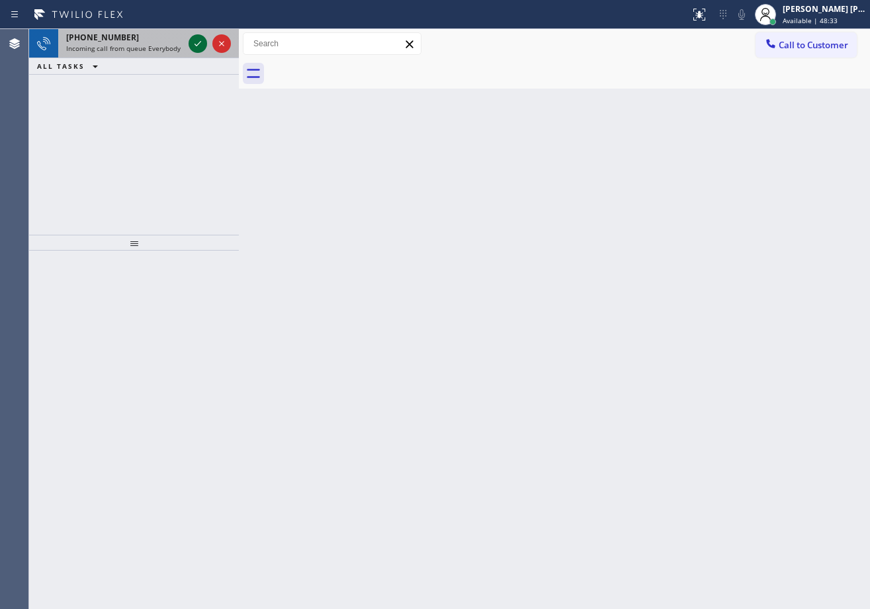
click at [196, 41] on icon at bounding box center [198, 44] width 16 height 16
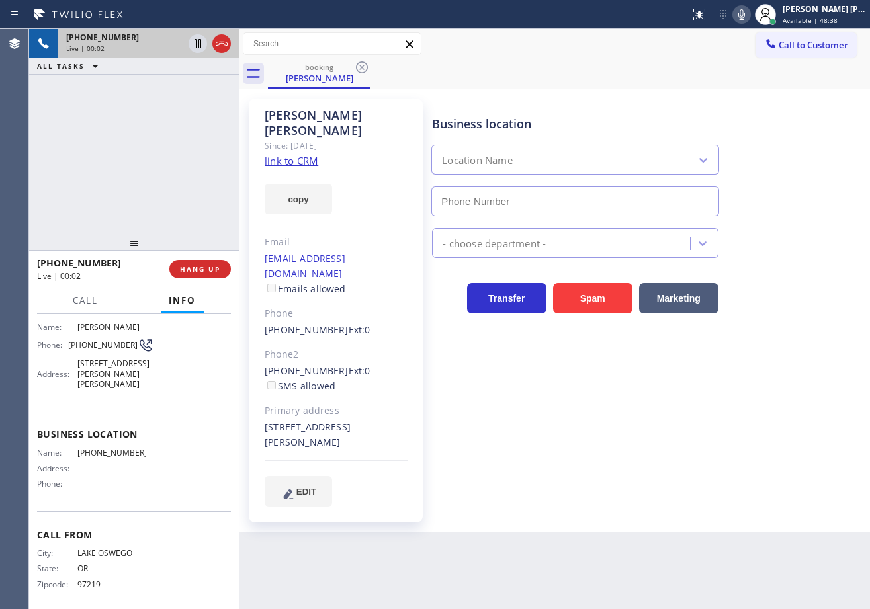
scroll to position [95, 0]
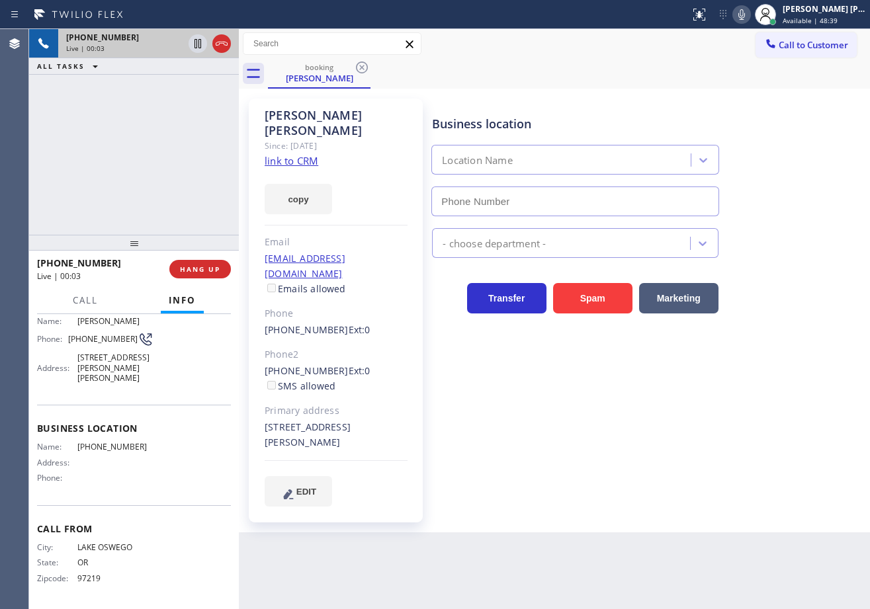
click at [286, 154] on link "link to CRM" at bounding box center [291, 160] width 54 height 13
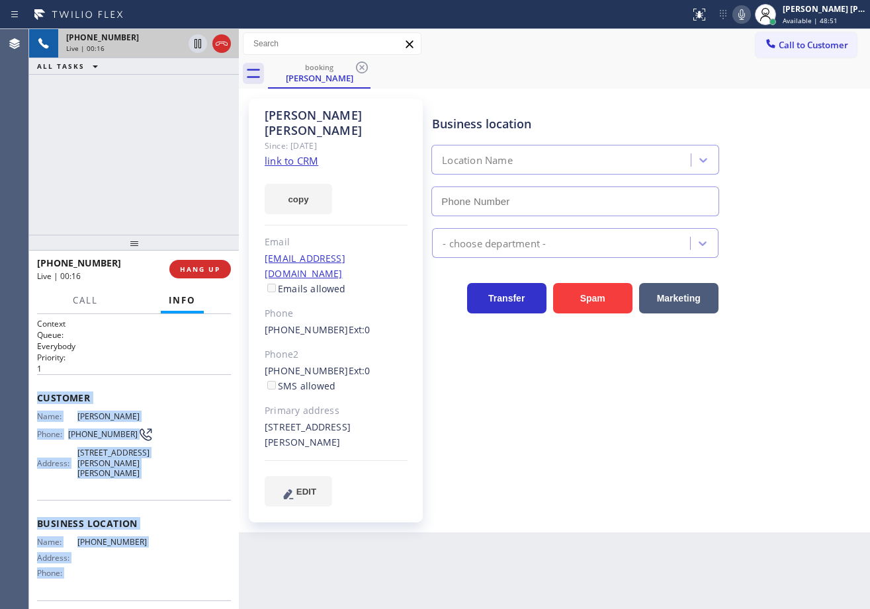
scroll to position [96, 0]
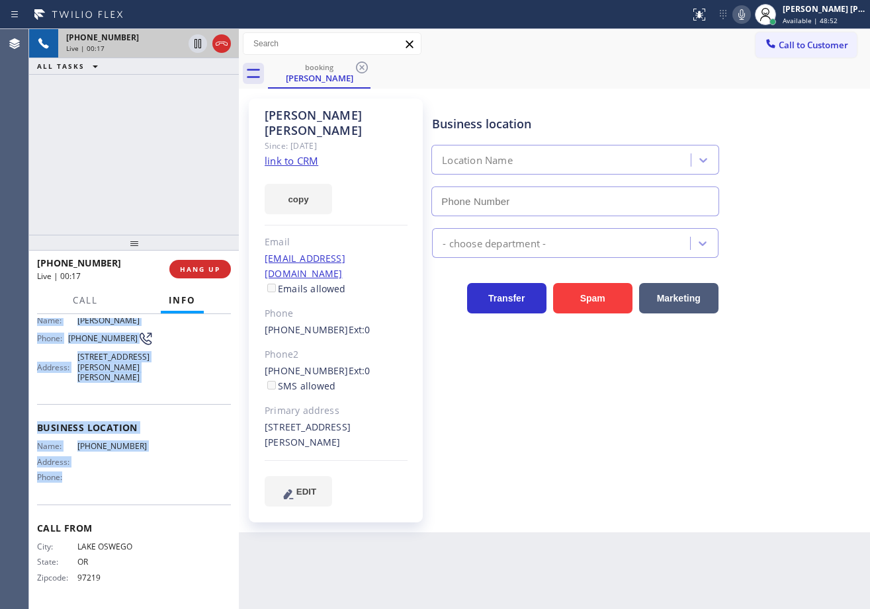
drag, startPoint x: 36, startPoint y: 394, endPoint x: 140, endPoint y: 476, distance: 132.8
click at [140, 476] on div "Context Queue: Everybody Priority: 1 Customer Name: [PERSON_NAME] Phone: [PHONE…" at bounding box center [134, 461] width 210 height 295
copy div "Customer Name: [PERSON_NAME] Phone: [PHONE_NUMBER] Address: [STREET_ADDRESS][PE…"
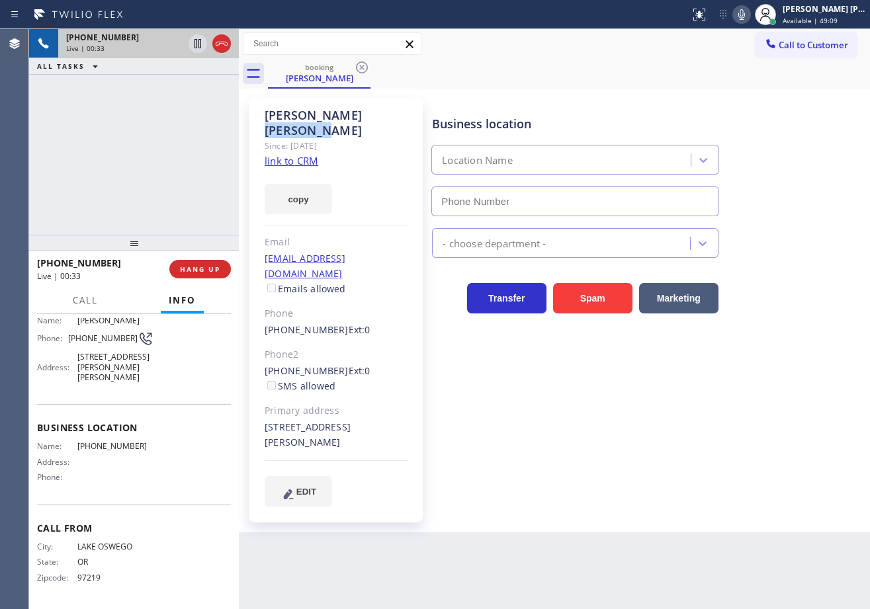
drag, startPoint x: 363, startPoint y: 115, endPoint x: 300, endPoint y: 120, distance: 63.7
click at [300, 120] on div "[PERSON_NAME]" at bounding box center [335, 123] width 143 height 30
copy div "[PERSON_NAME]"
click at [622, 557] on div "Back to Dashboard Change Sender ID Customers Technicians Select a contact Outbo…" at bounding box center [554, 319] width 631 height 580
drag, startPoint x: 163, startPoint y: 161, endPoint x: 249, endPoint y: 168, distance: 86.9
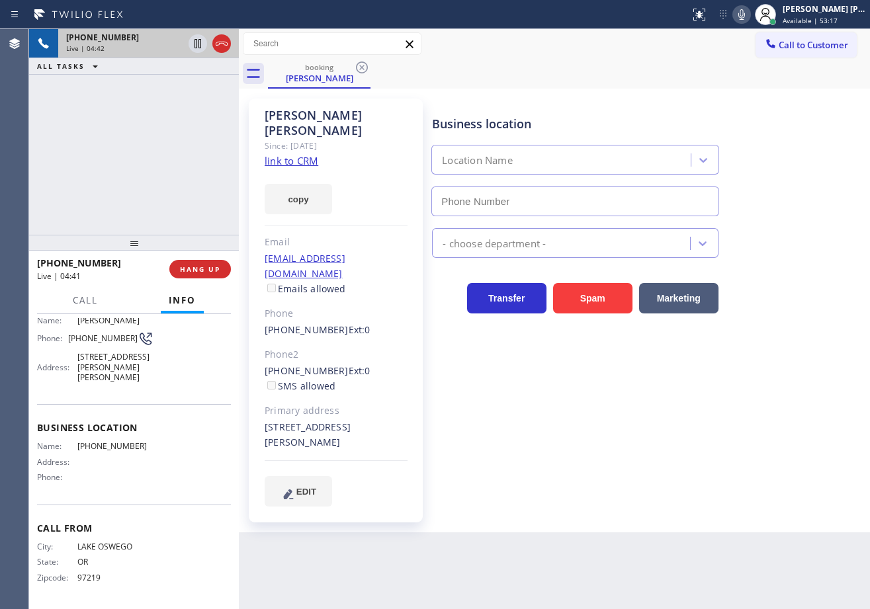
click at [163, 161] on div "[PHONE_NUMBER] Live | 04:42 ALL TASKS ALL TASKS ACTIVE TASKS TASKS IN WRAP UP" at bounding box center [134, 132] width 210 height 206
click at [764, 44] on icon at bounding box center [770, 43] width 13 height 13
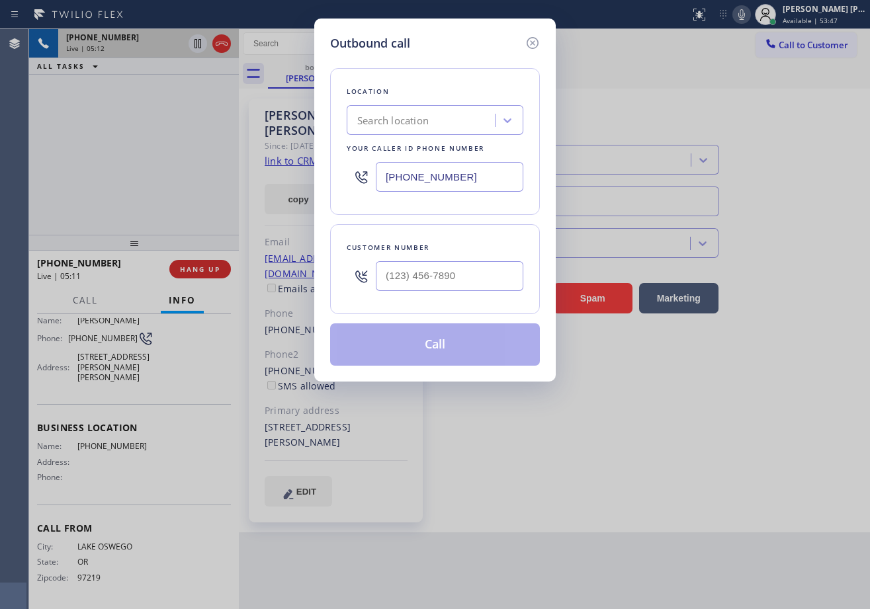
click at [411, 121] on div "Search location" at bounding box center [392, 120] width 71 height 15
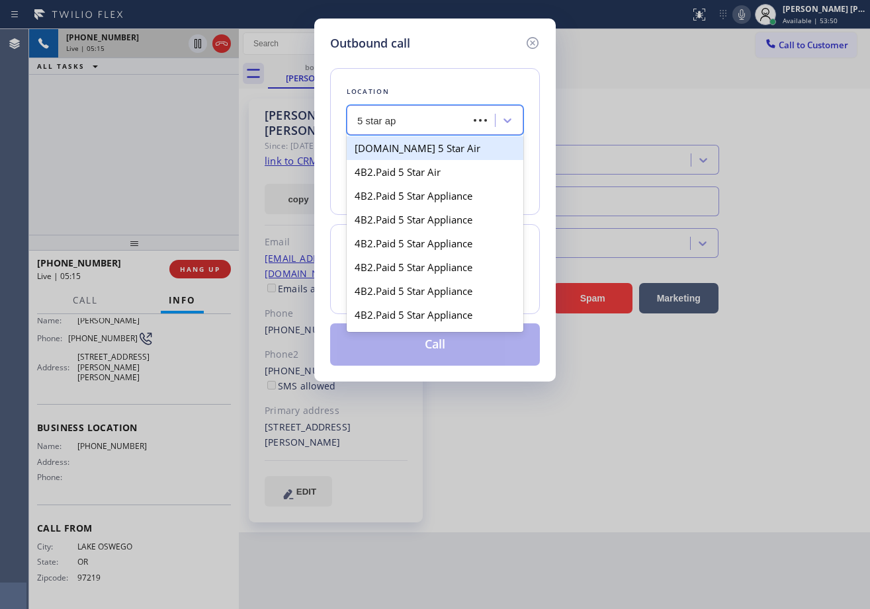
type input "5 star app"
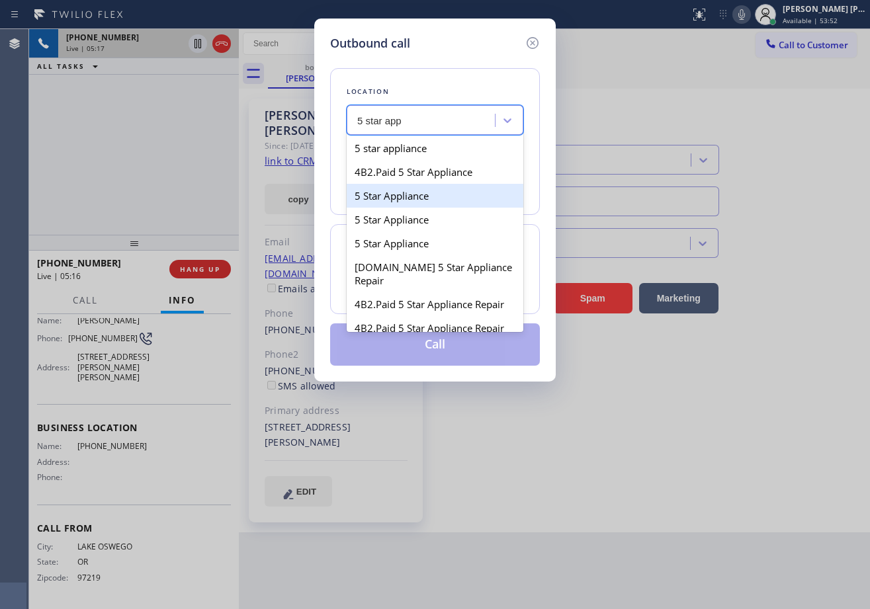
click at [409, 196] on div "5 Star Appliance" at bounding box center [434, 196] width 177 height 24
type input "[PHONE_NUMBER]"
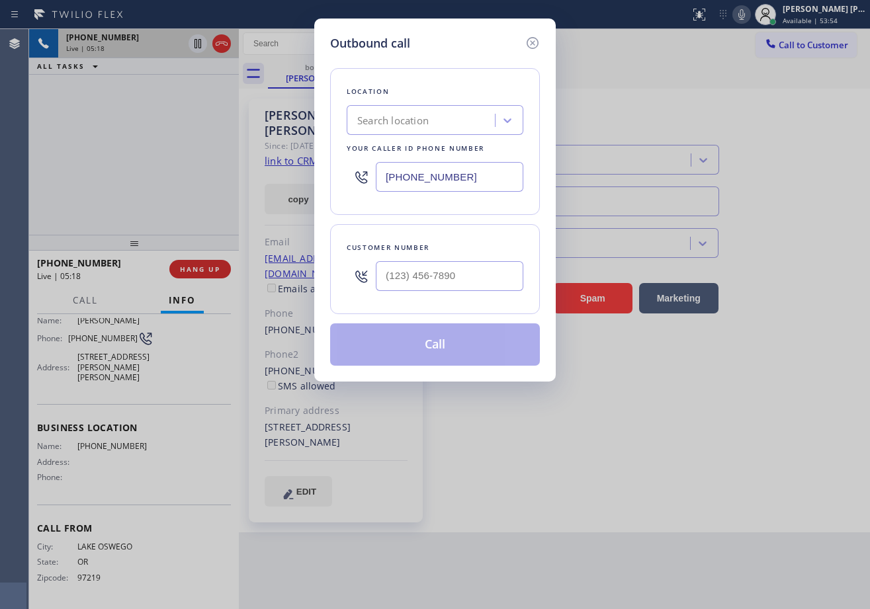
click at [467, 175] on input "[PHONE_NUMBER]" at bounding box center [449, 177] width 147 height 30
click at [467, 173] on input "[PHONE_NUMBER]" at bounding box center [449, 177] width 147 height 30
click at [533, 40] on icon at bounding box center [532, 43] width 16 height 16
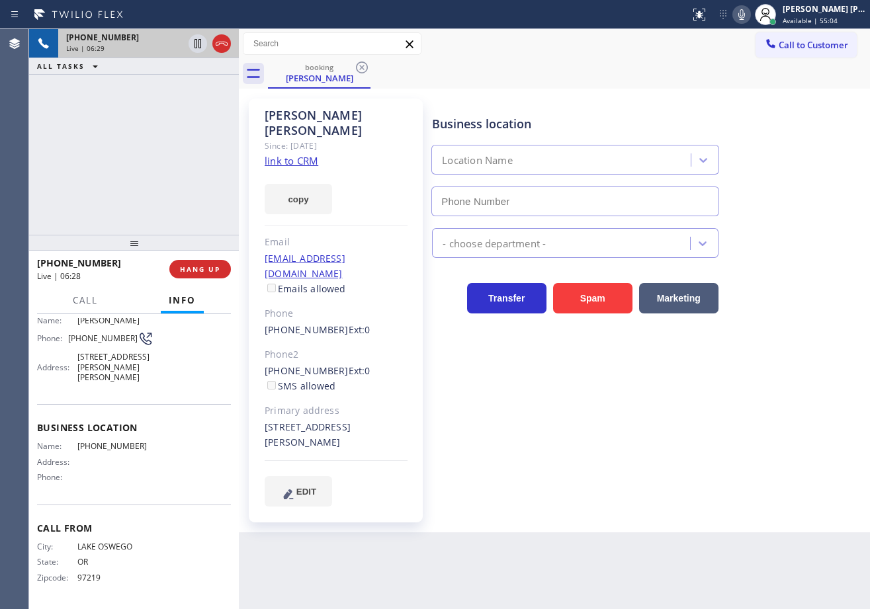
click at [166, 141] on div "[PHONE_NUMBER] Live | 06:29 ALL TASKS ALL TASKS ACTIVE TASKS TASKS IN WRAP UP" at bounding box center [134, 132] width 210 height 206
click at [667, 452] on div "Business location Location Name - choose department - Transfer Spam Marketing" at bounding box center [647, 302] width 437 height 401
click at [805, 51] on button "Call to Customer" at bounding box center [805, 44] width 101 height 25
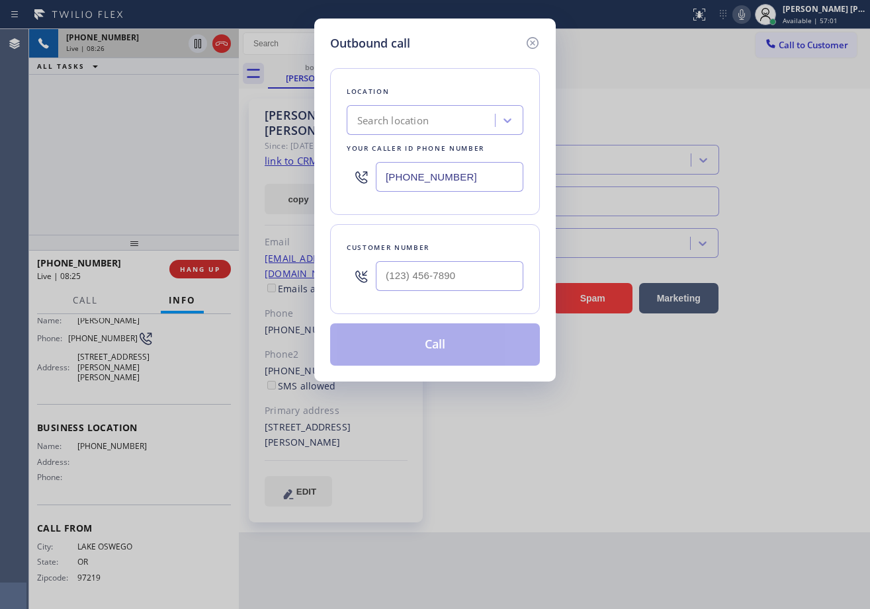
click at [466, 118] on div "Search location" at bounding box center [422, 120] width 144 height 23
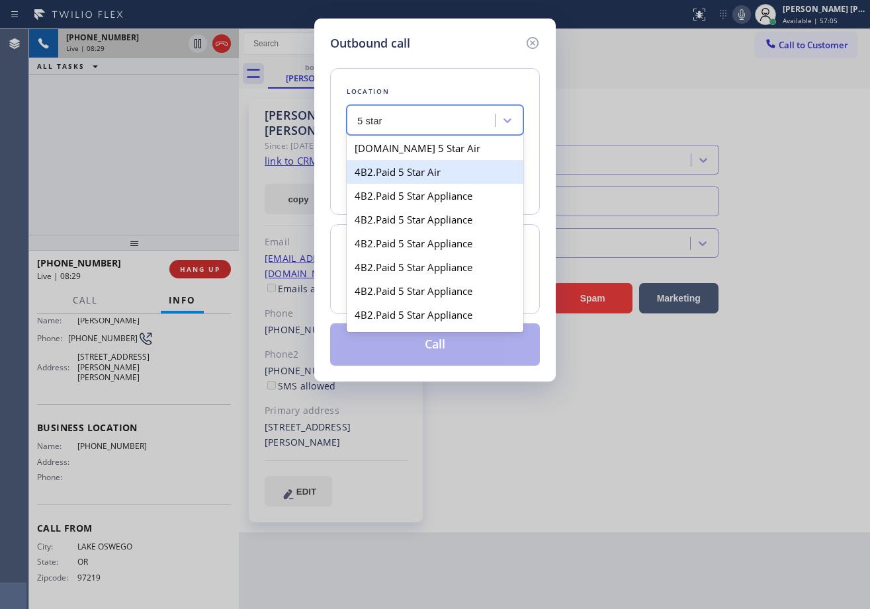
type input "5 star"
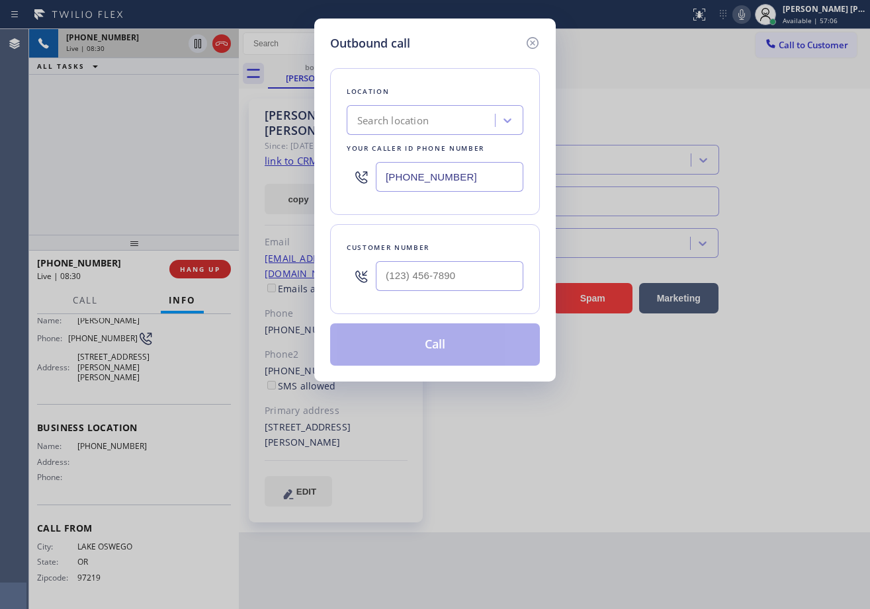
click at [428, 124] on div "Search location" at bounding box center [392, 120] width 71 height 15
type input "5 star"
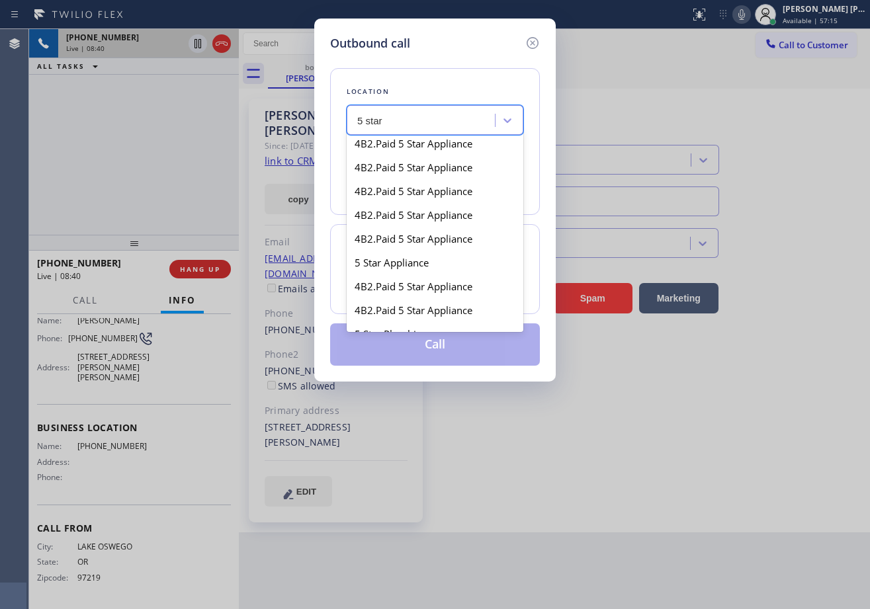
scroll to position [331, 0]
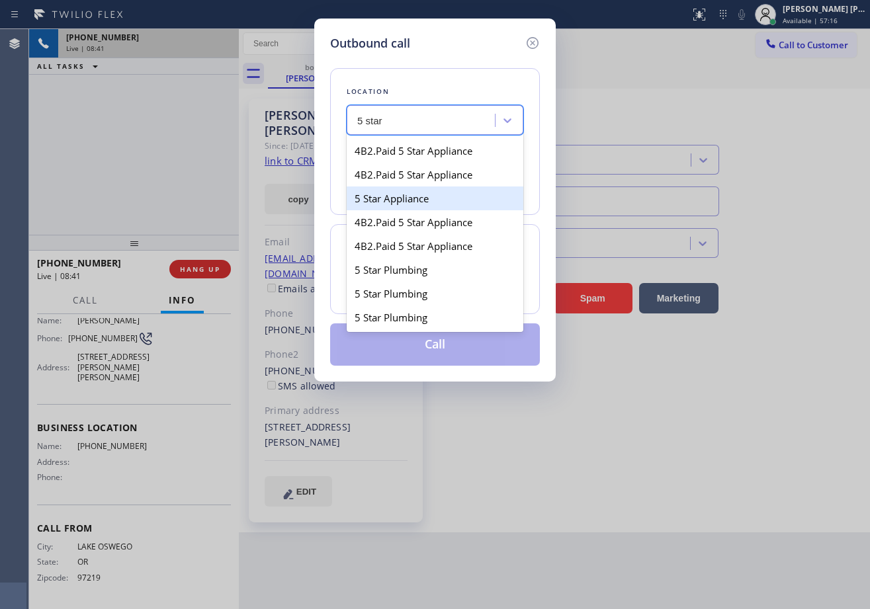
click at [428, 204] on div "5 Star Appliance" at bounding box center [434, 198] width 177 height 24
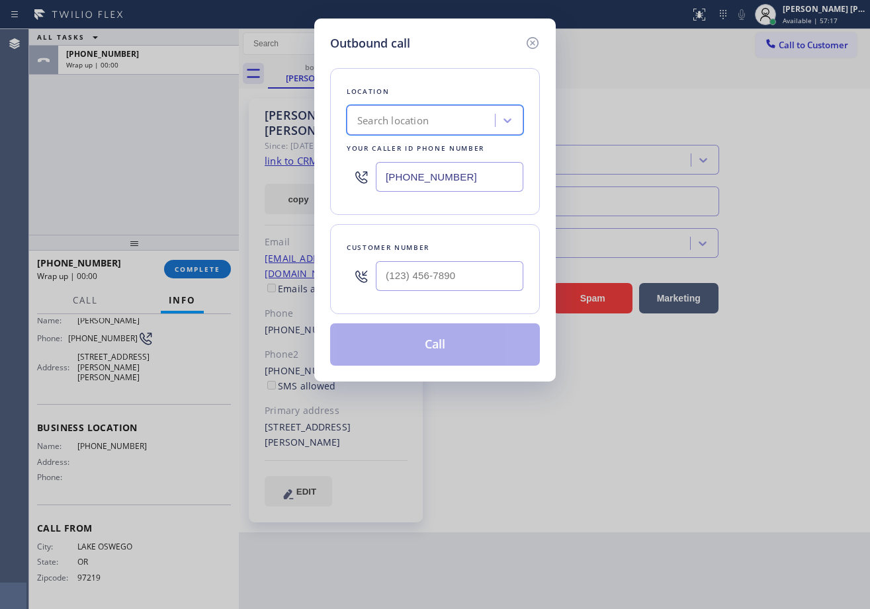
type input "[PHONE_NUMBER]"
click at [446, 119] on div "Search location" at bounding box center [422, 120] width 144 height 23
type input "5 star"
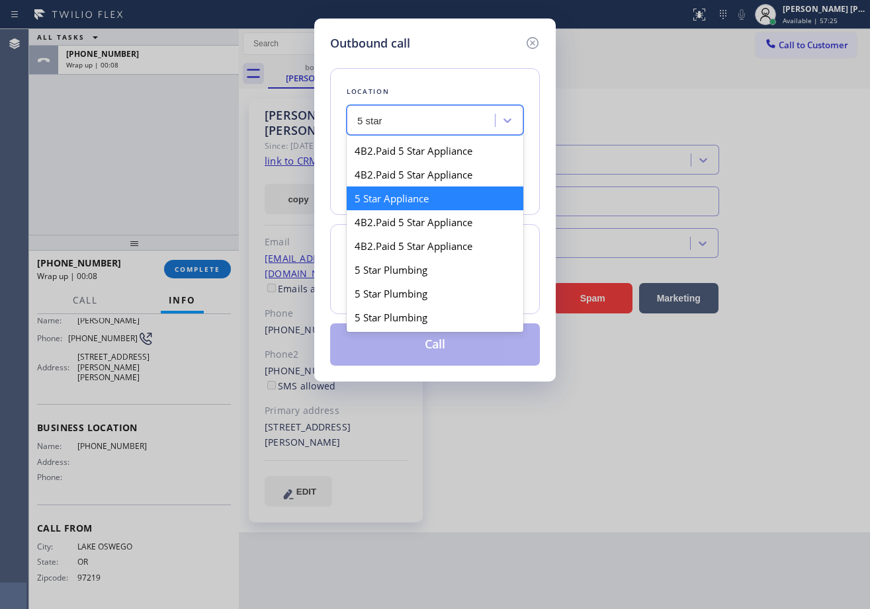
click at [388, 195] on div "5 Star Appliance" at bounding box center [434, 198] width 177 height 24
type input "[PHONE_NUMBER]"
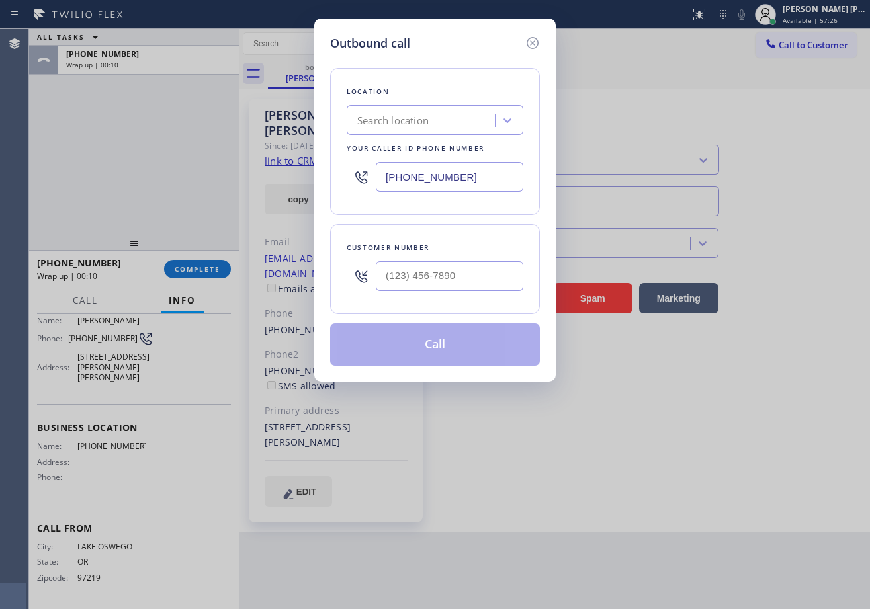
click at [419, 174] on input "[PHONE_NUMBER]" at bounding box center [449, 177] width 147 height 30
click at [534, 41] on icon at bounding box center [532, 43] width 12 height 12
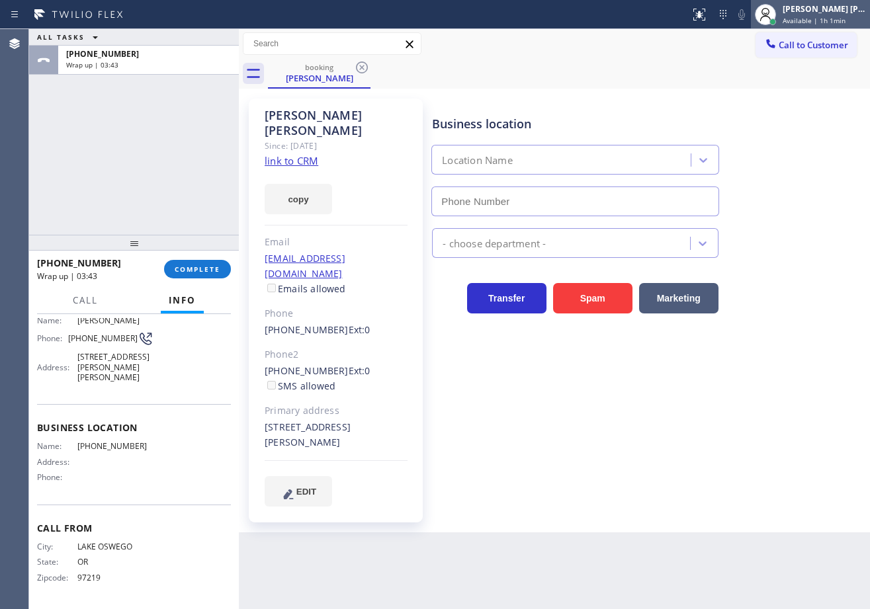
click at [818, 15] on div "[PERSON_NAME] [PERSON_NAME] Dahil Available | 1h 1min" at bounding box center [825, 14] width 90 height 23
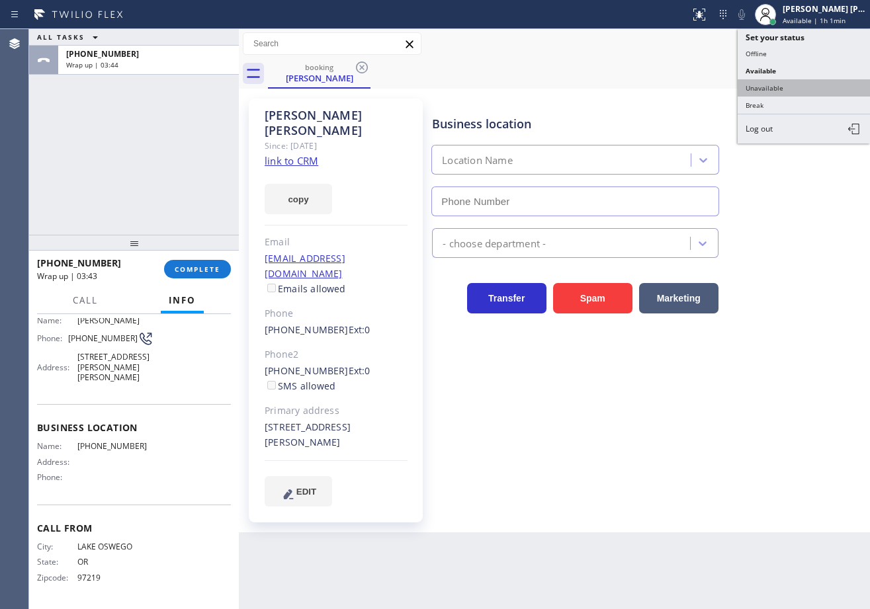
click at [776, 89] on button "Unavailable" at bounding box center [803, 87] width 132 height 17
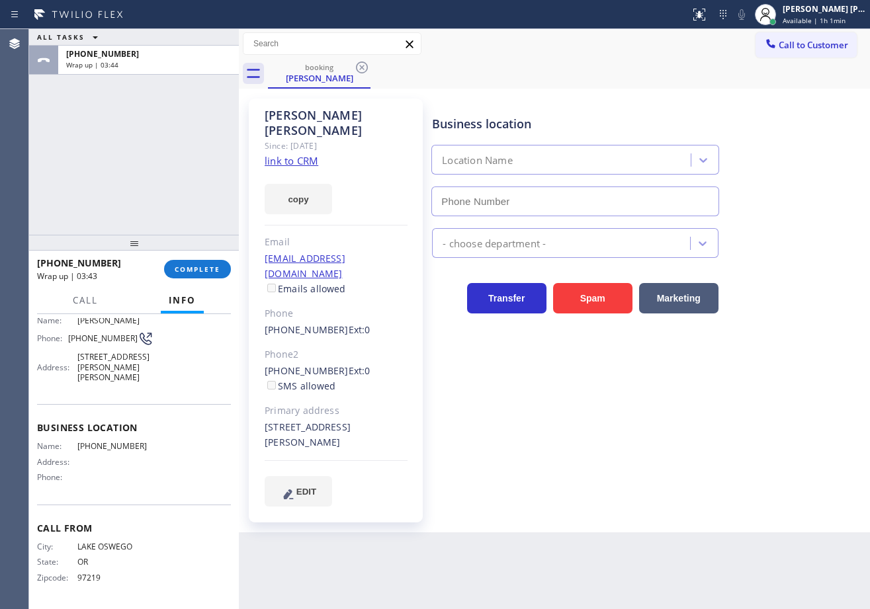
click at [776, 89] on div "[PERSON_NAME] Since: [DATE] link to CRM copy Email [EMAIL_ADDRESS][DOMAIN_NAME]…" at bounding box center [554, 311] width 631 height 444
click at [203, 278] on button "COMPLETE" at bounding box center [197, 269] width 67 height 19
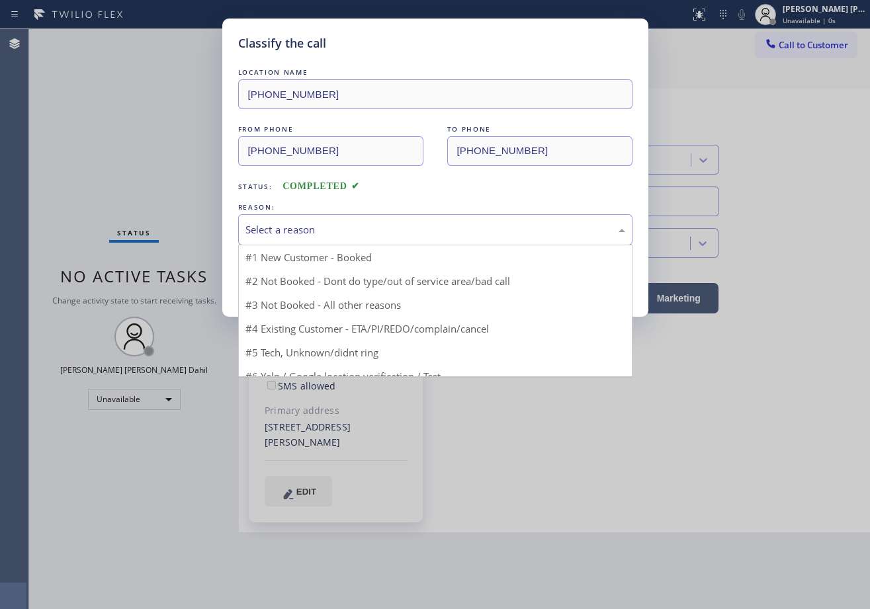
click at [321, 227] on div "Select a reason" at bounding box center [435, 229] width 380 height 15
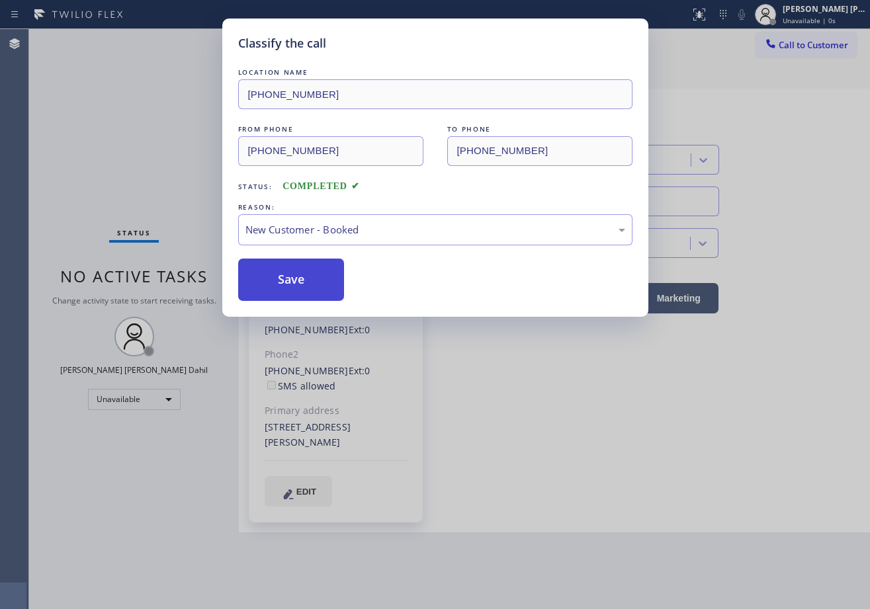
click at [299, 274] on button "Save" at bounding box center [291, 280] width 106 height 42
click at [299, 276] on button "Save" at bounding box center [291, 280] width 106 height 42
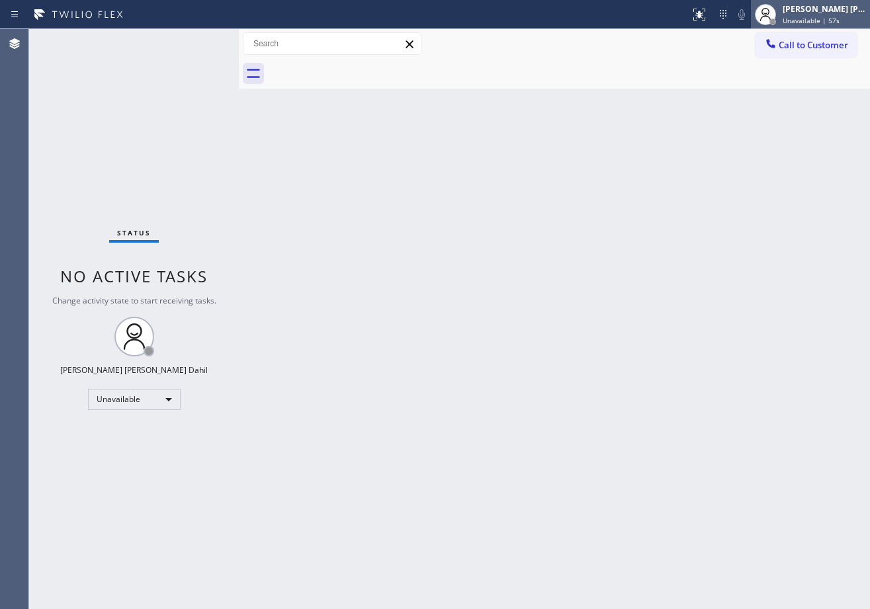
click at [816, 22] on span "Unavailable | 57s" at bounding box center [810, 20] width 57 height 9
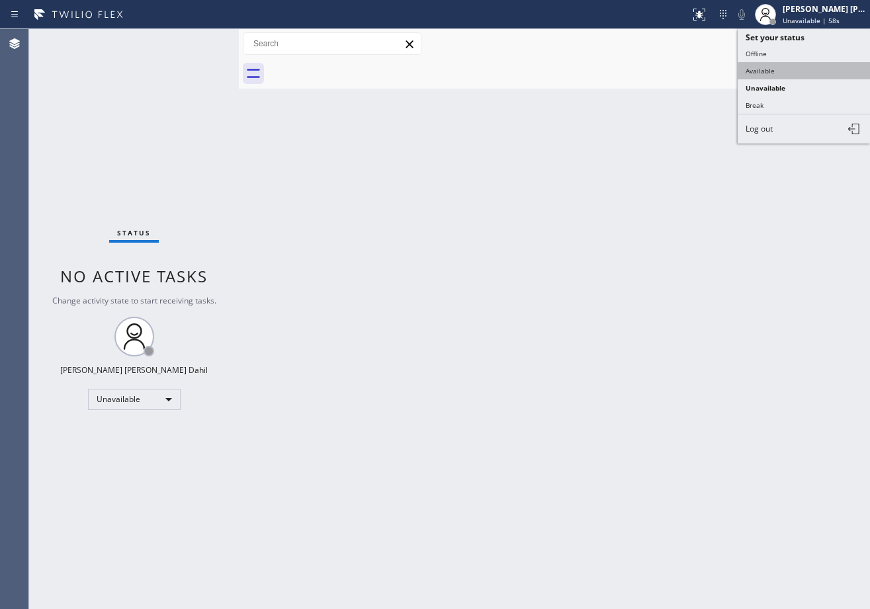
click at [799, 66] on button "Available" at bounding box center [803, 70] width 132 height 17
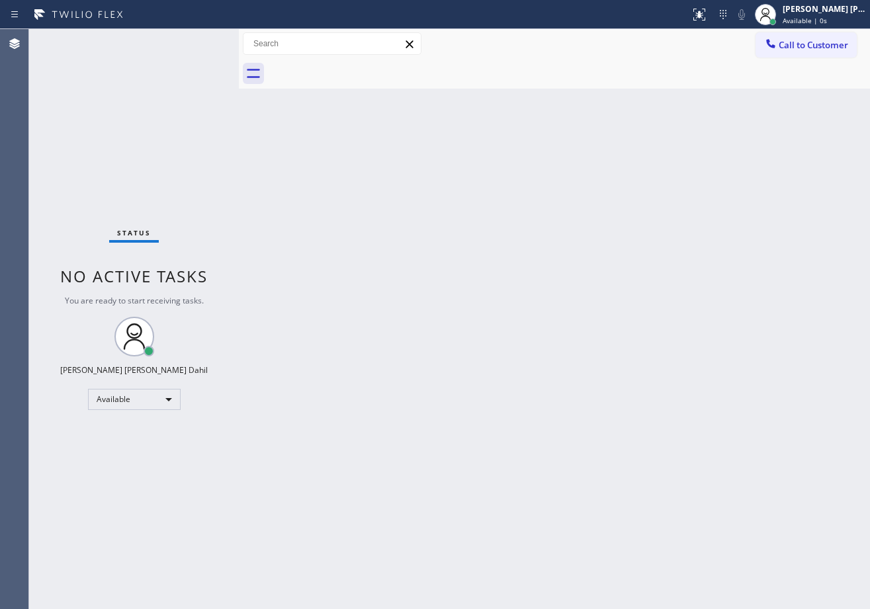
drag, startPoint x: 520, startPoint y: 285, endPoint x: 635, endPoint y: 386, distance: 153.3
click at [557, 317] on div "Back to Dashboard Change Sender ID Customers Technicians Select a contact Outbo…" at bounding box center [554, 319] width 631 height 580
click at [660, 412] on div "Back to Dashboard Change Sender ID Customers Technicians Select a contact Outbo…" at bounding box center [554, 319] width 631 height 580
drag, startPoint x: 389, startPoint y: 313, endPoint x: 517, endPoint y: 497, distance: 224.2
click at [389, 313] on div "Back to Dashboard Change Sender ID Customers Technicians Select a contact Outbo…" at bounding box center [554, 319] width 631 height 580
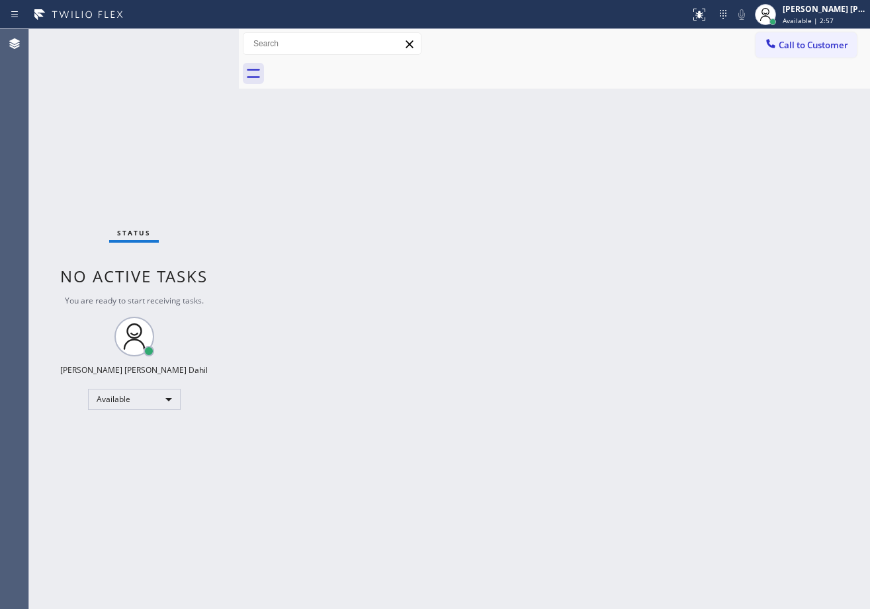
click at [157, 155] on div "Status No active tasks You are ready to start receiving tasks. [PERSON_NAME] [P…" at bounding box center [134, 319] width 210 height 580
click at [547, 328] on div "Back to Dashboard Change Sender ID Customers Technicians Select a contact Outbo…" at bounding box center [554, 319] width 631 height 580
click at [342, 197] on div "Back to Dashboard Change Sender ID Customers Technicians Select a contact Outbo…" at bounding box center [554, 319] width 631 height 580
click at [342, 196] on div "Back to Dashboard Change Sender ID Customers Technicians Select a contact Outbo…" at bounding box center [554, 319] width 631 height 580
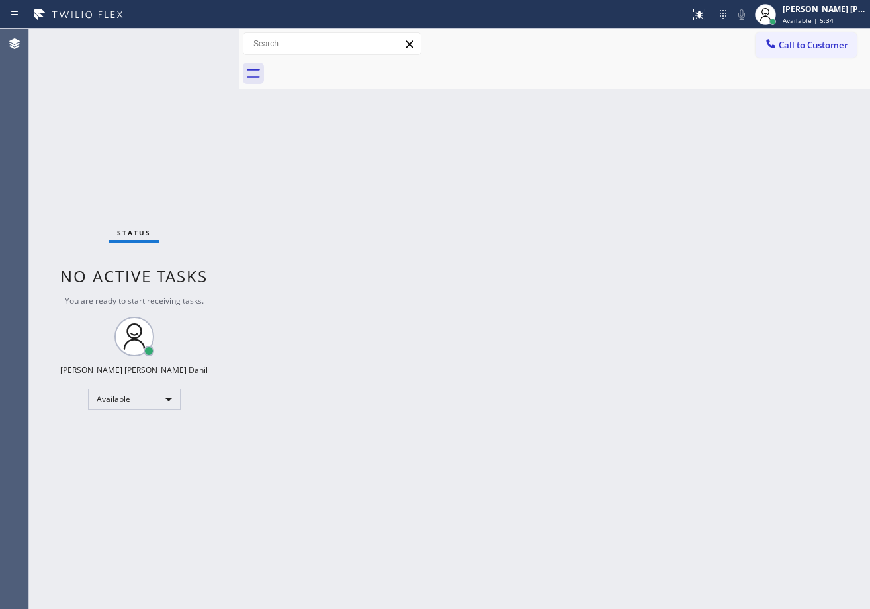
click at [442, 319] on div "Back to Dashboard Change Sender ID Customers Technicians Select a contact Outbo…" at bounding box center [554, 319] width 631 height 580
click at [446, 317] on div "Back to Dashboard Change Sender ID Customers Technicians Select a contact Outbo…" at bounding box center [554, 319] width 631 height 580
click at [325, 229] on div "Back to Dashboard Change Sender ID Customers Technicians Select a contact Outbo…" at bounding box center [554, 319] width 631 height 580
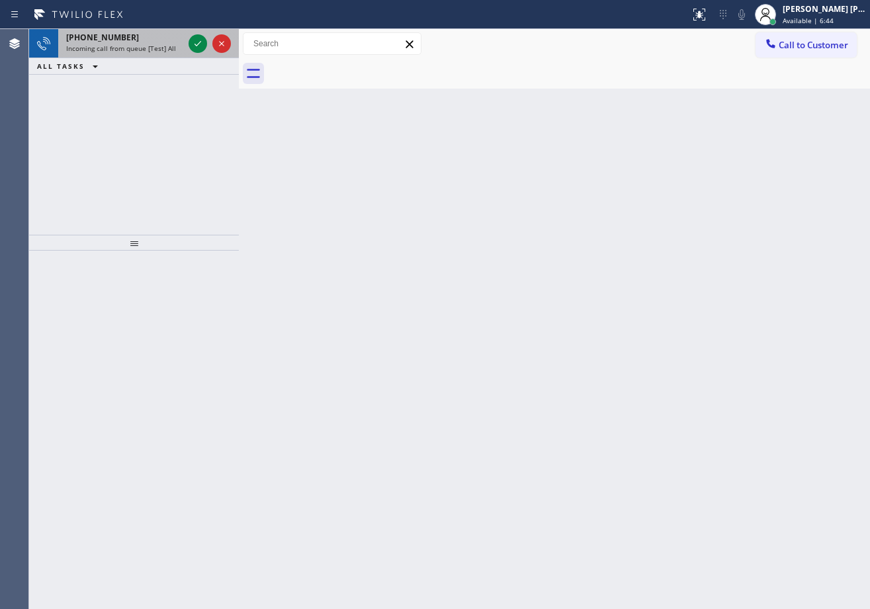
click at [169, 49] on span "Incoming call from queue [Test] All" at bounding box center [121, 48] width 110 height 9
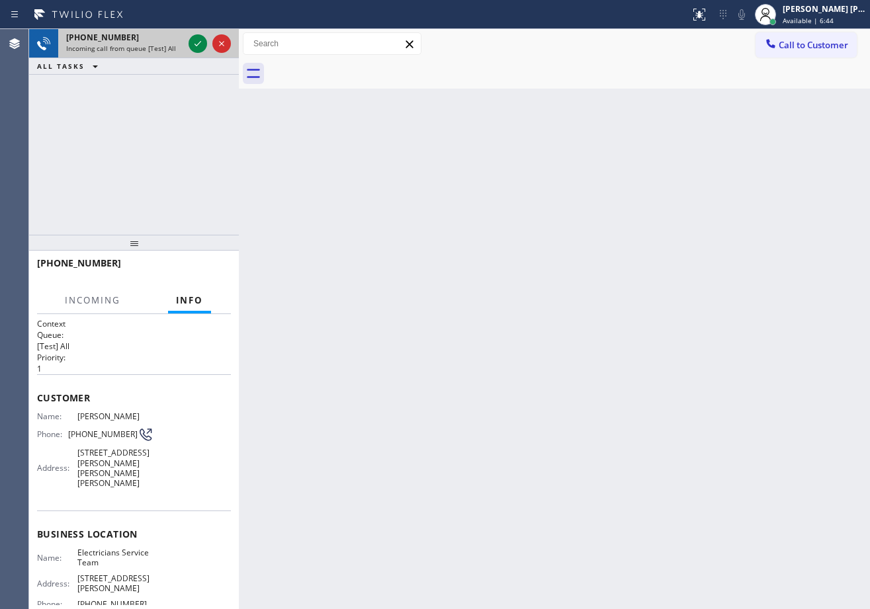
click at [169, 49] on span "Incoming call from queue [Test] All" at bounding box center [121, 48] width 110 height 9
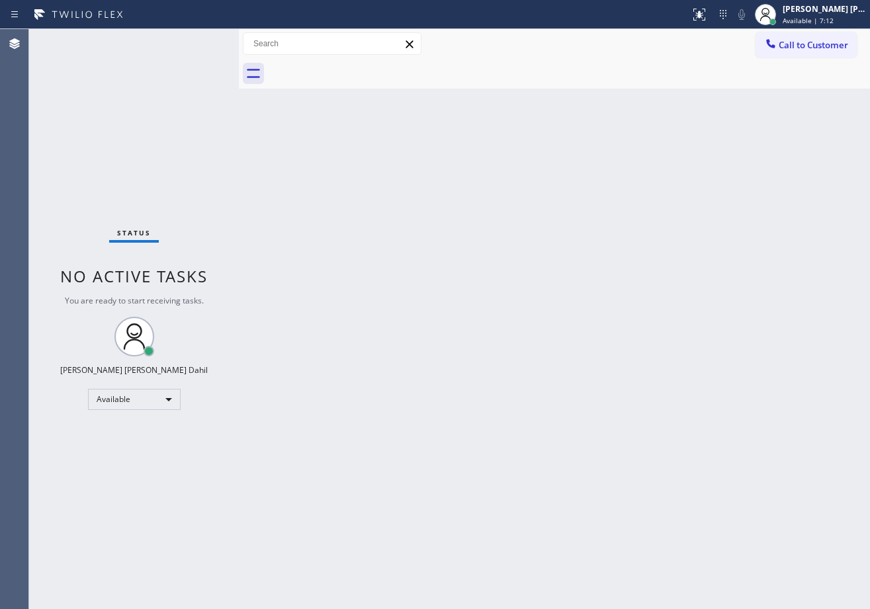
click at [196, 41] on div "Status No active tasks You are ready to start receiving tasks. [PERSON_NAME] [P…" at bounding box center [134, 319] width 210 height 580
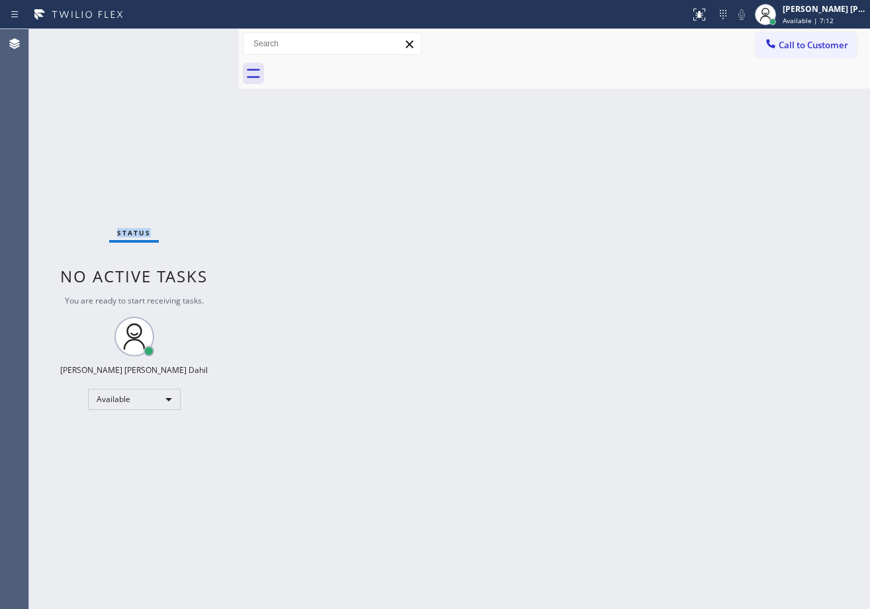
click at [196, 41] on div "Status No active tasks You are ready to start receiving tasks. [PERSON_NAME] [P…" at bounding box center [134, 319] width 210 height 580
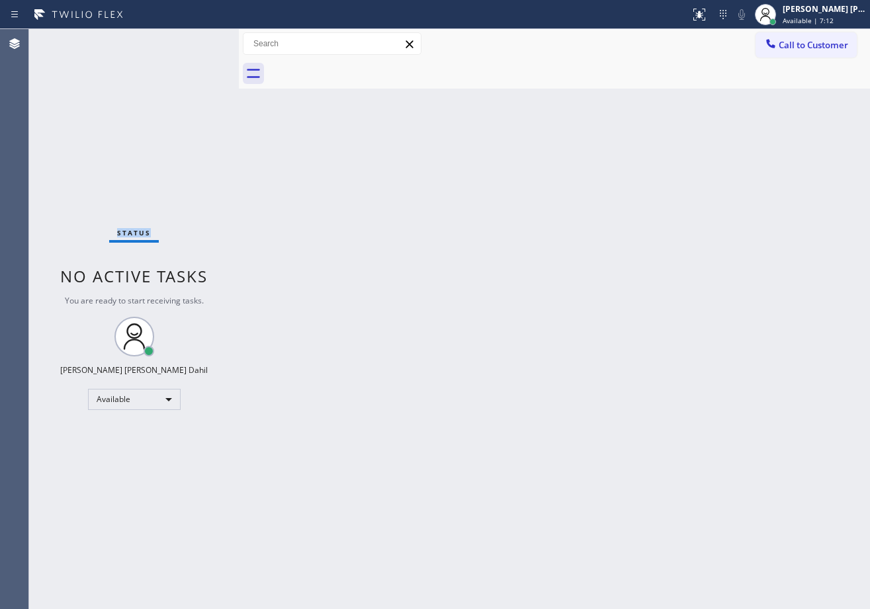
click at [196, 41] on div "Status No active tasks You are ready to start receiving tasks. [PERSON_NAME] [P…" at bounding box center [134, 319] width 210 height 580
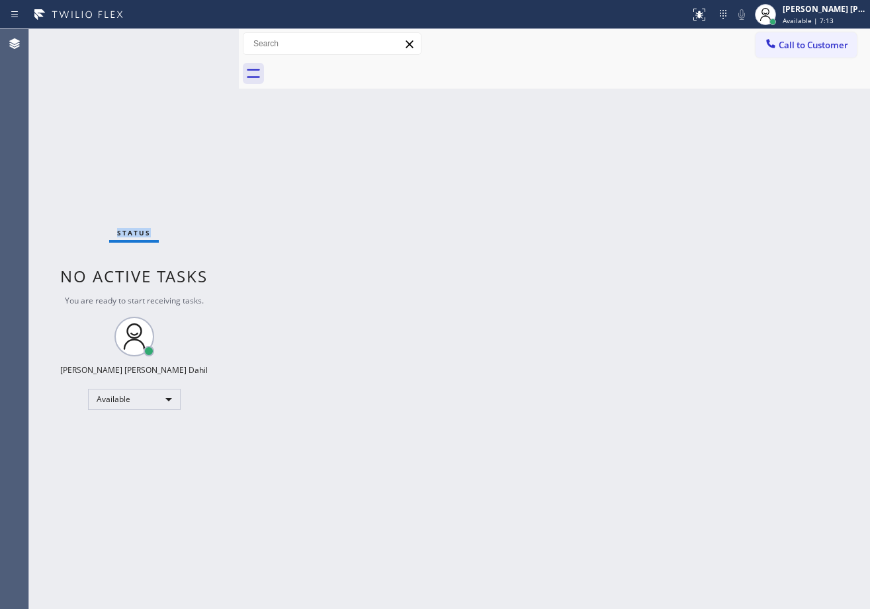
click at [196, 41] on div "Status No active tasks You are ready to start receiving tasks. [PERSON_NAME] [P…" at bounding box center [134, 319] width 210 height 580
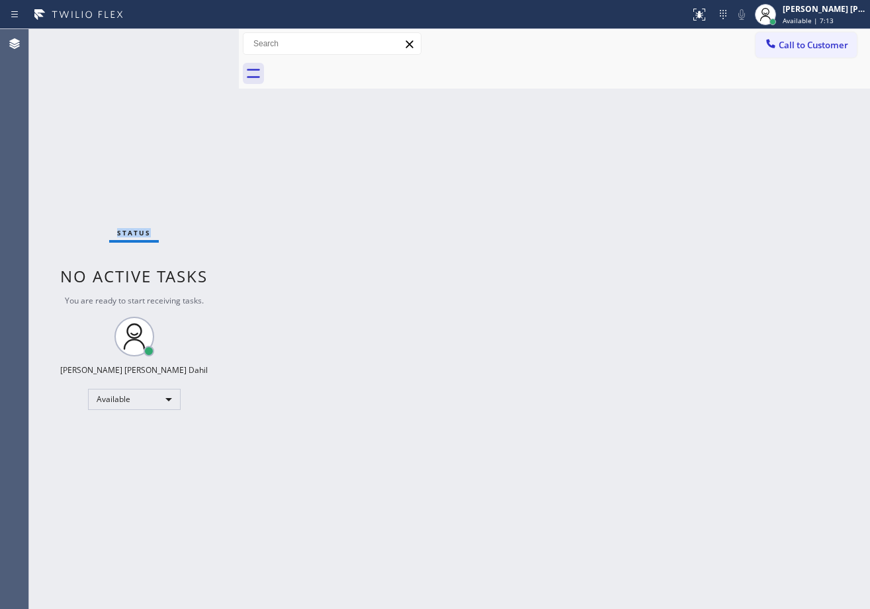
click at [196, 41] on div "Status No active tasks You are ready to start receiving tasks. [PERSON_NAME] [P…" at bounding box center [134, 319] width 210 height 580
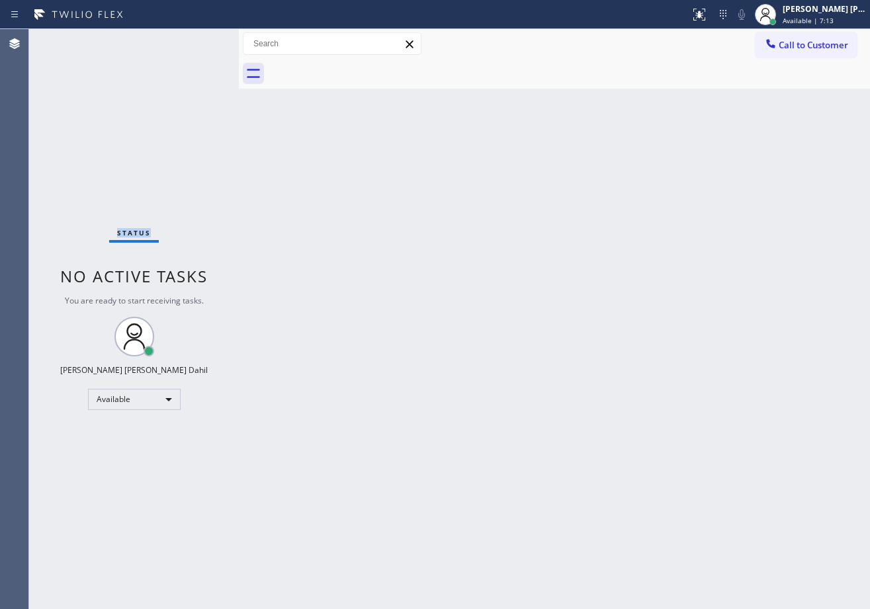
click at [196, 41] on div "Status No active tasks You are ready to start receiving tasks. [PERSON_NAME] [P…" at bounding box center [134, 319] width 210 height 580
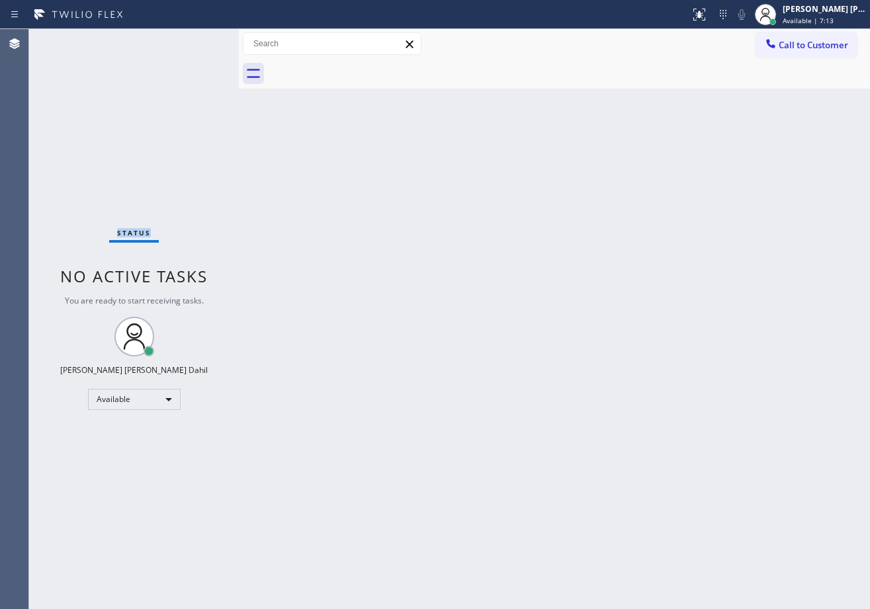
click at [196, 41] on div "Status No active tasks You are ready to start receiving tasks. [PERSON_NAME] [P…" at bounding box center [134, 319] width 210 height 580
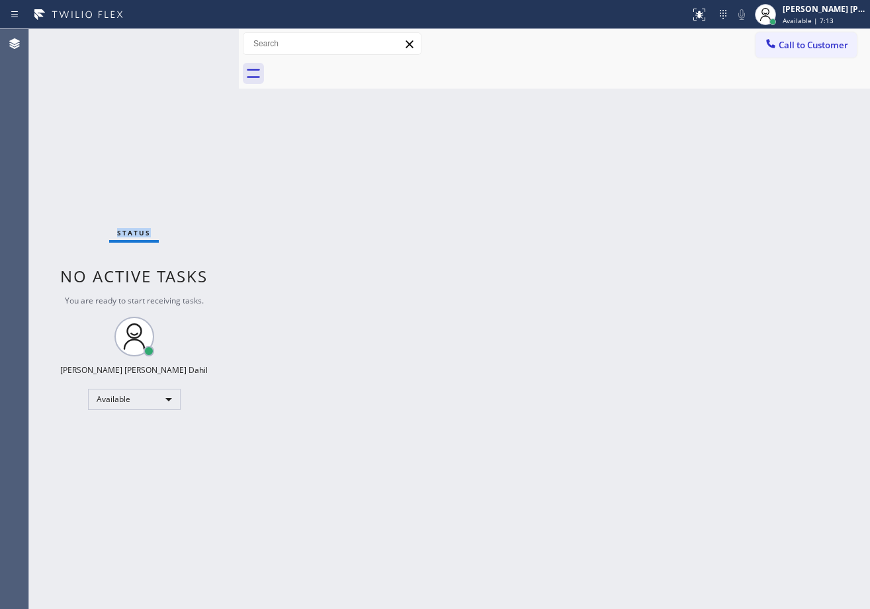
click at [196, 41] on div "Status No active tasks You are ready to start receiving tasks. [PERSON_NAME] [P…" at bounding box center [134, 319] width 210 height 580
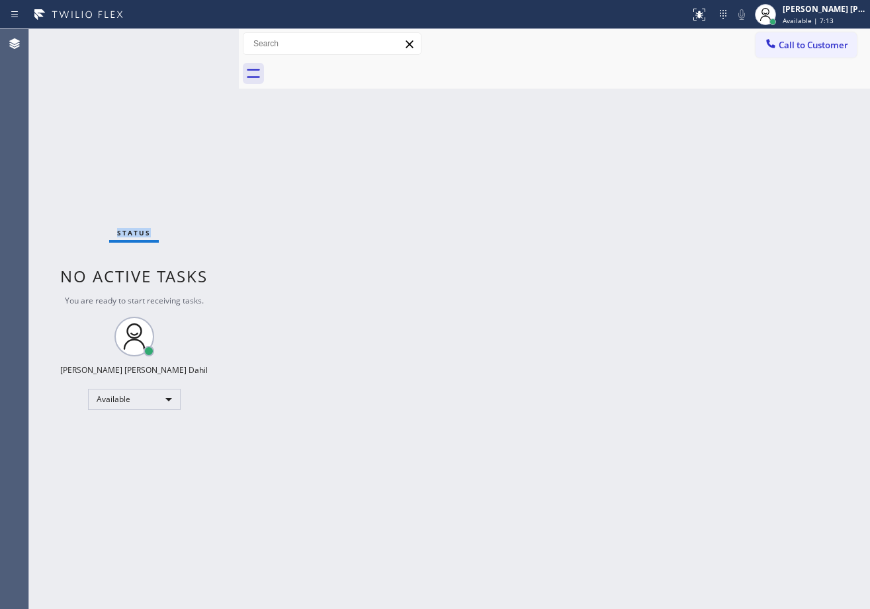
click at [196, 41] on div "Status No active tasks You are ready to start receiving tasks. [PERSON_NAME] [P…" at bounding box center [134, 319] width 210 height 580
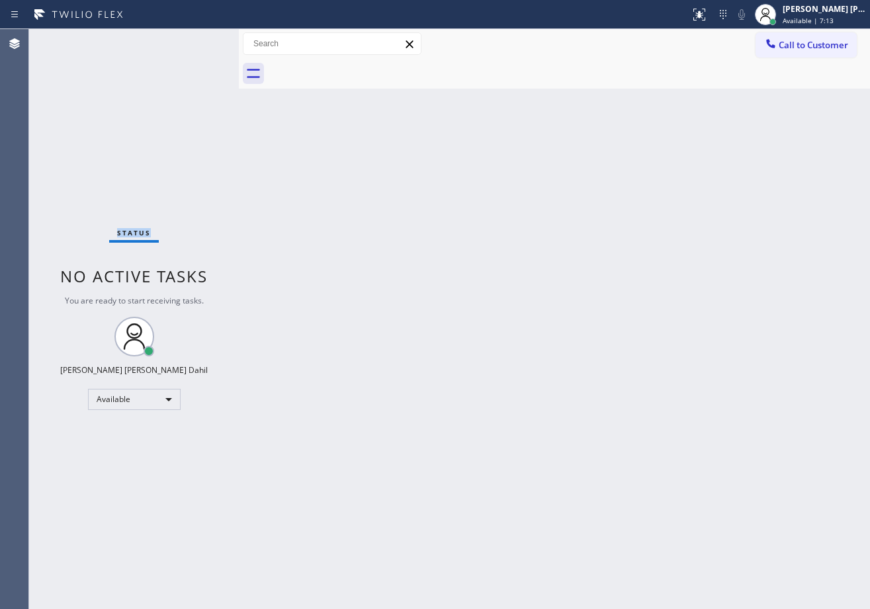
click at [196, 41] on div "Status No active tasks You are ready to start receiving tasks. [PERSON_NAME] [P…" at bounding box center [134, 319] width 210 height 580
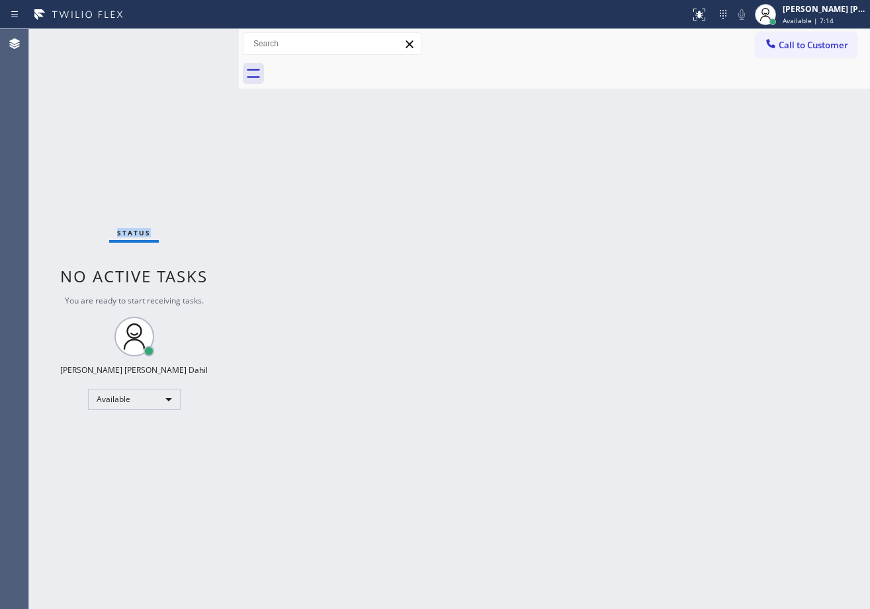
click at [196, 41] on div "Status No active tasks You are ready to start receiving tasks. [PERSON_NAME] [P…" at bounding box center [134, 319] width 210 height 580
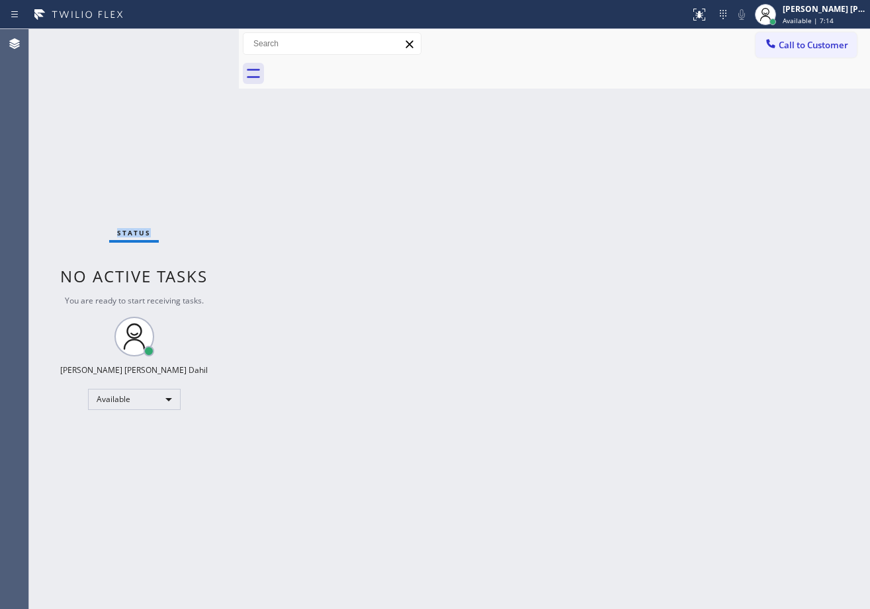
click at [196, 41] on div "Status No active tasks You are ready to start receiving tasks. [PERSON_NAME] [P…" at bounding box center [134, 319] width 210 height 580
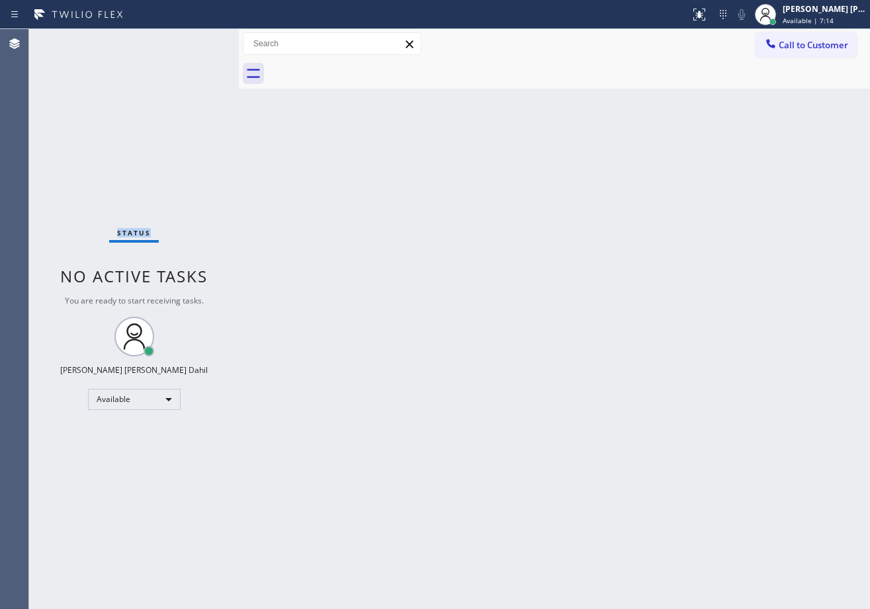
click at [196, 41] on div "Status No active tasks You are ready to start receiving tasks. [PERSON_NAME] [P…" at bounding box center [134, 319] width 210 height 580
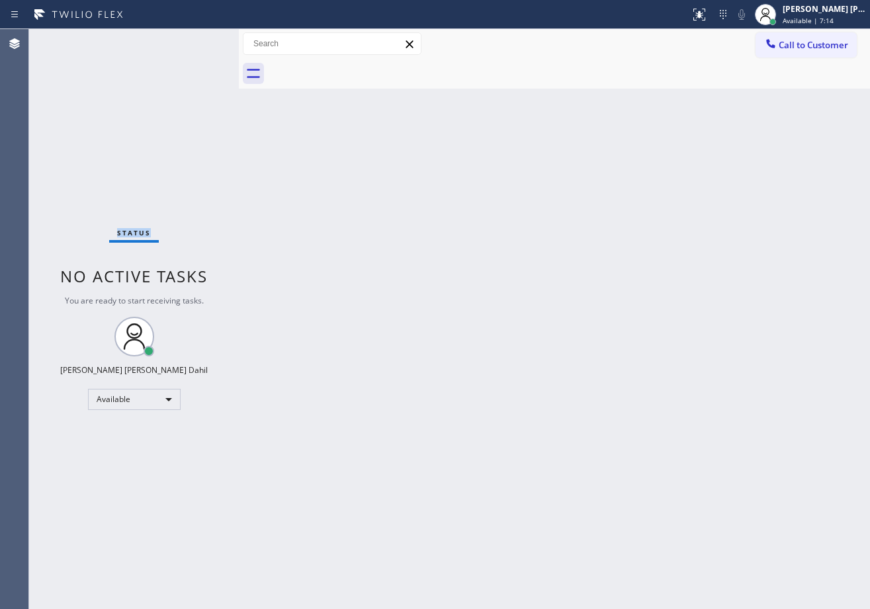
click at [196, 41] on div "Status No active tasks You are ready to start receiving tasks. [PERSON_NAME] [P…" at bounding box center [134, 319] width 210 height 580
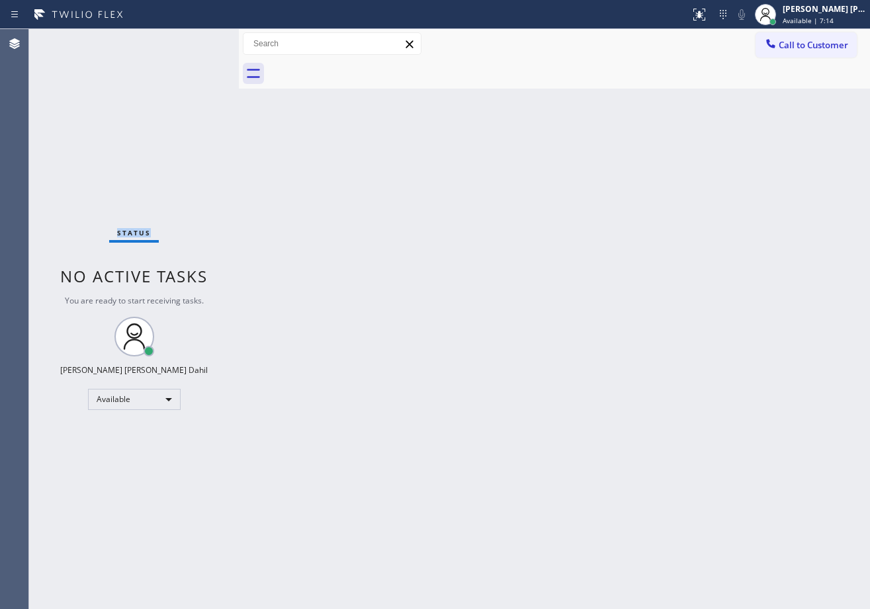
click at [196, 41] on div "Status No active tasks You are ready to start receiving tasks. [PERSON_NAME] [P…" at bounding box center [134, 319] width 210 height 580
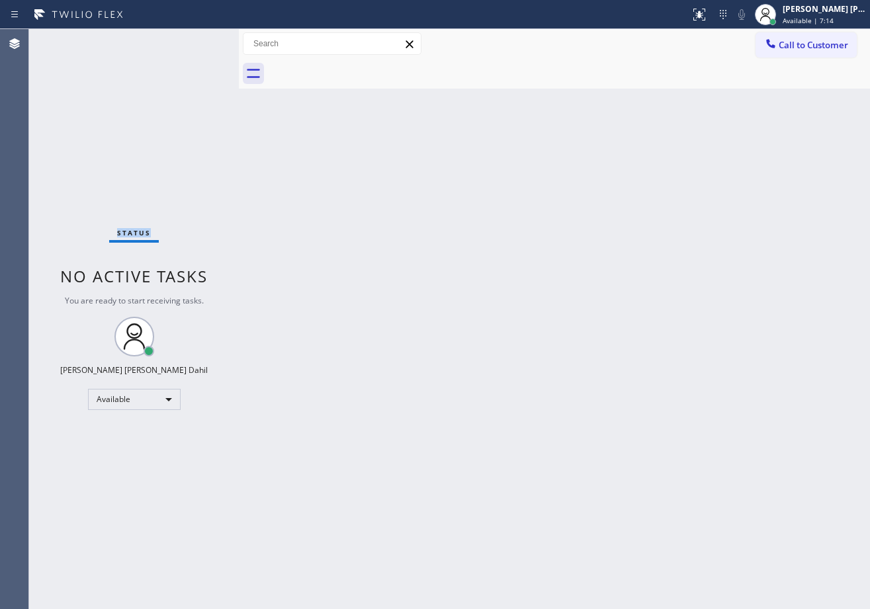
click at [196, 41] on div "Status No active tasks You are ready to start receiving tasks. [PERSON_NAME] [P…" at bounding box center [134, 319] width 210 height 580
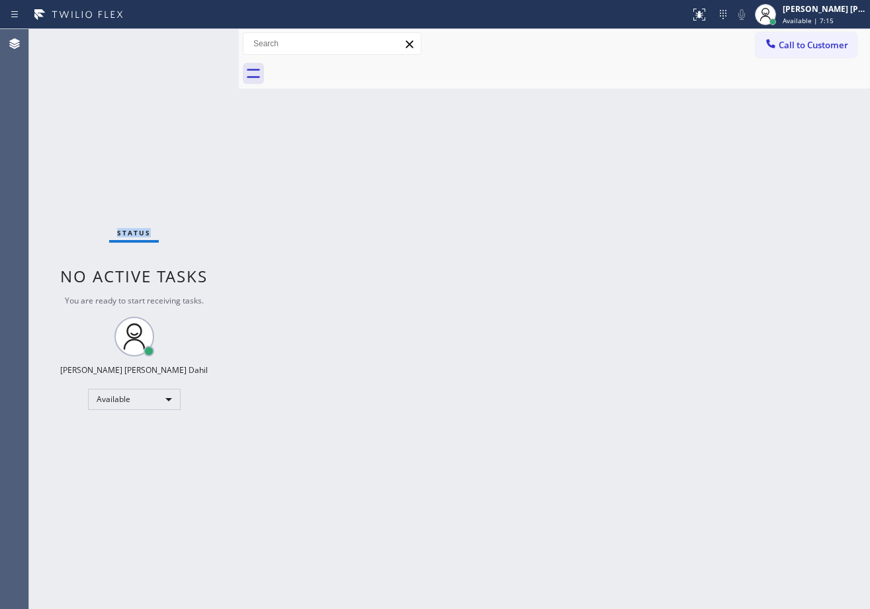
click at [196, 41] on div "Status No active tasks You are ready to start receiving tasks. [PERSON_NAME] [P…" at bounding box center [134, 319] width 210 height 580
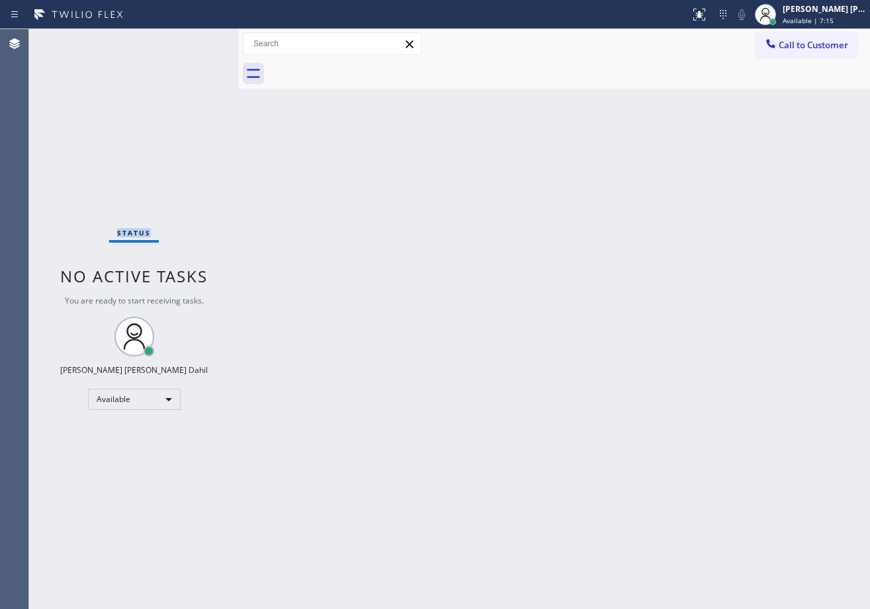
click at [196, 41] on div "Status No active tasks You are ready to start receiving tasks. [PERSON_NAME] [P…" at bounding box center [134, 319] width 210 height 580
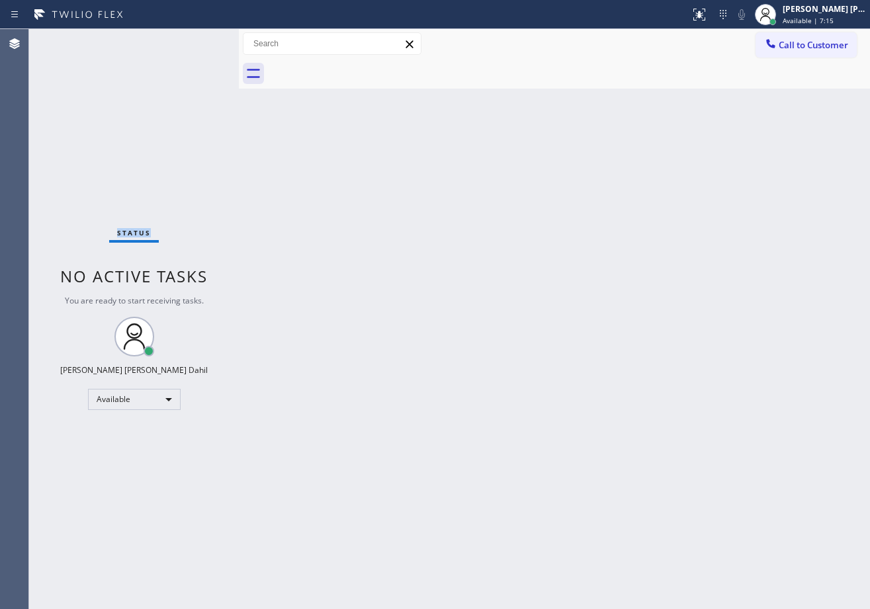
click at [196, 41] on div "Status No active tasks You are ready to start receiving tasks. [PERSON_NAME] [P…" at bounding box center [134, 319] width 210 height 580
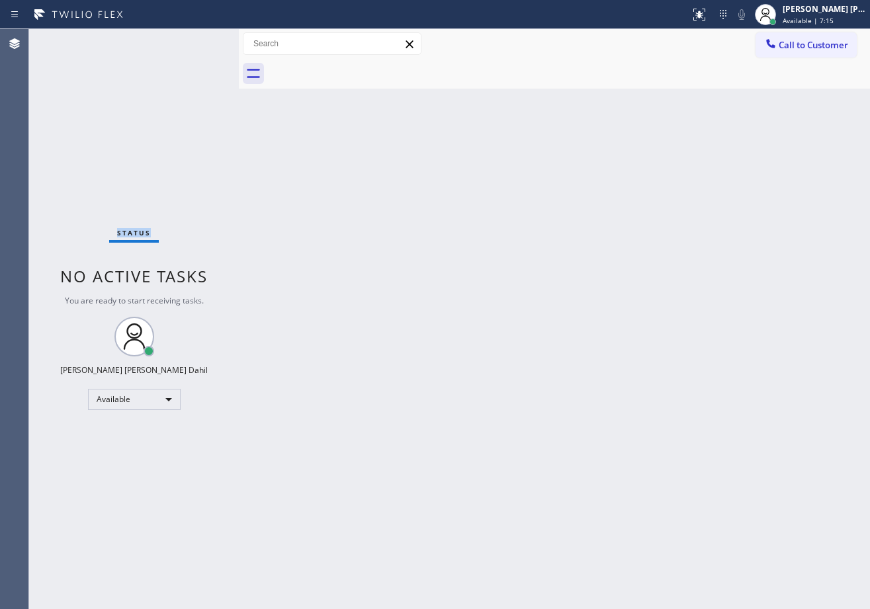
click at [196, 41] on div "Status No active tasks You are ready to start receiving tasks. [PERSON_NAME] [P…" at bounding box center [134, 319] width 210 height 580
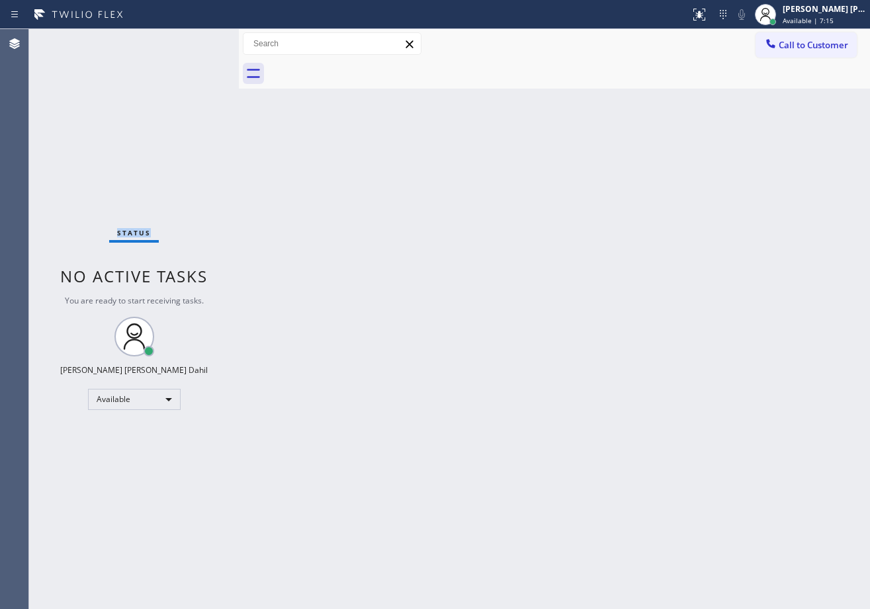
click at [196, 41] on div "Status No active tasks You are ready to start receiving tasks. [PERSON_NAME] [P…" at bounding box center [134, 319] width 210 height 580
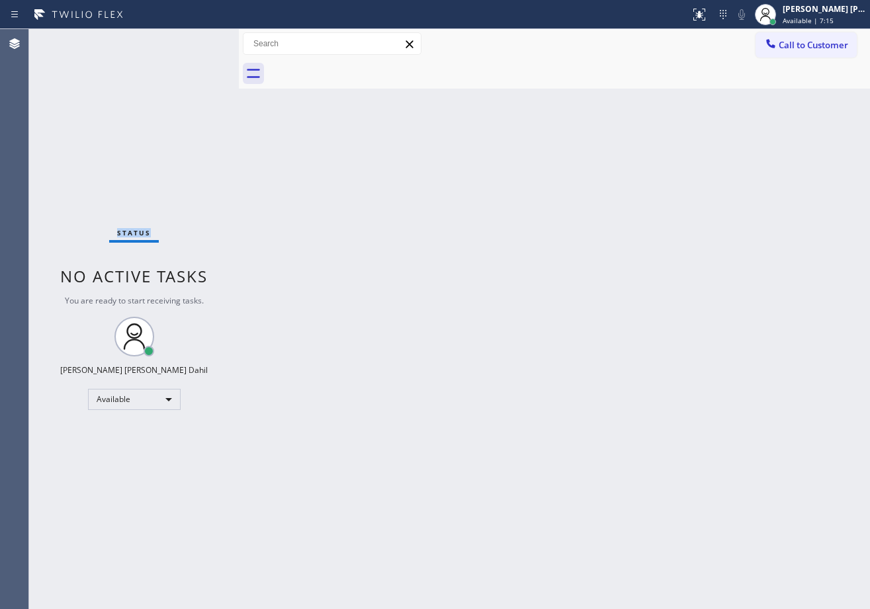
click at [196, 41] on div "Status No active tasks You are ready to start receiving tasks. [PERSON_NAME] [P…" at bounding box center [134, 319] width 210 height 580
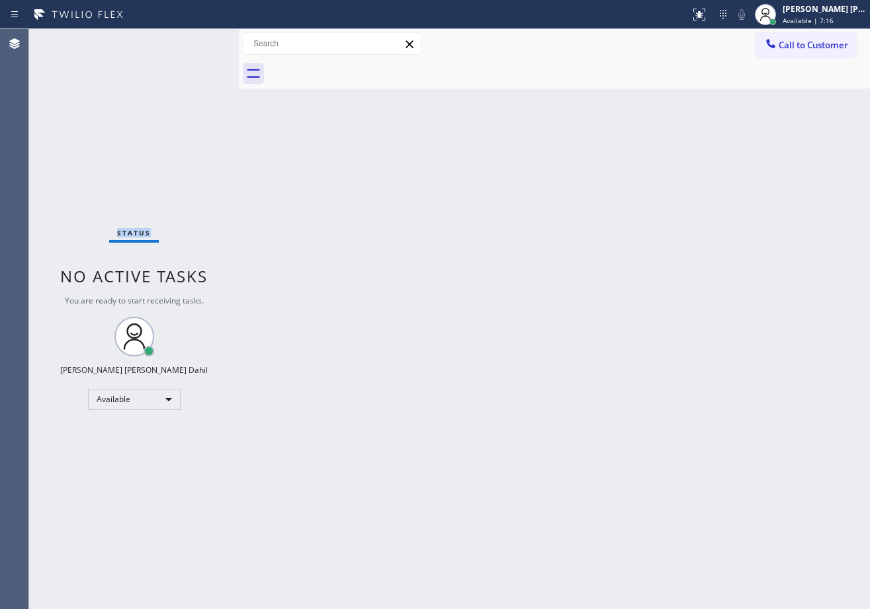
click at [196, 41] on div "Status No active tasks You are ready to start receiving tasks. [PERSON_NAME] [P…" at bounding box center [134, 319] width 210 height 580
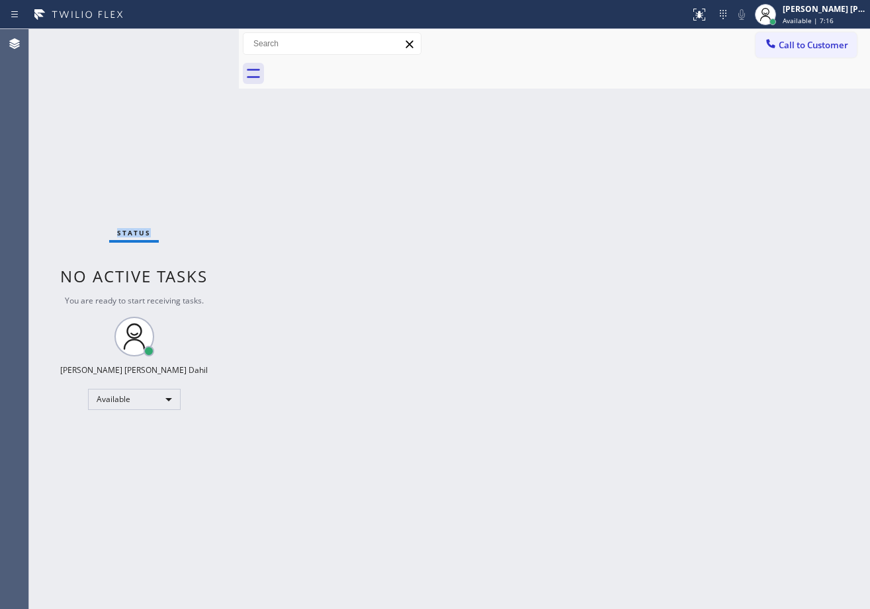
click at [196, 41] on div "Status No active tasks You are ready to start receiving tasks. [PERSON_NAME] [P…" at bounding box center [134, 319] width 210 height 580
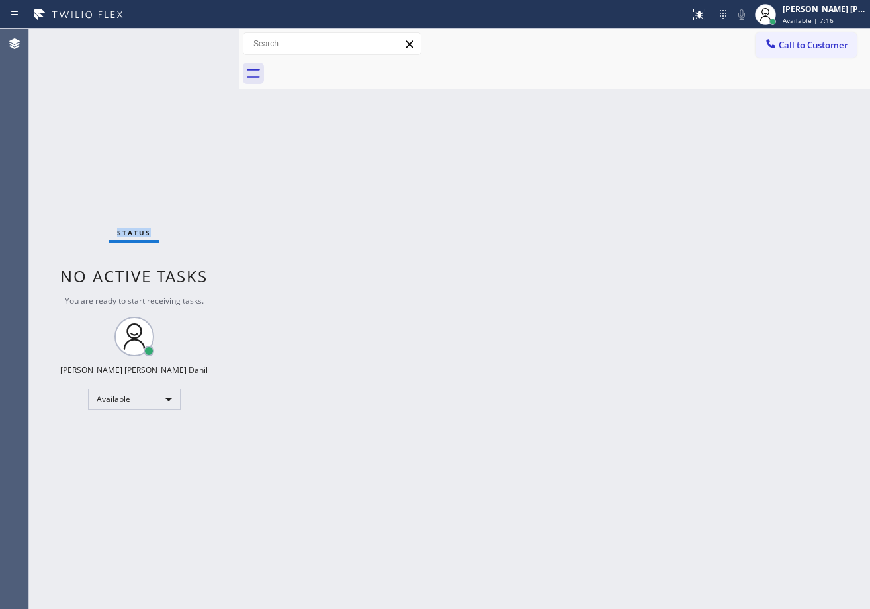
click at [196, 41] on div "Status No active tasks You are ready to start receiving tasks. [PERSON_NAME] [P…" at bounding box center [134, 319] width 210 height 580
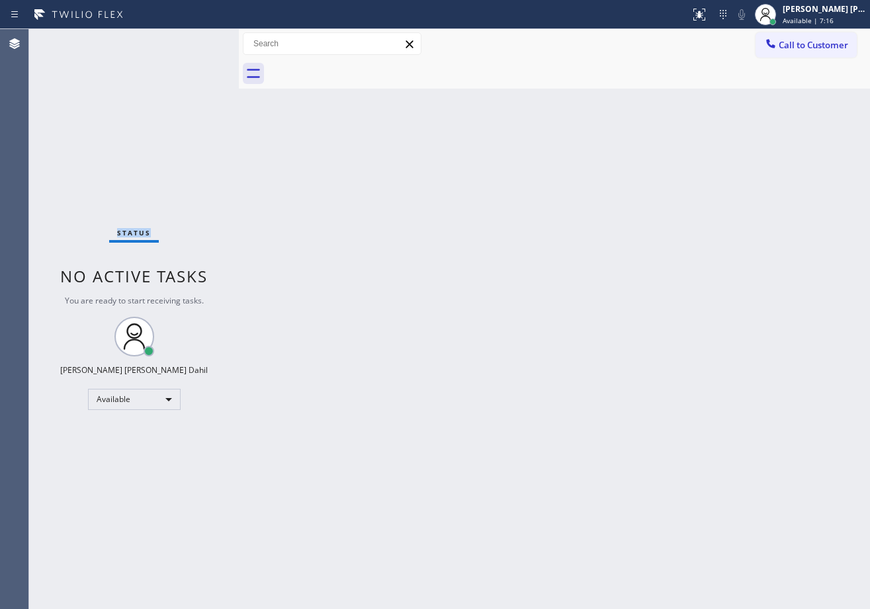
click at [196, 41] on div "Status No active tasks You are ready to start receiving tasks. [PERSON_NAME] [P…" at bounding box center [134, 319] width 210 height 580
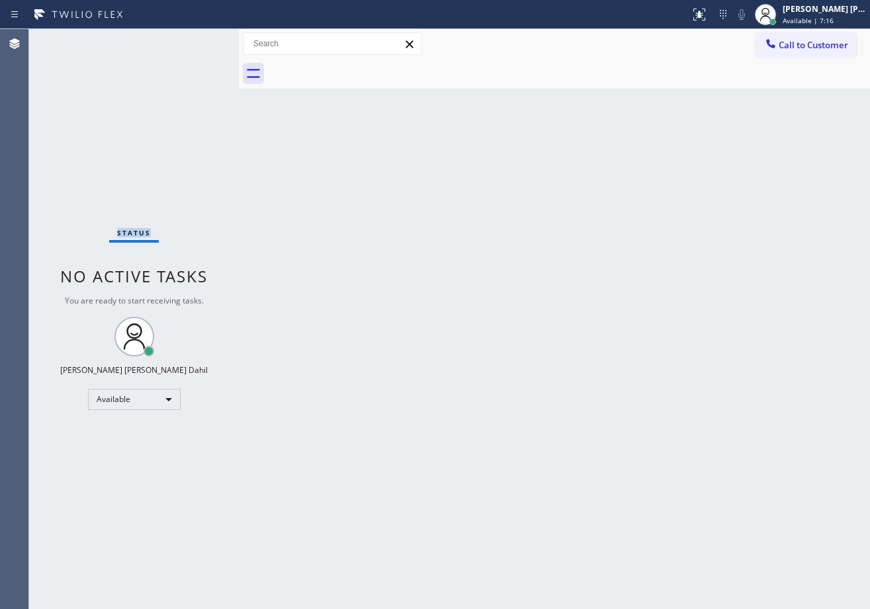
click at [196, 41] on div "Status No active tasks You are ready to start receiving tasks. [PERSON_NAME] [P…" at bounding box center [134, 319] width 210 height 580
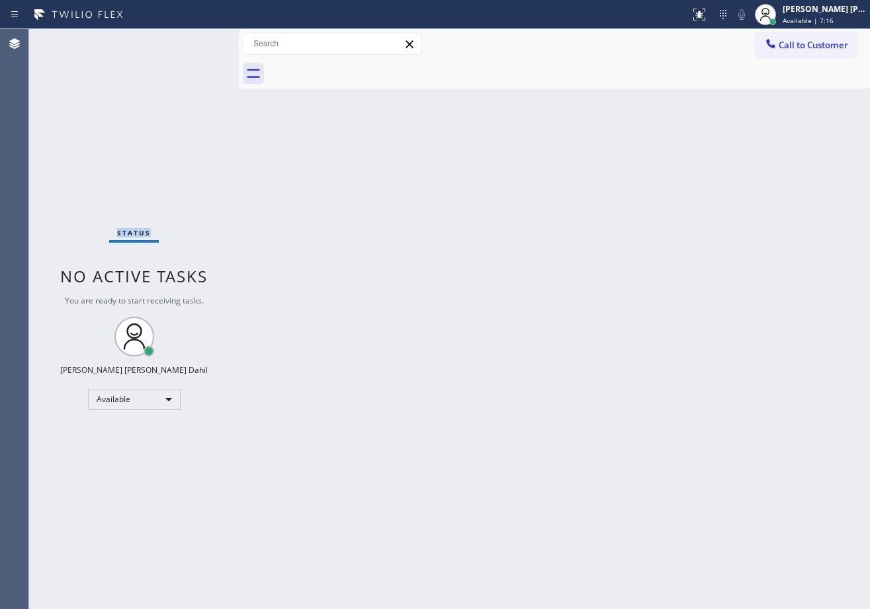
click at [196, 41] on div "Status No active tasks You are ready to start receiving tasks. [PERSON_NAME] [P…" at bounding box center [134, 319] width 210 height 580
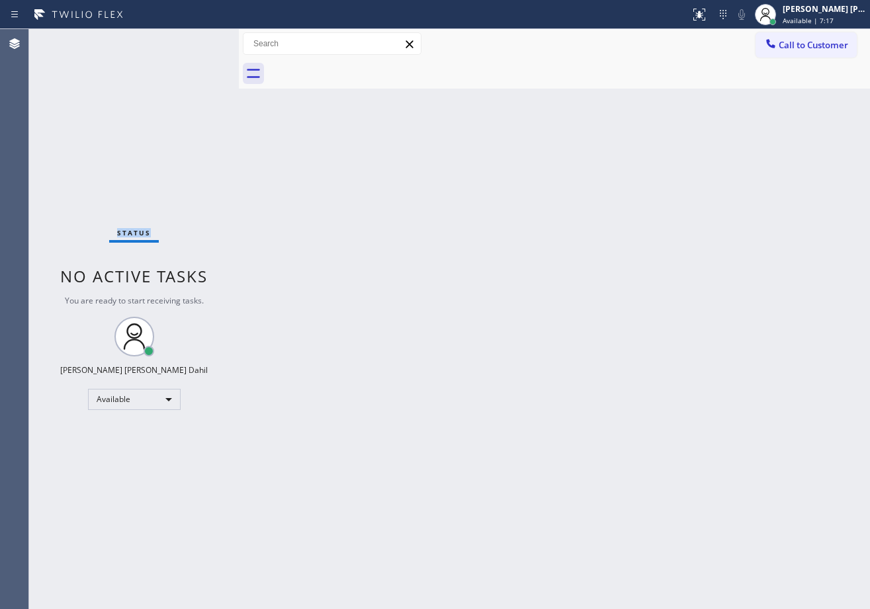
click at [196, 41] on div "Status No active tasks You are ready to start receiving tasks. [PERSON_NAME] [P…" at bounding box center [134, 319] width 210 height 580
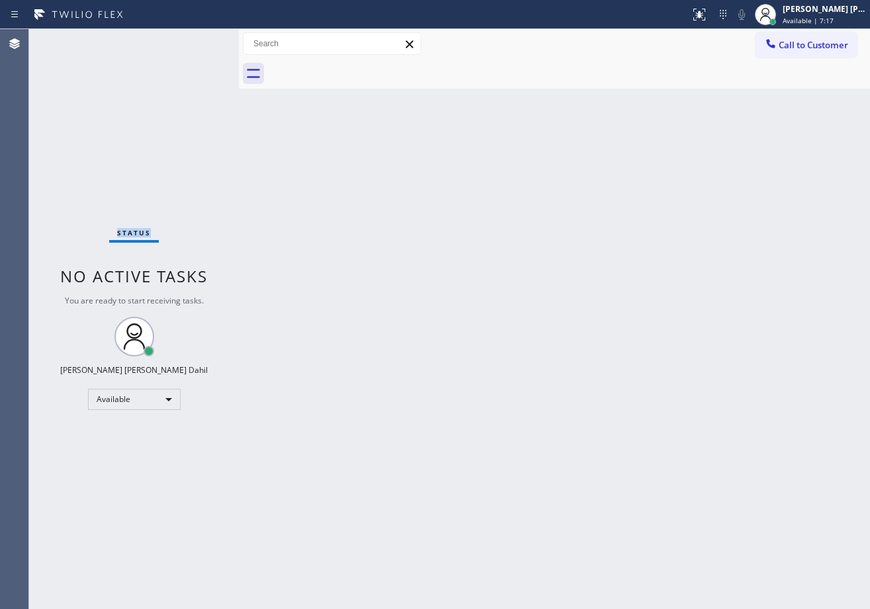
click at [196, 41] on div "Status No active tasks You are ready to start receiving tasks. [PERSON_NAME] [P…" at bounding box center [134, 319] width 210 height 580
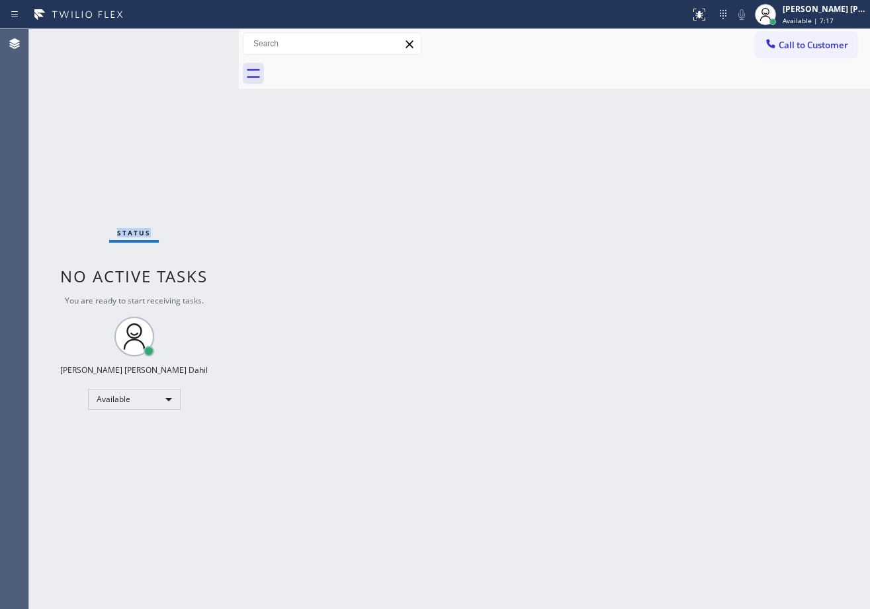
click at [196, 41] on div "Status No active tasks You are ready to start receiving tasks. [PERSON_NAME] [P…" at bounding box center [134, 319] width 210 height 580
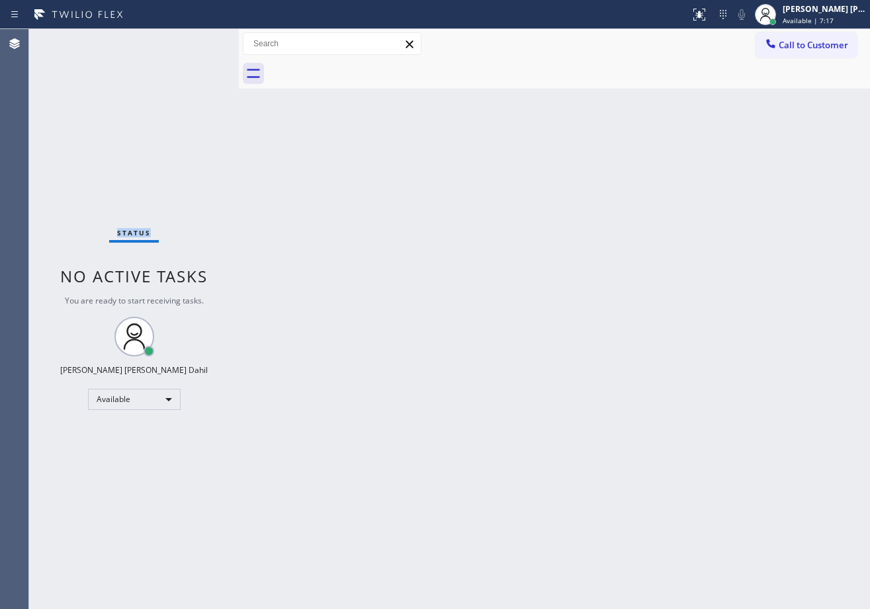
click at [196, 41] on div "Status No active tasks You are ready to start receiving tasks. [PERSON_NAME] [P…" at bounding box center [134, 319] width 210 height 580
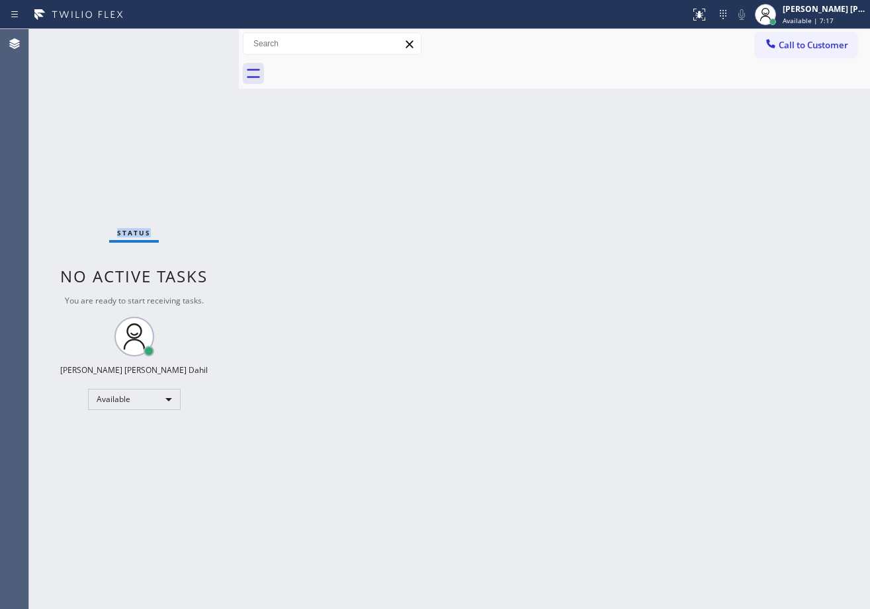
click at [196, 41] on div "Status No active tasks You are ready to start receiving tasks. [PERSON_NAME] [P…" at bounding box center [134, 319] width 210 height 580
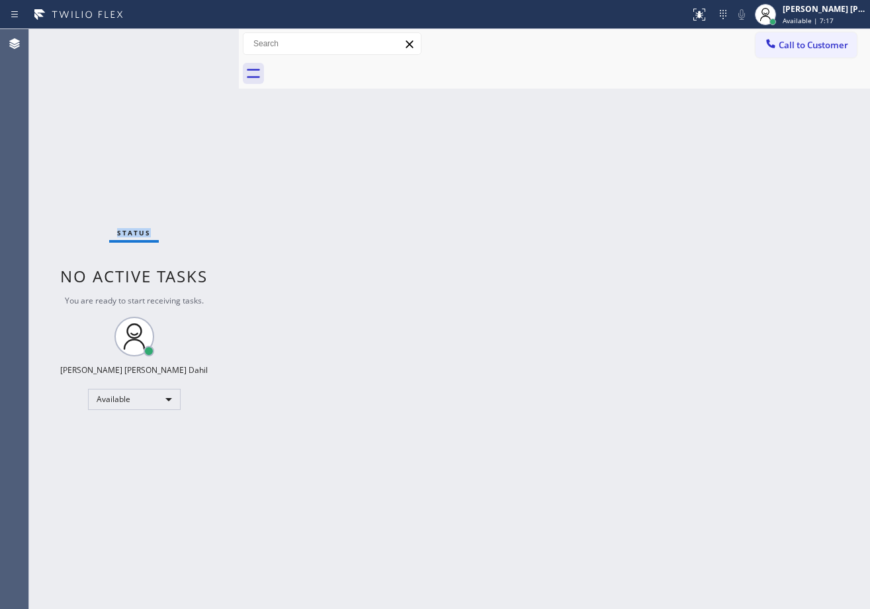
click at [196, 41] on div "Status No active tasks You are ready to start receiving tasks. [PERSON_NAME] [P…" at bounding box center [134, 319] width 210 height 580
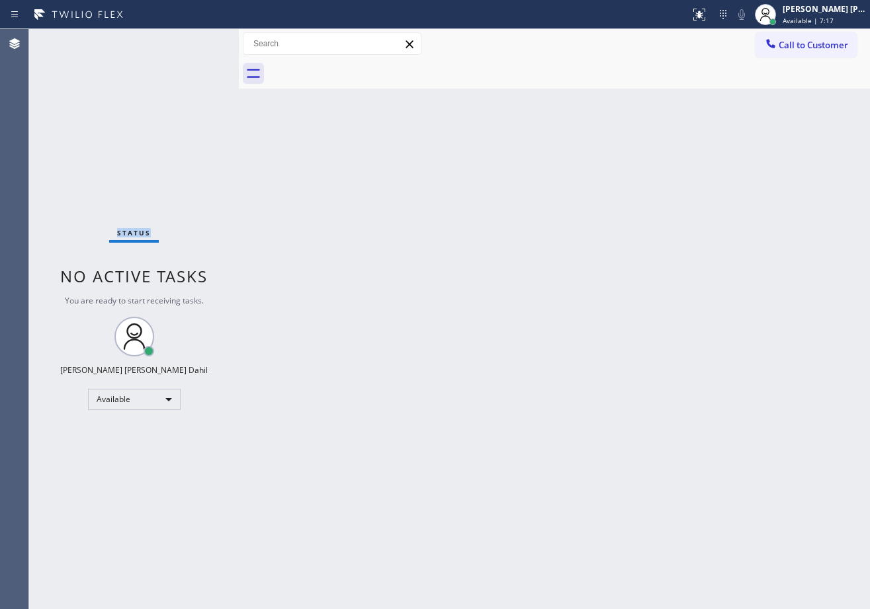
click at [196, 41] on div "Status No active tasks You are ready to start receiving tasks. [PERSON_NAME] [P…" at bounding box center [134, 319] width 210 height 580
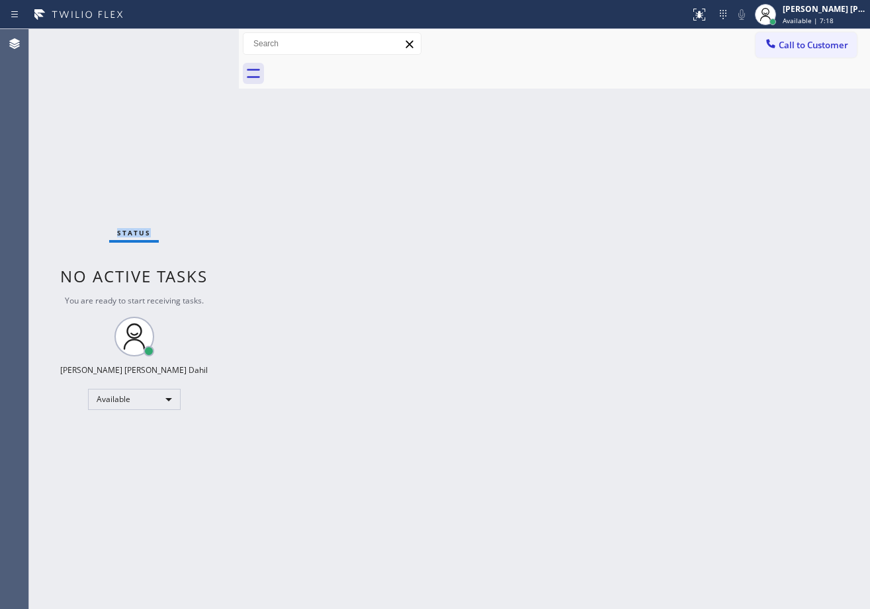
click at [196, 41] on div "Status No active tasks You are ready to start receiving tasks. [PERSON_NAME] [P…" at bounding box center [134, 319] width 210 height 580
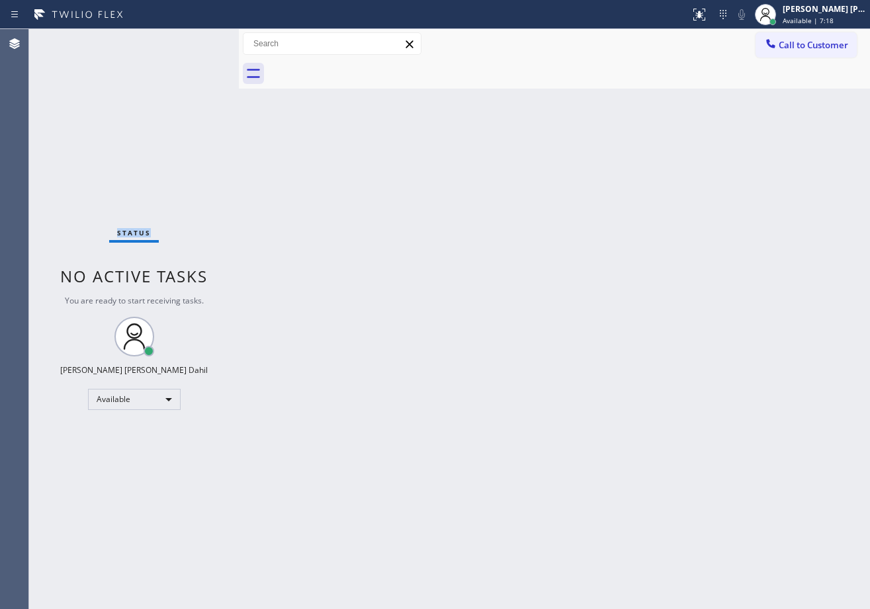
click at [196, 41] on div "Status No active tasks You are ready to start receiving tasks. [PERSON_NAME] [P…" at bounding box center [134, 319] width 210 height 580
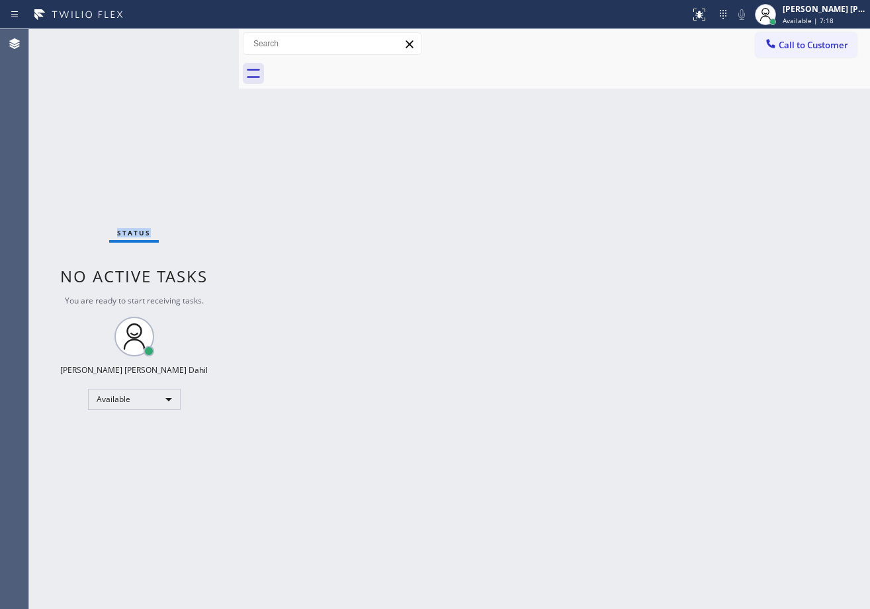
click at [196, 41] on div "Status No active tasks You are ready to start receiving tasks. [PERSON_NAME] [P…" at bounding box center [134, 319] width 210 height 580
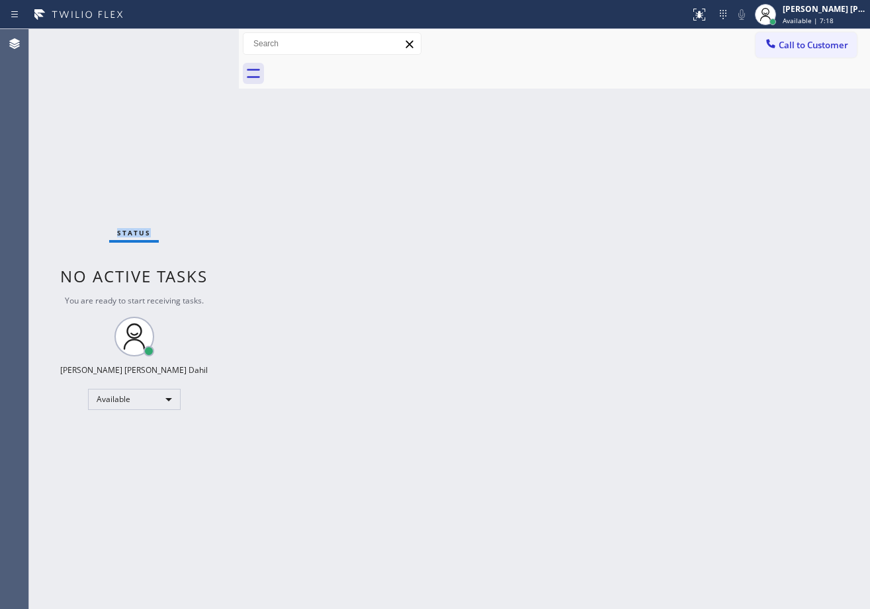
click at [196, 41] on div "Status No active tasks You are ready to start receiving tasks. [PERSON_NAME] [P…" at bounding box center [134, 319] width 210 height 580
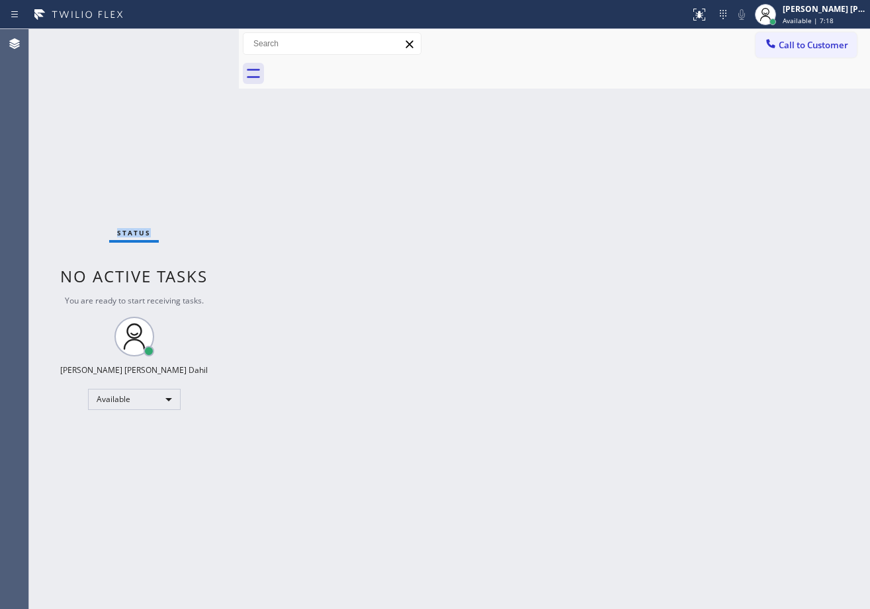
click at [196, 41] on div "Status No active tasks You are ready to start receiving tasks. [PERSON_NAME] [P…" at bounding box center [134, 319] width 210 height 580
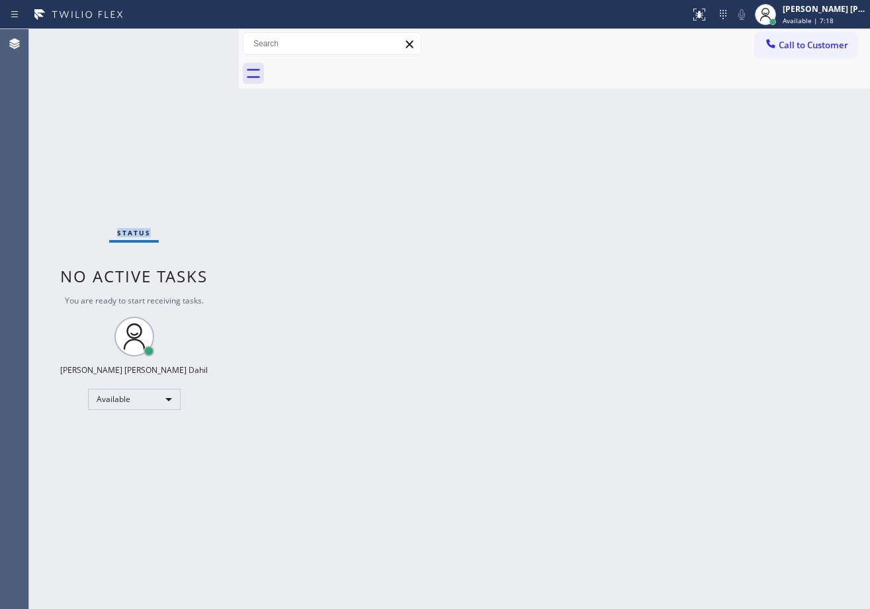
click at [196, 41] on div "Status No active tasks You are ready to start receiving tasks. [PERSON_NAME] [P…" at bounding box center [134, 319] width 210 height 580
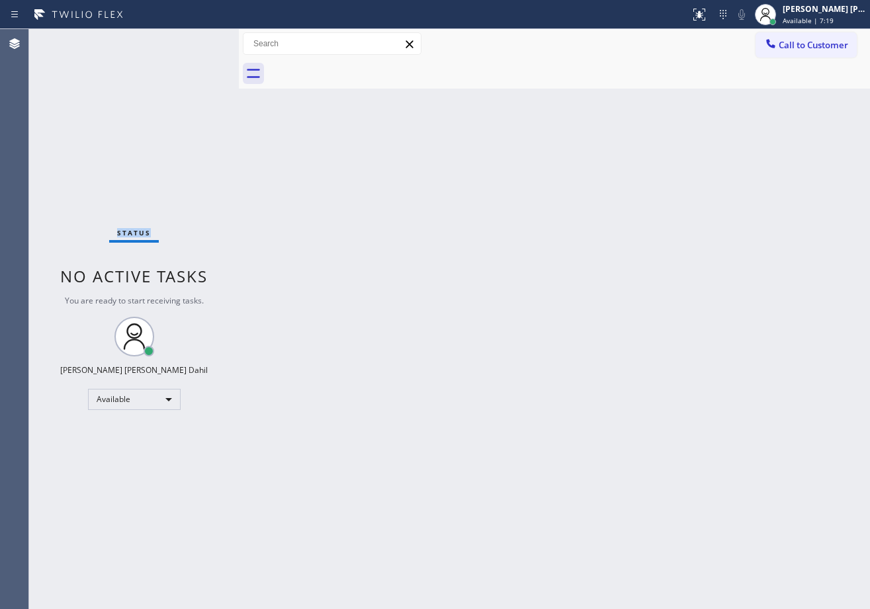
click at [196, 41] on div "Status No active tasks You are ready to start receiving tasks. [PERSON_NAME] [P…" at bounding box center [134, 319] width 210 height 580
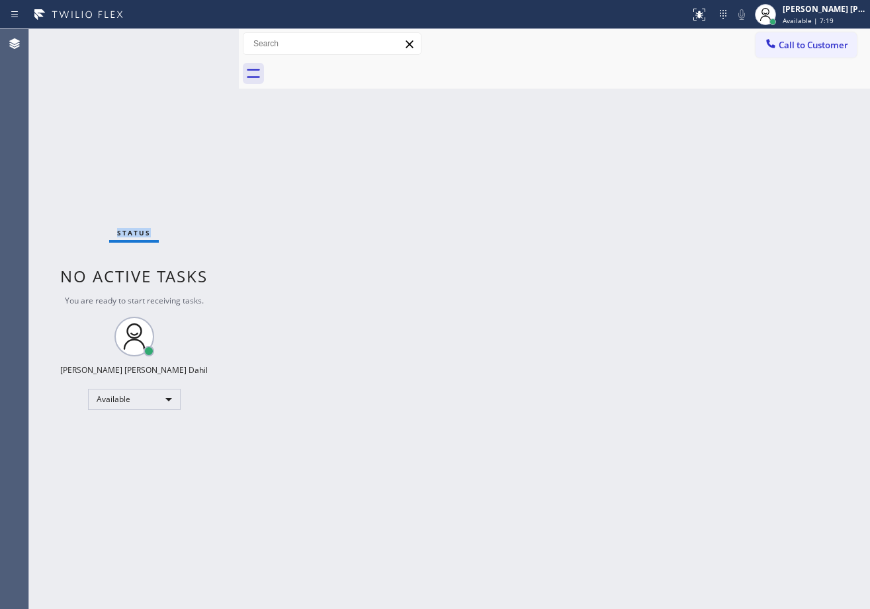
click at [196, 41] on div "Status No active tasks You are ready to start receiving tasks. [PERSON_NAME] [P…" at bounding box center [134, 319] width 210 height 580
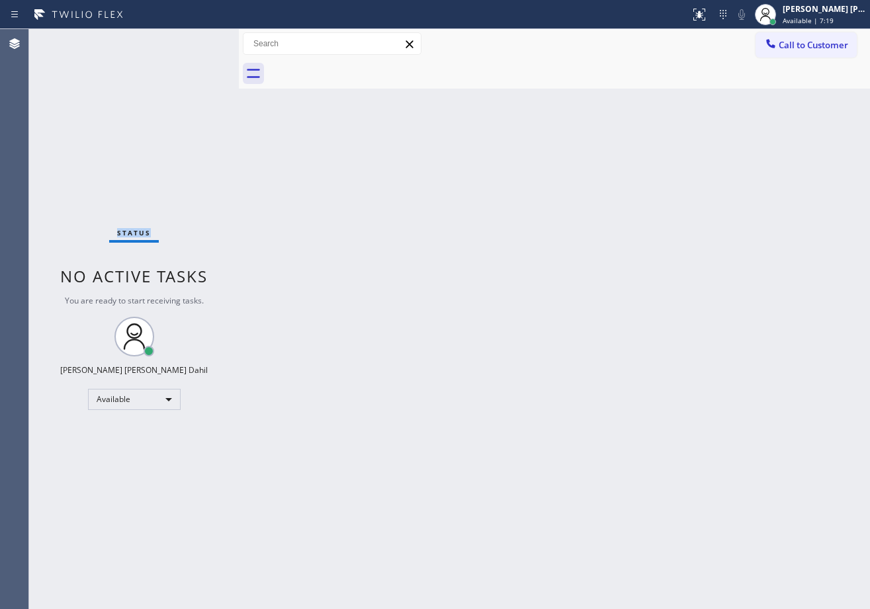
click at [196, 41] on div "Status No active tasks You are ready to start receiving tasks. [PERSON_NAME] [P…" at bounding box center [134, 319] width 210 height 580
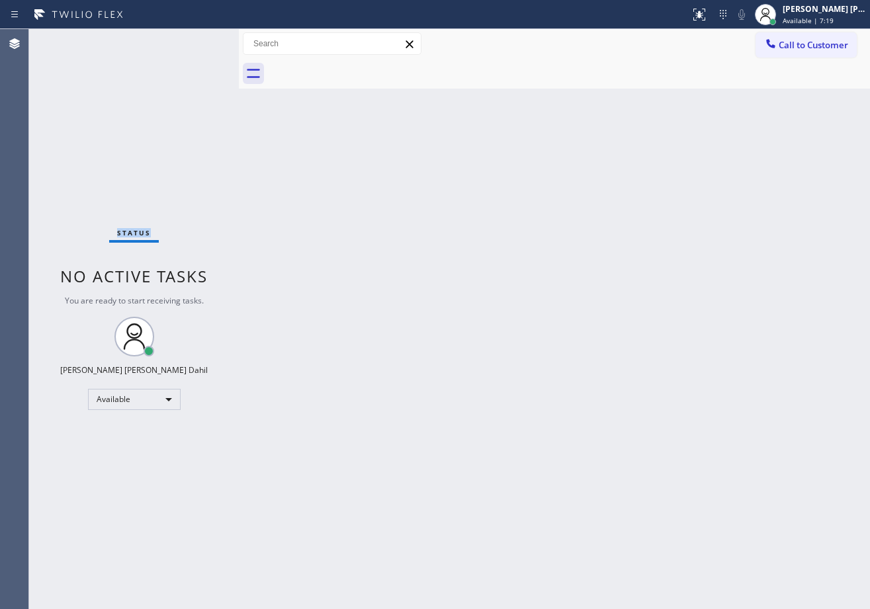
click at [196, 41] on div "Status No active tasks You are ready to start receiving tasks. [PERSON_NAME] [P…" at bounding box center [134, 319] width 210 height 580
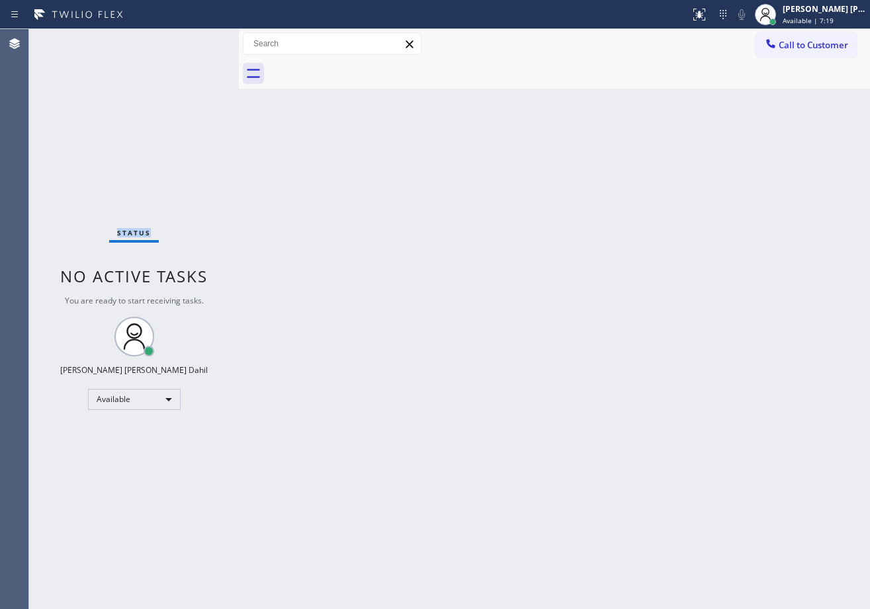
click at [196, 41] on div "Status No active tasks You are ready to start receiving tasks. [PERSON_NAME] [P…" at bounding box center [134, 319] width 210 height 580
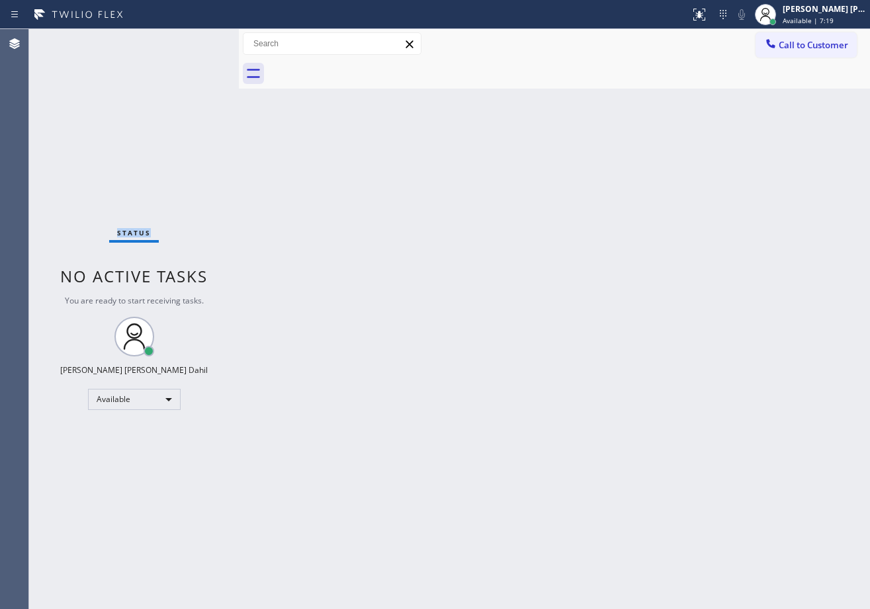
click at [196, 41] on div "Status No active tasks You are ready to start receiving tasks. [PERSON_NAME] [P…" at bounding box center [134, 319] width 210 height 580
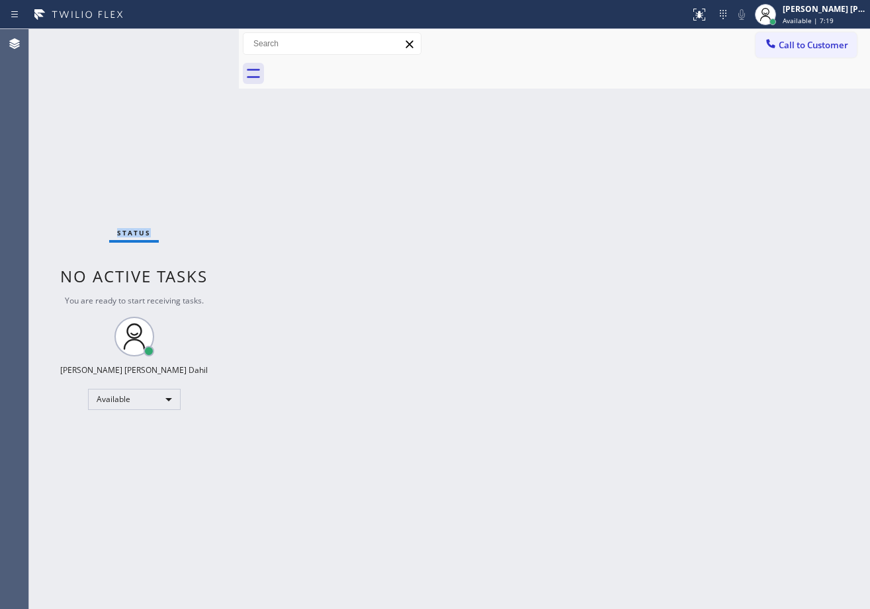
click at [196, 41] on div "Status No active tasks You are ready to start receiving tasks. [PERSON_NAME] [P…" at bounding box center [134, 319] width 210 height 580
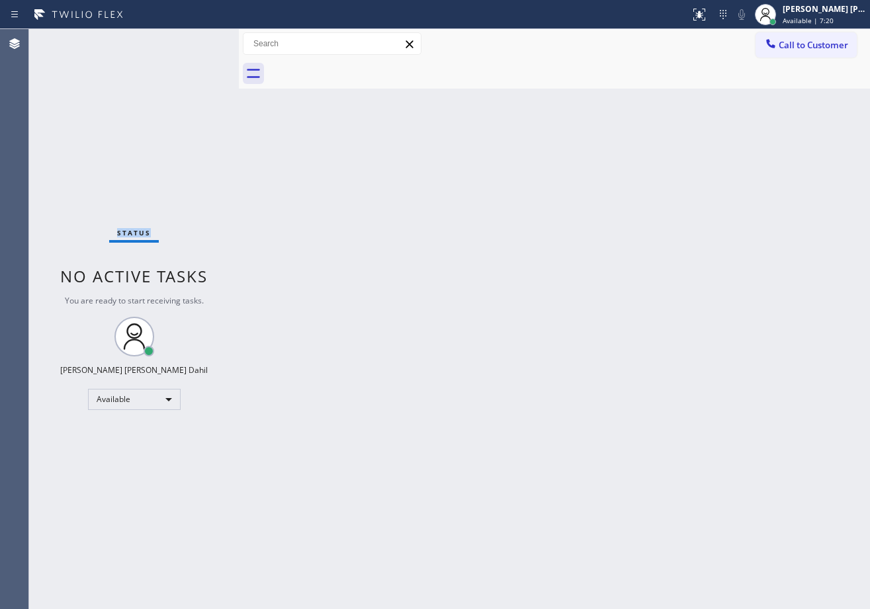
click at [196, 41] on div "Status No active tasks You are ready to start receiving tasks. [PERSON_NAME] [P…" at bounding box center [134, 319] width 210 height 580
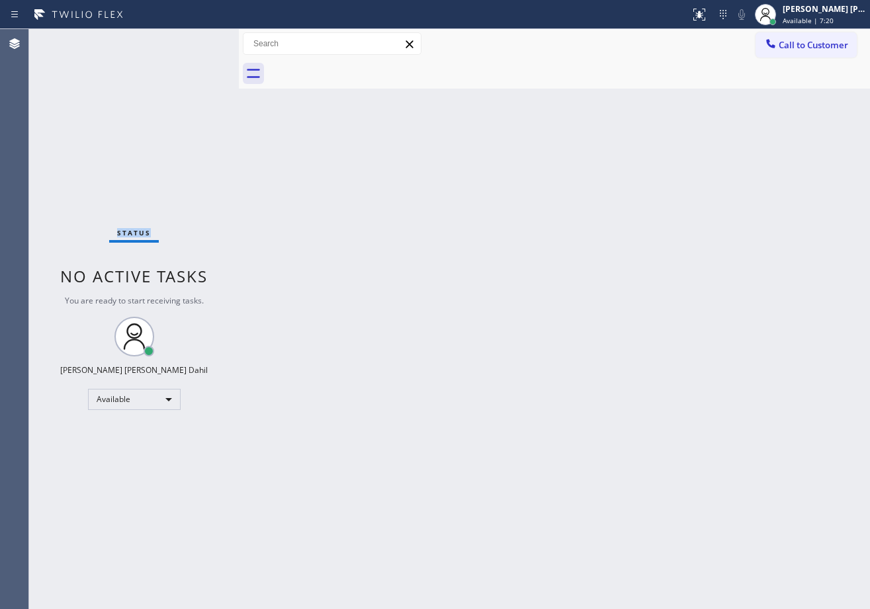
click at [196, 41] on div "Status No active tasks You are ready to start receiving tasks. [PERSON_NAME] [P…" at bounding box center [134, 319] width 210 height 580
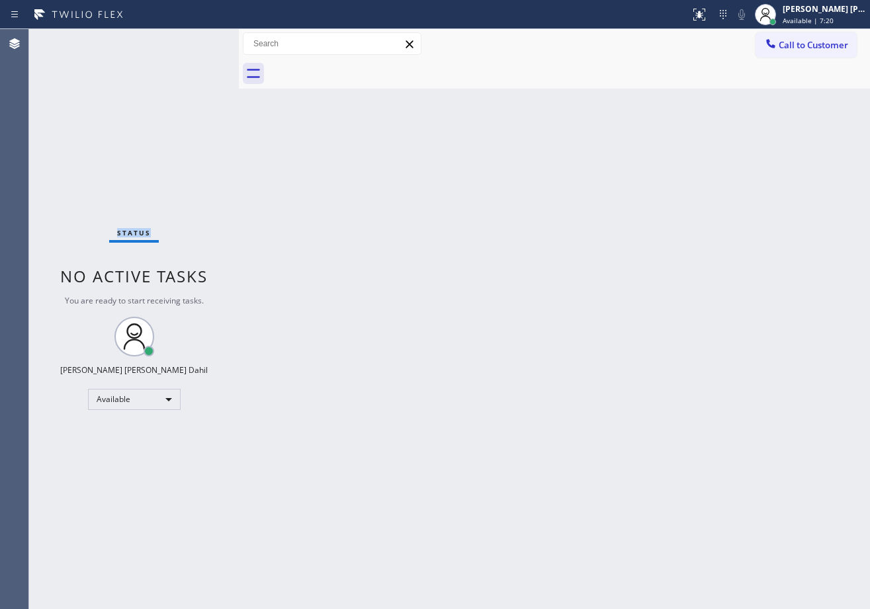
click at [196, 41] on div "Status No active tasks You are ready to start receiving tasks. [PERSON_NAME] [P…" at bounding box center [134, 319] width 210 height 580
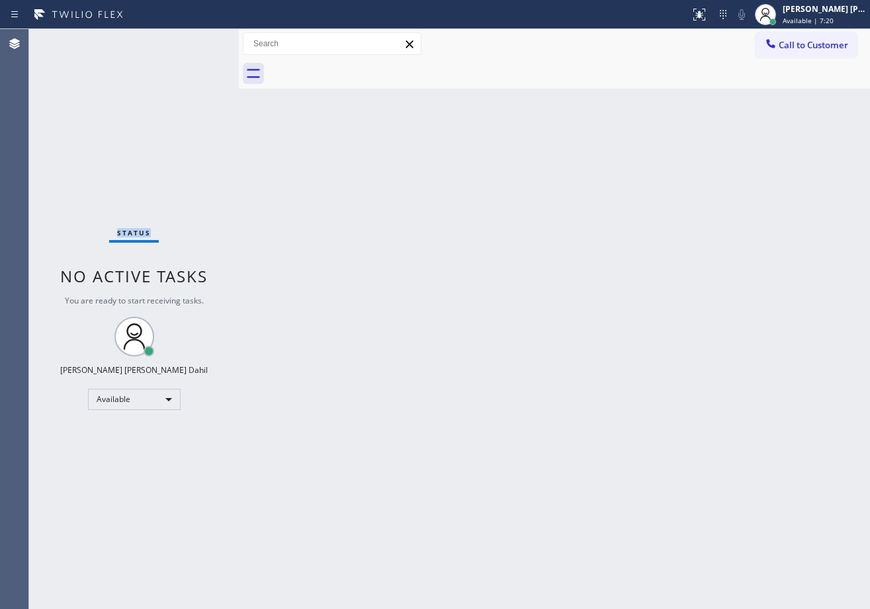
click at [196, 41] on div "Status No active tasks You are ready to start receiving tasks. [PERSON_NAME] [P…" at bounding box center [134, 319] width 210 height 580
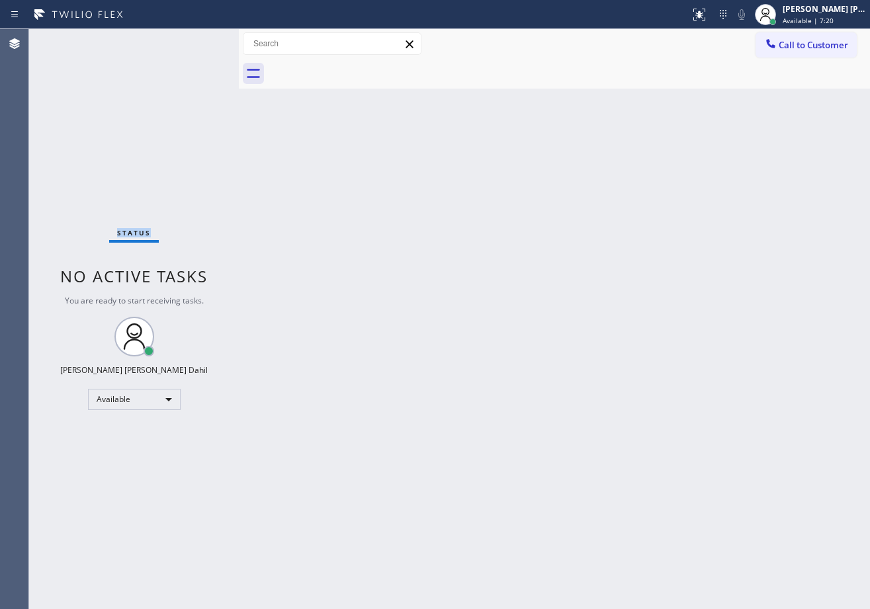
click at [196, 41] on div "Status No active tasks You are ready to start receiving tasks. [PERSON_NAME] [P…" at bounding box center [134, 319] width 210 height 580
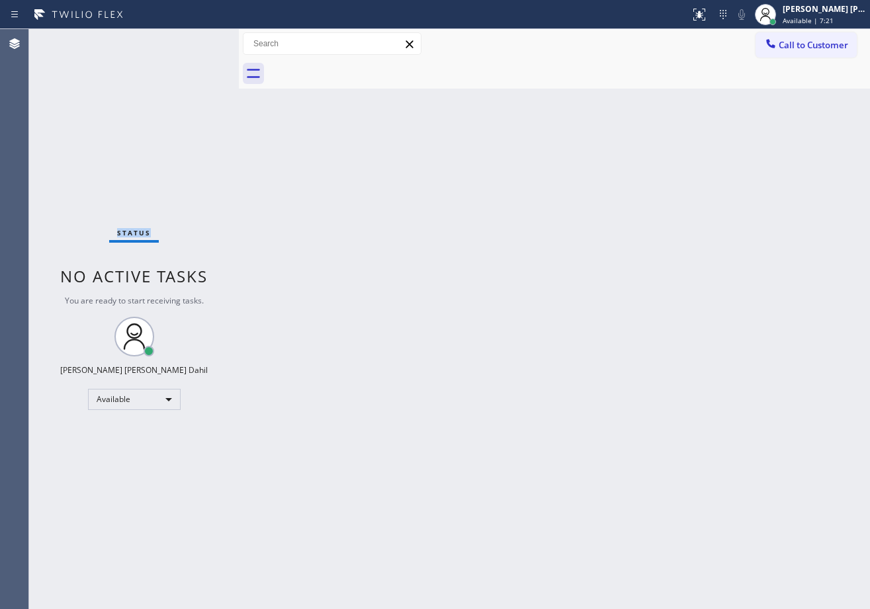
click at [196, 41] on div "Status No active tasks You are ready to start receiving tasks. [PERSON_NAME] [P…" at bounding box center [134, 319] width 210 height 580
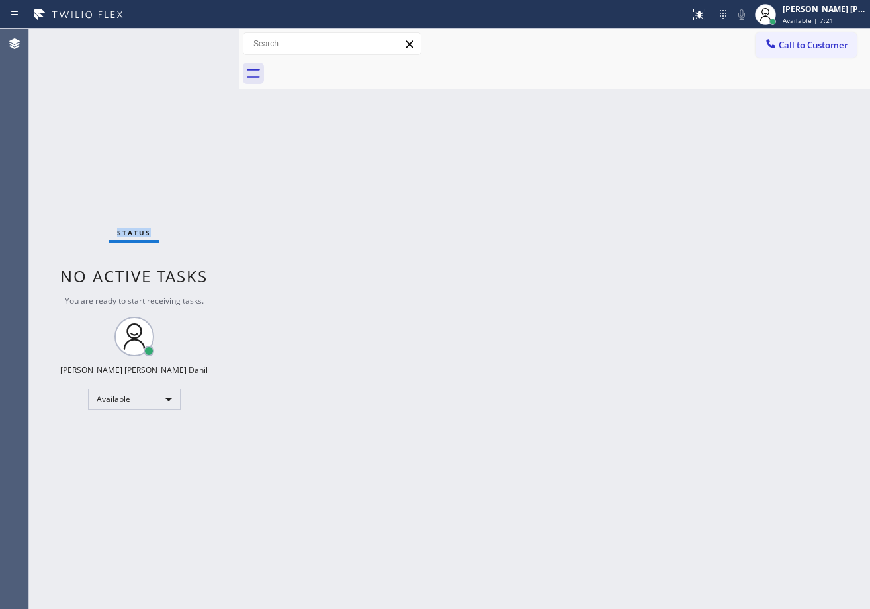
click at [196, 41] on div "Status No active tasks You are ready to start receiving tasks. [PERSON_NAME] [P…" at bounding box center [134, 319] width 210 height 580
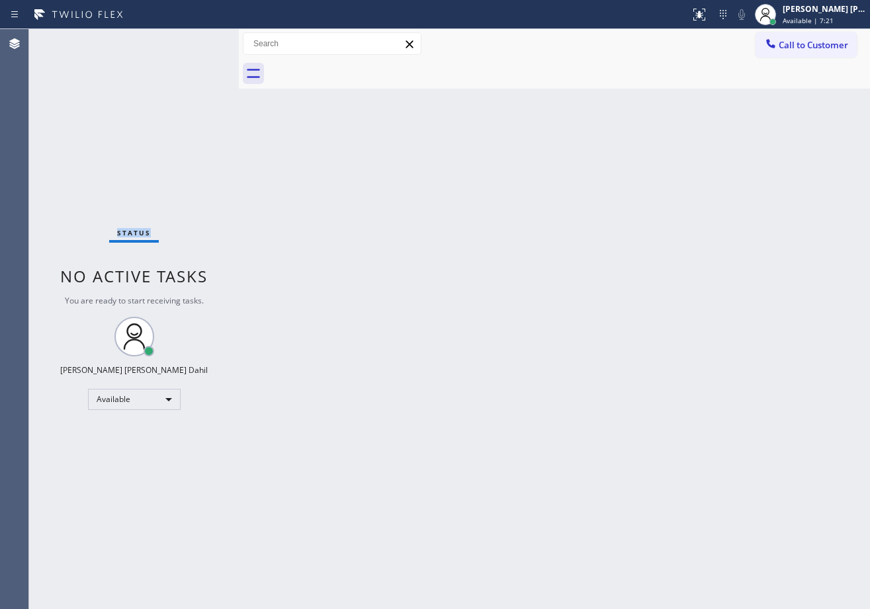
click at [196, 41] on div "Status No active tasks You are ready to start receiving tasks. [PERSON_NAME] [P…" at bounding box center [134, 319] width 210 height 580
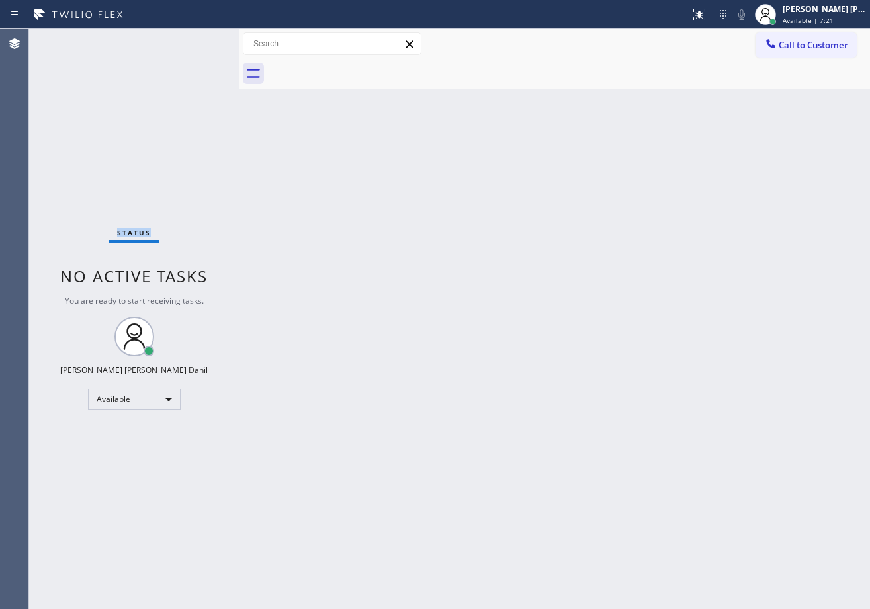
click at [196, 41] on div "Status No active tasks You are ready to start receiving tasks. [PERSON_NAME] [P…" at bounding box center [134, 319] width 210 height 580
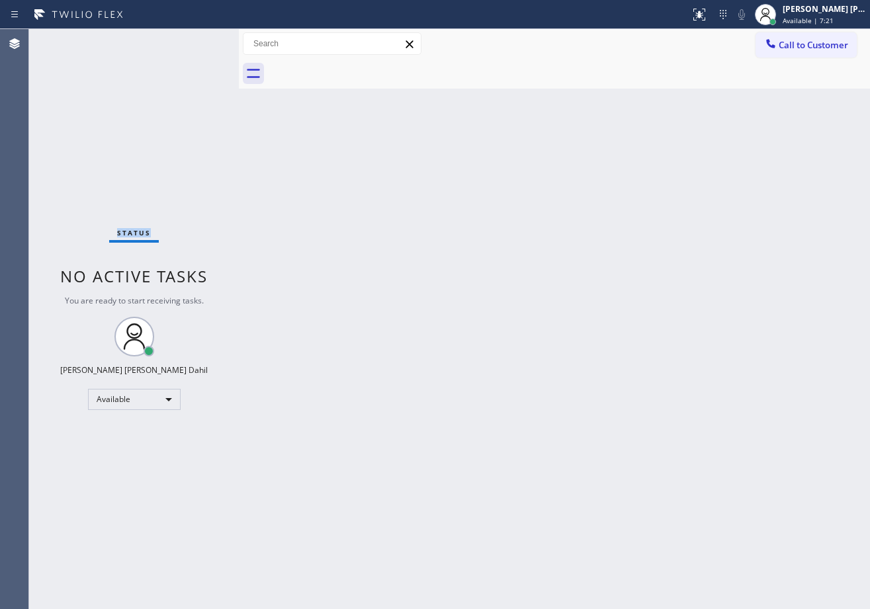
click at [196, 41] on div "Status No active tasks You are ready to start receiving tasks. [PERSON_NAME] [P…" at bounding box center [134, 319] width 210 height 580
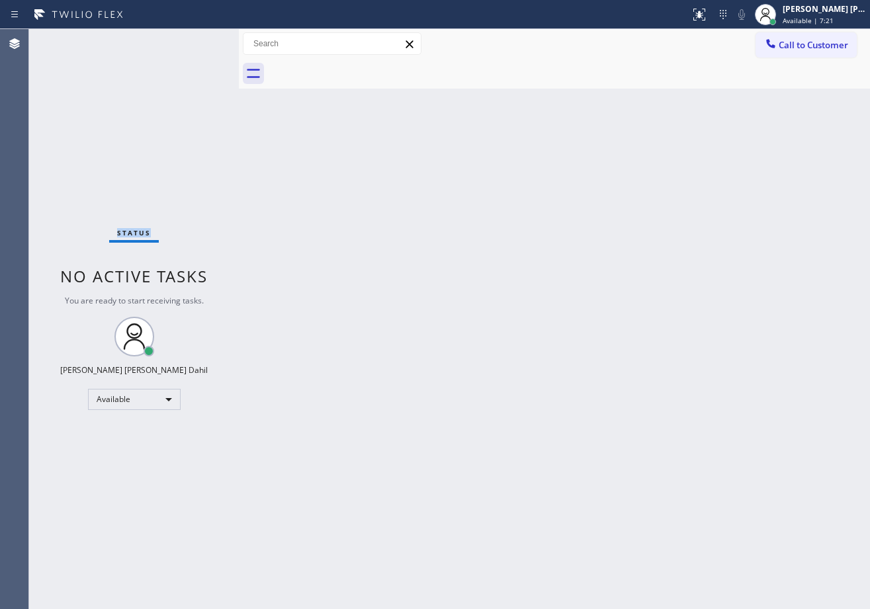
click at [196, 41] on div "Status No active tasks You are ready to start receiving tasks. [PERSON_NAME] [P…" at bounding box center [134, 319] width 210 height 580
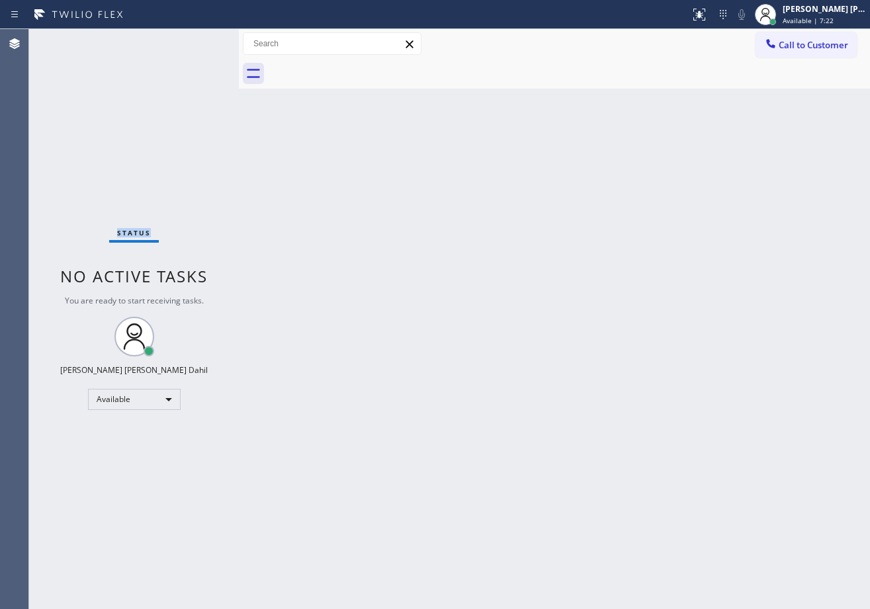
click at [196, 41] on div "Status No active tasks You are ready to start receiving tasks. [PERSON_NAME] [P…" at bounding box center [134, 319] width 210 height 580
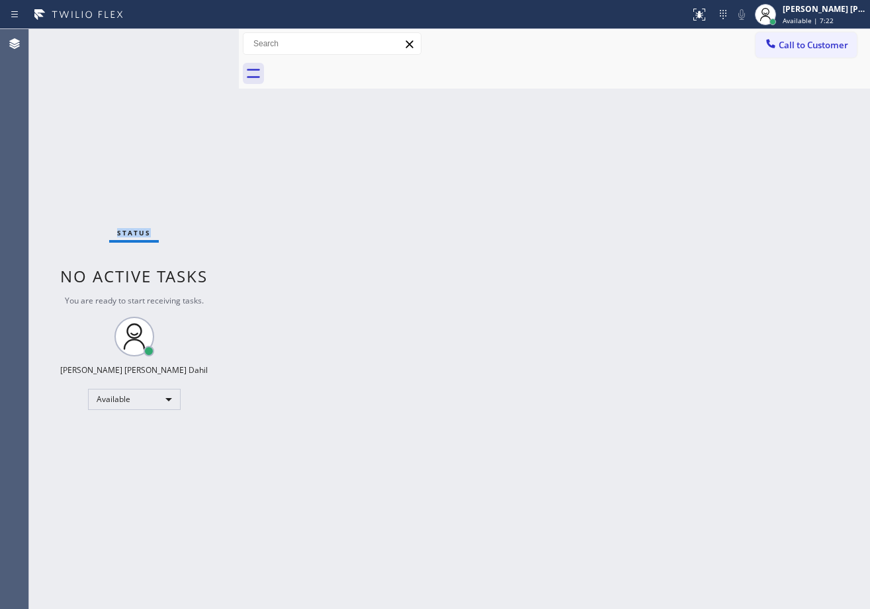
click at [196, 41] on div "Status No active tasks You are ready to start receiving tasks. [PERSON_NAME] [P…" at bounding box center [134, 319] width 210 height 580
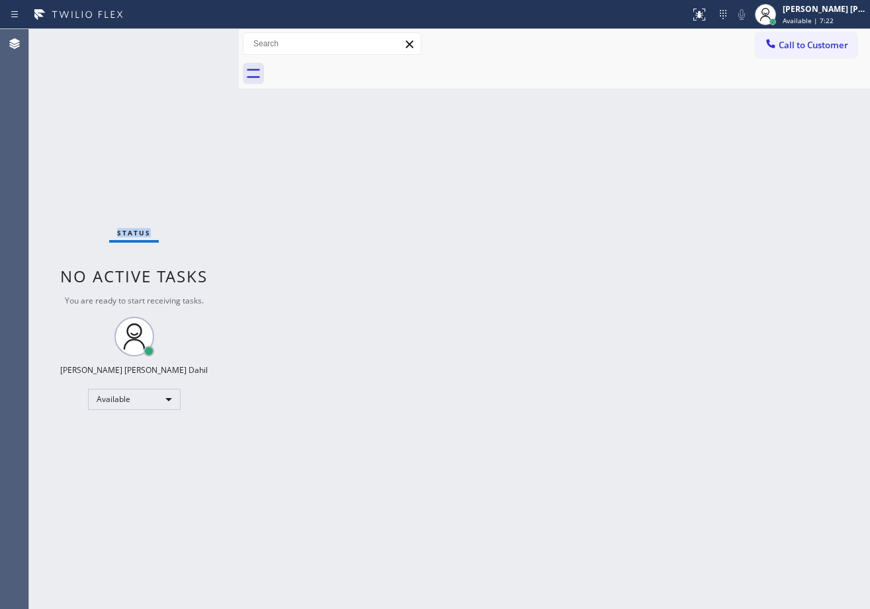
click at [196, 41] on div "Status No active tasks You are ready to start receiving tasks. [PERSON_NAME] [P…" at bounding box center [134, 319] width 210 height 580
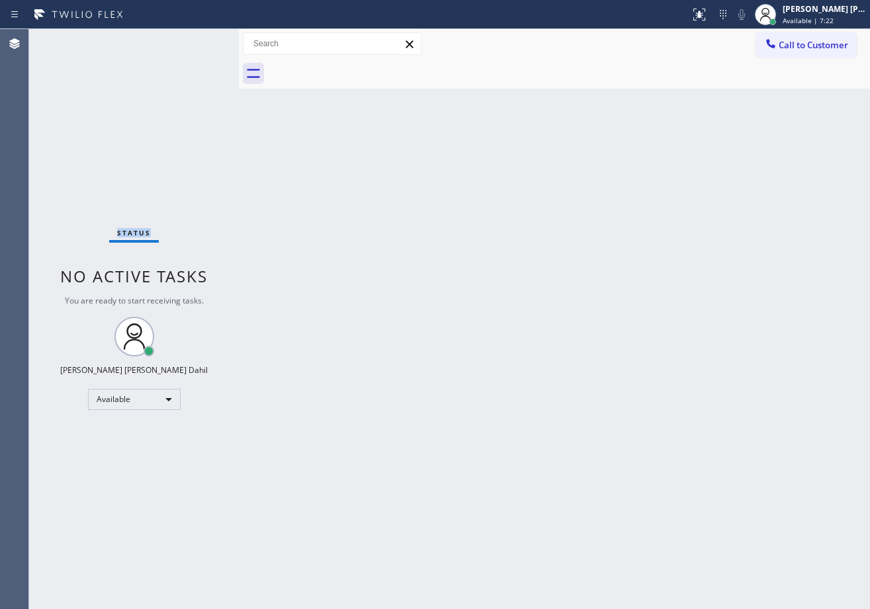
click at [196, 41] on div "Status No active tasks You are ready to start receiving tasks. [PERSON_NAME] [P…" at bounding box center [134, 319] width 210 height 580
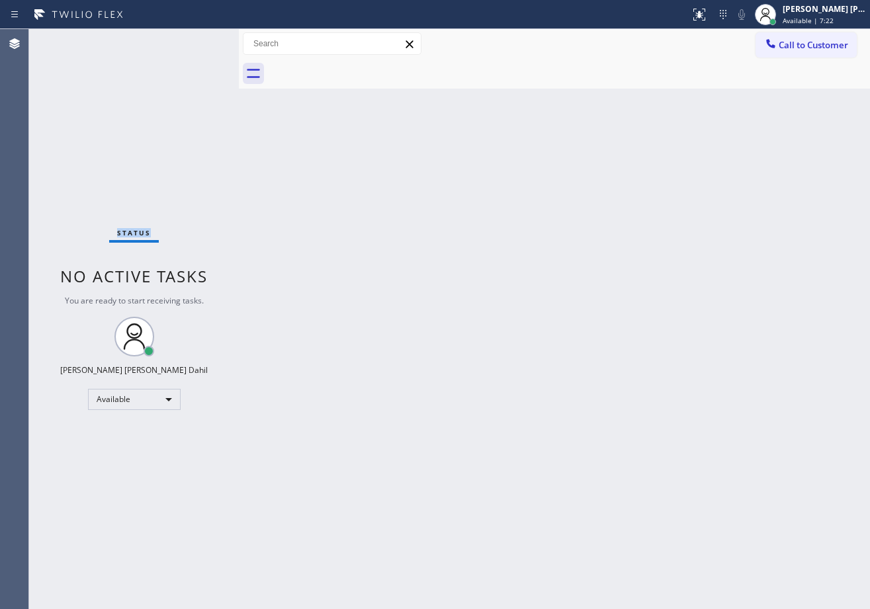
click at [196, 41] on div "Status No active tasks You are ready to start receiving tasks. [PERSON_NAME] [P…" at bounding box center [134, 319] width 210 height 580
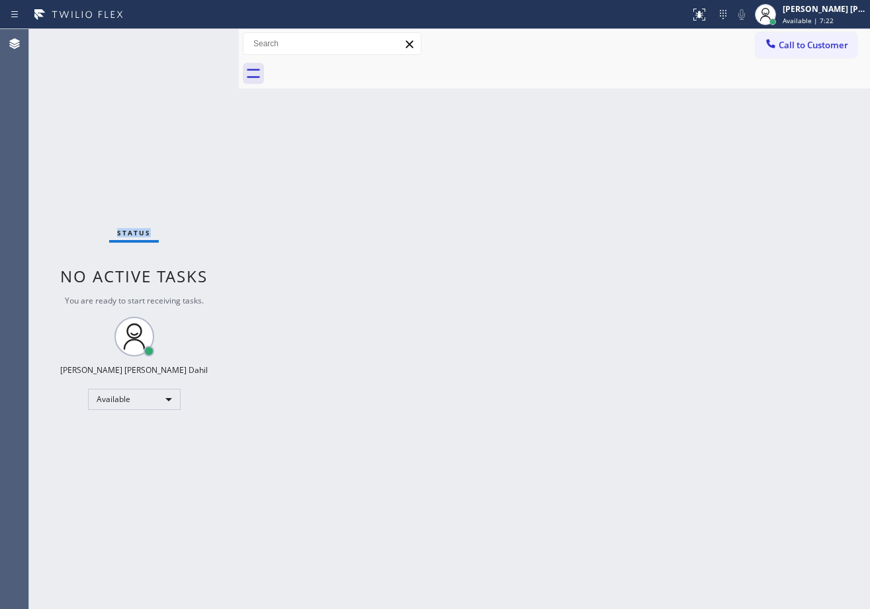
click at [196, 41] on div "Status No active tasks You are ready to start receiving tasks. [PERSON_NAME] [P…" at bounding box center [134, 319] width 210 height 580
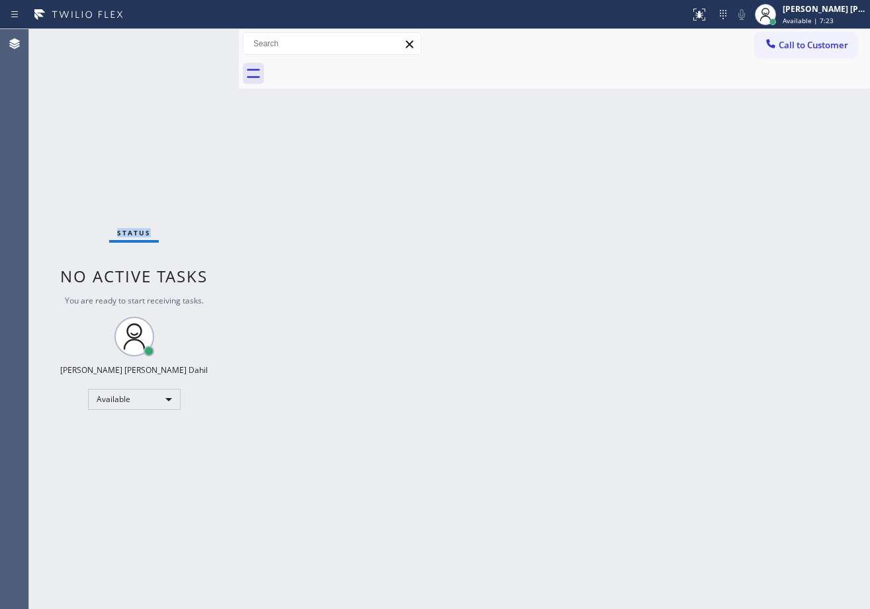
click at [196, 41] on div "Status No active tasks You are ready to start receiving tasks. [PERSON_NAME] [P…" at bounding box center [134, 319] width 210 height 580
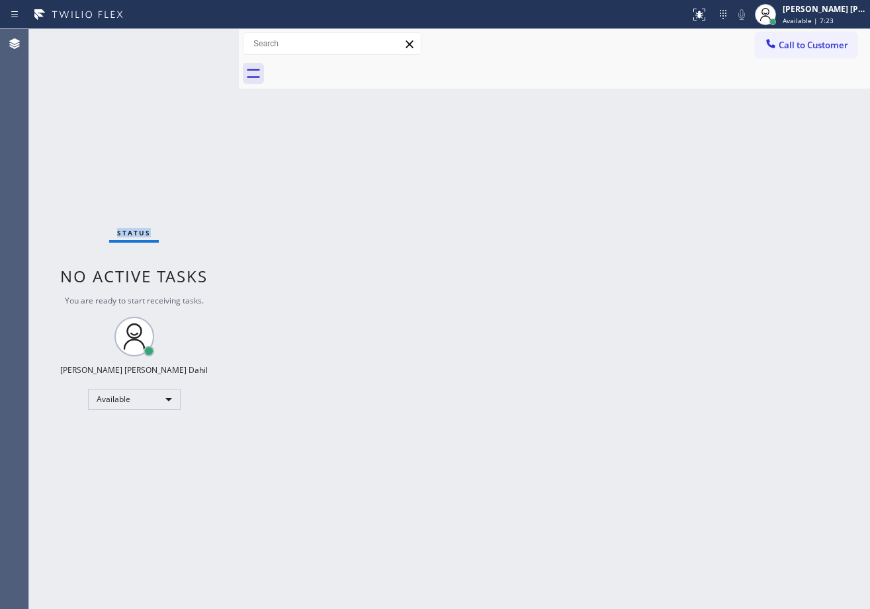
click at [196, 41] on div "Status No active tasks You are ready to start receiving tasks. [PERSON_NAME] [P…" at bounding box center [134, 319] width 210 height 580
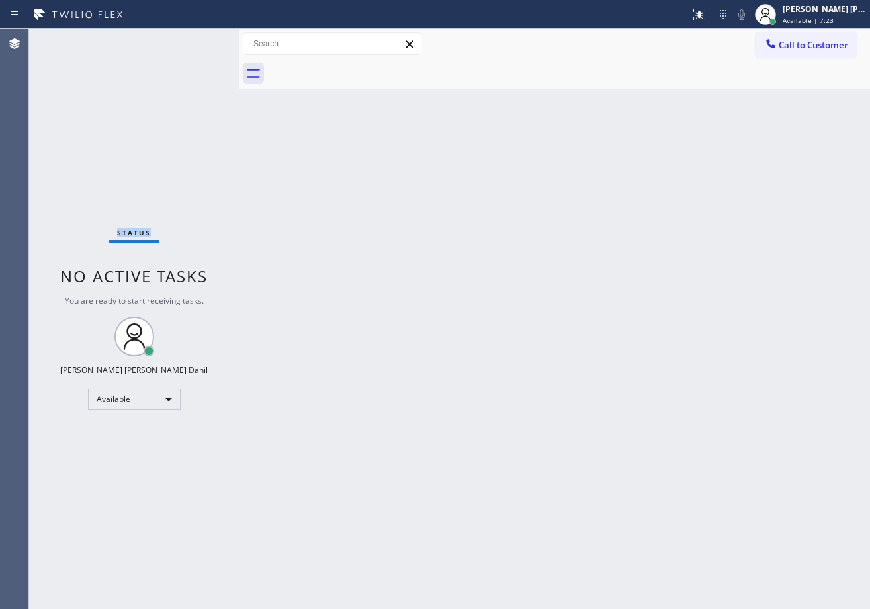
click at [196, 41] on div "Status No active tasks You are ready to start receiving tasks. [PERSON_NAME] [P…" at bounding box center [134, 319] width 210 height 580
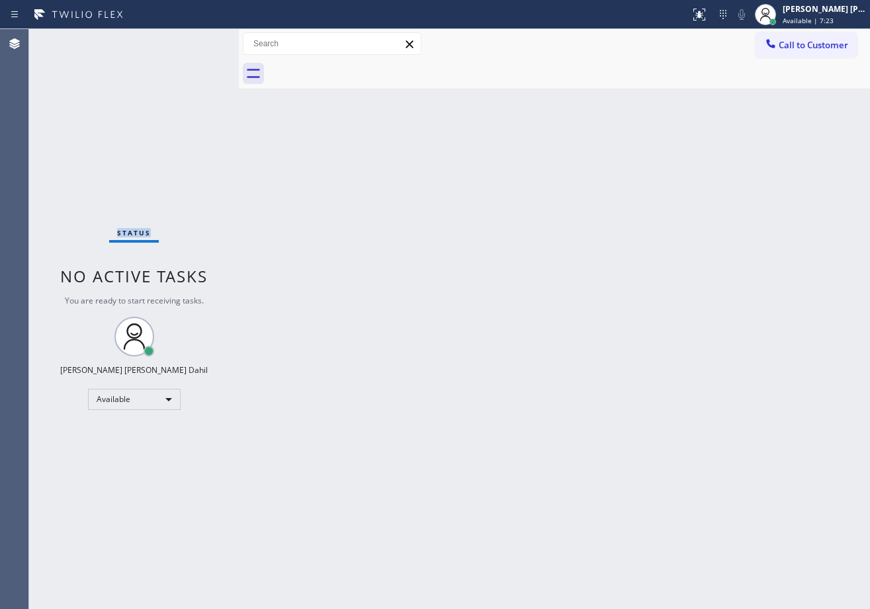
click at [196, 41] on div "Status No active tasks You are ready to start receiving tasks. [PERSON_NAME] [P…" at bounding box center [134, 319] width 210 height 580
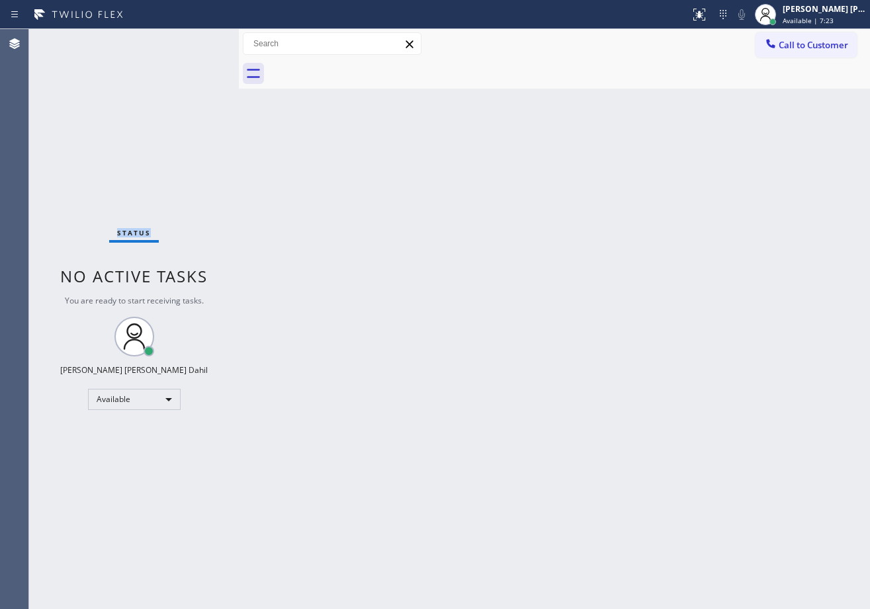
click at [196, 41] on div "Status No active tasks You are ready to start receiving tasks. [PERSON_NAME] [P…" at bounding box center [134, 319] width 210 height 580
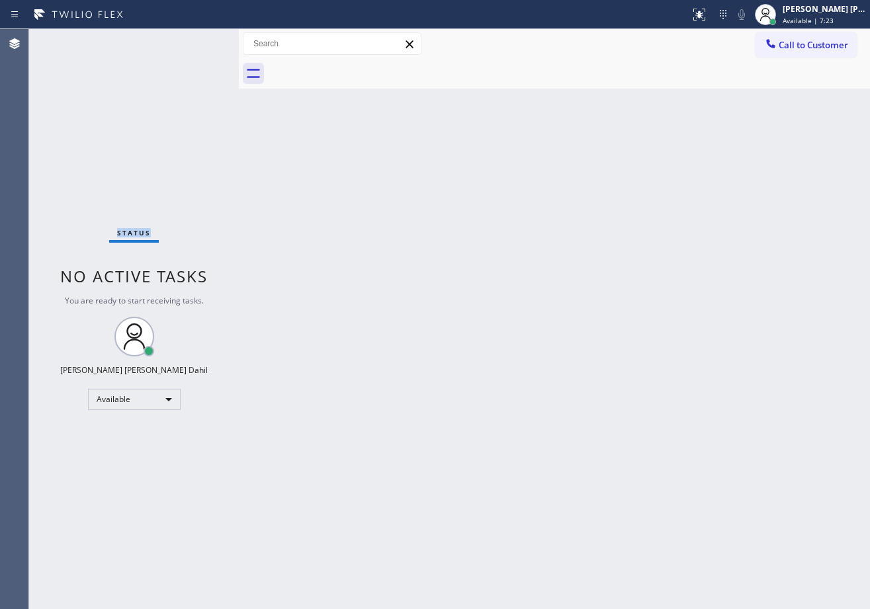
click at [196, 41] on div "Status No active tasks You are ready to start receiving tasks. [PERSON_NAME] [P…" at bounding box center [134, 319] width 210 height 580
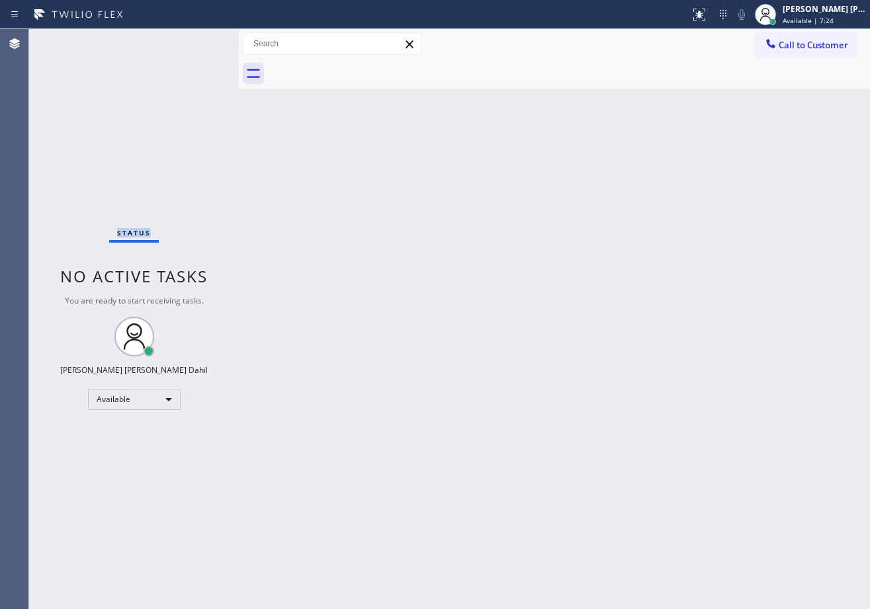
click at [196, 41] on div "Status No active tasks You are ready to start receiving tasks. [PERSON_NAME] [P…" at bounding box center [134, 319] width 210 height 580
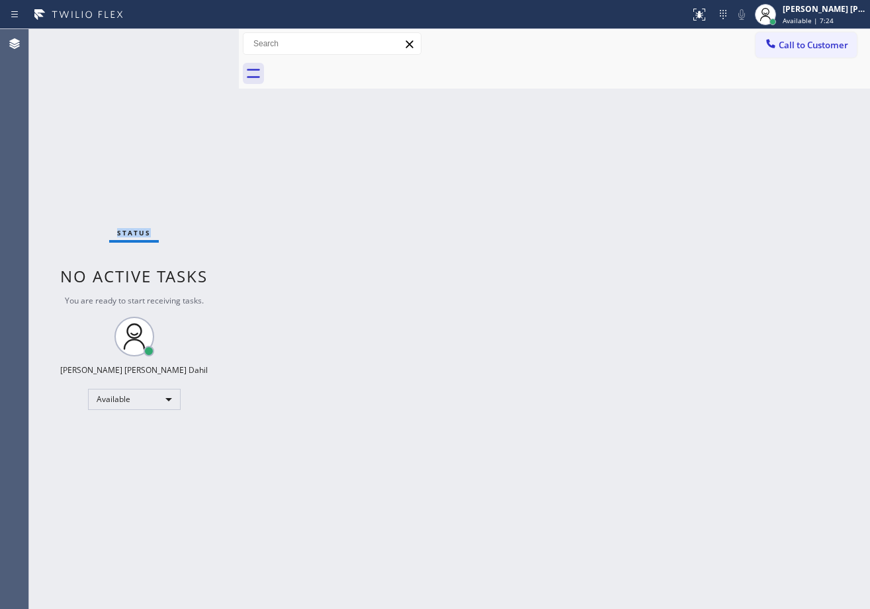
click at [196, 41] on div "Status No active tasks You are ready to start receiving tasks. [PERSON_NAME] [P…" at bounding box center [134, 319] width 210 height 580
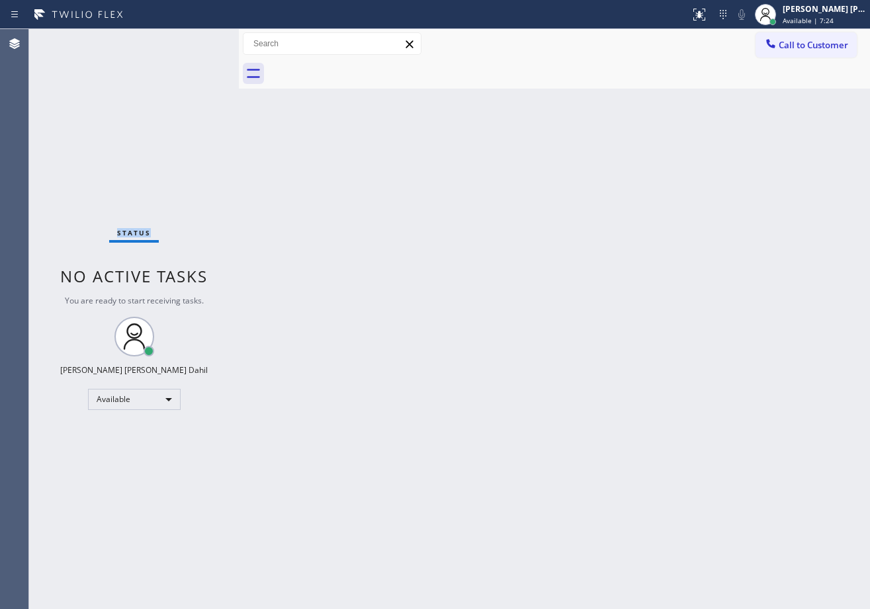
click at [196, 41] on div "Status No active tasks You are ready to start receiving tasks. [PERSON_NAME] [P…" at bounding box center [134, 319] width 210 height 580
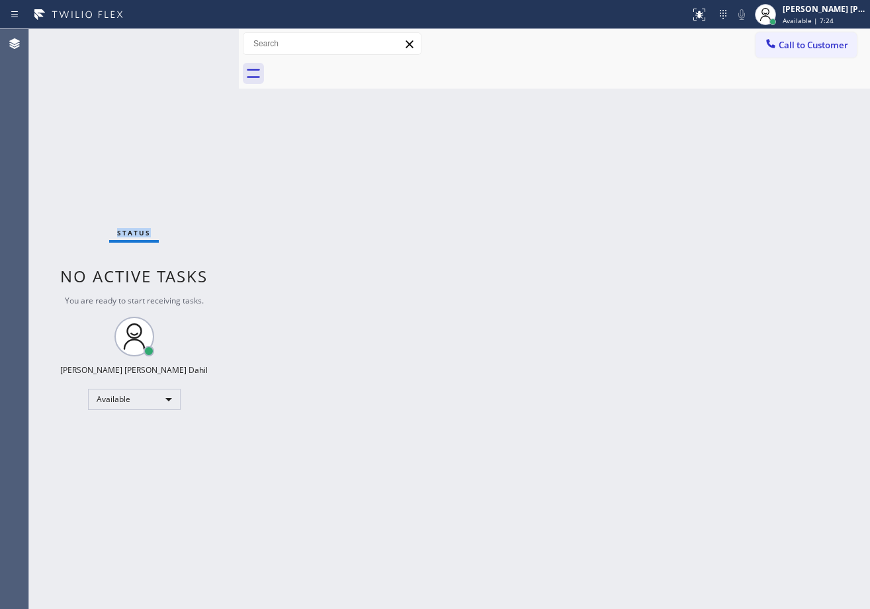
click at [196, 41] on div "Status No active tasks You are ready to start receiving tasks. [PERSON_NAME] [P…" at bounding box center [134, 319] width 210 height 580
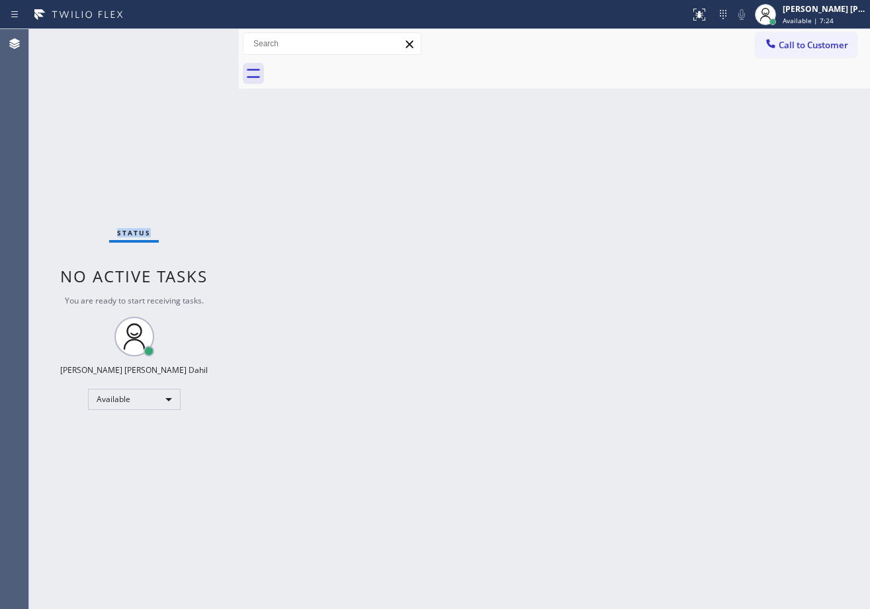
click at [196, 41] on div "Status No active tasks You are ready to start receiving tasks. [PERSON_NAME] [P…" at bounding box center [134, 319] width 210 height 580
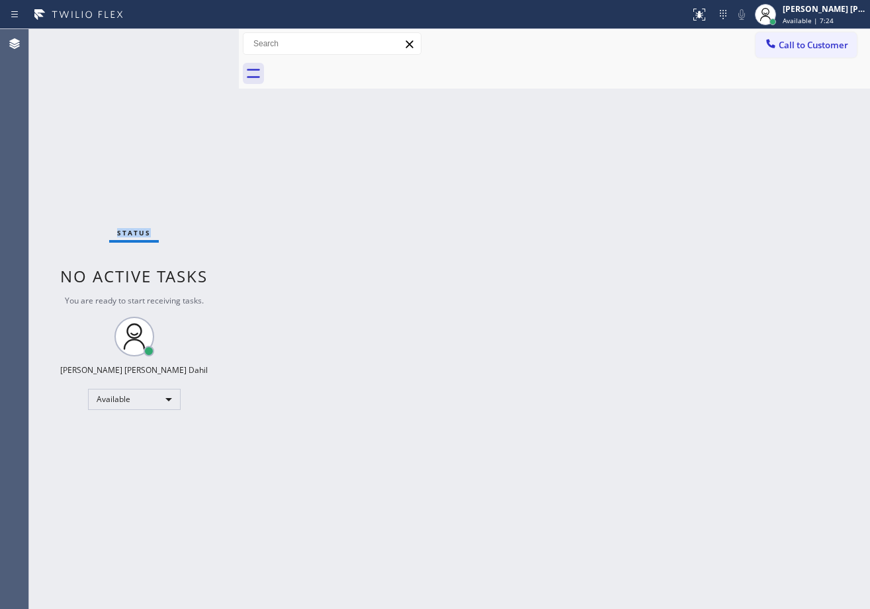
click at [196, 41] on div "Status No active tasks You are ready to start receiving tasks. [PERSON_NAME] [P…" at bounding box center [134, 319] width 210 height 580
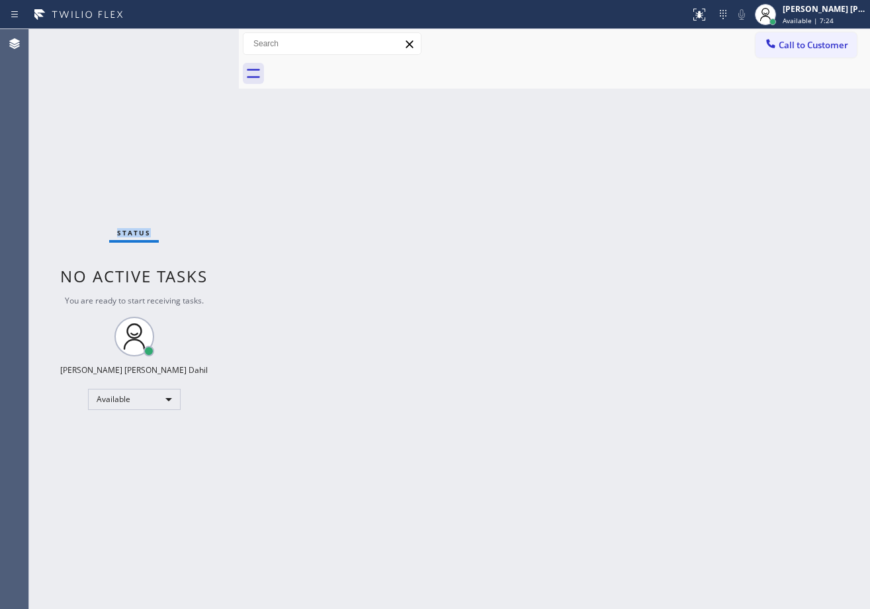
click at [196, 41] on div "Status No active tasks You are ready to start receiving tasks. [PERSON_NAME] [P…" at bounding box center [134, 319] width 210 height 580
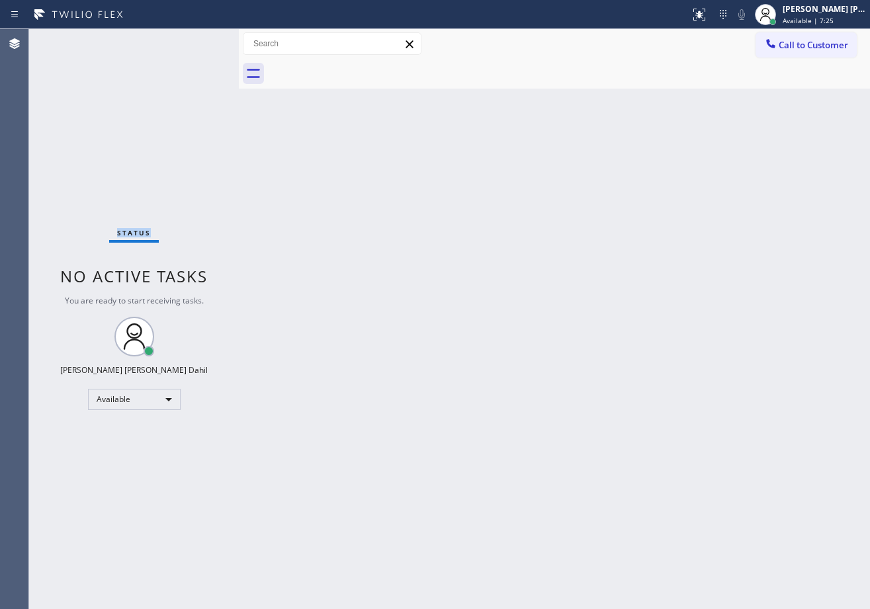
click at [196, 41] on div "Status No active tasks You are ready to start receiving tasks. [PERSON_NAME] [P…" at bounding box center [134, 319] width 210 height 580
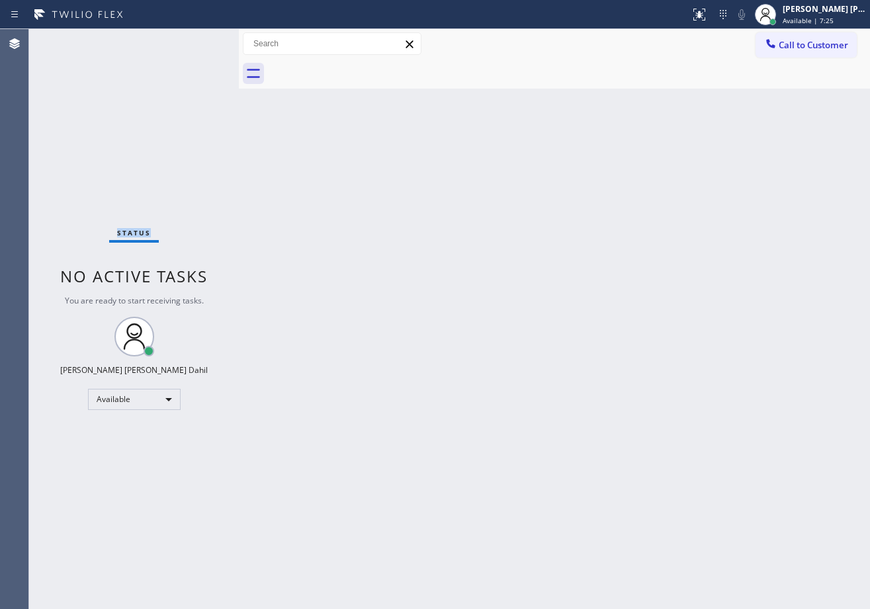
click at [196, 41] on div "Status No active tasks You are ready to start receiving tasks. [PERSON_NAME] [P…" at bounding box center [134, 319] width 210 height 580
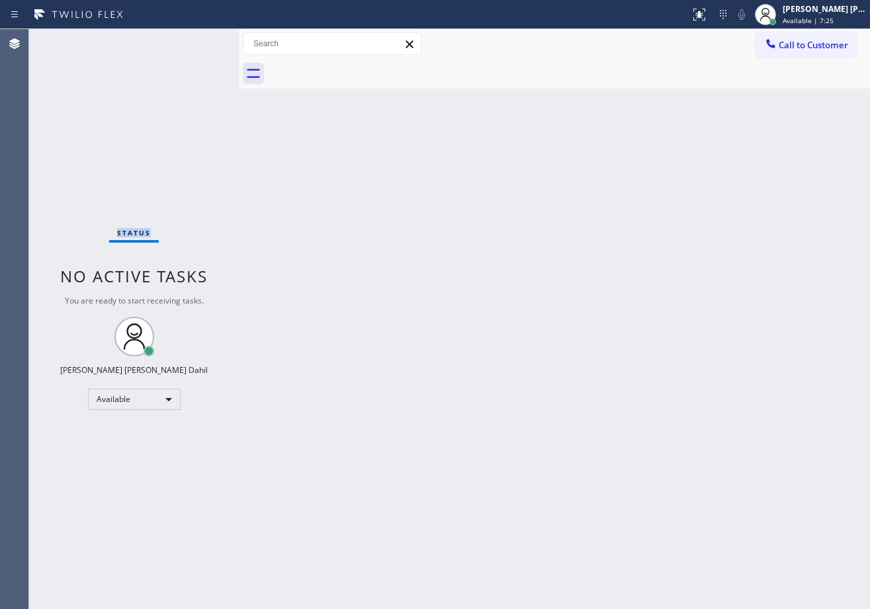
click at [196, 41] on div "Status No active tasks You are ready to start receiving tasks. [PERSON_NAME] [P…" at bounding box center [134, 319] width 210 height 580
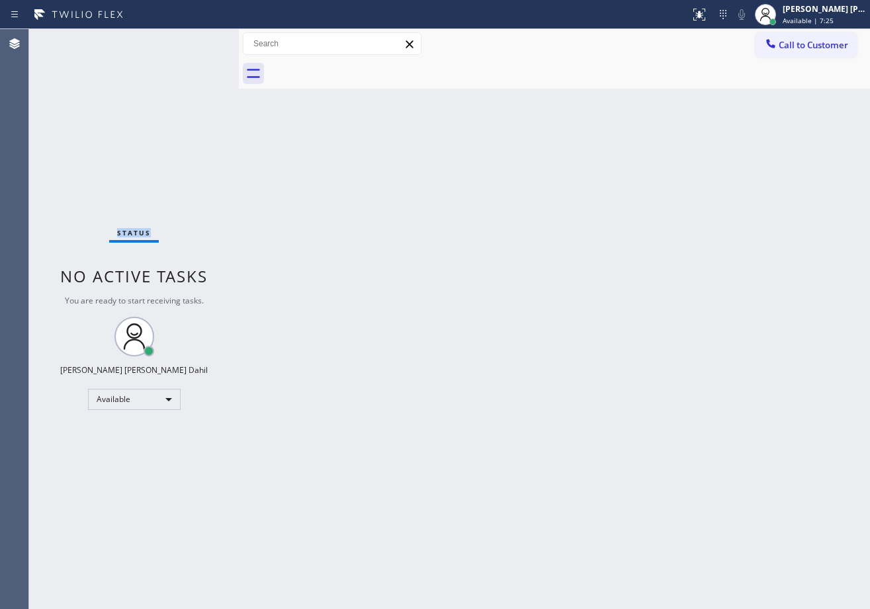
click at [196, 41] on div "Status No active tasks You are ready to start receiving tasks. [PERSON_NAME] [P…" at bounding box center [134, 319] width 210 height 580
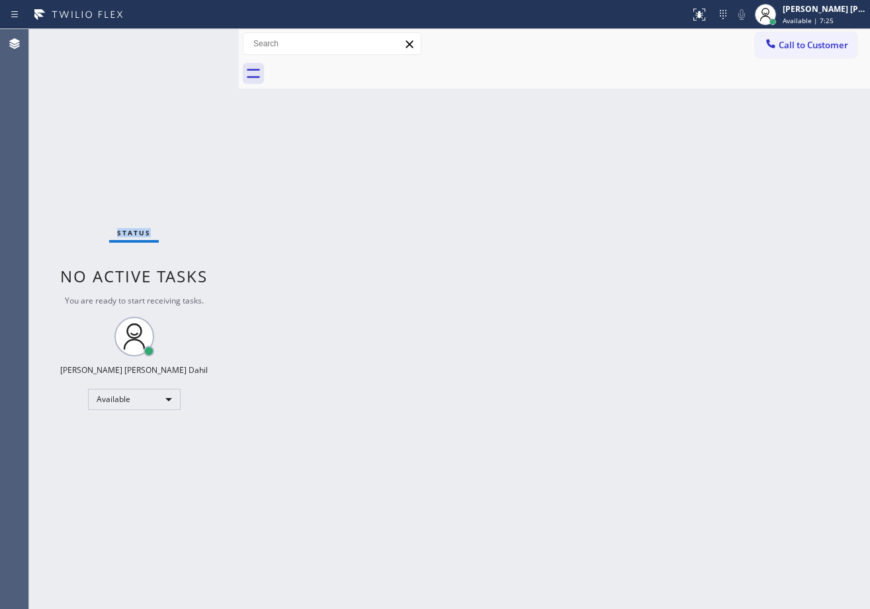
click at [196, 41] on div "Status No active tasks You are ready to start receiving tasks. [PERSON_NAME] [P…" at bounding box center [134, 319] width 210 height 580
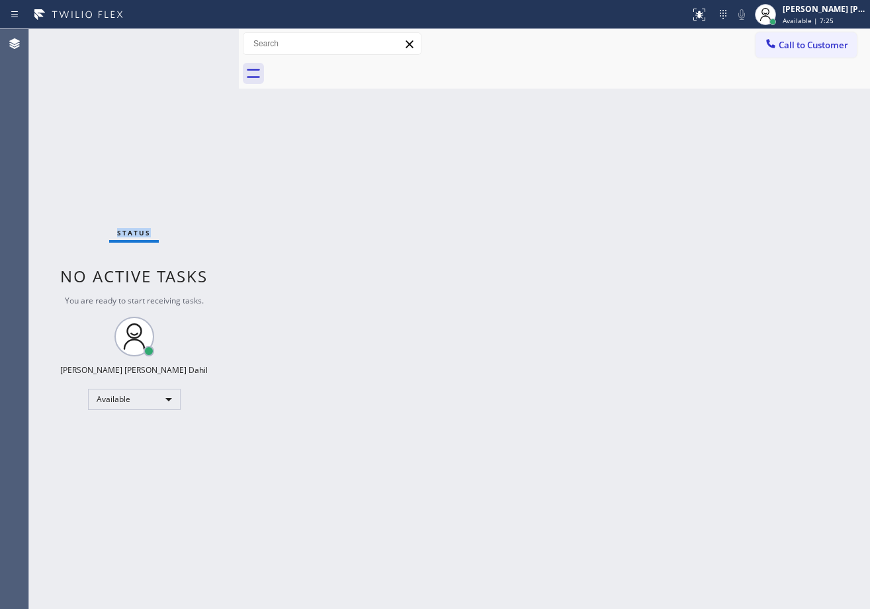
click at [196, 41] on div "Status No active tasks You are ready to start receiving tasks. [PERSON_NAME] [P…" at bounding box center [134, 319] width 210 height 580
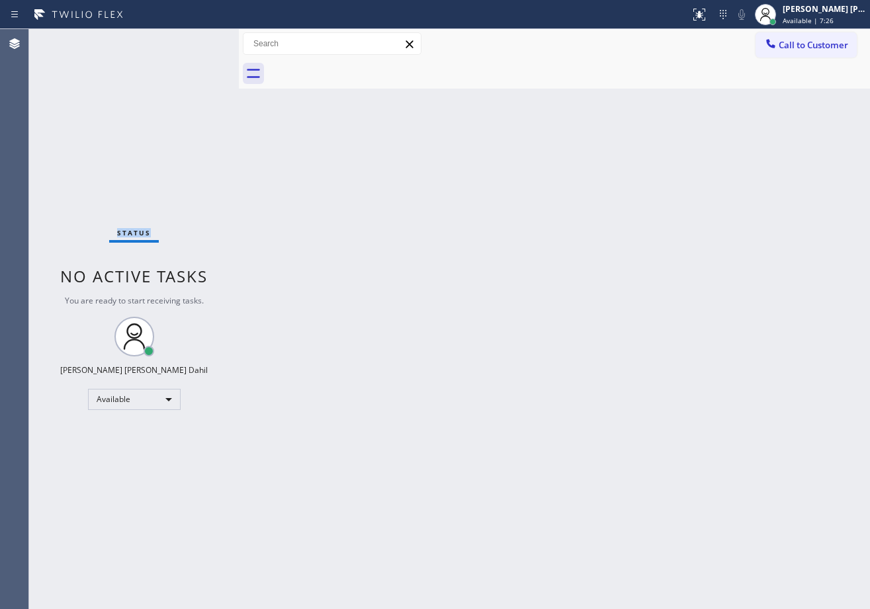
click at [196, 41] on div "Status No active tasks You are ready to start receiving tasks. [PERSON_NAME] [P…" at bounding box center [134, 319] width 210 height 580
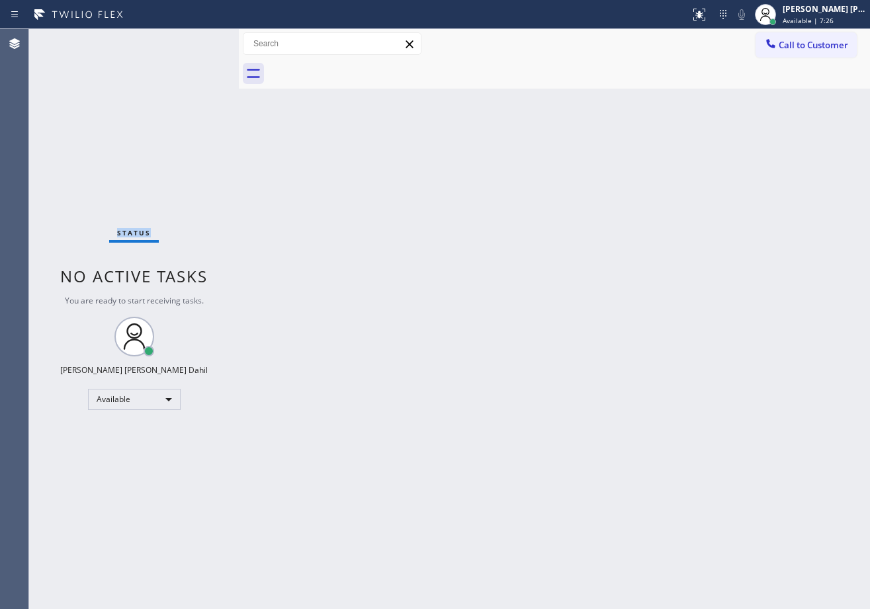
click at [196, 41] on div "Status No active tasks You are ready to start receiving tasks. [PERSON_NAME] [P…" at bounding box center [134, 319] width 210 height 580
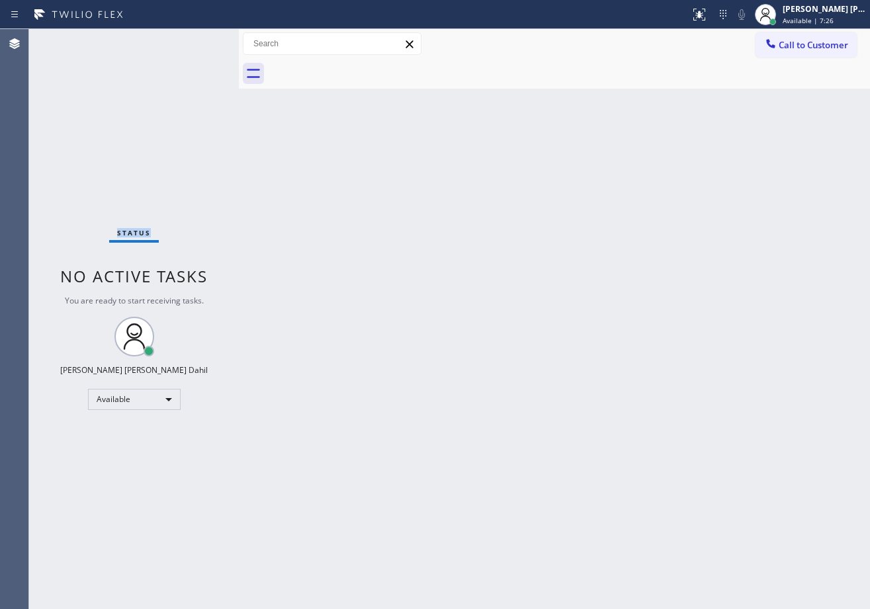
click at [196, 41] on div "Status No active tasks You are ready to start receiving tasks. [PERSON_NAME] [P…" at bounding box center [134, 319] width 210 height 580
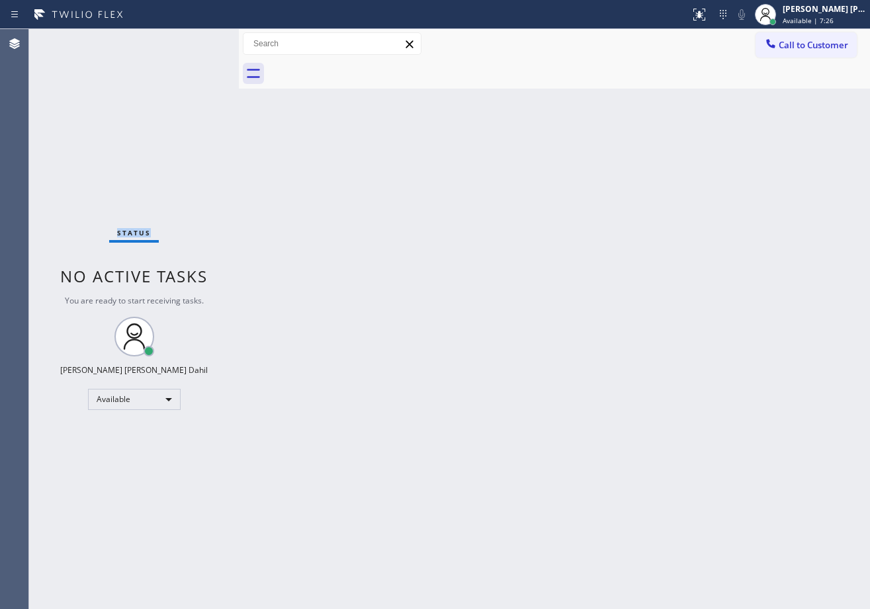
click at [196, 41] on div "Status No active tasks You are ready to start receiving tasks. [PERSON_NAME] [P…" at bounding box center [134, 319] width 210 height 580
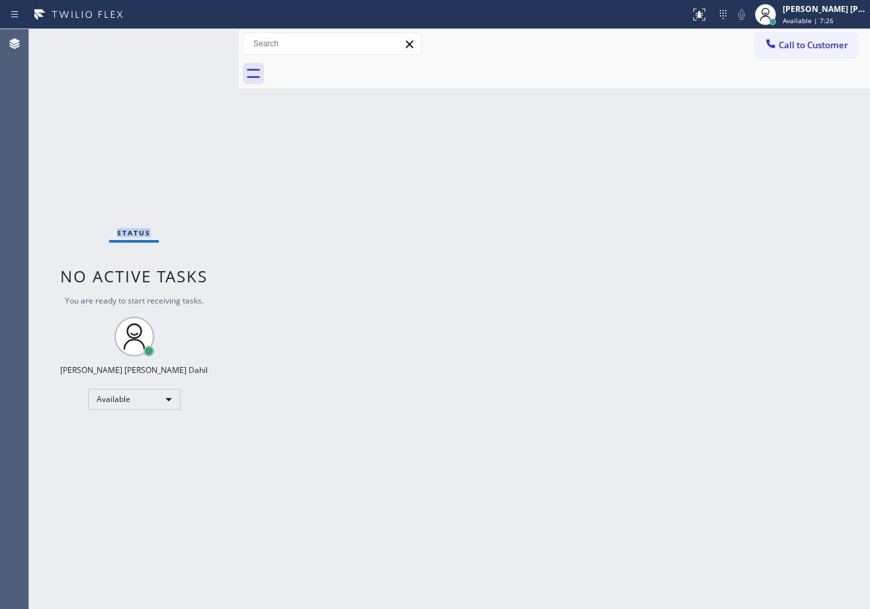
click at [196, 41] on div "Status No active tasks You are ready to start receiving tasks. [PERSON_NAME] [P…" at bounding box center [134, 319] width 210 height 580
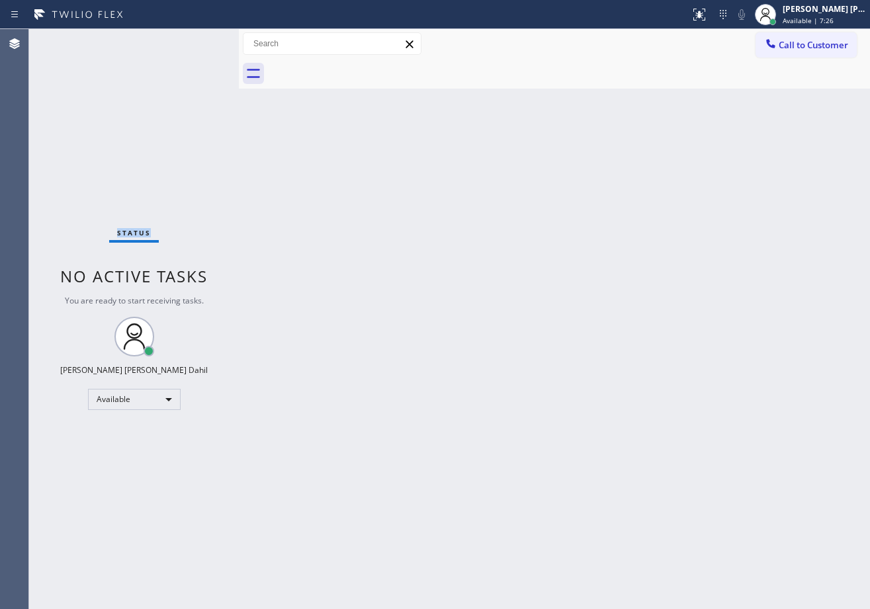
click at [196, 41] on div "Status No active tasks You are ready to start receiving tasks. [PERSON_NAME] [P…" at bounding box center [134, 319] width 210 height 580
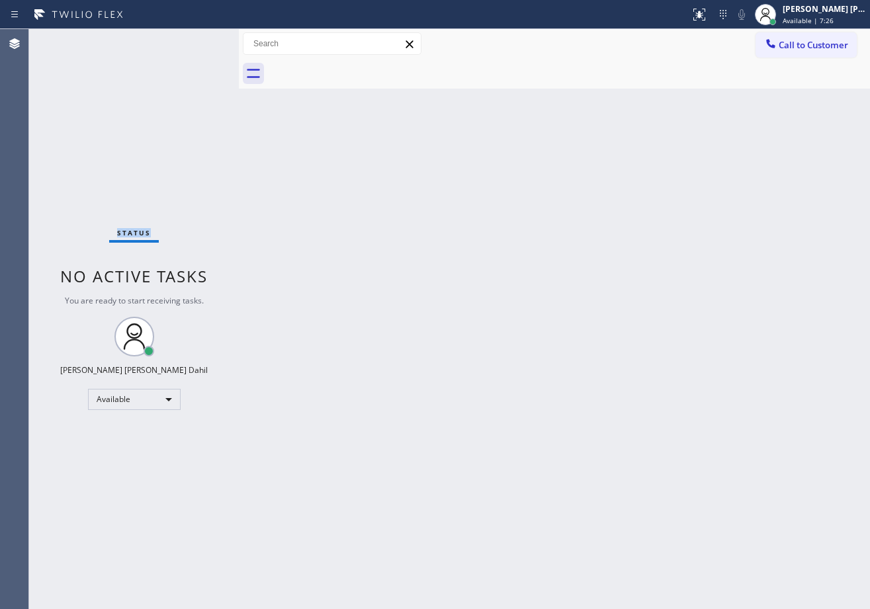
click at [196, 41] on div "Status No active tasks You are ready to start receiving tasks. [PERSON_NAME] [P…" at bounding box center [134, 319] width 210 height 580
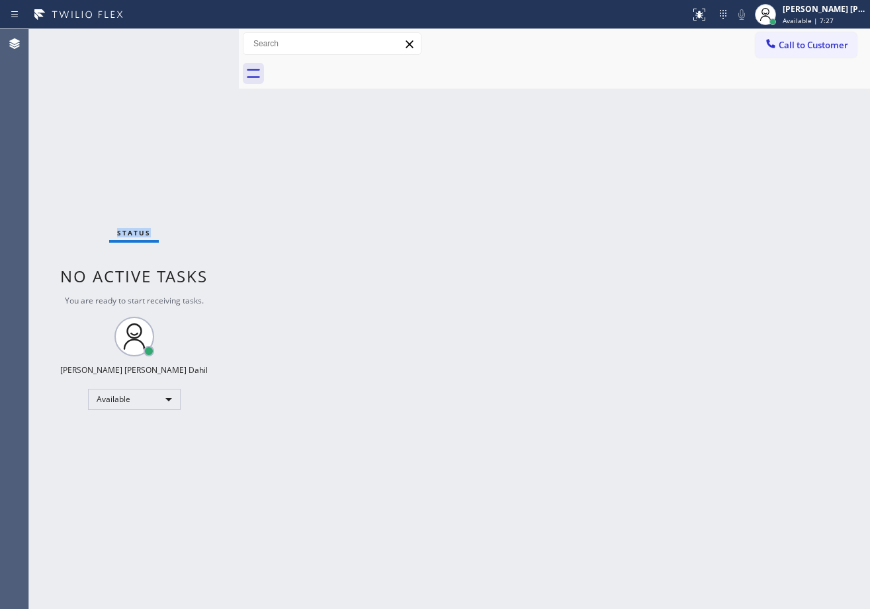
click at [196, 41] on div "Status No active tasks You are ready to start receiving tasks. [PERSON_NAME] [P…" at bounding box center [134, 319] width 210 height 580
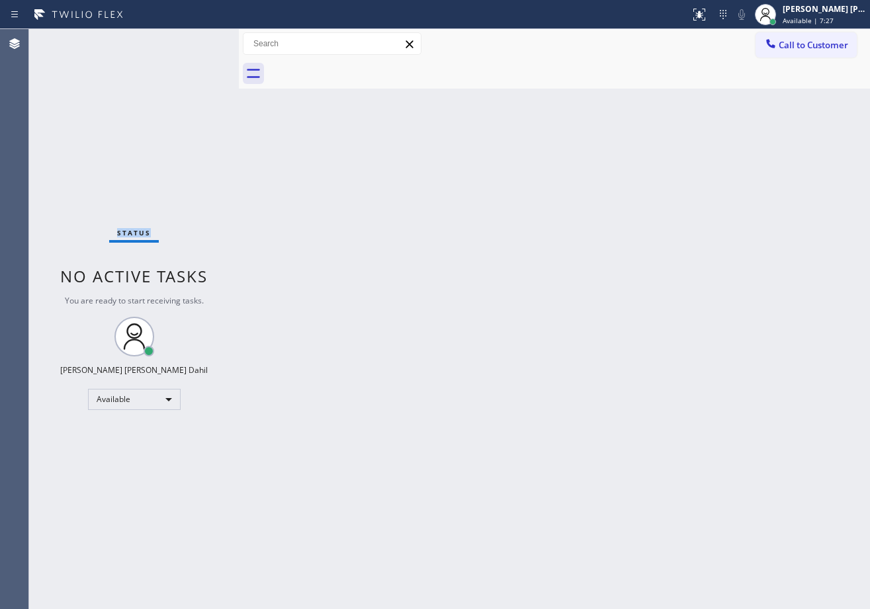
click at [196, 41] on div "Status No active tasks You are ready to start receiving tasks. [PERSON_NAME] [P…" at bounding box center [134, 319] width 210 height 580
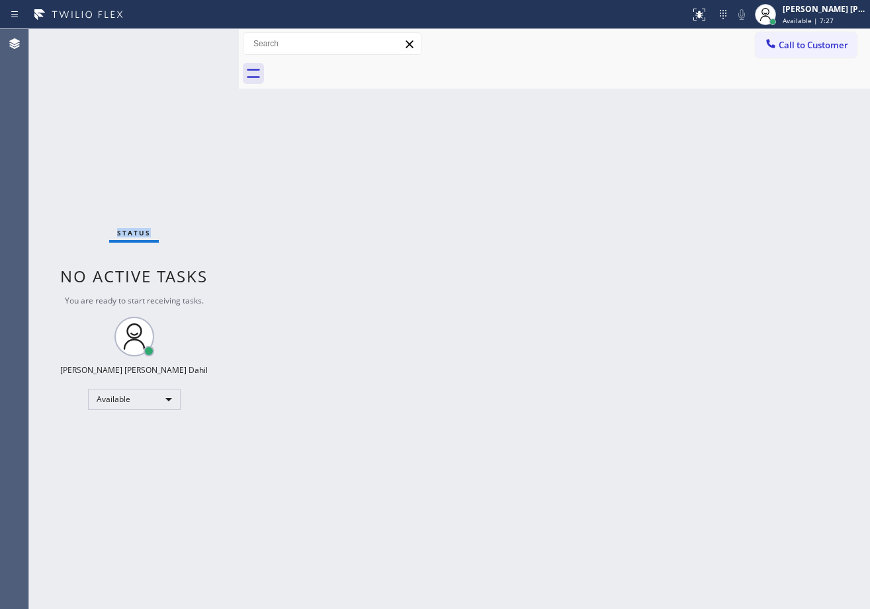
click at [196, 41] on div "Status No active tasks You are ready to start receiving tasks. [PERSON_NAME] [P…" at bounding box center [134, 319] width 210 height 580
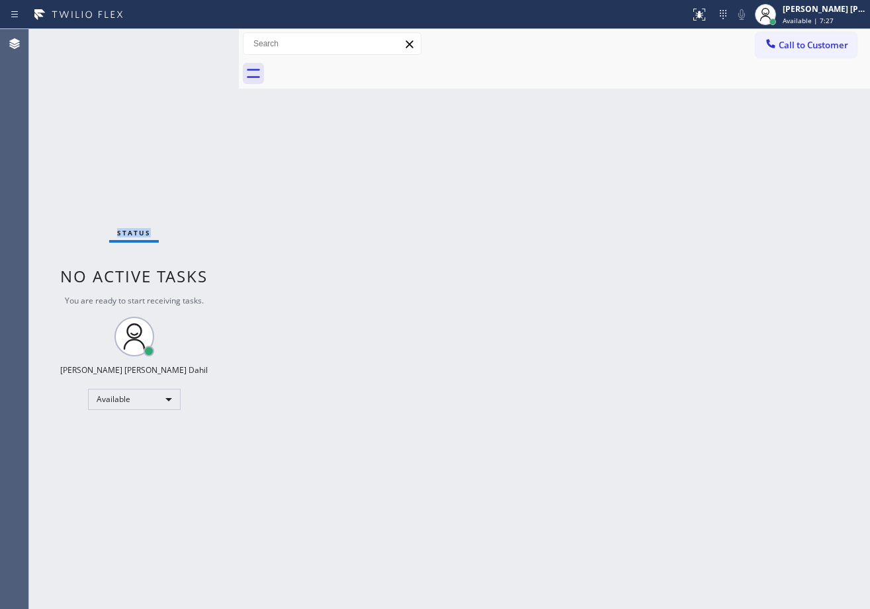
click at [196, 41] on div "Status No active tasks You are ready to start receiving tasks. [PERSON_NAME] [P…" at bounding box center [134, 319] width 210 height 580
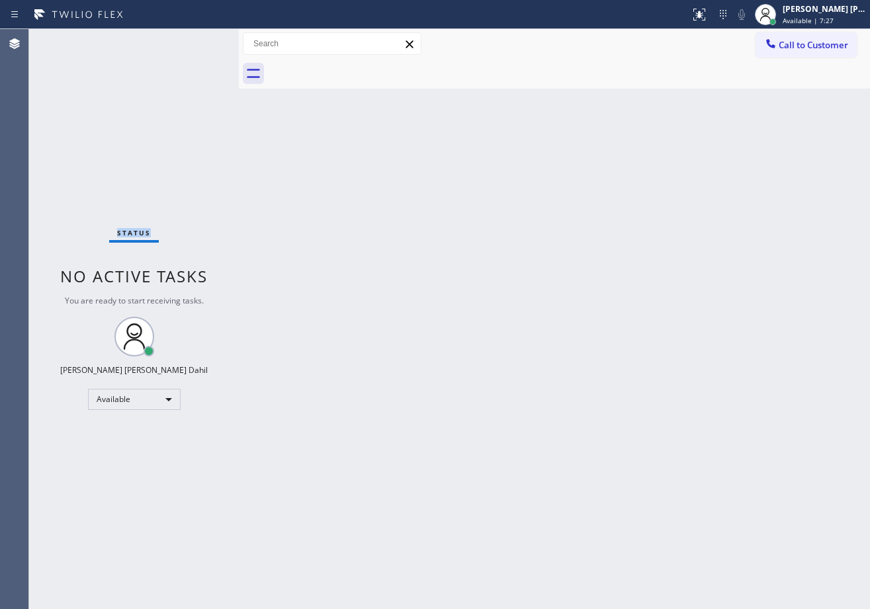
click at [196, 41] on div "Status No active tasks You are ready to start receiving tasks. [PERSON_NAME] [P…" at bounding box center [134, 319] width 210 height 580
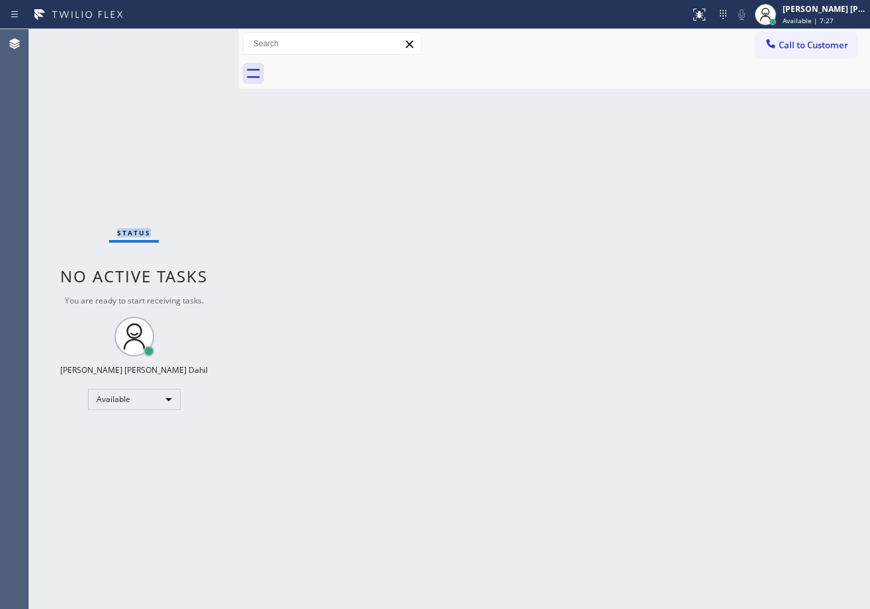
click at [196, 41] on div "Status No active tasks You are ready to start receiving tasks. [PERSON_NAME] [P…" at bounding box center [134, 319] width 210 height 580
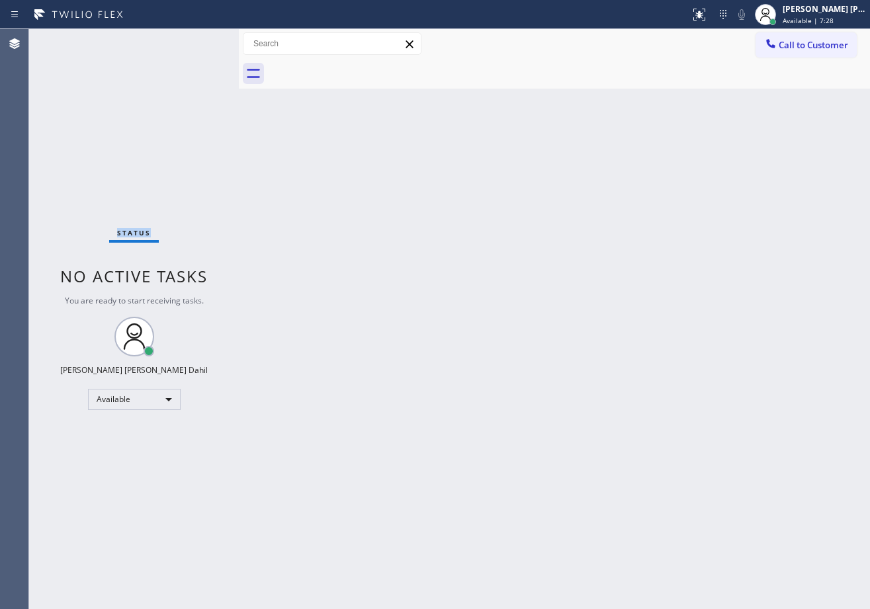
click at [196, 41] on div "Status No active tasks You are ready to start receiving tasks. [PERSON_NAME] [P…" at bounding box center [134, 319] width 210 height 580
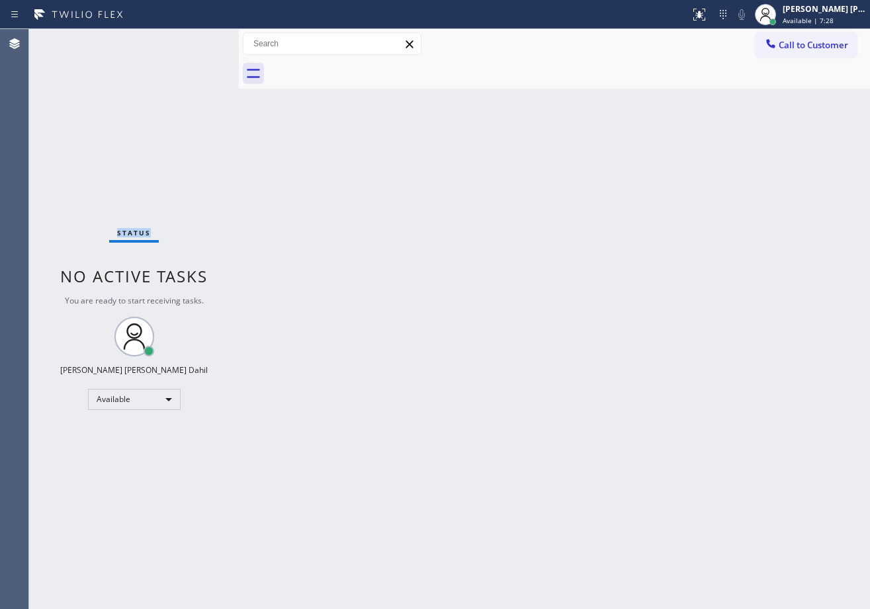
click at [196, 41] on div "Status No active tasks You are ready to start receiving tasks. [PERSON_NAME] [P…" at bounding box center [134, 319] width 210 height 580
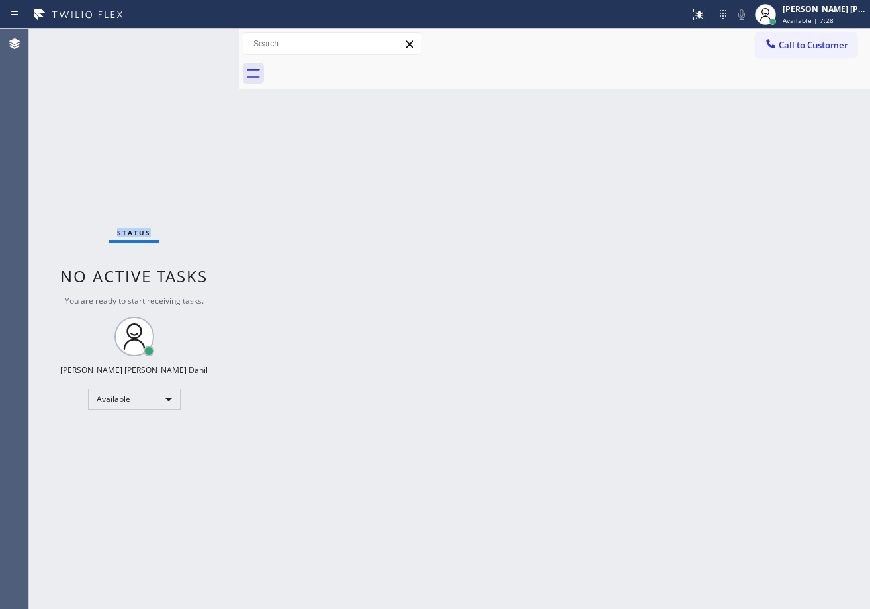
click at [196, 41] on div "Status No active tasks You are ready to start receiving tasks. [PERSON_NAME] [P…" at bounding box center [134, 319] width 210 height 580
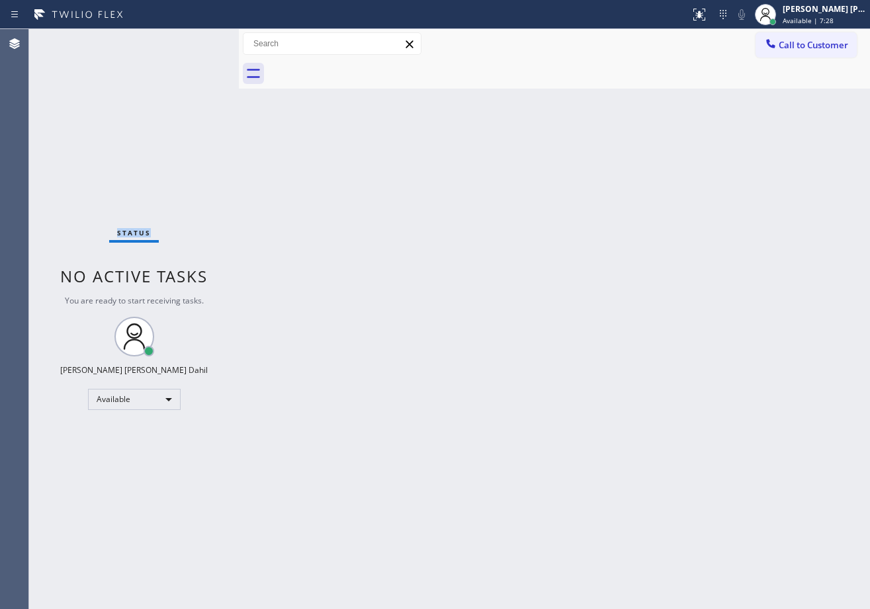
click at [196, 41] on div "Status No active tasks You are ready to start receiving tasks. [PERSON_NAME] [P…" at bounding box center [134, 319] width 210 height 580
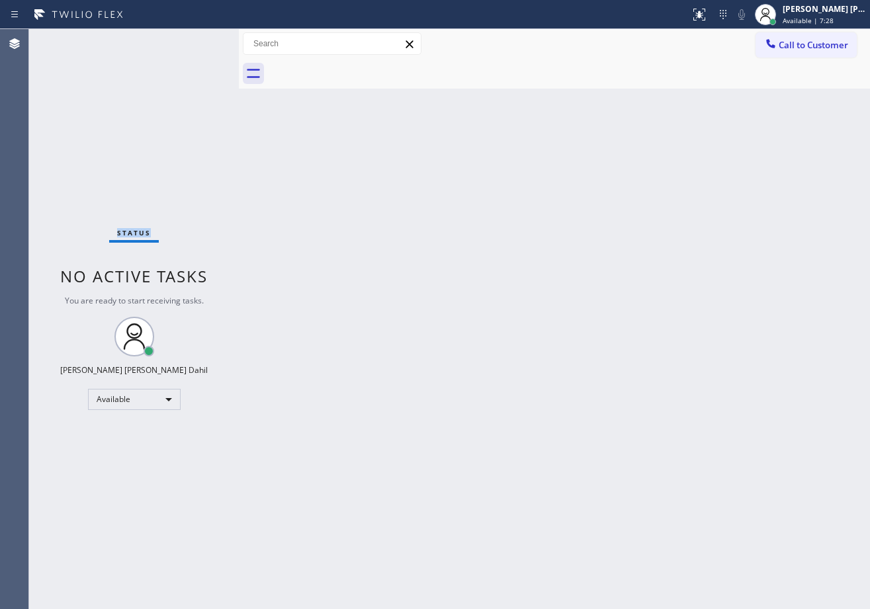
click at [196, 41] on div "Status No active tasks You are ready to start receiving tasks. [PERSON_NAME] [P…" at bounding box center [134, 319] width 210 height 580
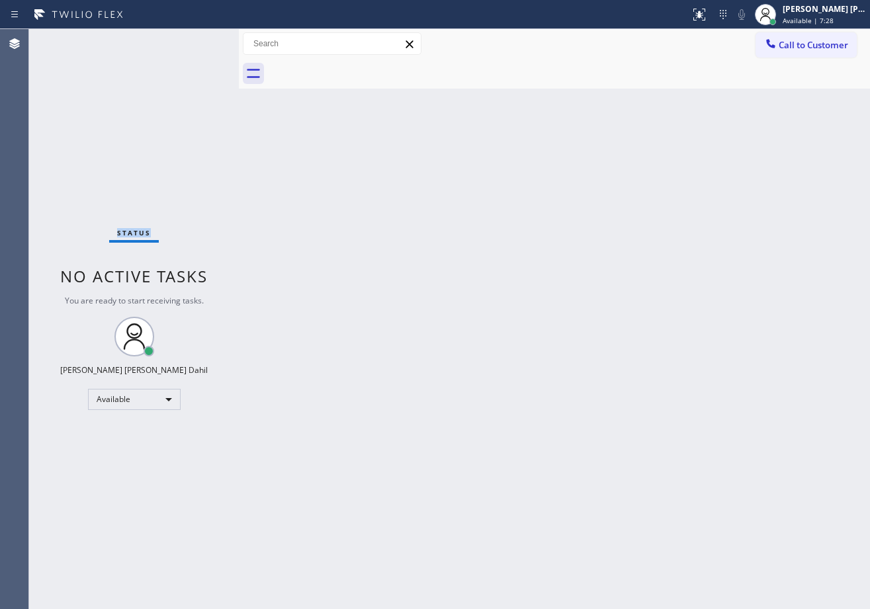
click at [196, 41] on div "Status No active tasks You are ready to start receiving tasks. [PERSON_NAME] [P…" at bounding box center [134, 319] width 210 height 580
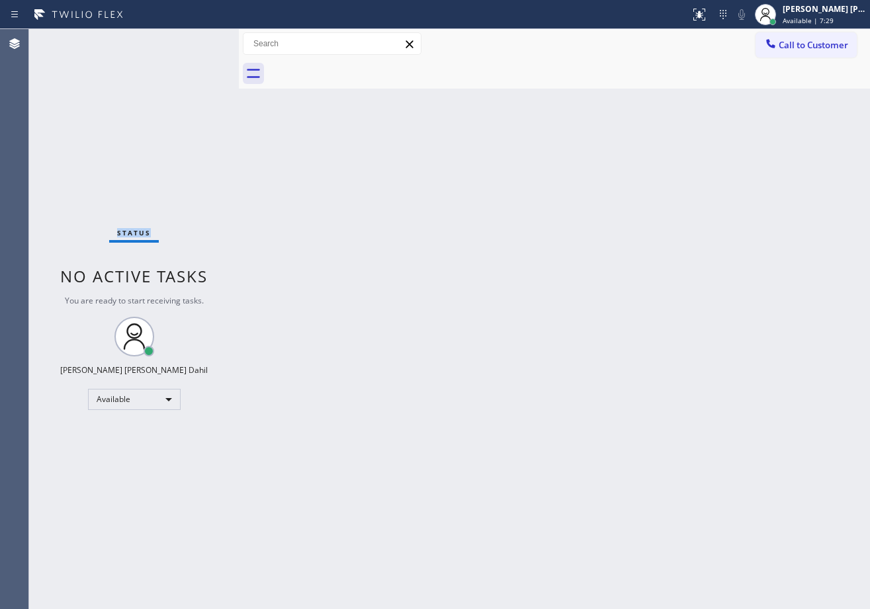
click at [196, 41] on div "Status No active tasks You are ready to start receiving tasks. [PERSON_NAME] [P…" at bounding box center [134, 319] width 210 height 580
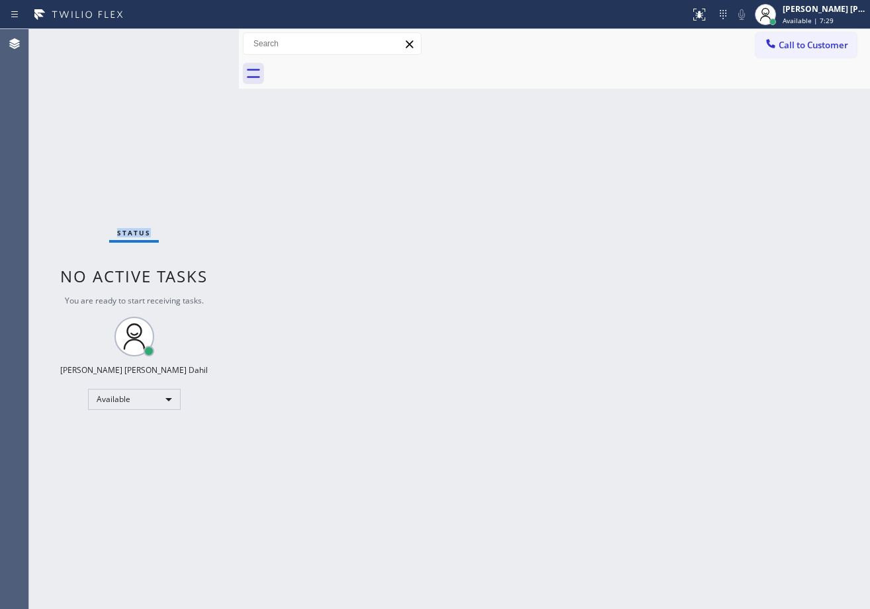
click at [196, 41] on div "Status No active tasks You are ready to start receiving tasks. [PERSON_NAME] [P…" at bounding box center [134, 319] width 210 height 580
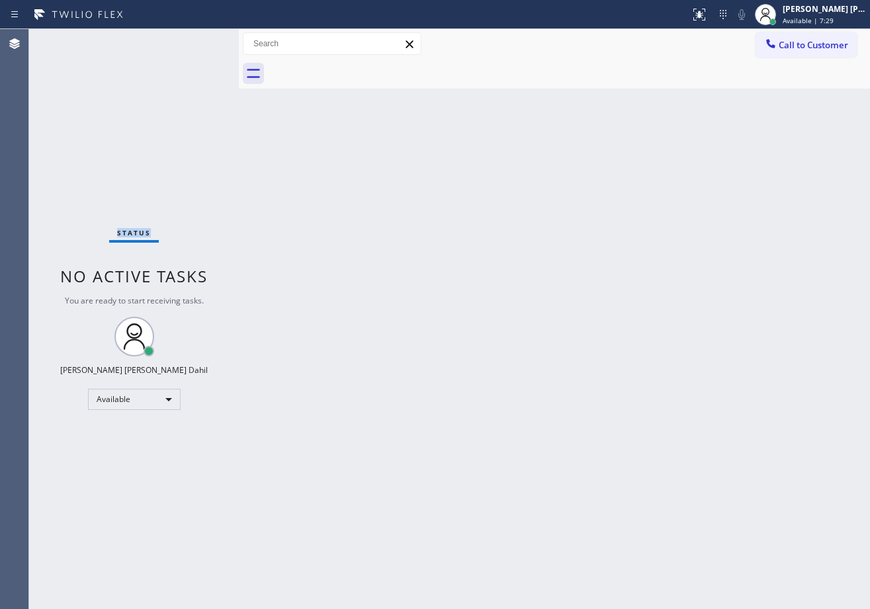
click at [196, 41] on div "Status No active tasks You are ready to start receiving tasks. [PERSON_NAME] [P…" at bounding box center [134, 319] width 210 height 580
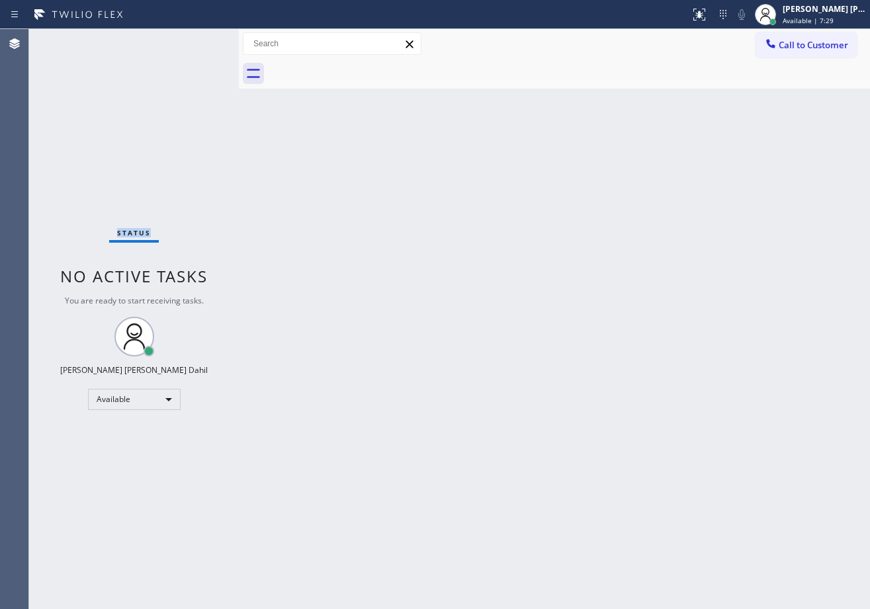
click at [196, 41] on div "Status No active tasks You are ready to start receiving tasks. [PERSON_NAME] [P…" at bounding box center [134, 319] width 210 height 580
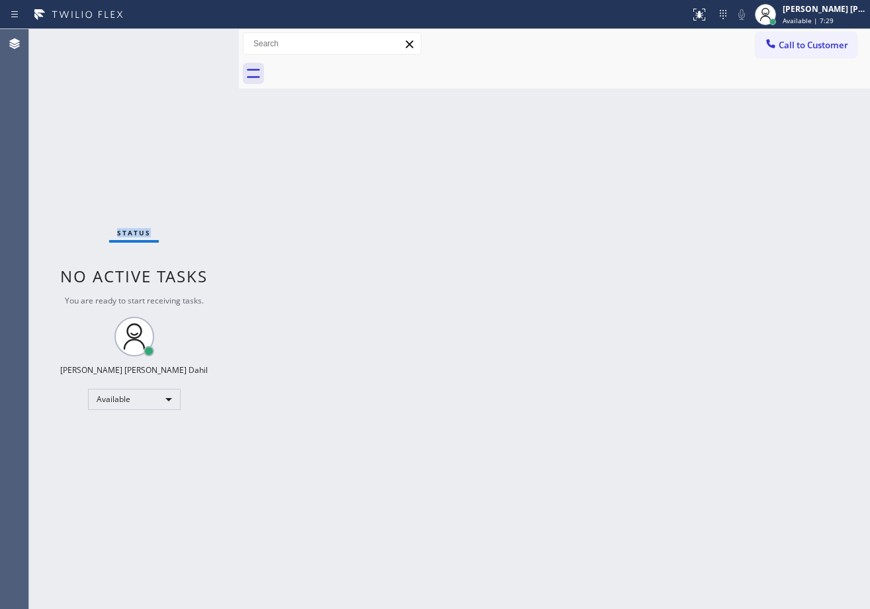
click at [196, 41] on div "Status No active tasks You are ready to start receiving tasks. [PERSON_NAME] [P…" at bounding box center [134, 319] width 210 height 580
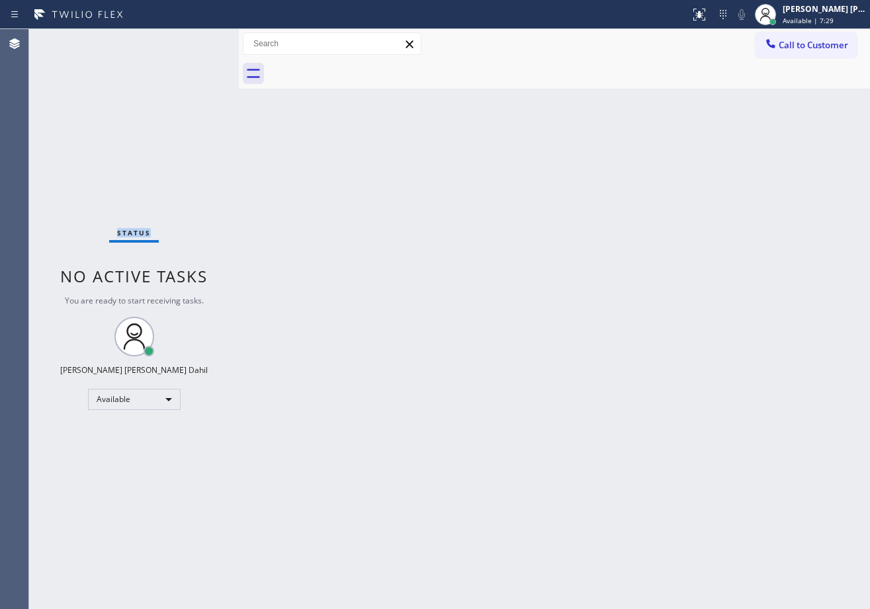
click at [196, 41] on div "Status No active tasks You are ready to start receiving tasks. [PERSON_NAME] [P…" at bounding box center [134, 319] width 210 height 580
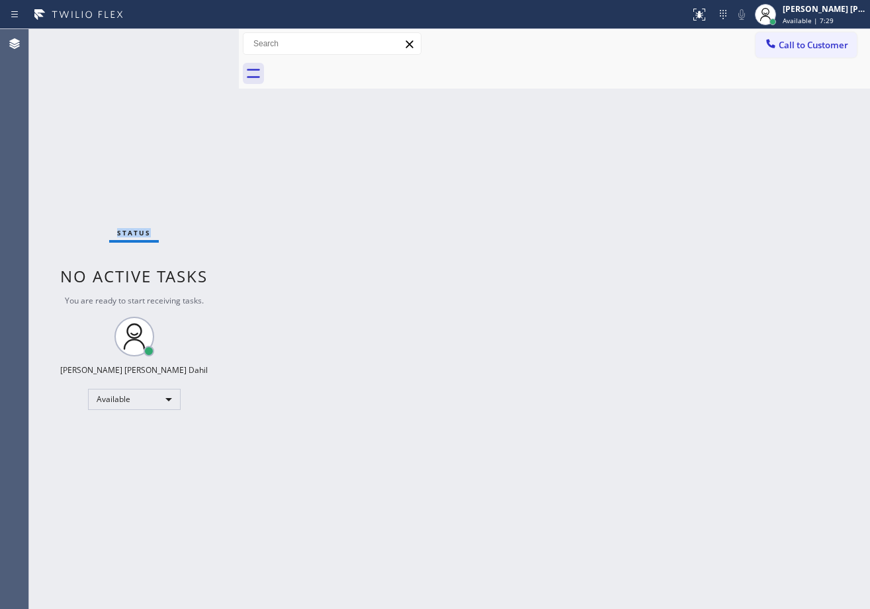
click at [196, 41] on div "Status No active tasks You are ready to start receiving tasks. [PERSON_NAME] [P…" at bounding box center [134, 319] width 210 height 580
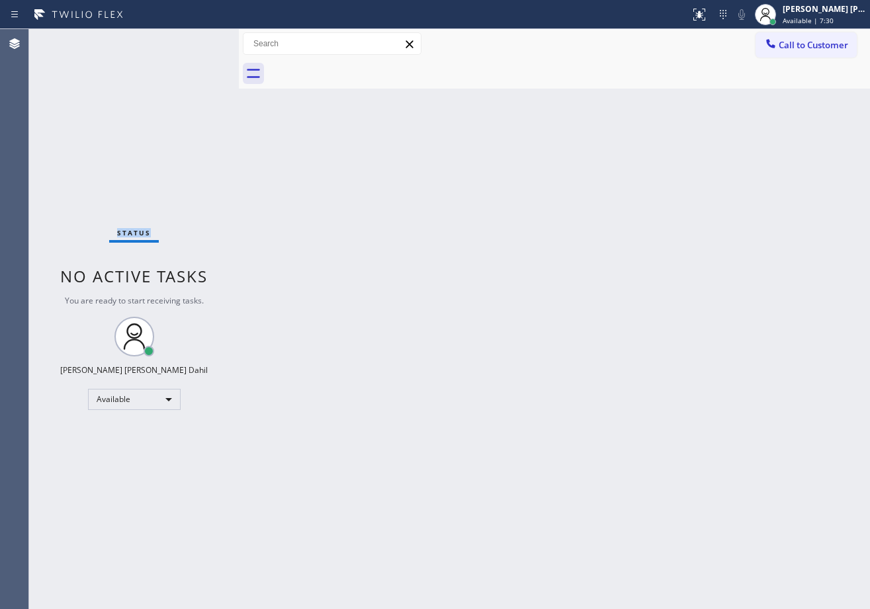
click at [196, 41] on div "Status No active tasks You are ready to start receiving tasks. [PERSON_NAME] [P…" at bounding box center [134, 319] width 210 height 580
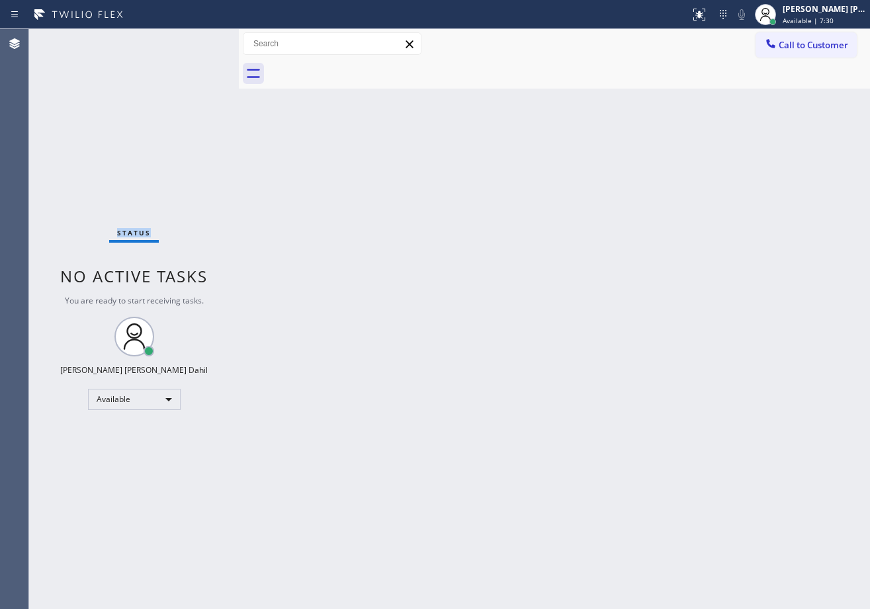
click at [196, 41] on div "Status No active tasks You are ready to start receiving tasks. [PERSON_NAME] [P…" at bounding box center [134, 319] width 210 height 580
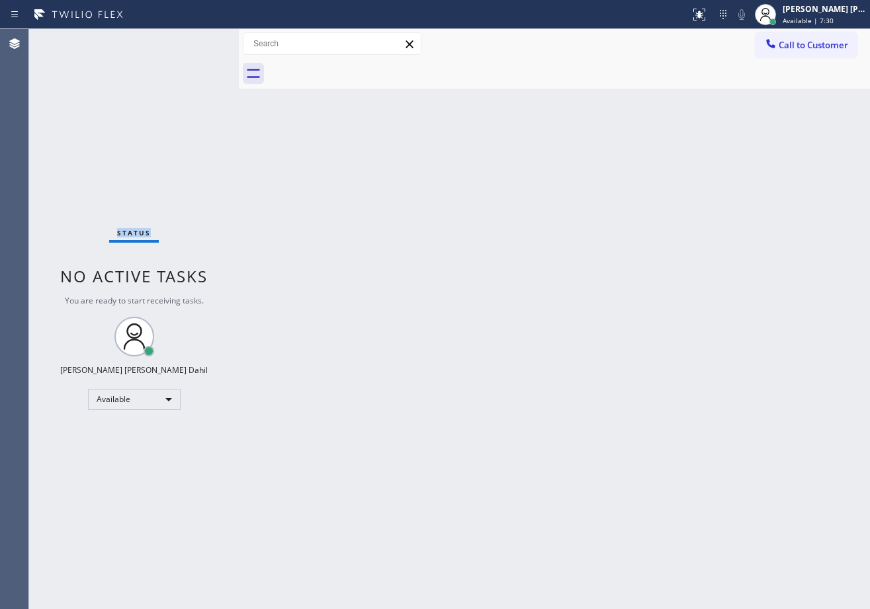
click at [196, 41] on div "Status No active tasks You are ready to start receiving tasks. [PERSON_NAME] [P…" at bounding box center [134, 319] width 210 height 580
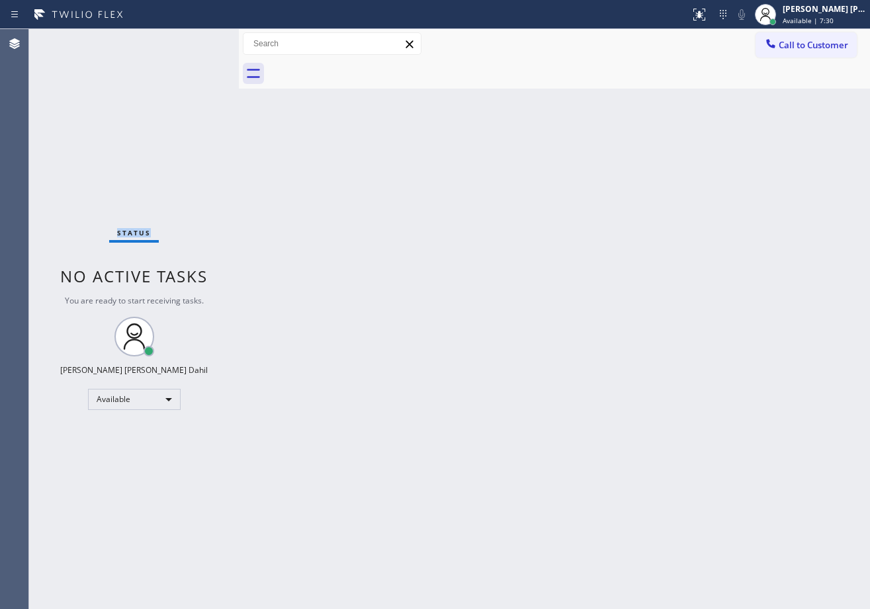
click at [196, 41] on div "Status No active tasks You are ready to start receiving tasks. [PERSON_NAME] [P…" at bounding box center [134, 319] width 210 height 580
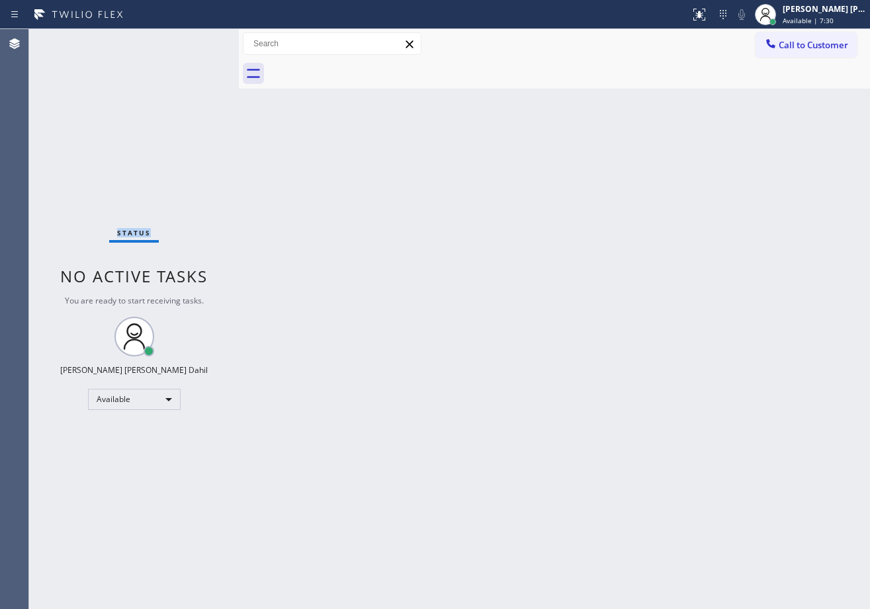
click at [196, 41] on div "Status No active tasks You are ready to start receiving tasks. [PERSON_NAME] [P…" at bounding box center [134, 319] width 210 height 580
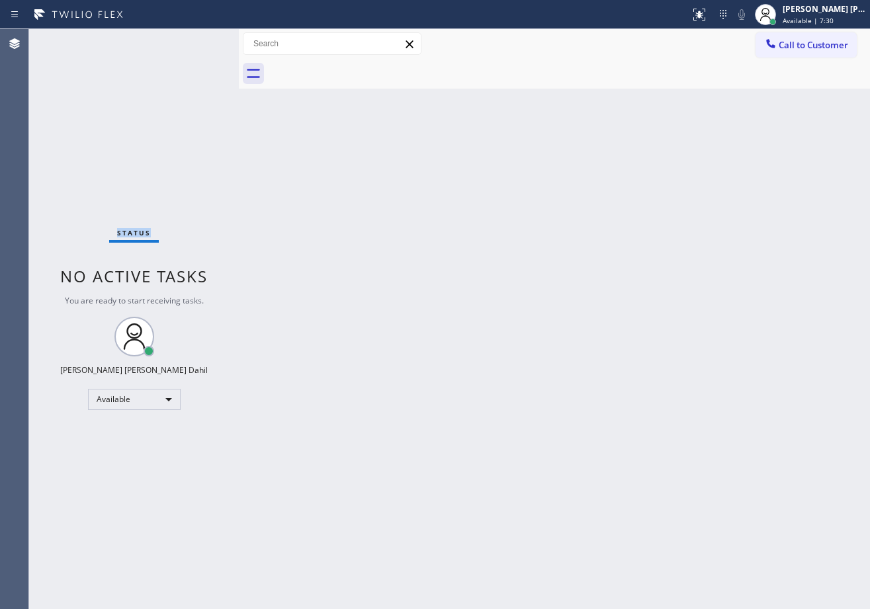
click at [196, 41] on div "Status No active tasks You are ready to start receiving tasks. [PERSON_NAME] [P…" at bounding box center [134, 319] width 210 height 580
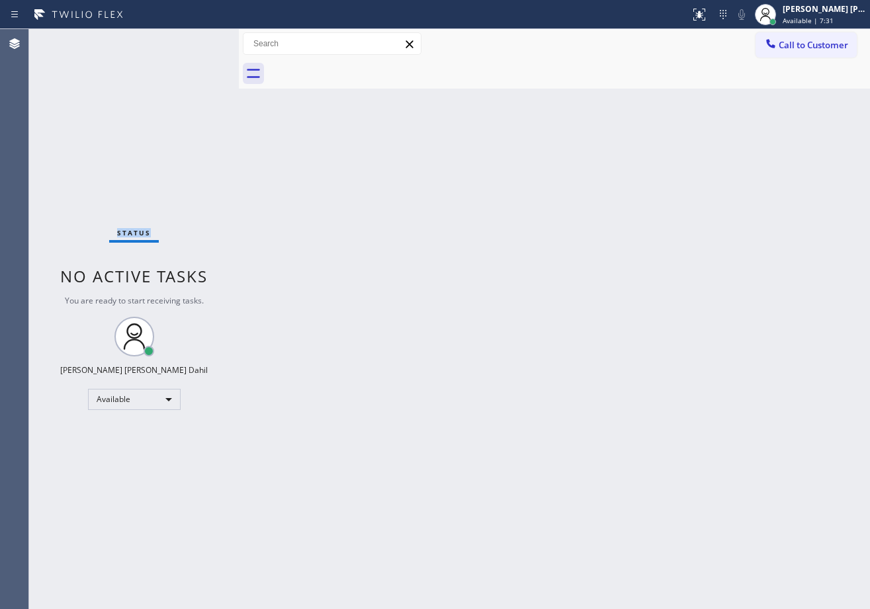
click at [196, 41] on div "Status No active tasks You are ready to start receiving tasks. [PERSON_NAME] [P…" at bounding box center [134, 319] width 210 height 580
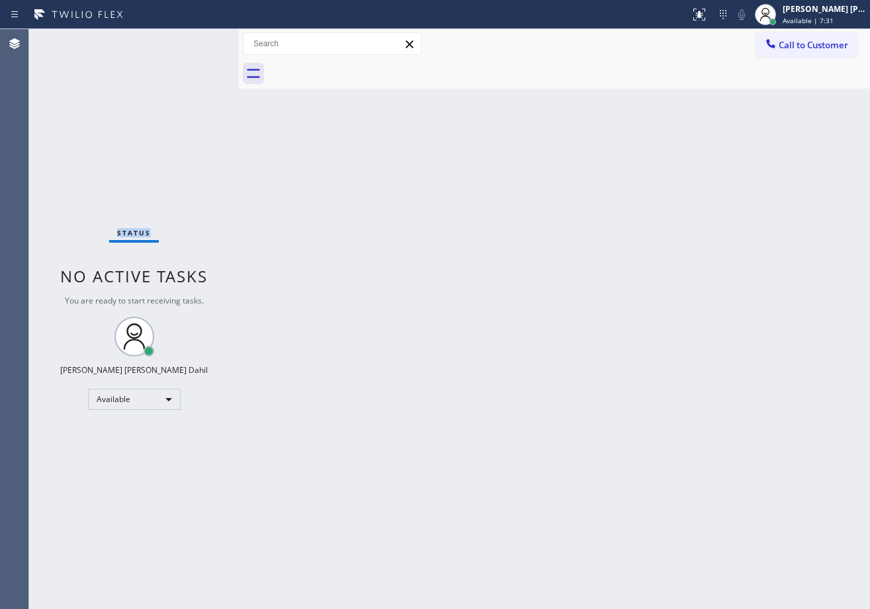
click at [196, 41] on div "Status No active tasks You are ready to start receiving tasks. [PERSON_NAME] [P…" at bounding box center [134, 319] width 210 height 580
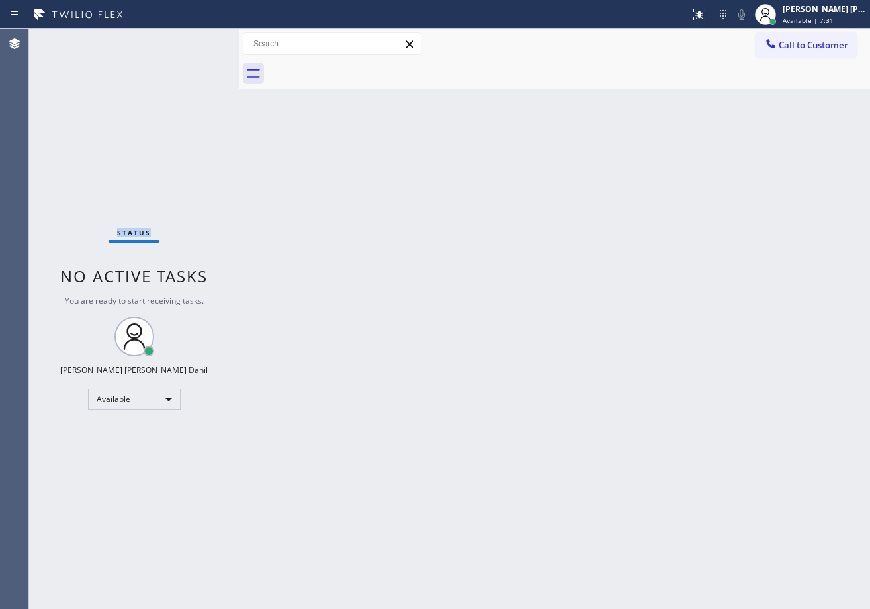
click at [196, 41] on div "Status No active tasks You are ready to start receiving tasks. [PERSON_NAME] [P…" at bounding box center [134, 319] width 210 height 580
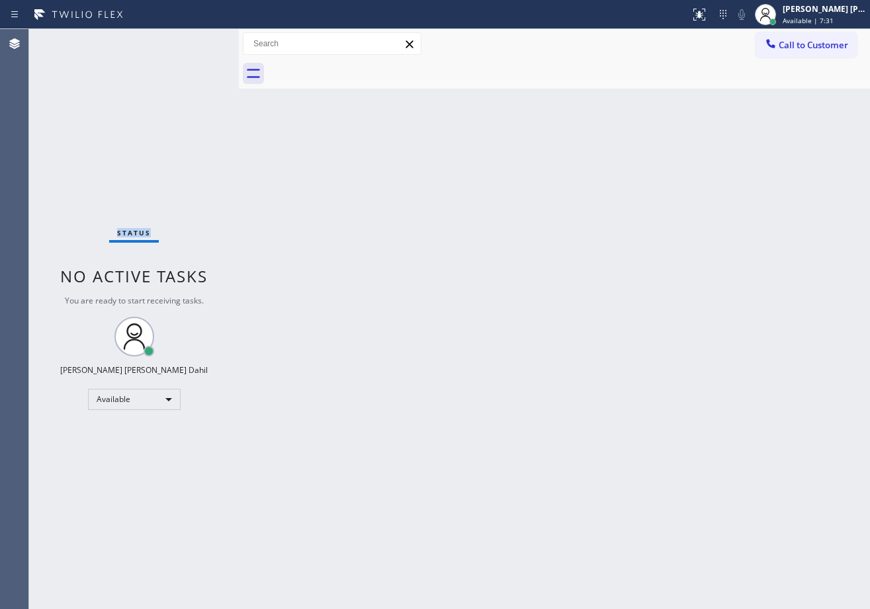
click at [196, 41] on div "Status No active tasks You are ready to start receiving tasks. [PERSON_NAME] [P…" at bounding box center [134, 319] width 210 height 580
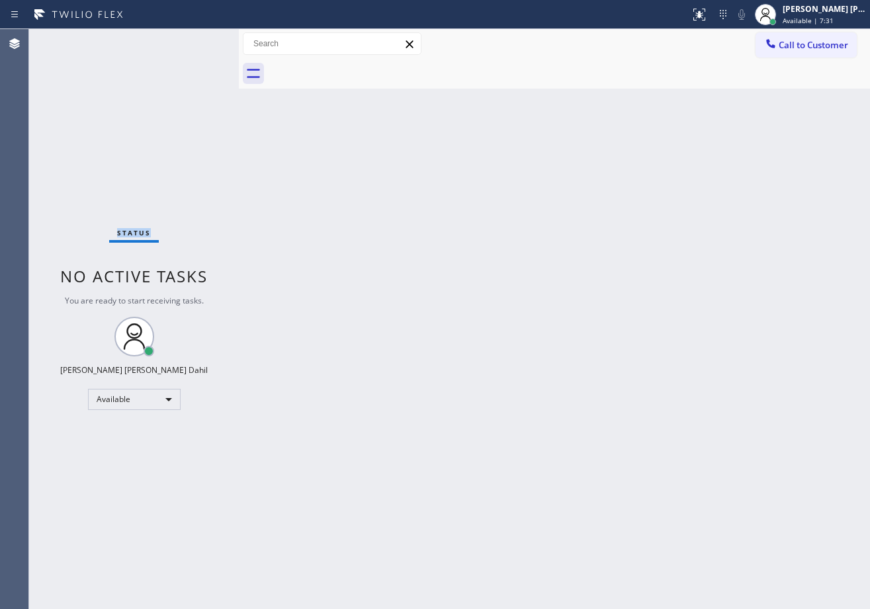
click at [196, 41] on div "Status No active tasks You are ready to start receiving tasks. [PERSON_NAME] [P…" at bounding box center [134, 319] width 210 height 580
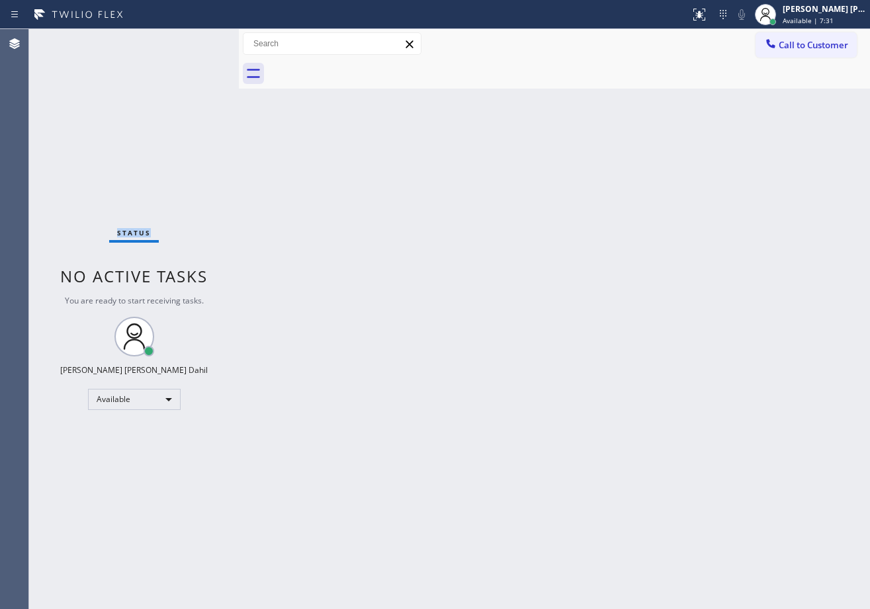
click at [196, 41] on div "Status No active tasks You are ready to start receiving tasks. [PERSON_NAME] [P…" at bounding box center [134, 319] width 210 height 580
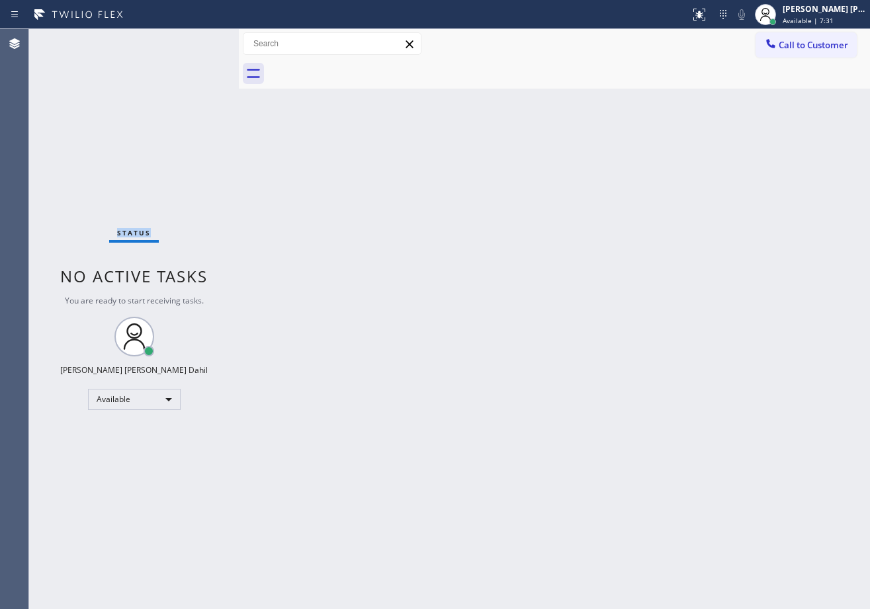
click at [196, 41] on div "Status No active tasks You are ready to start receiving tasks. [PERSON_NAME] [P…" at bounding box center [134, 319] width 210 height 580
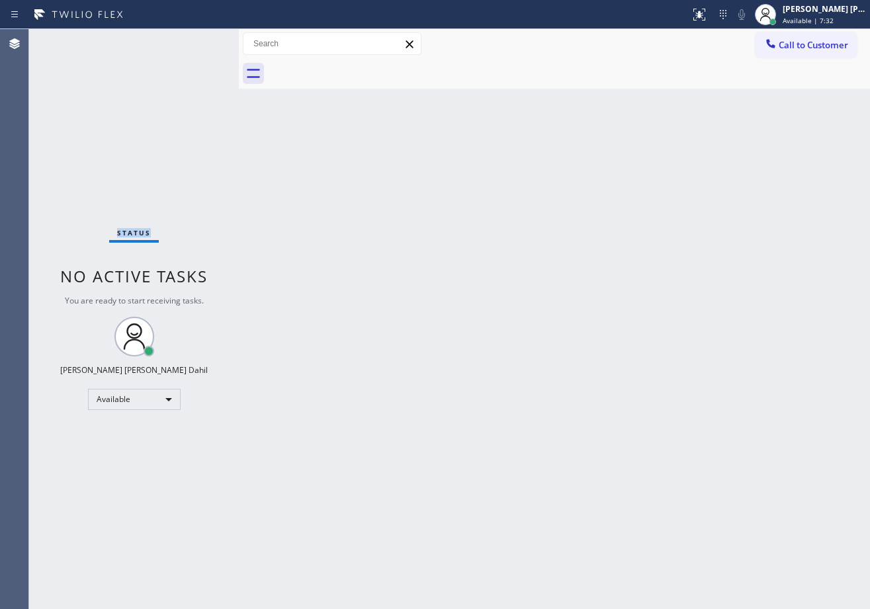
click at [196, 41] on div "Status No active tasks You are ready to start receiving tasks. [PERSON_NAME] [P…" at bounding box center [134, 319] width 210 height 580
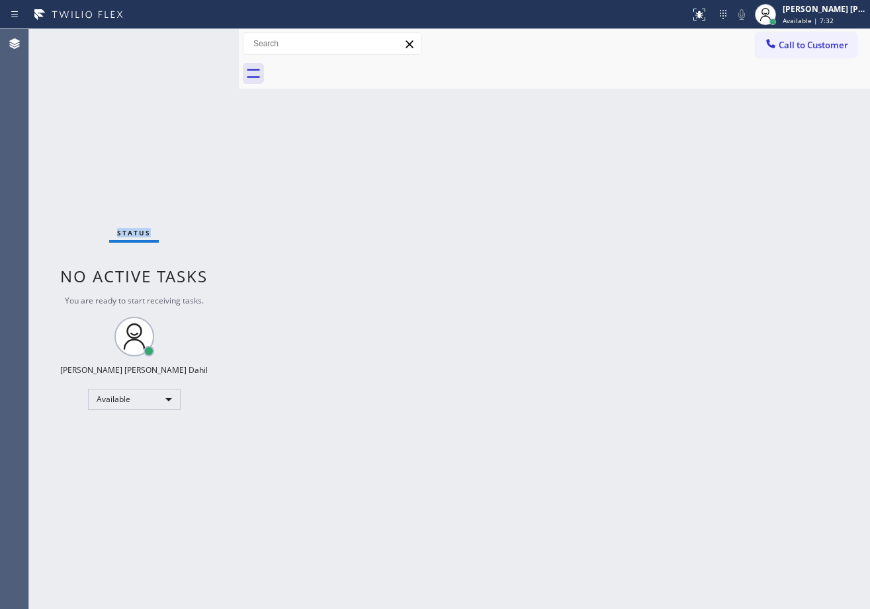
click at [196, 41] on div "Status No active tasks You are ready to start receiving tasks. [PERSON_NAME] [P…" at bounding box center [134, 319] width 210 height 580
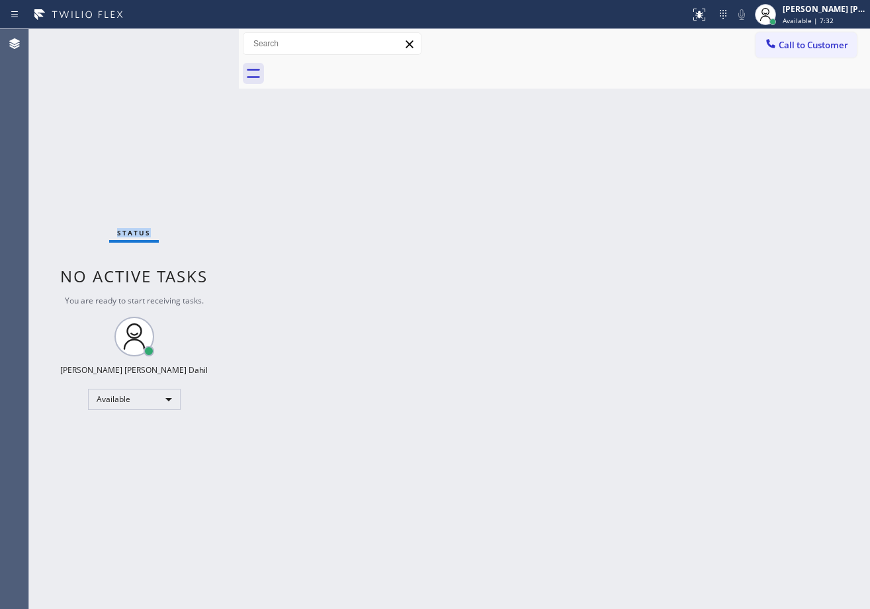
click at [196, 41] on div "Status No active tasks You are ready to start receiving tasks. [PERSON_NAME] [P…" at bounding box center [134, 319] width 210 height 580
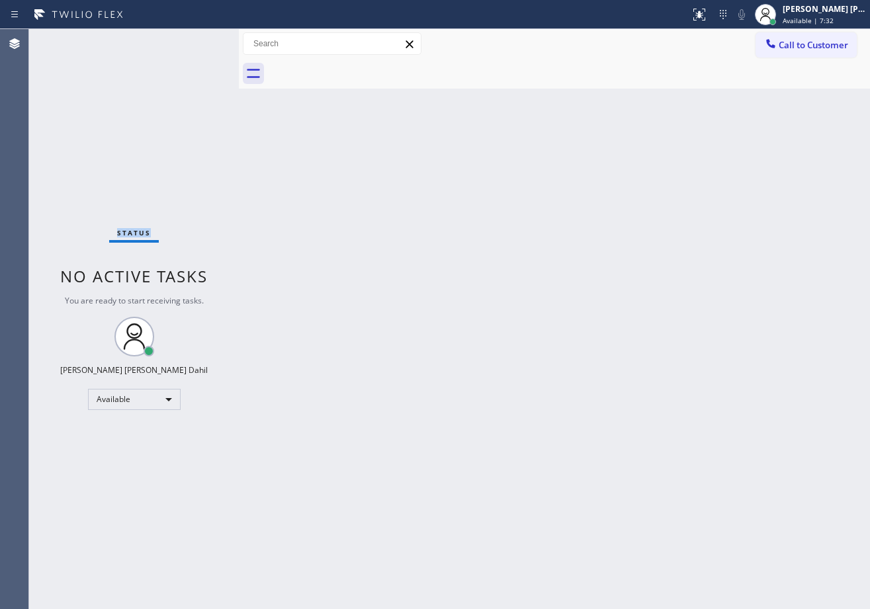
click at [196, 41] on div "Status No active tasks You are ready to start receiving tasks. [PERSON_NAME] [P…" at bounding box center [134, 319] width 210 height 580
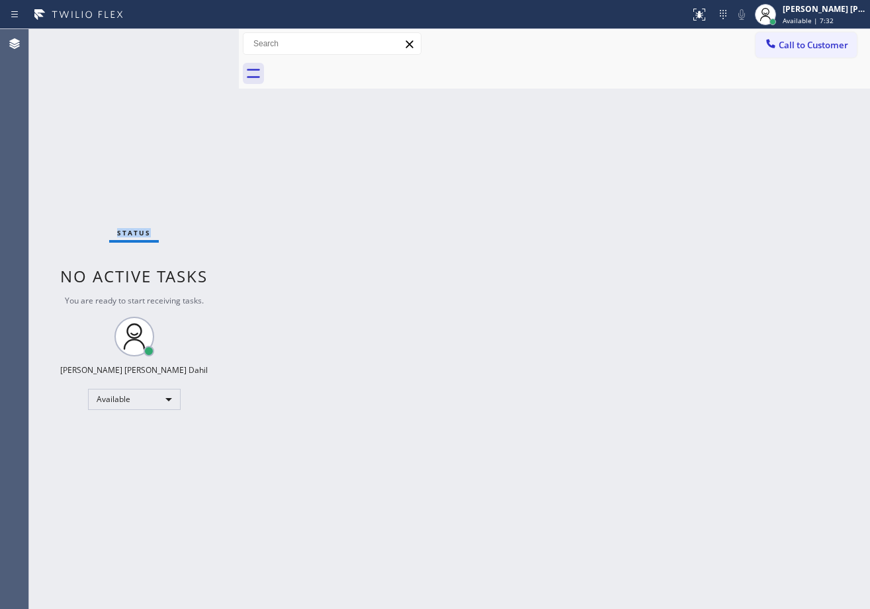
click at [196, 41] on div "Status No active tasks You are ready to start receiving tasks. [PERSON_NAME] [P…" at bounding box center [134, 319] width 210 height 580
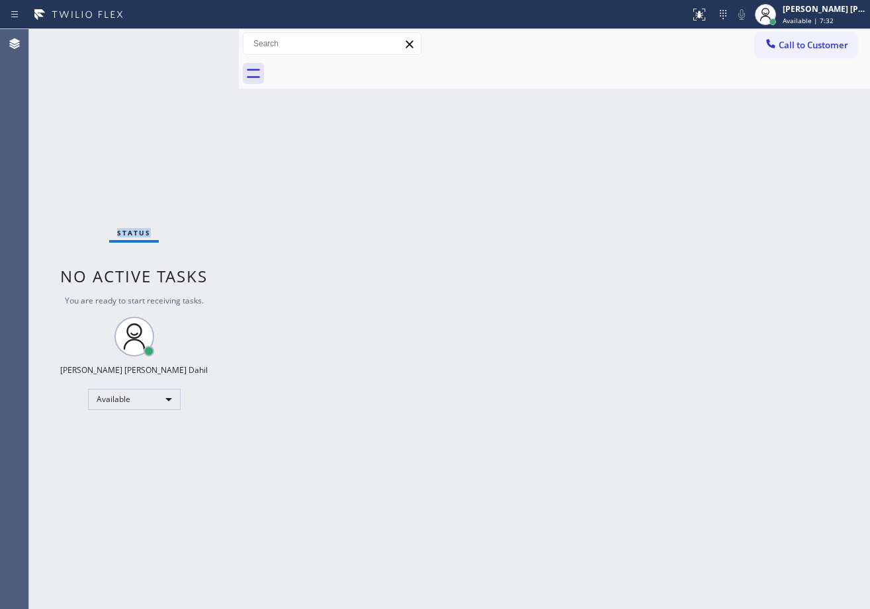
click at [196, 41] on div "Status No active tasks You are ready to start receiving tasks. [PERSON_NAME] [P…" at bounding box center [134, 319] width 210 height 580
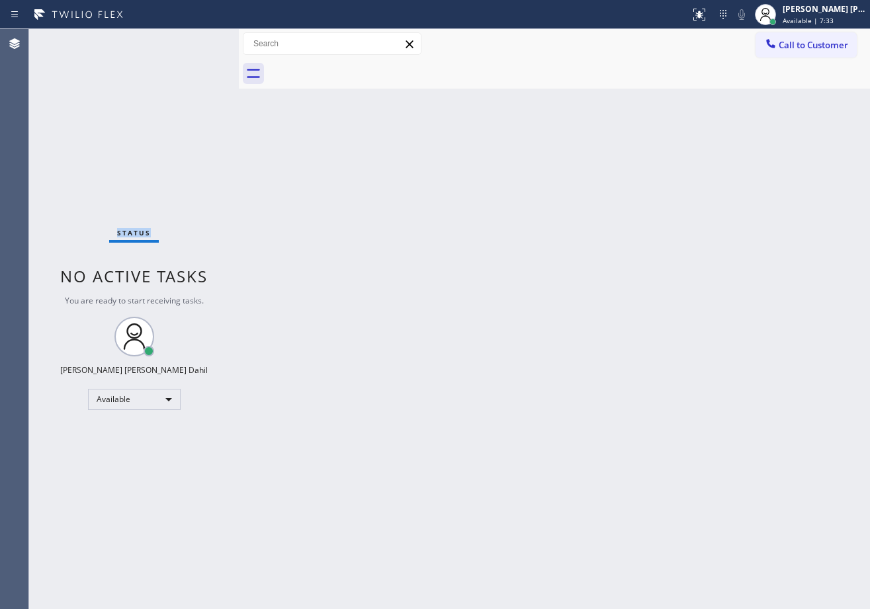
click at [196, 41] on div "Status No active tasks You are ready to start receiving tasks. [PERSON_NAME] [P…" at bounding box center [134, 319] width 210 height 580
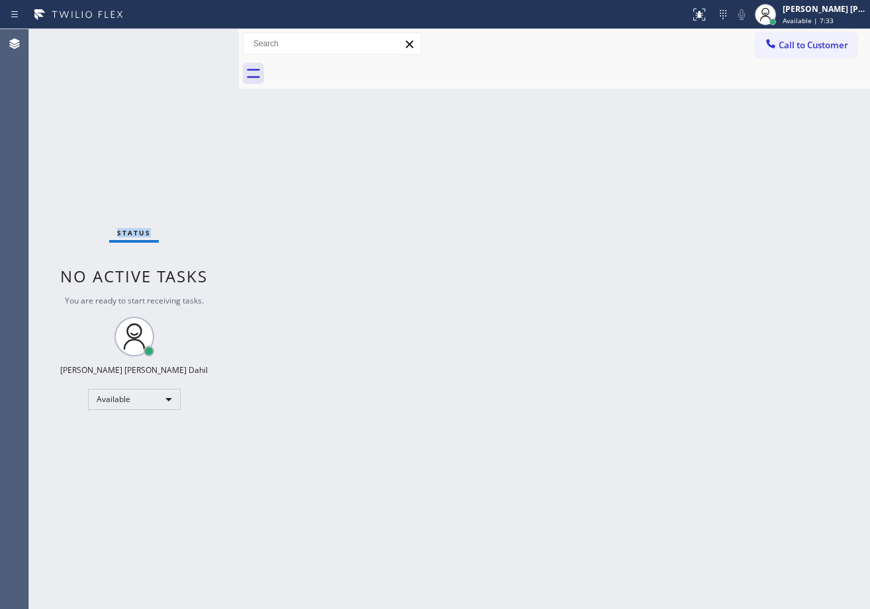
click at [196, 41] on div "Status No active tasks You are ready to start receiving tasks. [PERSON_NAME] [P…" at bounding box center [134, 319] width 210 height 580
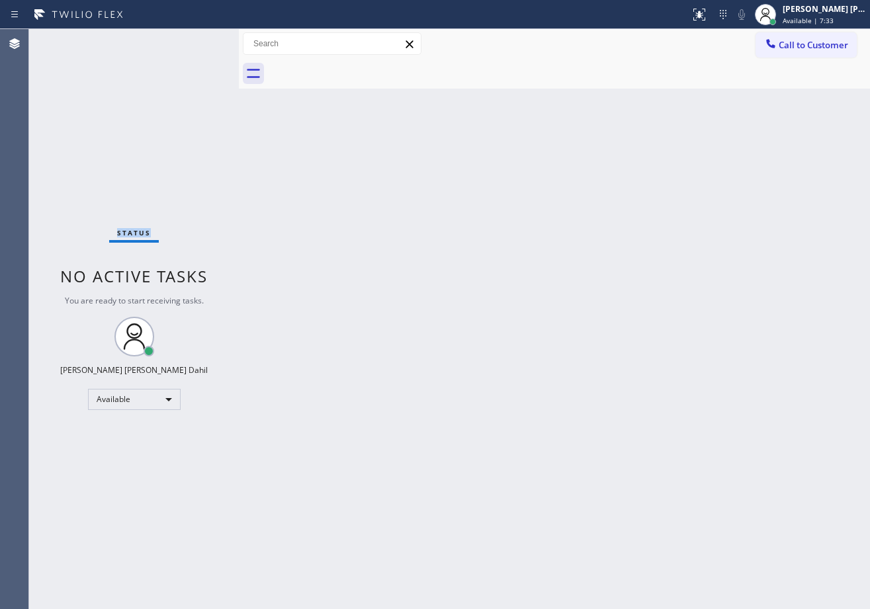
click at [196, 41] on div "Status No active tasks You are ready to start receiving tasks. [PERSON_NAME] [P…" at bounding box center [134, 319] width 210 height 580
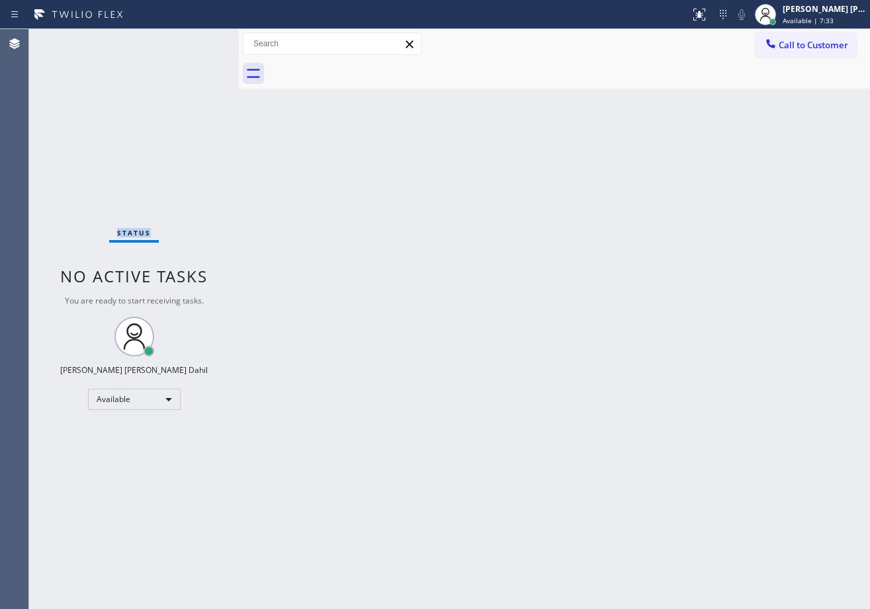
click at [196, 41] on div "Status No active tasks You are ready to start receiving tasks. [PERSON_NAME] [P…" at bounding box center [134, 319] width 210 height 580
click
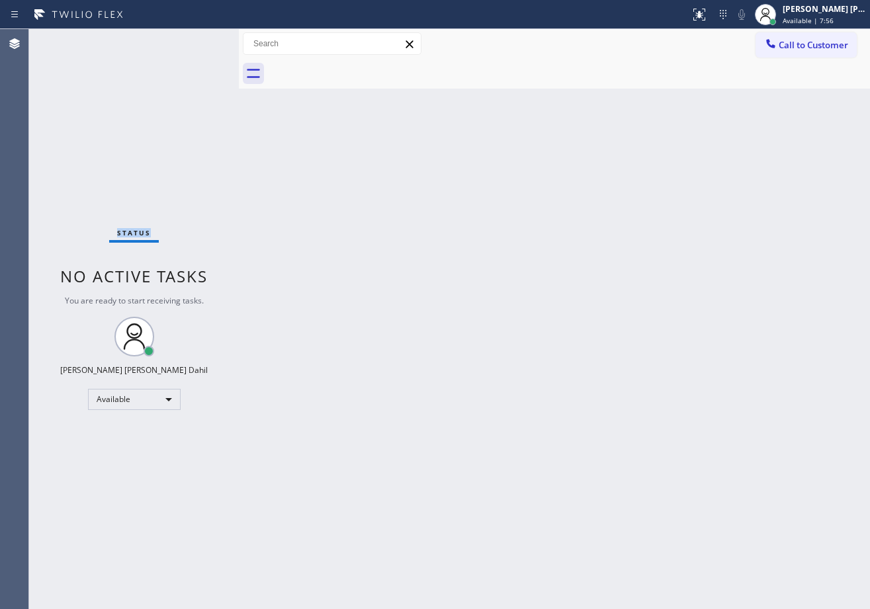
drag, startPoint x: 196, startPoint y: 41, endPoint x: 201, endPoint y: 46, distance: 7.0
drag, startPoint x: 196, startPoint y: 41, endPoint x: 190, endPoint y: 52, distance: 11.8
drag, startPoint x: 293, startPoint y: 42, endPoint x: 249, endPoint y: 55, distance: 45.6
drag, startPoint x: 340, startPoint y: 263, endPoint x: 222, endPoint y: 106, distance: 196.0
drag, startPoint x: 360, startPoint y: 225, endPoint x: 366, endPoint y: 221, distance: 7.5
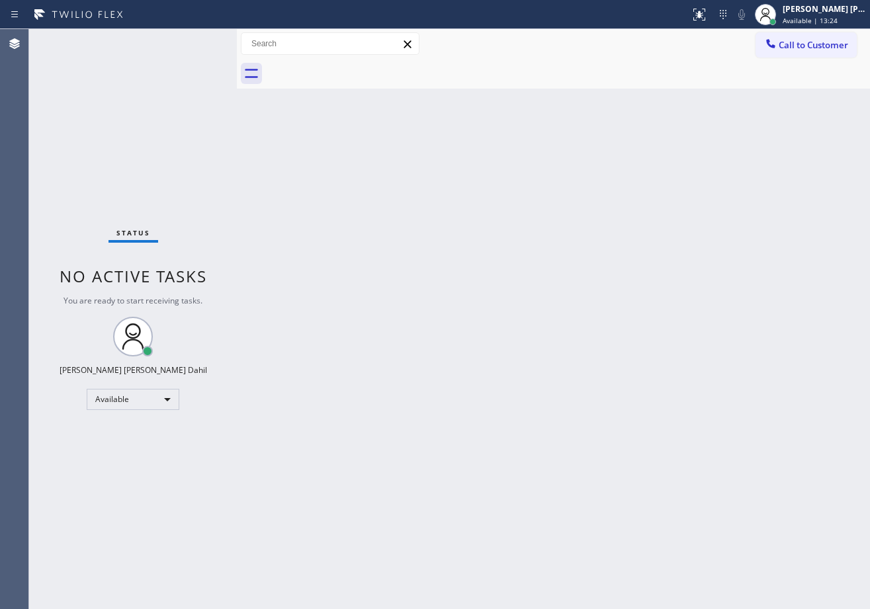
drag, startPoint x: 249, startPoint y: 42, endPoint x: 231, endPoint y: 50, distance: 18.9
drag, startPoint x: 557, startPoint y: 395, endPoint x: 826, endPoint y: 606, distance: 341.5
drag, startPoint x: 678, startPoint y: 419, endPoint x: 665, endPoint y: 558, distance: 140.1
drag, startPoint x: 443, startPoint y: 261, endPoint x: 495, endPoint y: 294, distance: 61.8
drag, startPoint x: 495, startPoint y: 294, endPoint x: 535, endPoint y: 383, distance: 97.1
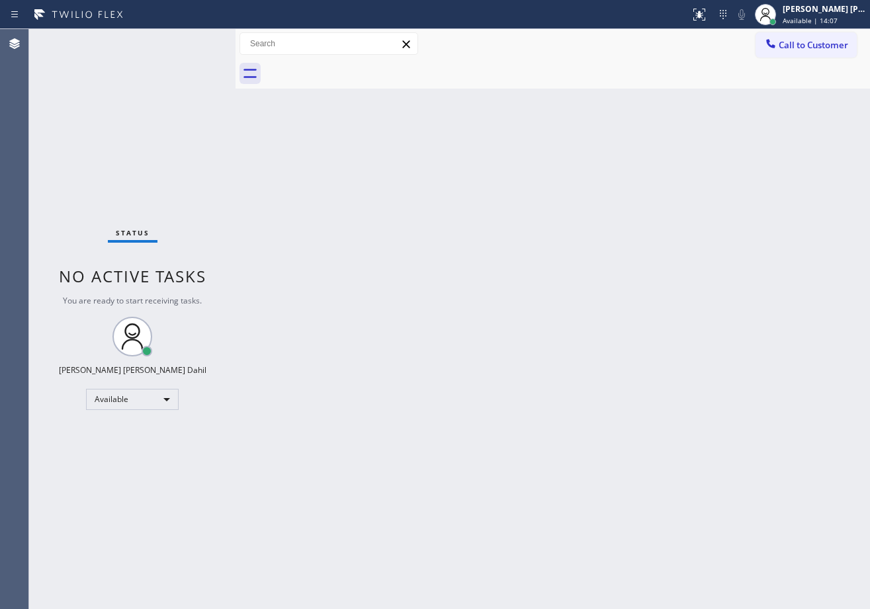
drag, startPoint x: 548, startPoint y: 405, endPoint x: 547, endPoint y: 384, distance: 21.2
drag, startPoint x: 387, startPoint y: 382, endPoint x: 549, endPoint y: 455, distance: 177.9
drag, startPoint x: 364, startPoint y: 343, endPoint x: 377, endPoint y: 355, distance: 18.2
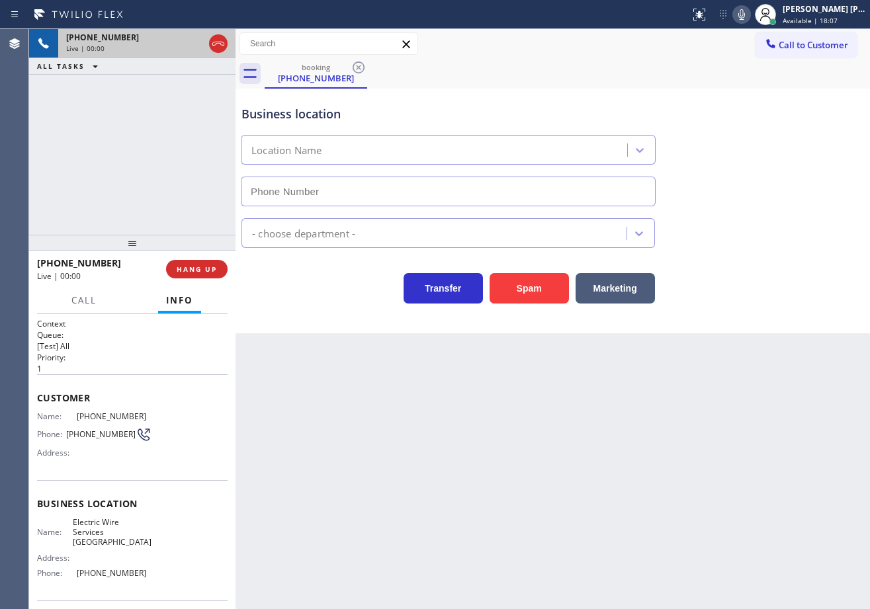
type input "[PHONE_NUMBER]"
drag, startPoint x: 621, startPoint y: 294, endPoint x: 662, endPoint y: 130, distance: 169.0
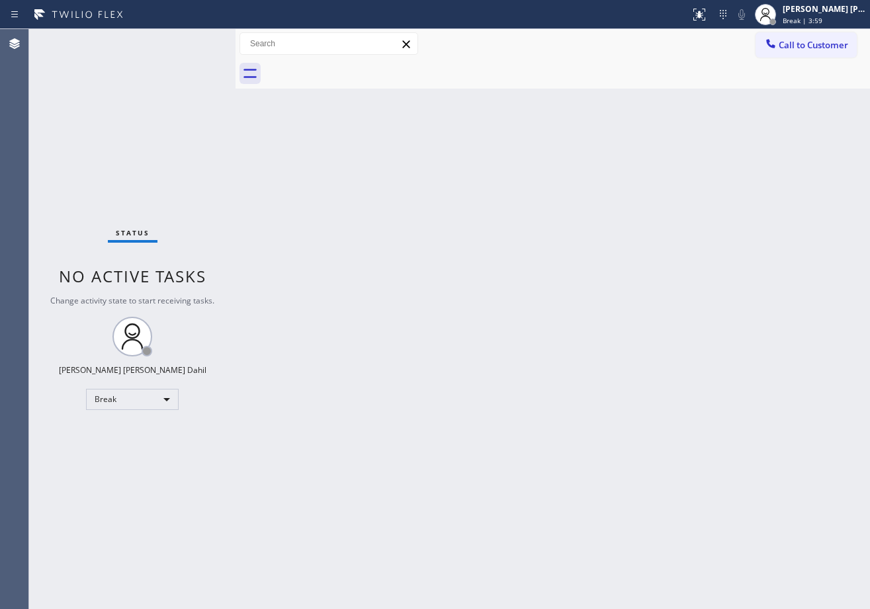
drag, startPoint x: 807, startPoint y: 7, endPoint x: 788, endPoint y: 79, distance: 73.9
click at [807, 8] on div "[PERSON_NAME] [PERSON_NAME] Dahil" at bounding box center [823, 8] width 83 height 11
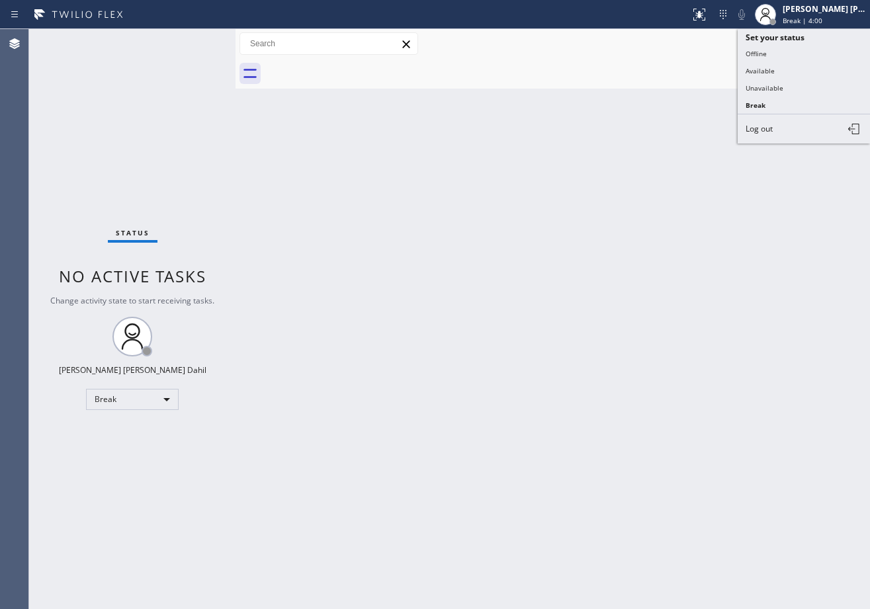
click at [789, 72] on button "Available" at bounding box center [803, 70] width 132 height 17
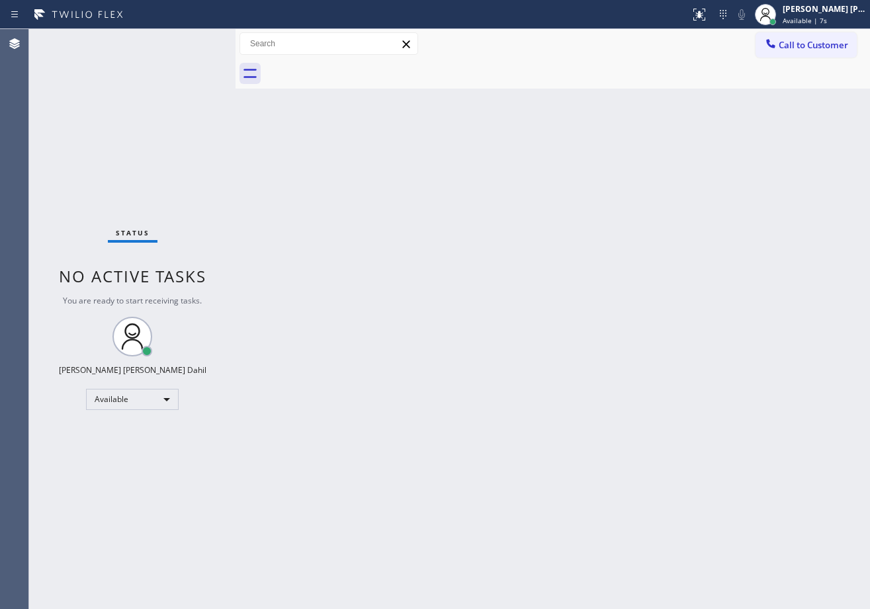
click at [171, 63] on div "Status No active tasks You are ready to start receiving tasks. [PERSON_NAME] [P…" at bounding box center [132, 319] width 206 height 580
click at [424, 74] on div at bounding box center [566, 74] width 605 height 30
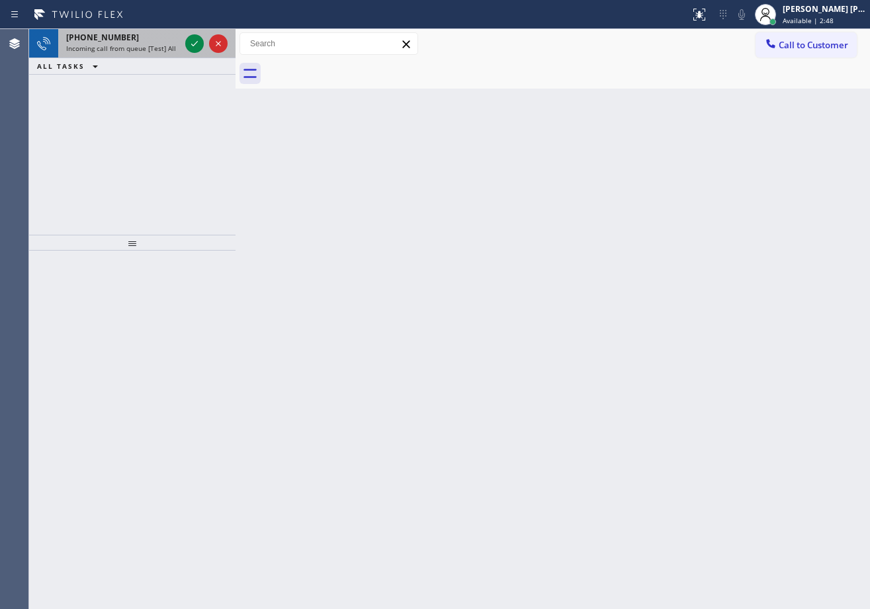
click at [154, 44] on span "Incoming call from queue [Test] All" at bounding box center [121, 48] width 110 height 9
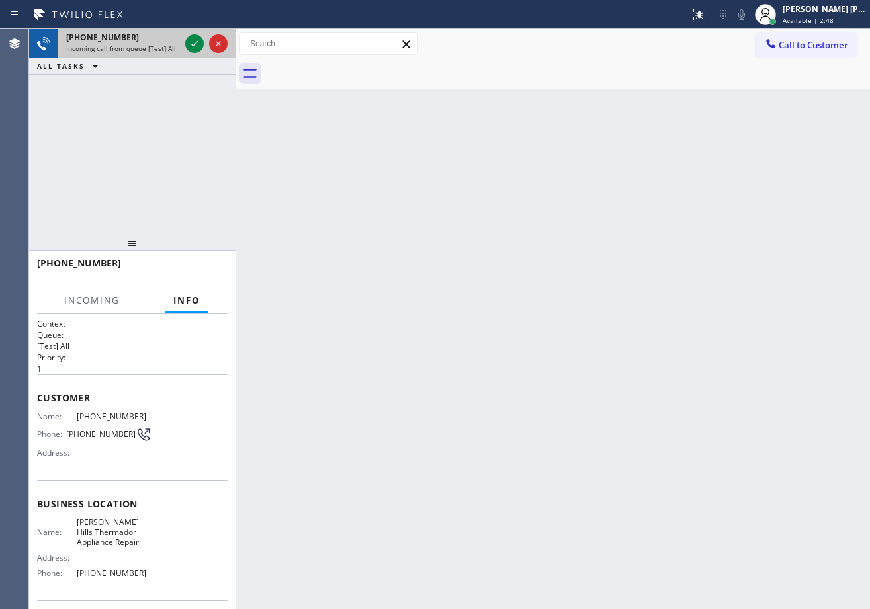
click at [155, 44] on span "Incoming call from queue [Test] All" at bounding box center [121, 48] width 110 height 9
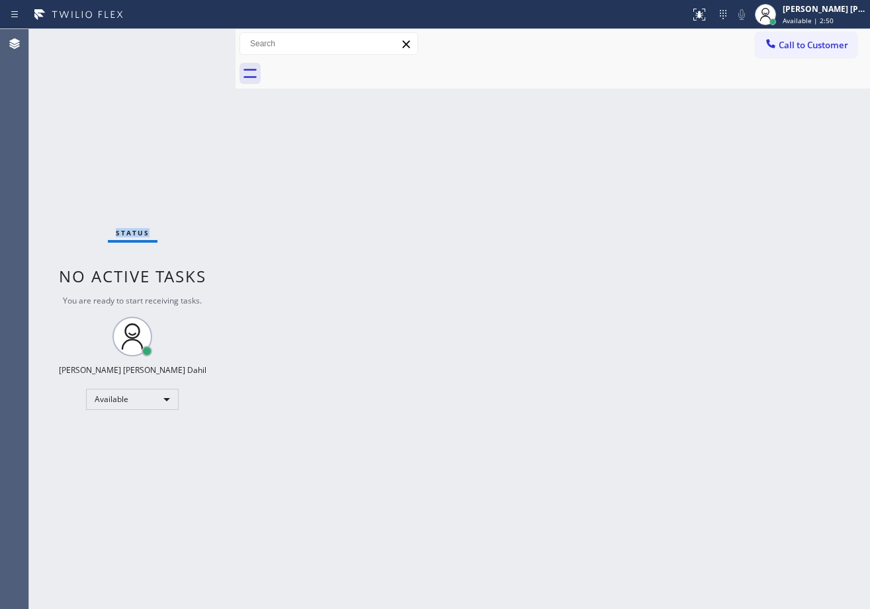
click at [156, 44] on div "Status No active tasks You are ready to start receiving tasks. [PERSON_NAME] [P…" at bounding box center [132, 319] width 206 height 580
click at [596, 104] on div "Back to Dashboard Change Sender ID Customers Technicians Select a contact Outbo…" at bounding box center [552, 319] width 634 height 580
drag, startPoint x: 702, startPoint y: 71, endPoint x: 722, endPoint y: 111, distance: 45.2
click at [702, 71] on div at bounding box center [566, 74] width 605 height 30
click at [649, 300] on div "Back to Dashboard Change Sender ID Customers Technicians Select a contact Outbo…" at bounding box center [552, 319] width 634 height 580
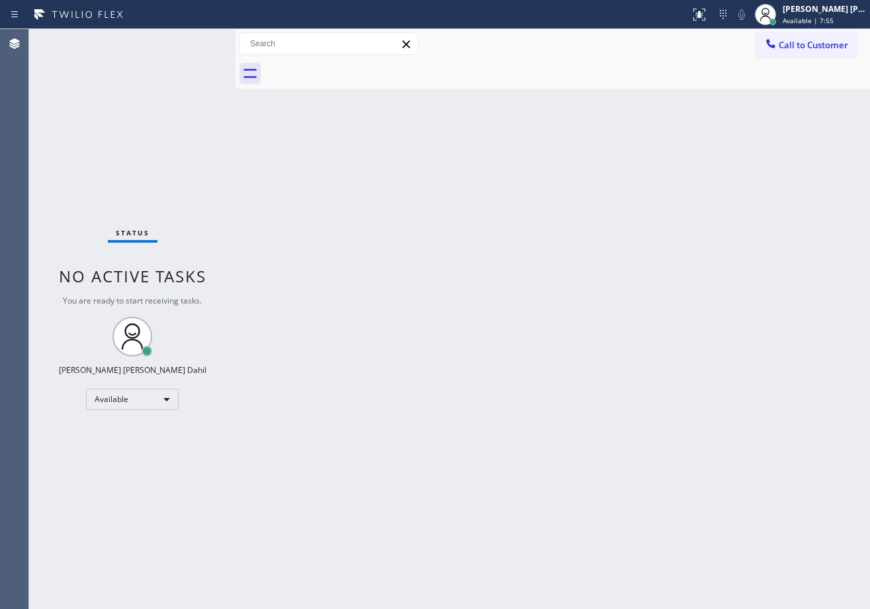
click at [395, 71] on div at bounding box center [566, 74] width 605 height 30
drag, startPoint x: 455, startPoint y: 289, endPoint x: 735, endPoint y: 403, distance: 302.8
click at [456, 289] on div "Back to Dashboard Change Sender ID Customers Technicians Select a contact Outbo…" at bounding box center [552, 319] width 634 height 580
click at [633, 441] on div "Back to Dashboard Change Sender ID Customers Technicians Select a contact Outbo…" at bounding box center [552, 319] width 634 height 580
click at [231, 220] on div "Status No active tasks You are ready to start receiving tasks. [PERSON_NAME] [P…" at bounding box center [132, 319] width 206 height 580
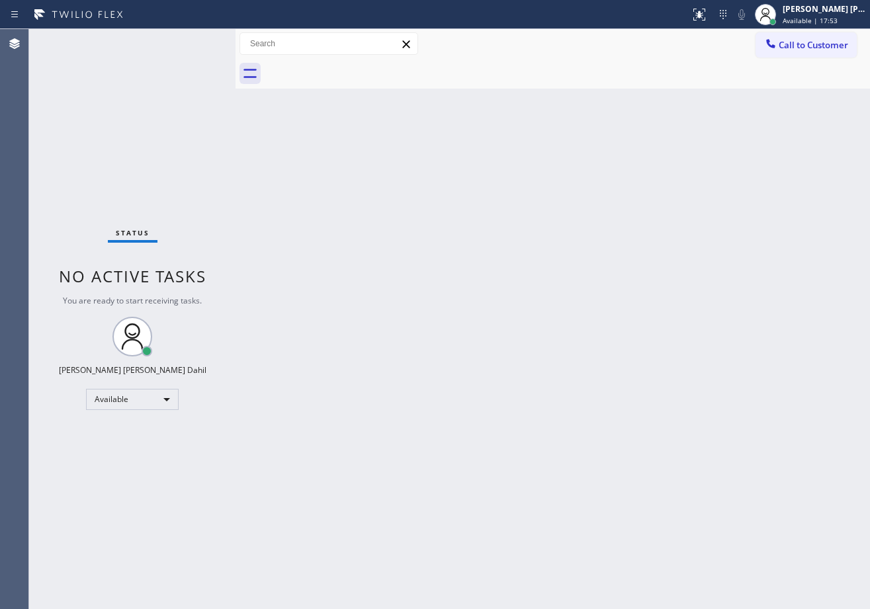
click at [481, 300] on div "Back to Dashboard Change Sender ID Customers Technicians Select a contact Outbo…" at bounding box center [552, 319] width 634 height 580
click at [533, 376] on div "Back to Dashboard Change Sender ID Customers Technicians Select a contact Outbo…" at bounding box center [552, 319] width 634 height 580
click at [329, 217] on div "Back to Dashboard Change Sender ID Customers Technicians Select a contact Outbo…" at bounding box center [552, 319] width 634 height 580
click at [802, 7] on div "[PERSON_NAME] [PERSON_NAME] Dahil" at bounding box center [823, 8] width 83 height 11
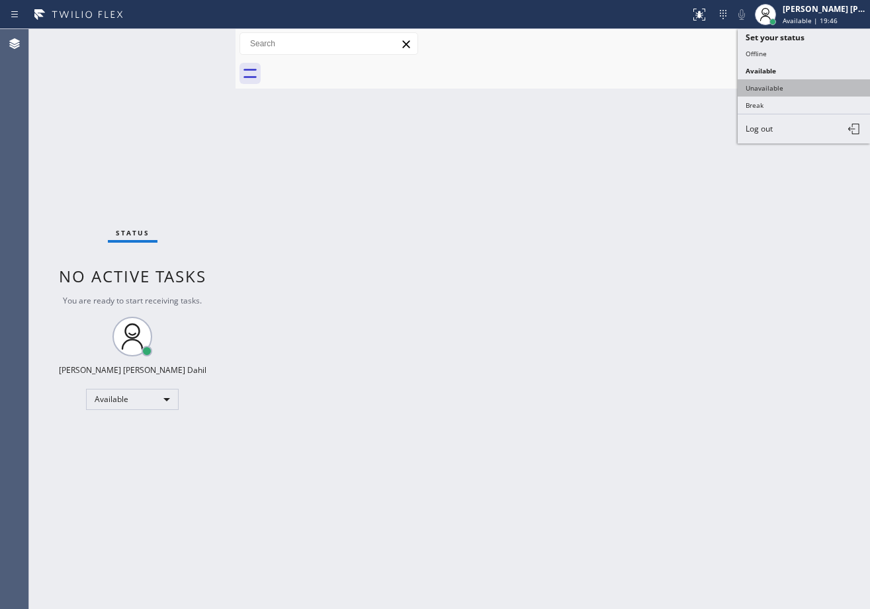
click at [779, 90] on button "Unavailable" at bounding box center [803, 87] width 132 height 17
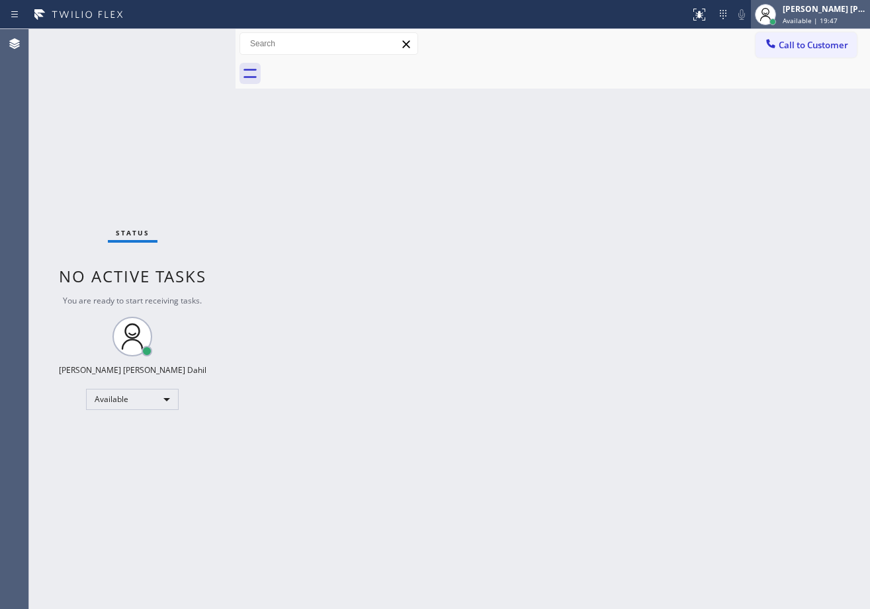
click at [800, 19] on span "Available | 19:47" at bounding box center [809, 20] width 55 height 9
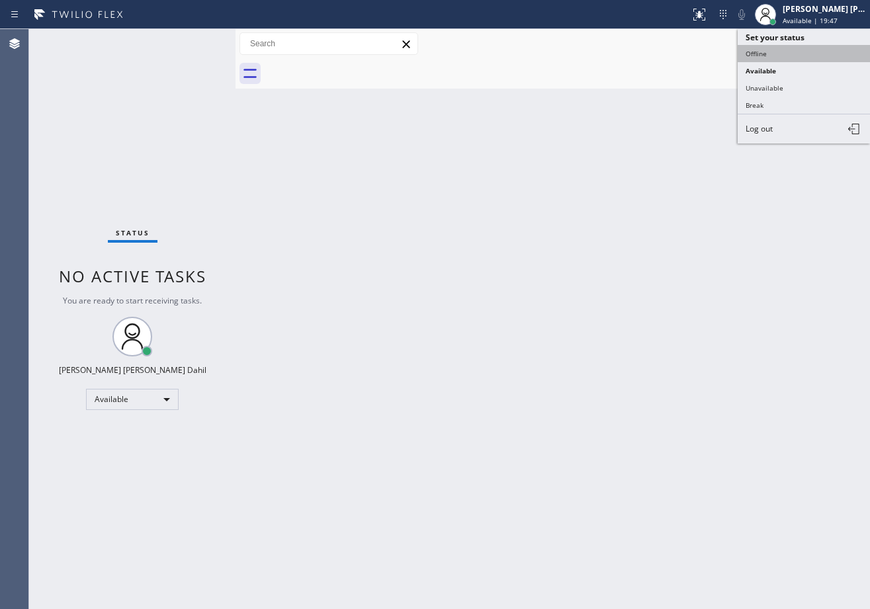
click at [786, 52] on button "Offline" at bounding box center [803, 53] width 132 height 17
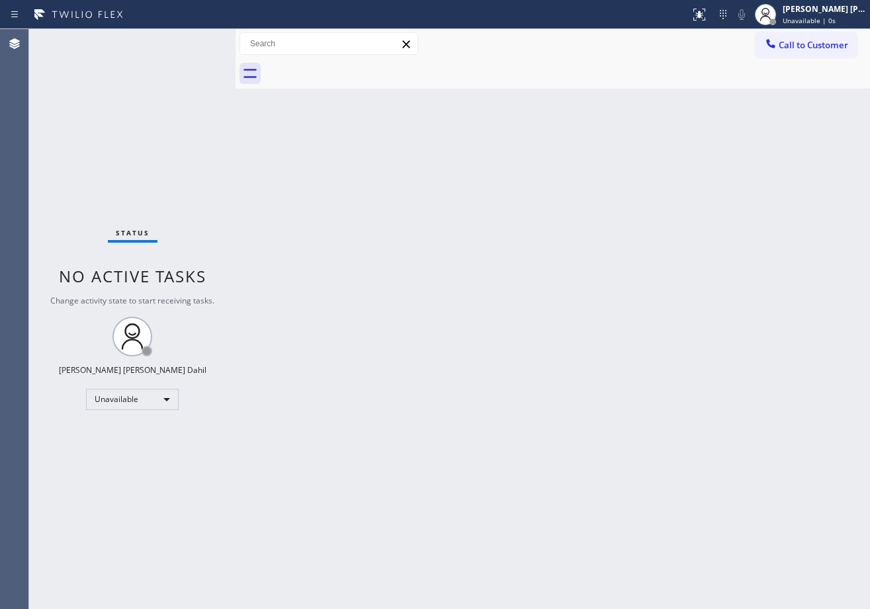
click at [804, 19] on span "Unavailable | 0s" at bounding box center [808, 20] width 53 height 9
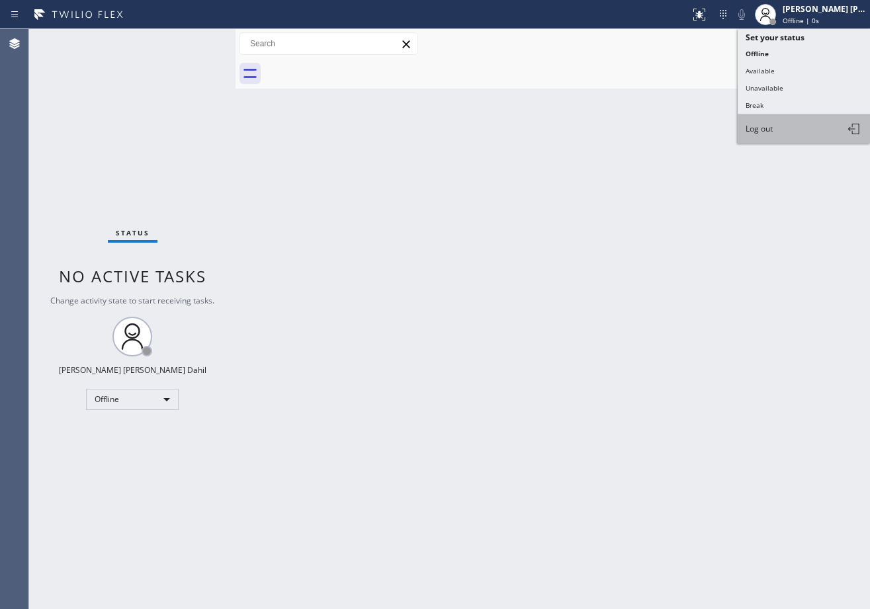
click at [791, 131] on button "Log out" at bounding box center [803, 128] width 132 height 29
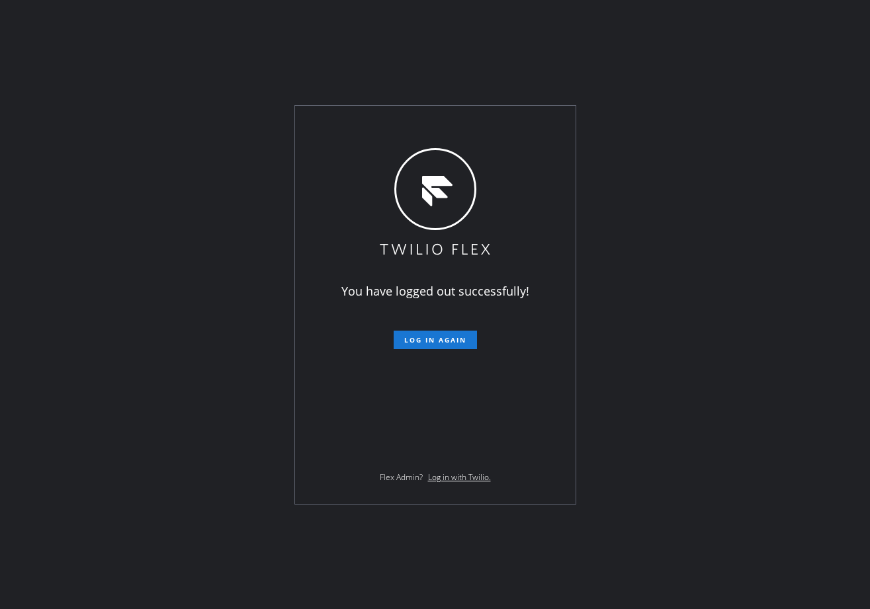
click at [144, 63] on div "You have logged out successfully! Log in again Flex Admin? Log in with Twilio." at bounding box center [435, 304] width 870 height 609
